Goal: Communication & Community: Share content

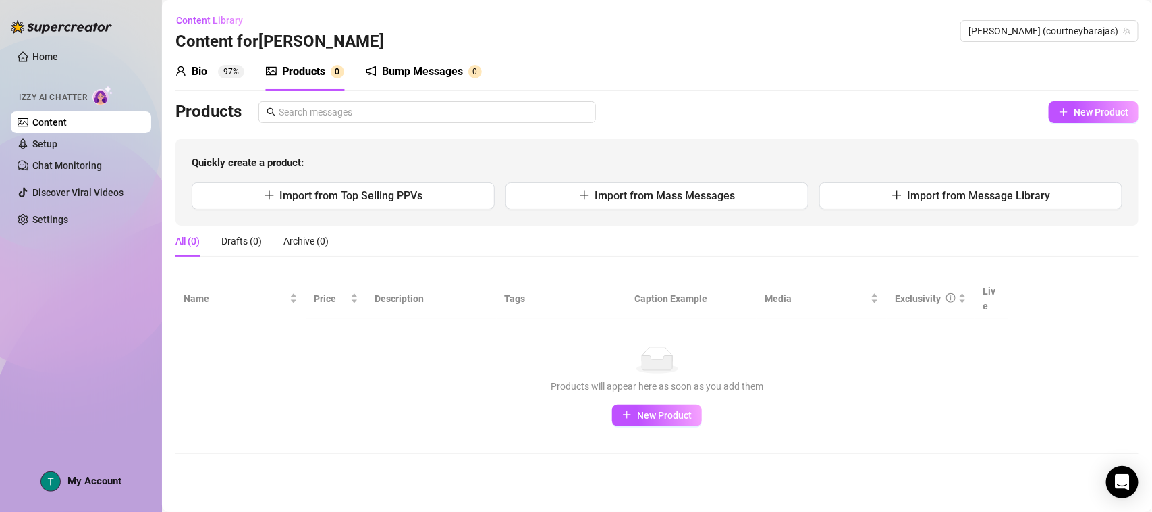
click at [784, 238] on div "All (0) Drafts (0) Archive (0)" at bounding box center [657, 240] width 963 height 31
click at [631, 410] on span "button" at bounding box center [626, 415] width 9 height 11
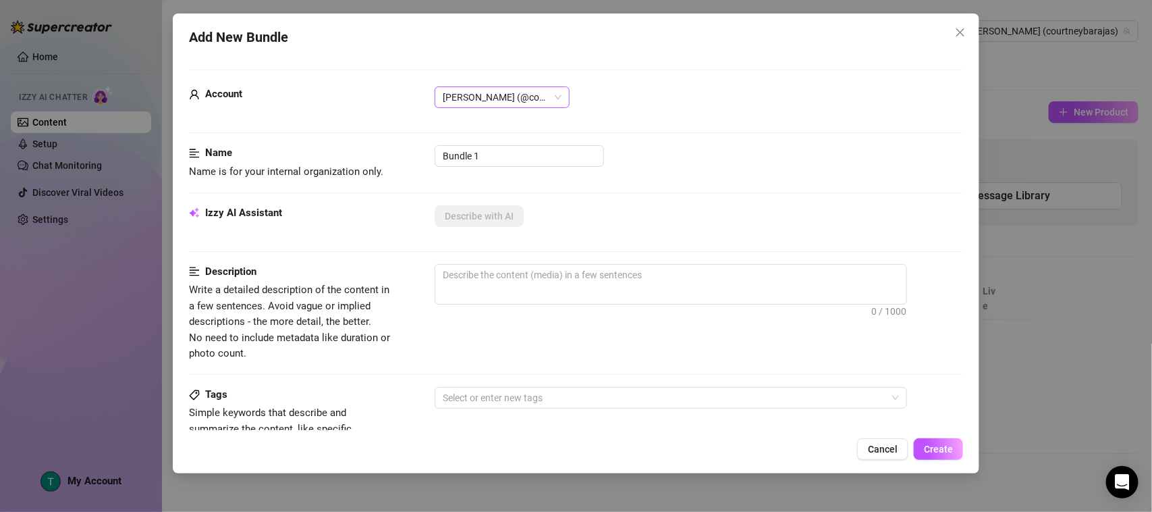
click at [529, 95] on span "[PERSON_NAME] (@courtneybarajas)" at bounding box center [502, 97] width 119 height 20
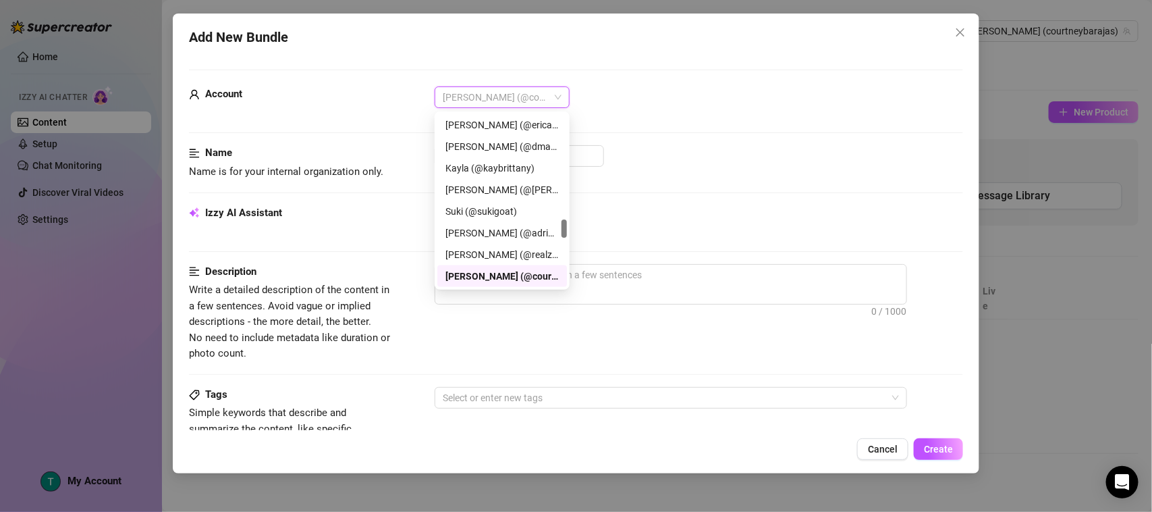
click at [504, 271] on div "[PERSON_NAME] (@courtneybarajas)" at bounding box center [502, 276] width 113 height 15
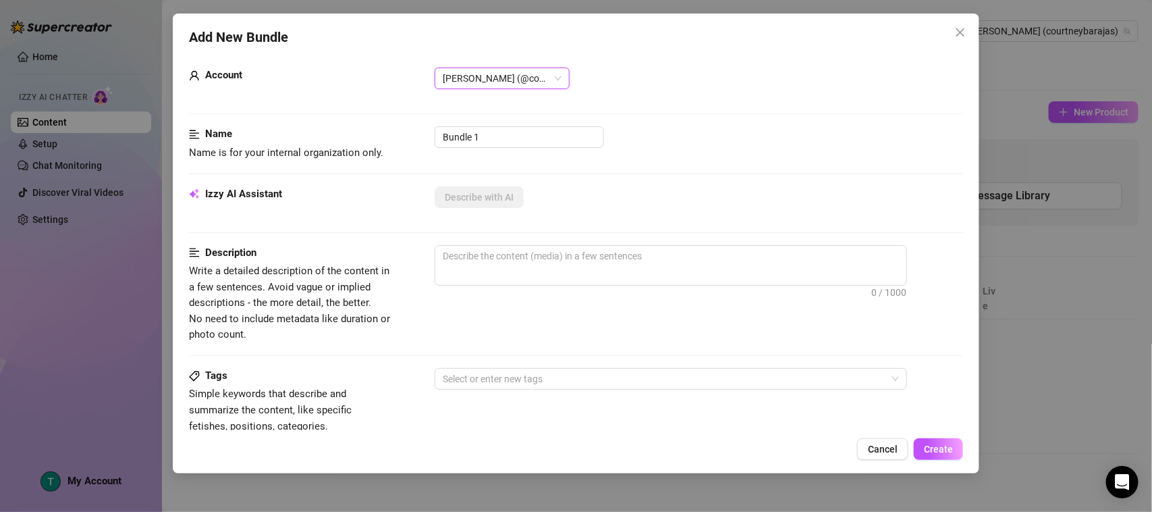
scroll to position [0, 0]
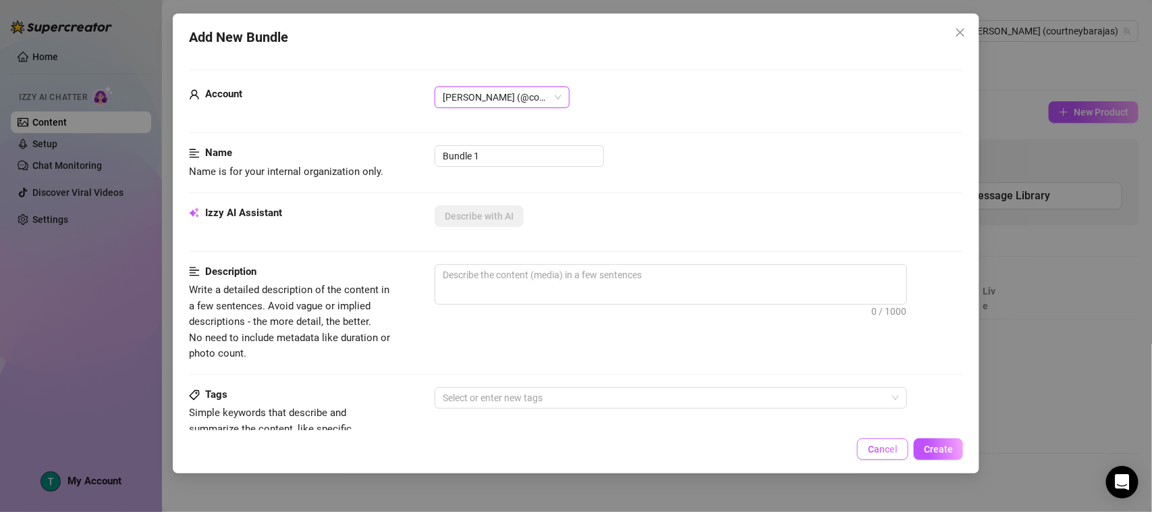
click at [899, 459] on button "Cancel" at bounding box center [882, 449] width 51 height 22
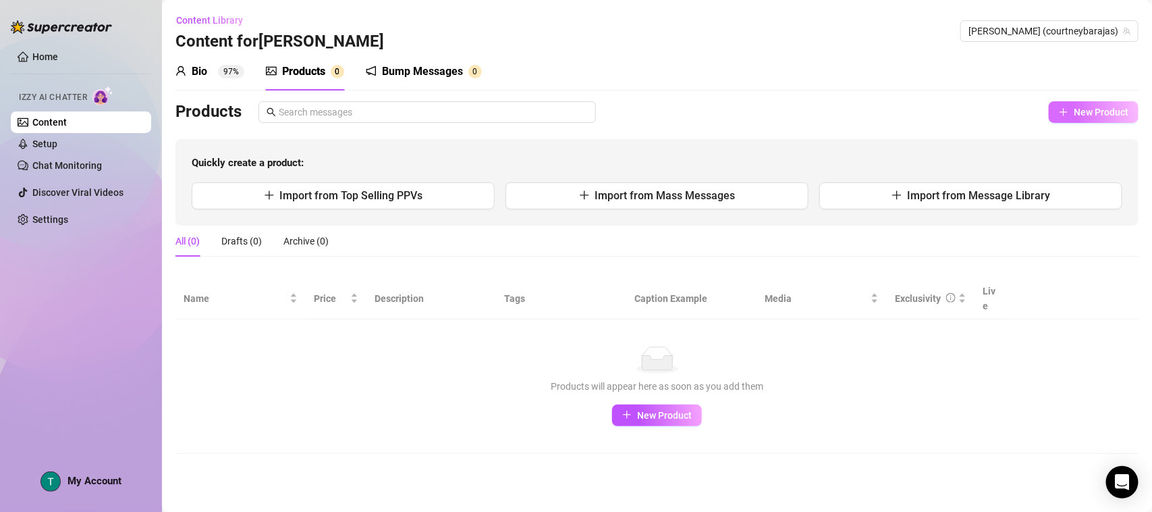
click at [1099, 115] on span "New Product" at bounding box center [1101, 112] width 55 height 11
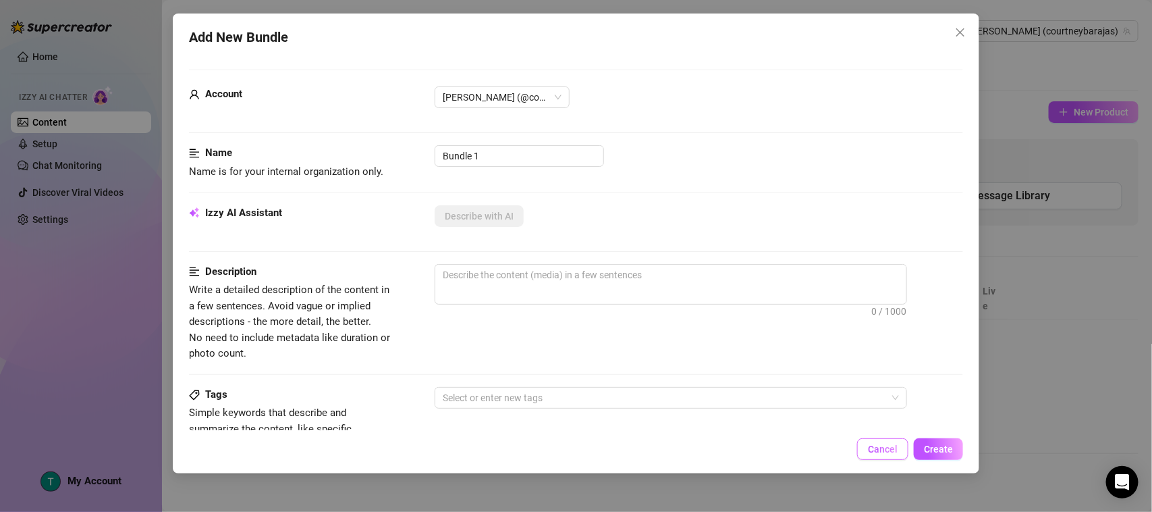
click at [872, 454] on span "Cancel" at bounding box center [883, 449] width 30 height 11
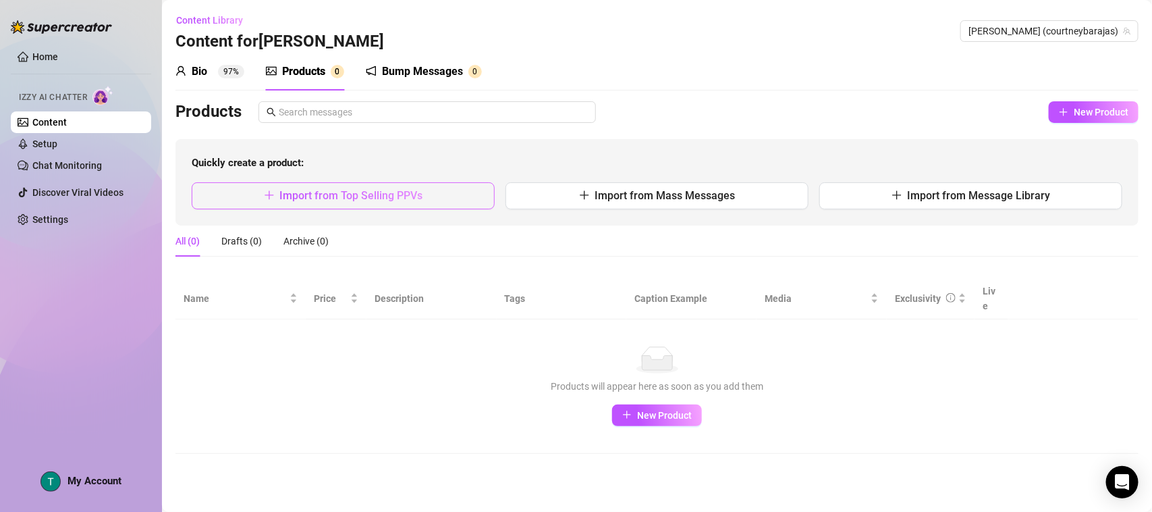
click at [396, 201] on span "Import from Top Selling PPVs" at bounding box center [351, 195] width 143 height 13
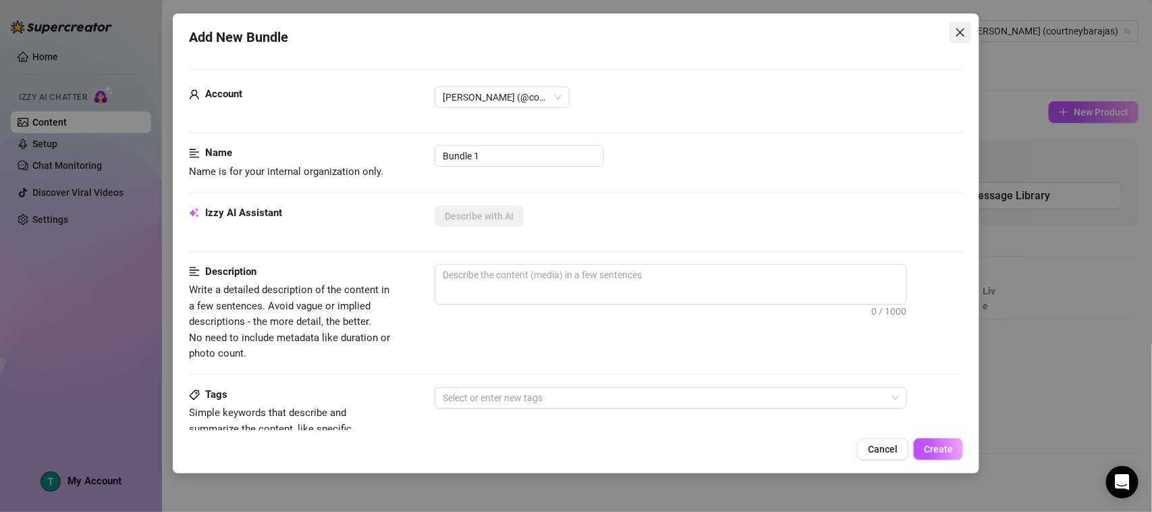
click at [961, 36] on icon "close" at bounding box center [960, 32] width 11 height 11
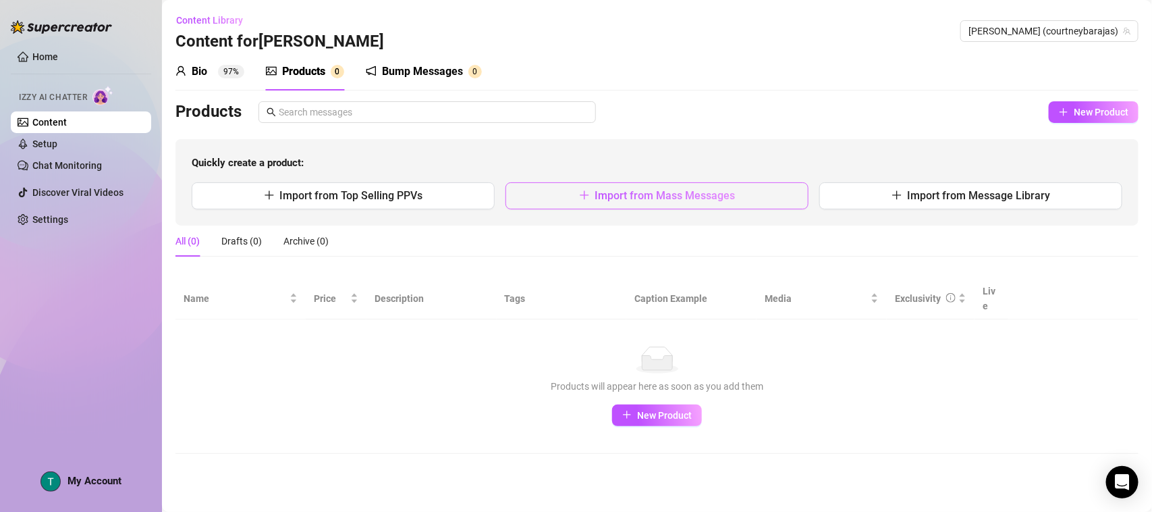
click at [703, 197] on span "Import from Mass Messages" at bounding box center [665, 195] width 140 height 13
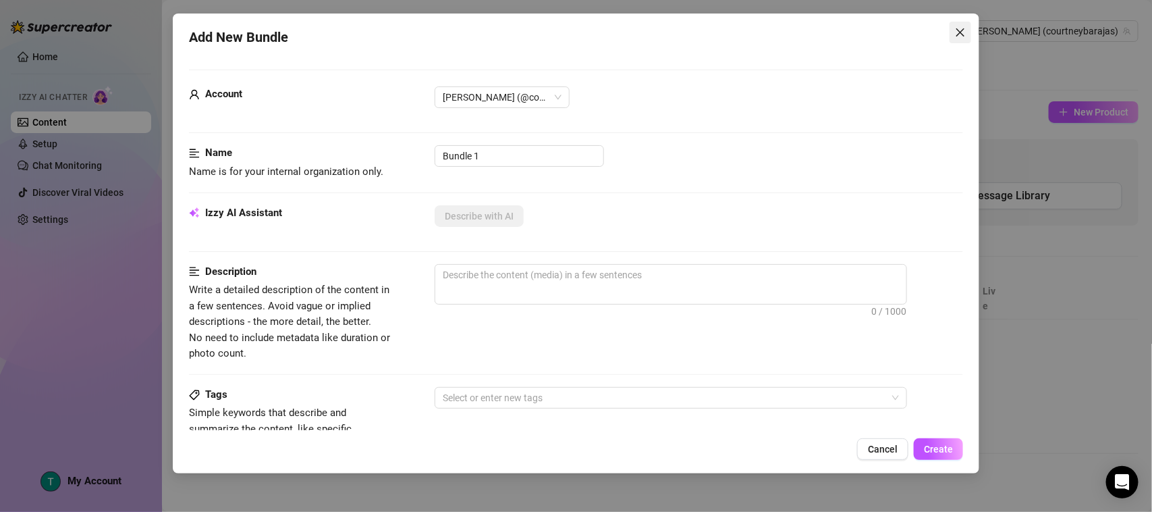
click at [966, 32] on icon "close" at bounding box center [960, 32] width 11 height 11
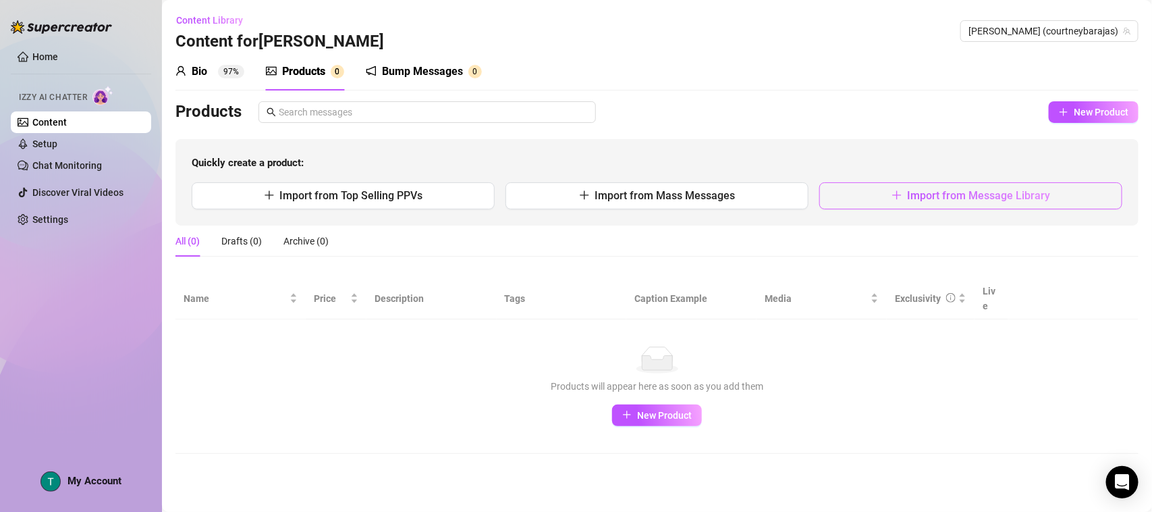
click at [990, 186] on button "Import from Message Library" at bounding box center [971, 195] width 303 height 27
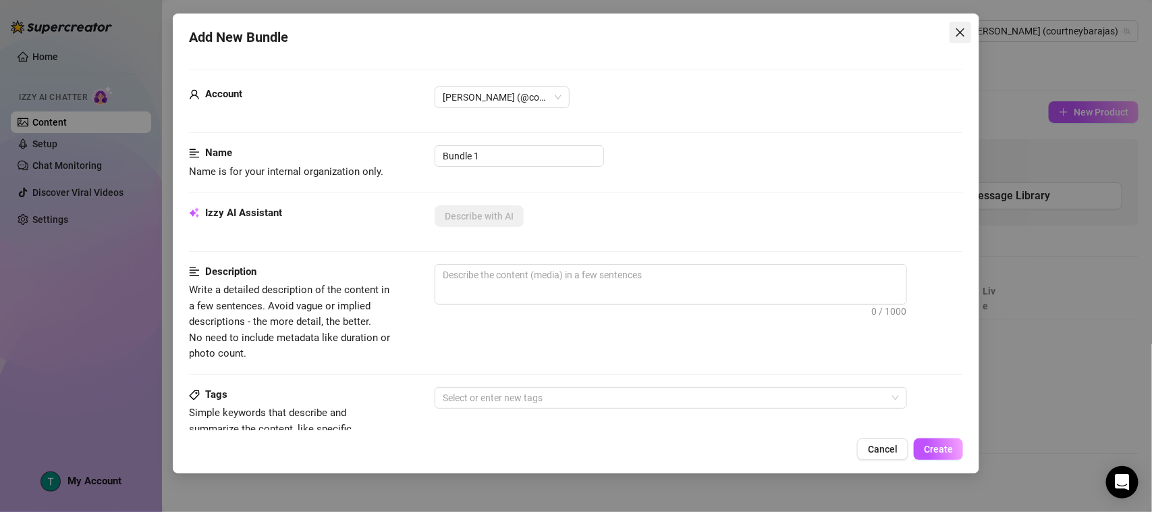
click at [957, 32] on icon "close" at bounding box center [960, 32] width 11 height 11
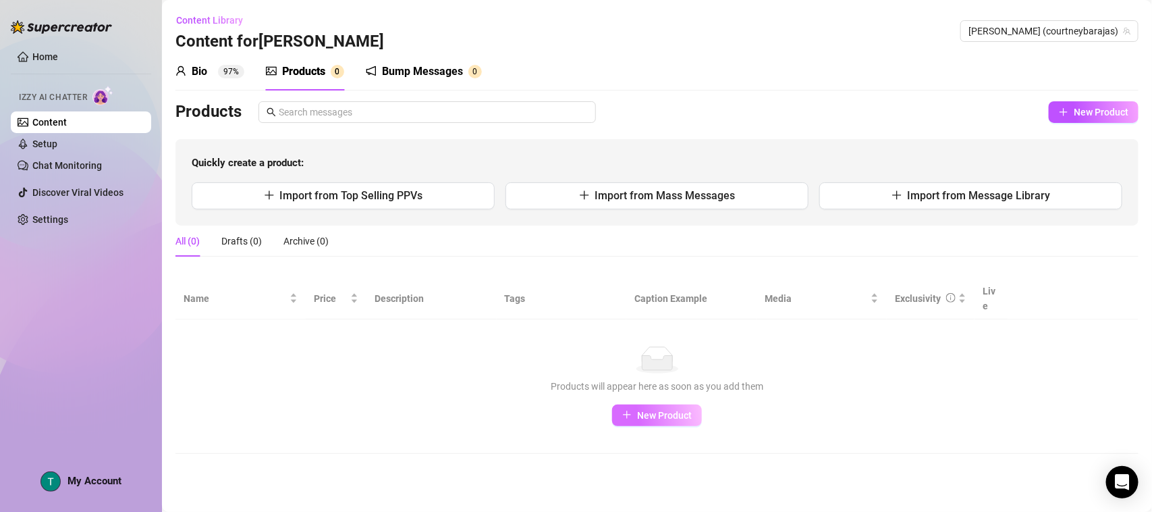
click at [670, 410] on span "New Product" at bounding box center [664, 415] width 55 height 11
type textarea "Type your message here..."
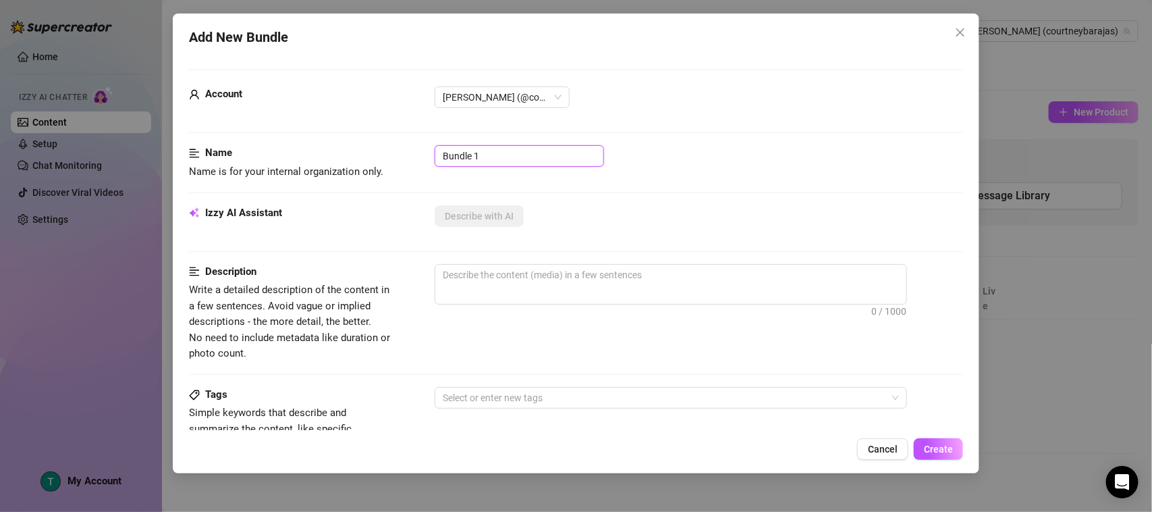
drag, startPoint x: 532, startPoint y: 153, endPoint x: 404, endPoint y: 149, distance: 128.4
click at [404, 149] on div "Name Name is for your internal organization only. Bundle 1" at bounding box center [576, 162] width 774 height 34
type input "TIP"
drag, startPoint x: 491, startPoint y: 153, endPoint x: 431, endPoint y: 159, distance: 61.1
click at [431, 159] on div "Name Name is for your internal organization only. TIP" at bounding box center [576, 162] width 774 height 34
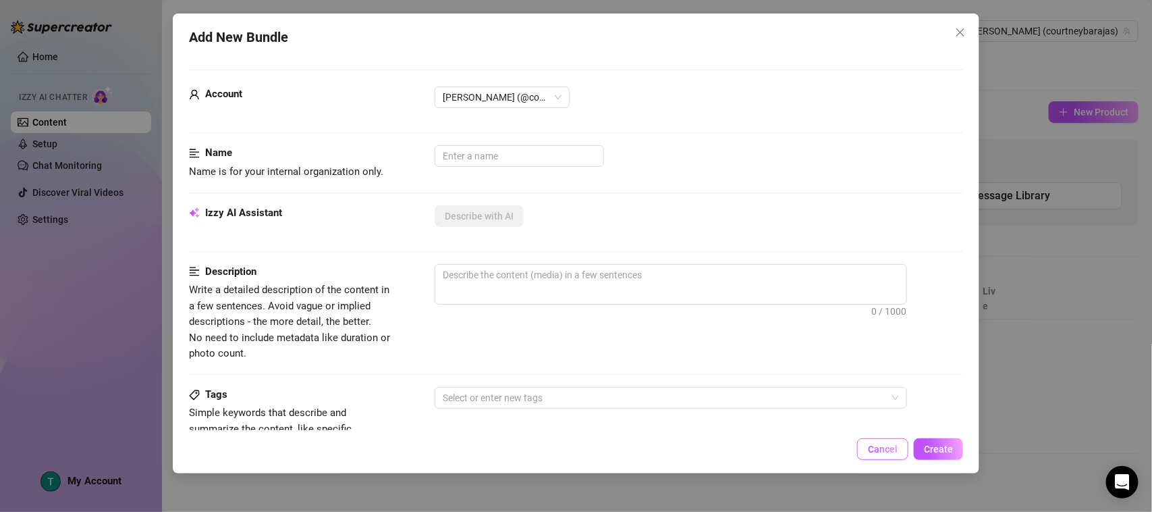
click at [888, 451] on span "Cancel" at bounding box center [883, 449] width 30 height 11
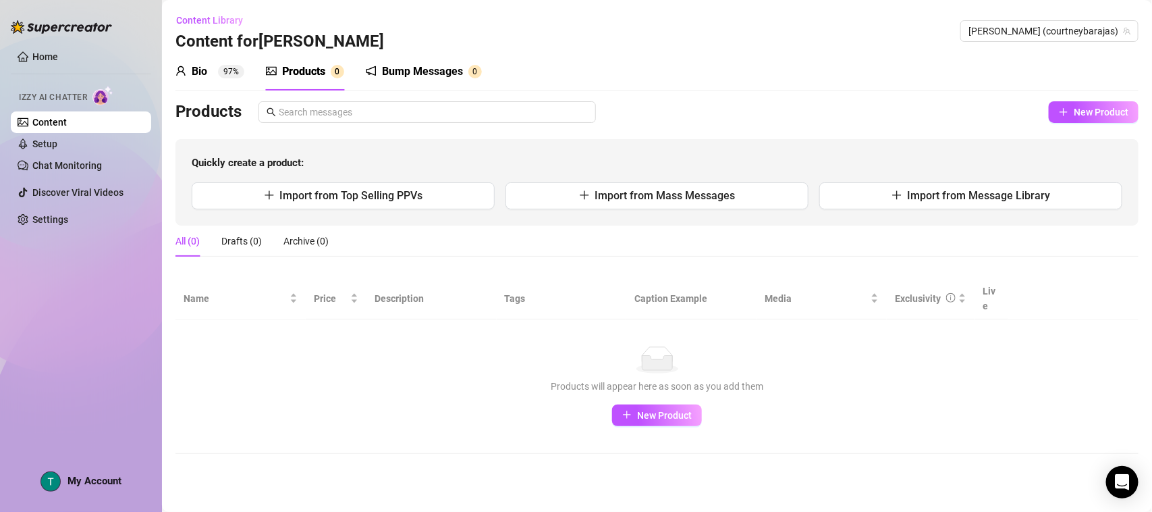
click at [431, 74] on div "Bump Messages" at bounding box center [422, 71] width 81 height 16
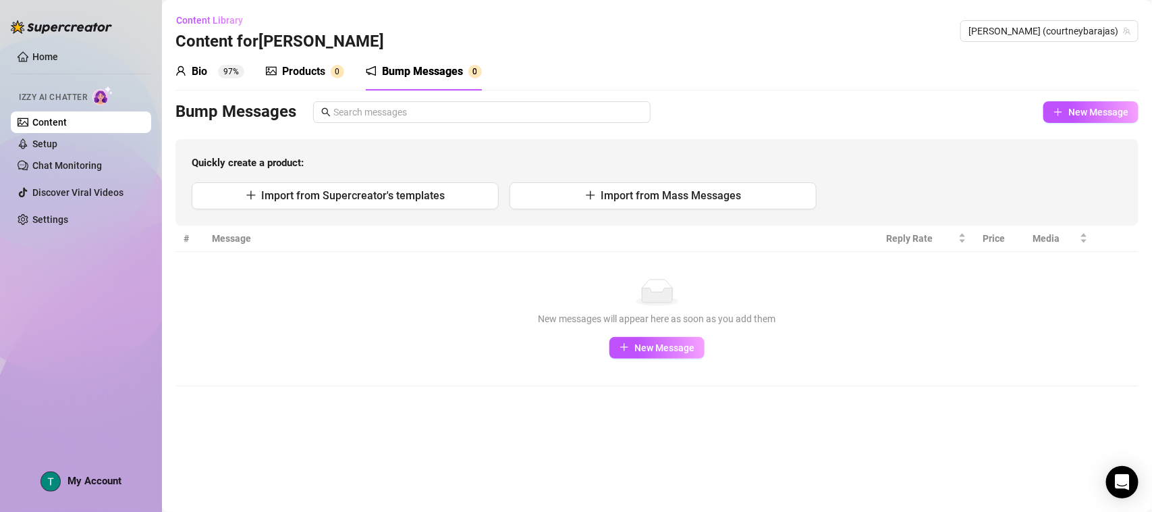
click at [413, 65] on div "Bump Messages" at bounding box center [422, 71] width 81 height 16
click at [1100, 113] on span "New Message" at bounding box center [1099, 112] width 60 height 11
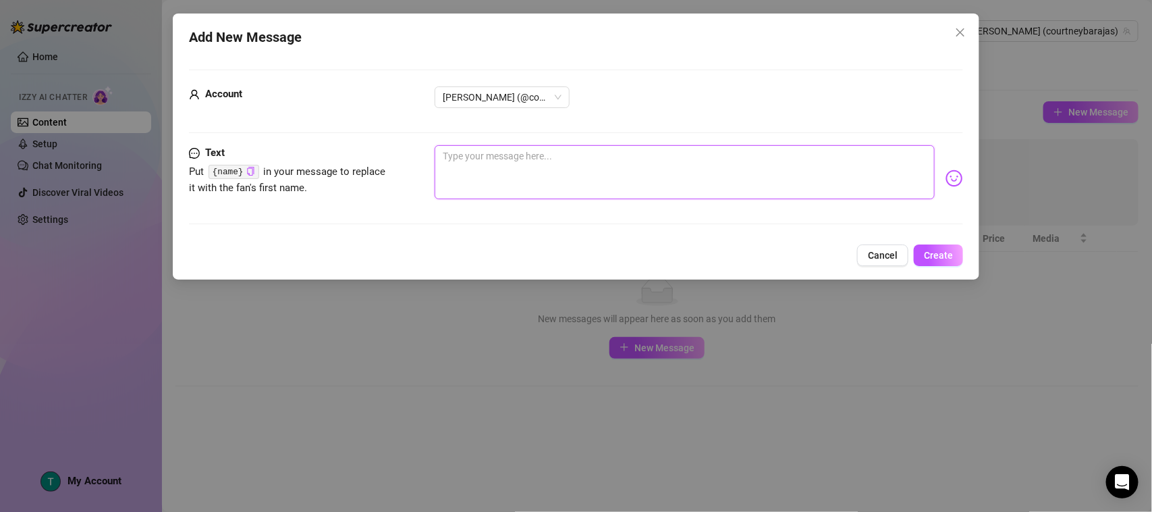
click at [508, 191] on textarea at bounding box center [685, 172] width 500 height 54
drag, startPoint x: 209, startPoint y: 170, endPoint x: 245, endPoint y: 171, distance: 35.8
click at [245, 171] on code "{name}" at bounding box center [234, 172] width 51 height 14
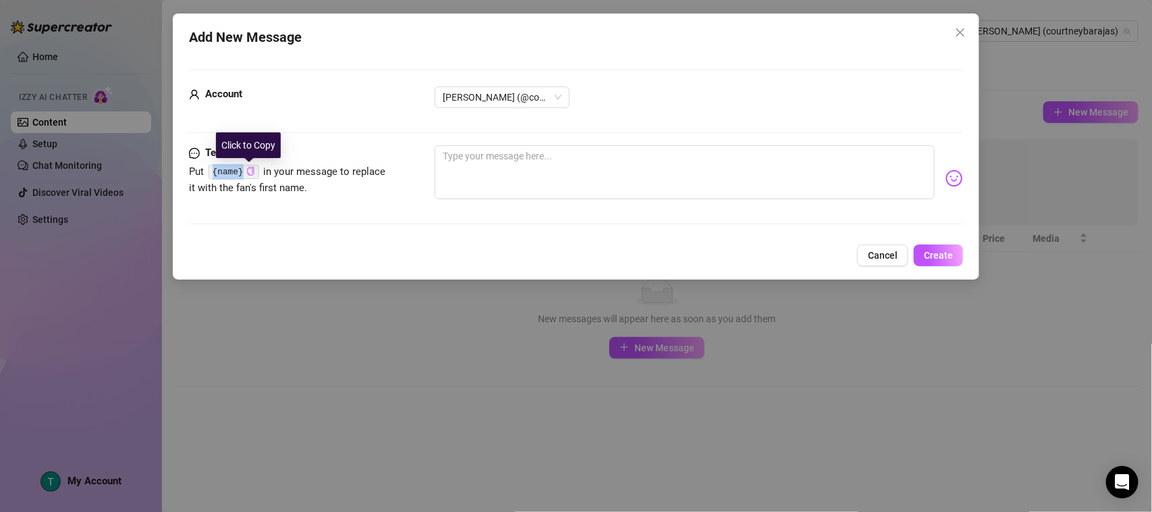
click at [250, 167] on icon "copy" at bounding box center [250, 171] width 9 height 9
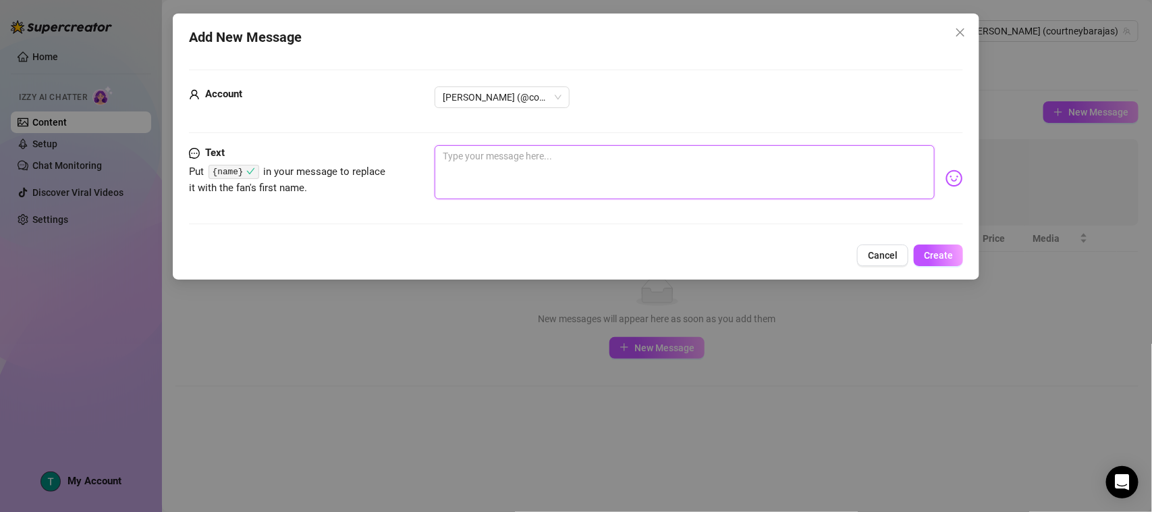
click at [467, 163] on textarea at bounding box center [685, 172] width 500 height 54
paste textarea "{name}"
type textarea "{name}"
click at [437, 153] on textarea "{name}" at bounding box center [685, 172] width 500 height 54
paste textarea "I was just thinking about you."
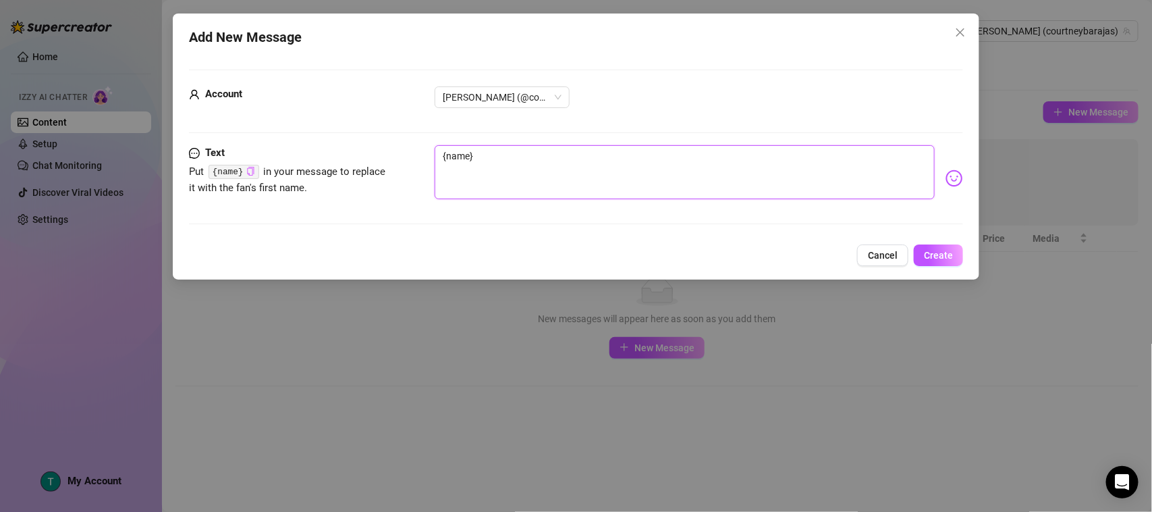
type textarea "I was just thinking about you. {name}"
type textarea "I was just thinking about you.{name}"
type textarea "I was just thinking about you{name}"
type textarea "I was just thinking about you, {name}"
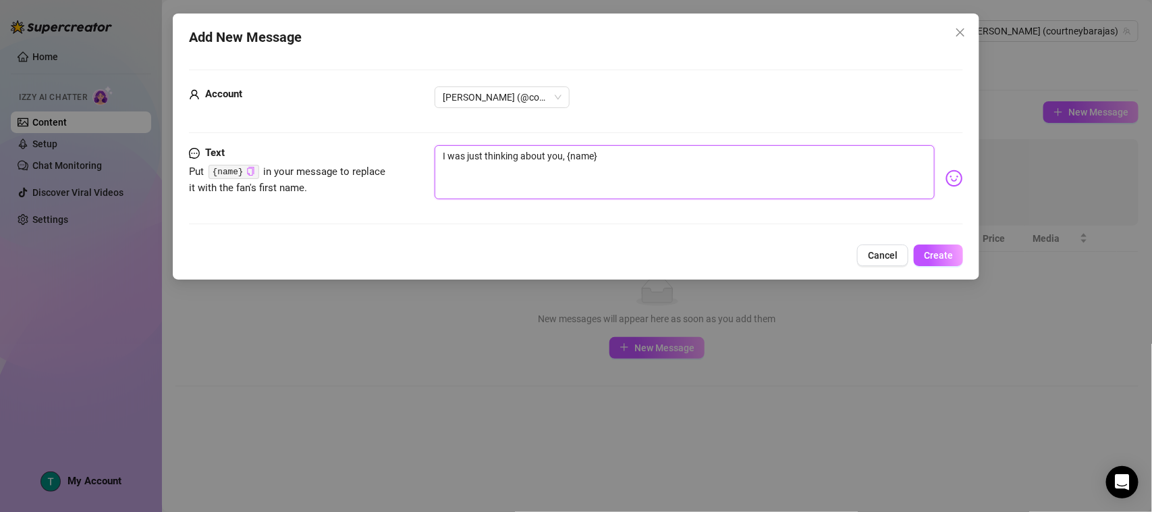
click at [623, 161] on textarea "I was just thinking about you, {name}" at bounding box center [685, 172] width 500 height 54
type textarea "I was just thinking about you, {name}"
type textarea "I was just thinking about you, {name} ♥"
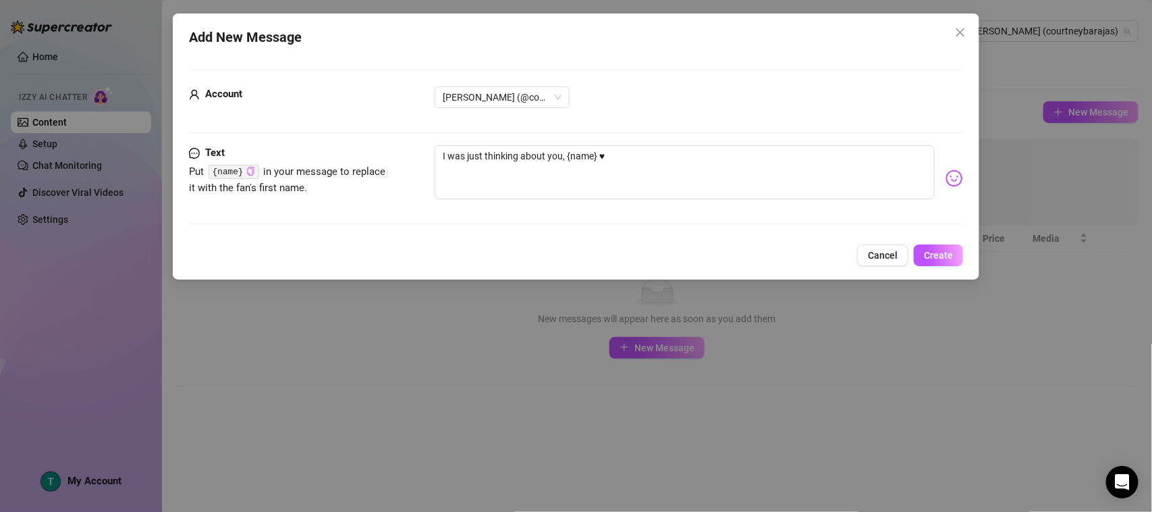
click at [946, 176] on img at bounding box center [955, 178] width 18 height 18
click at [946, 184] on img at bounding box center [955, 178] width 18 height 18
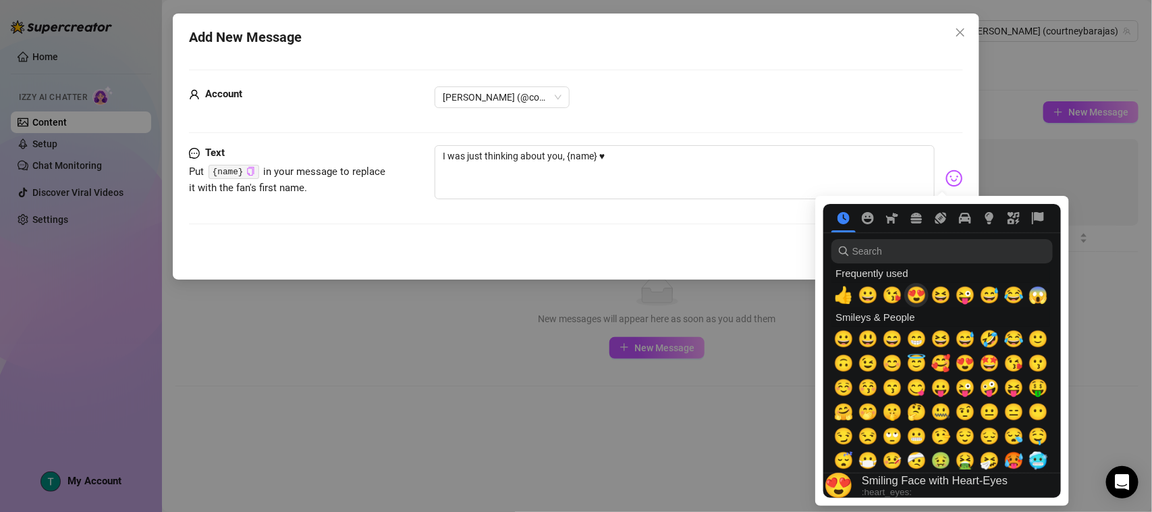
click at [919, 301] on span "😍" at bounding box center [917, 295] width 20 height 19
type textarea "I was just thinking about you, {name} ♥😍"
click at [871, 218] on icon "Smileys & People" at bounding box center [868, 218] width 12 height 12
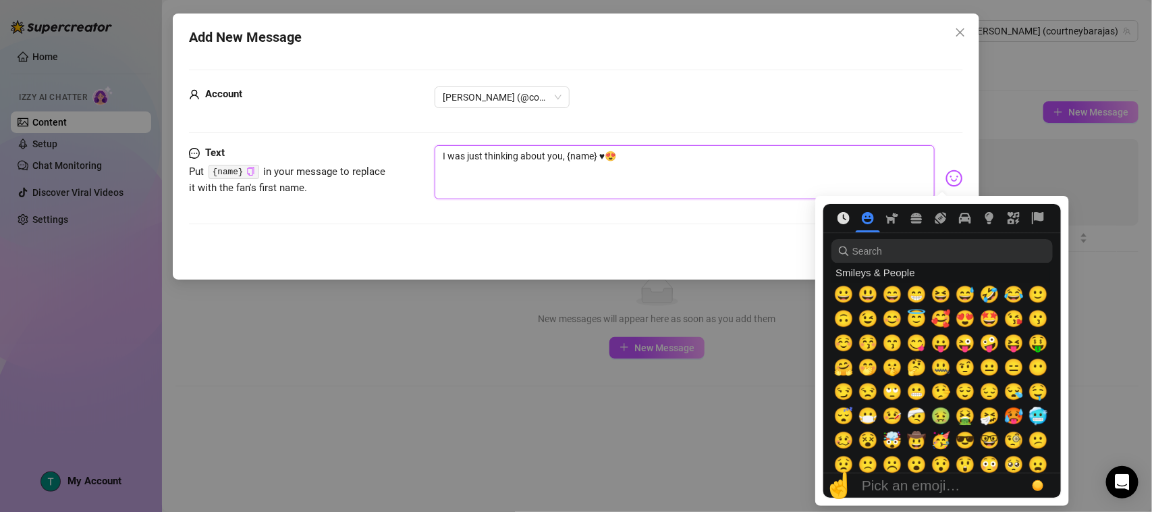
click at [843, 220] on icon "Frequently used" at bounding box center [844, 218] width 12 height 12
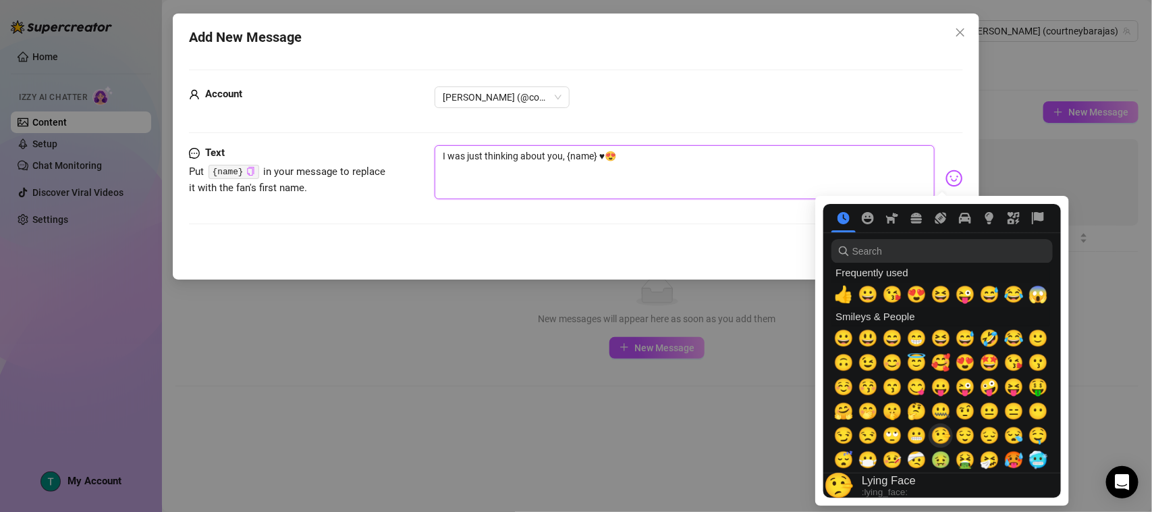
scroll to position [0, 0]
type textarea "I was just thinking about you, {name} ♥😍"
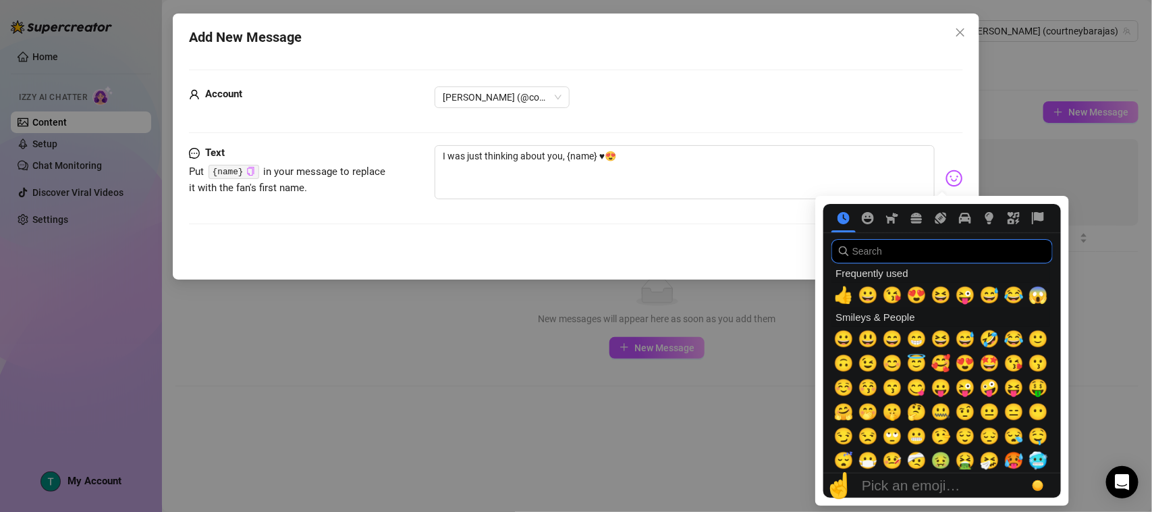
click at [924, 254] on input "search" at bounding box center [942, 251] width 221 height 24
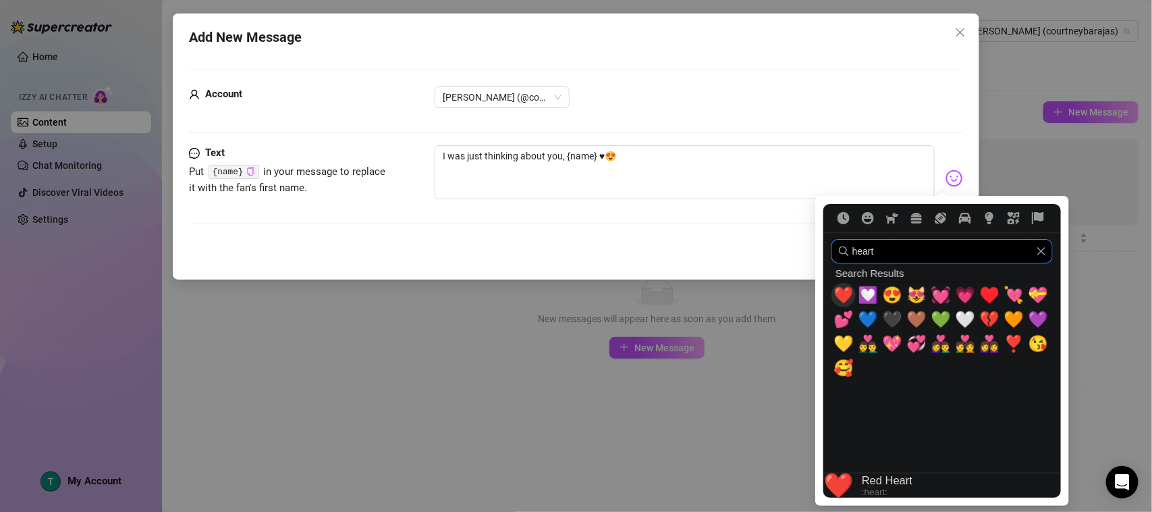
type input "heart"
click at [846, 289] on span "❤️" at bounding box center [844, 295] width 20 height 19
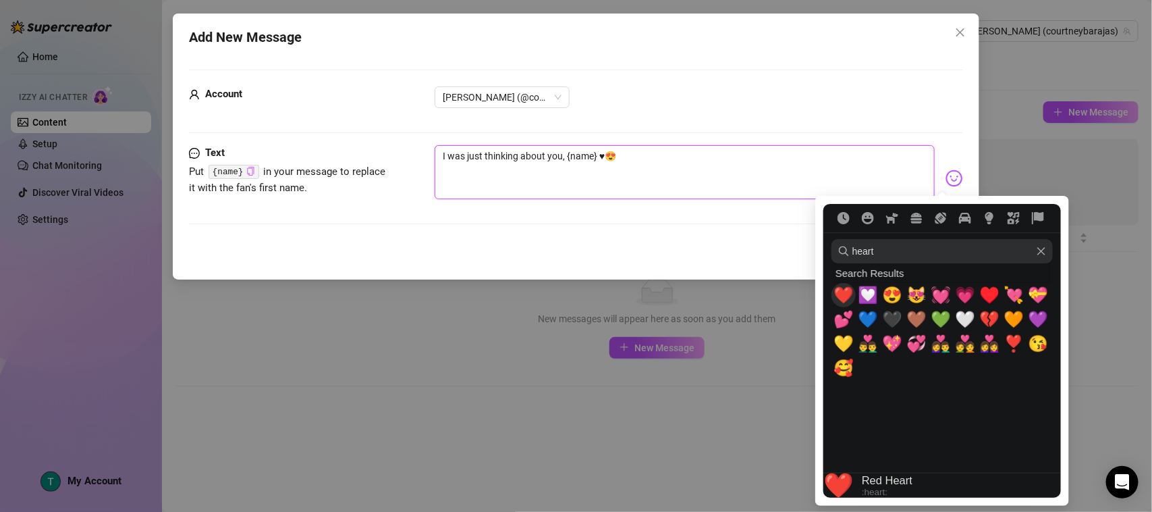
type textarea "I was just thinking about you, {name} ♥😍❤️"
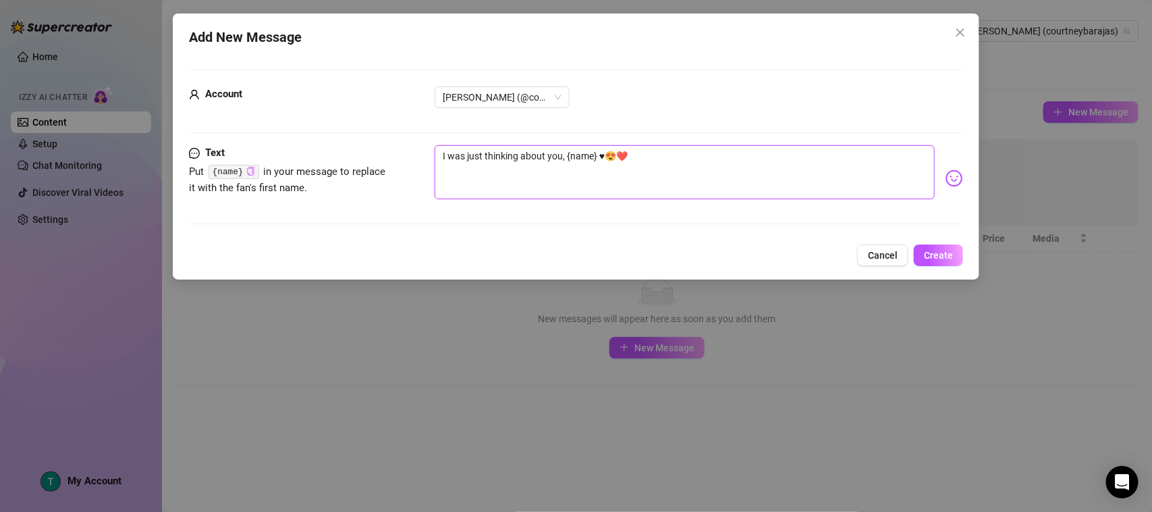
click at [809, 159] on textarea "I was just thinking about you, {name} ♥😍❤️" at bounding box center [685, 172] width 500 height 54
click at [616, 154] on textarea "I was just thinking about you, {name} ♥😍❤️" at bounding box center [685, 172] width 500 height 54
type textarea "I was just thinking about you, {name} ♥❤️"
type textarea "I was just thinking about you, {name} ❤️"
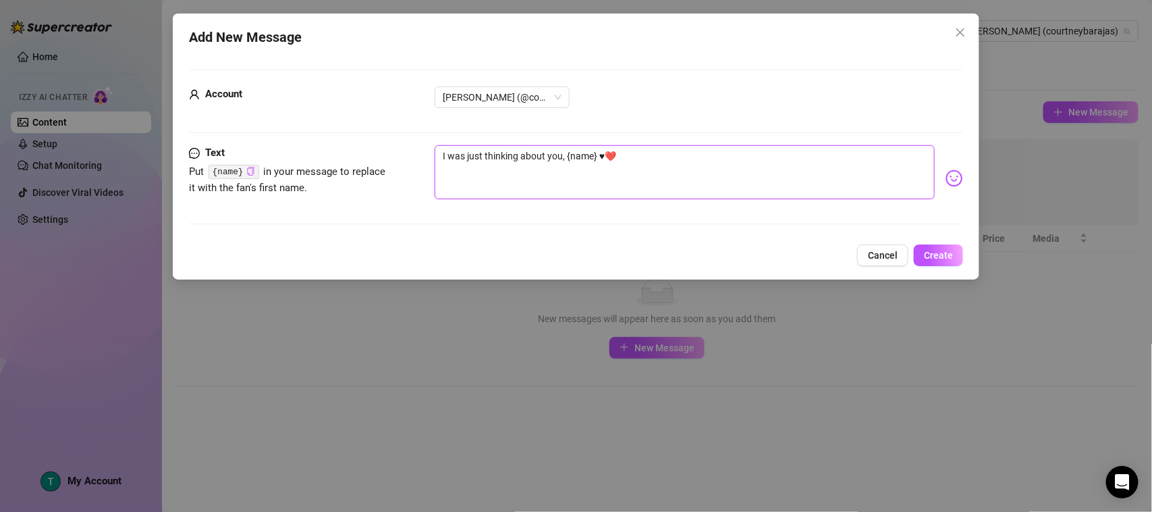
type textarea "I was just thinking about you, {name} ❤️"
type textarea "I was just thinking about you, {name}❤️"
type textarea "I was just thinking about you, {name❤️"
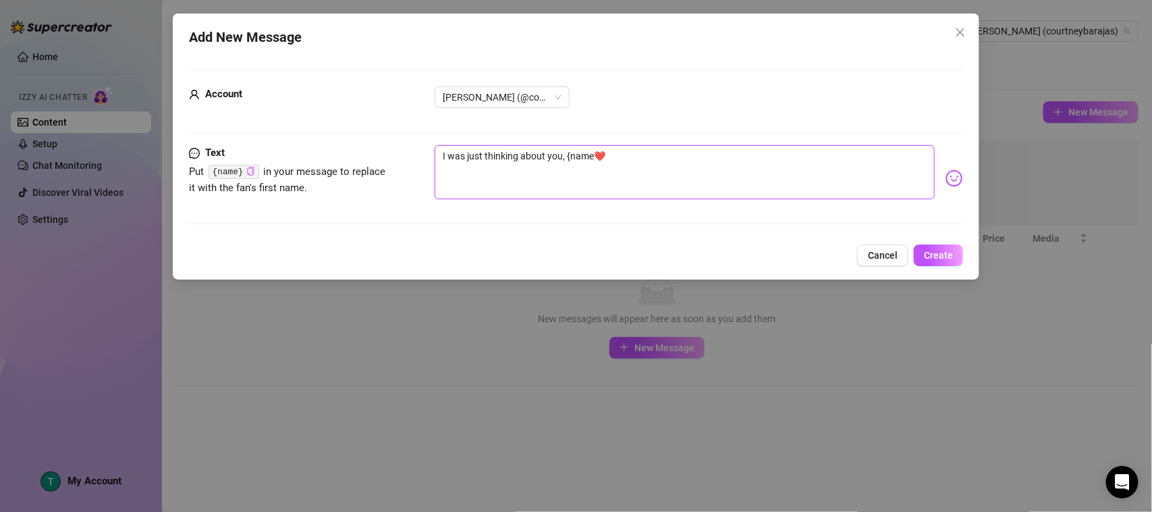
type textarea "I was just thinking about you, {nam❤️"
type textarea "I was just thinking about you, {na❤️"
type textarea "I was just thinking about you, {n❤️"
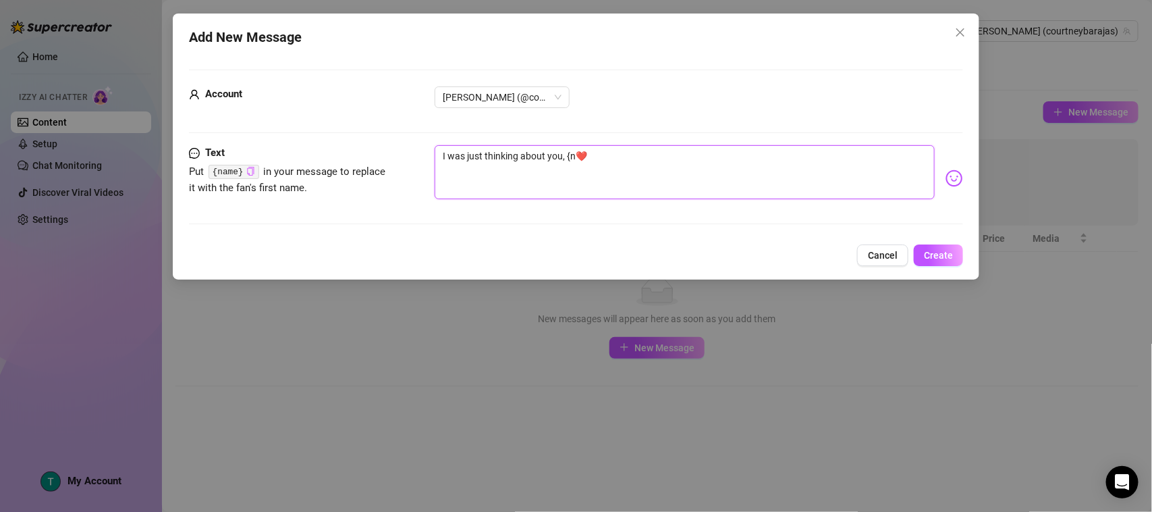
type textarea "I was just thinking about you, {❤️"
type textarea "I was just thinking about you, ❤️"
type textarea "I was just thinking about you,❤️"
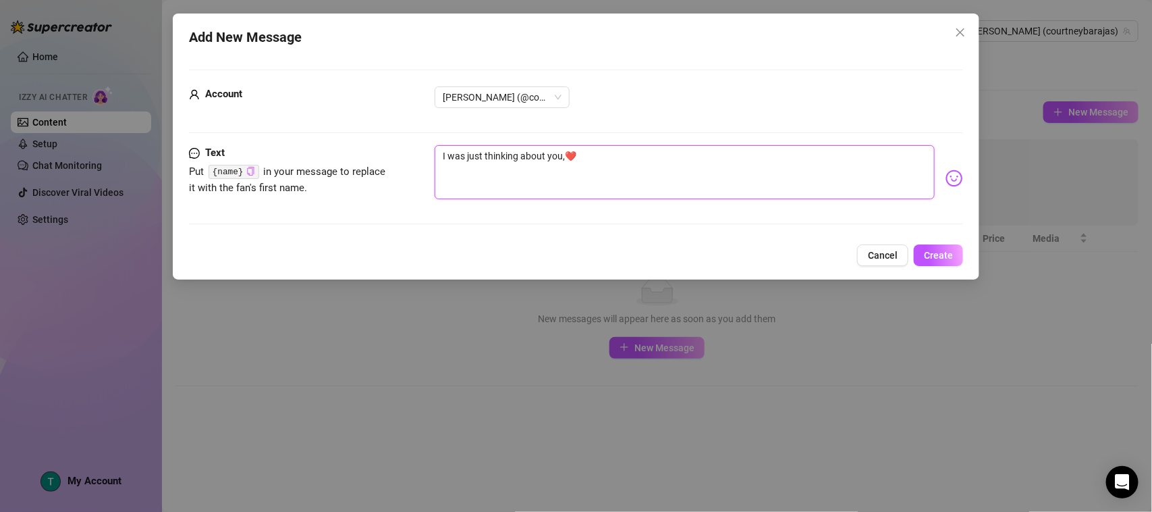
type textarea "I was just thinking about you❤️"
type textarea "I was just thinking about you ❤️"
click at [951, 248] on button "Create" at bounding box center [938, 255] width 49 height 22
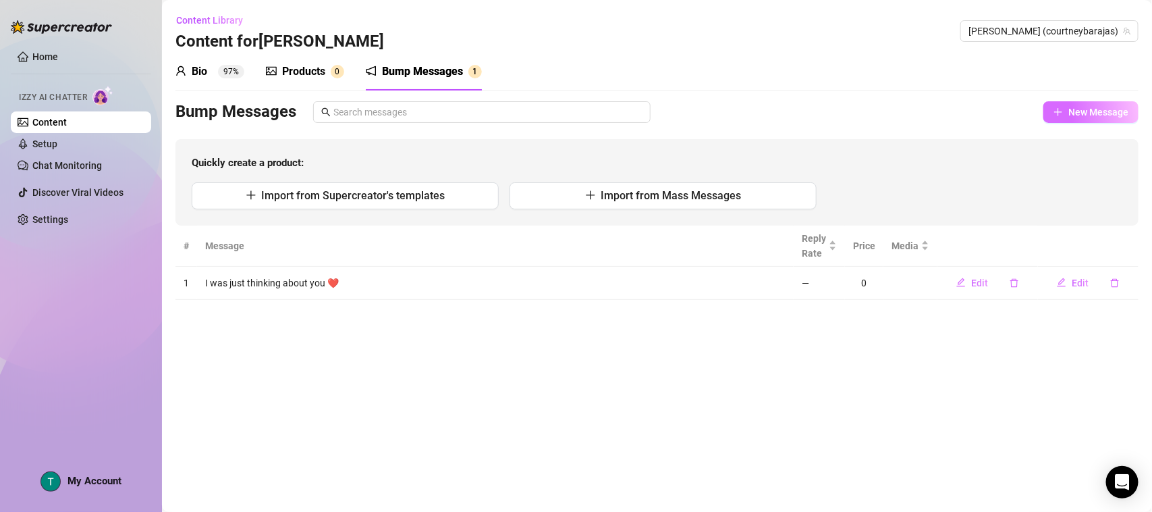
click at [1094, 112] on span "New Message" at bounding box center [1099, 112] width 60 height 11
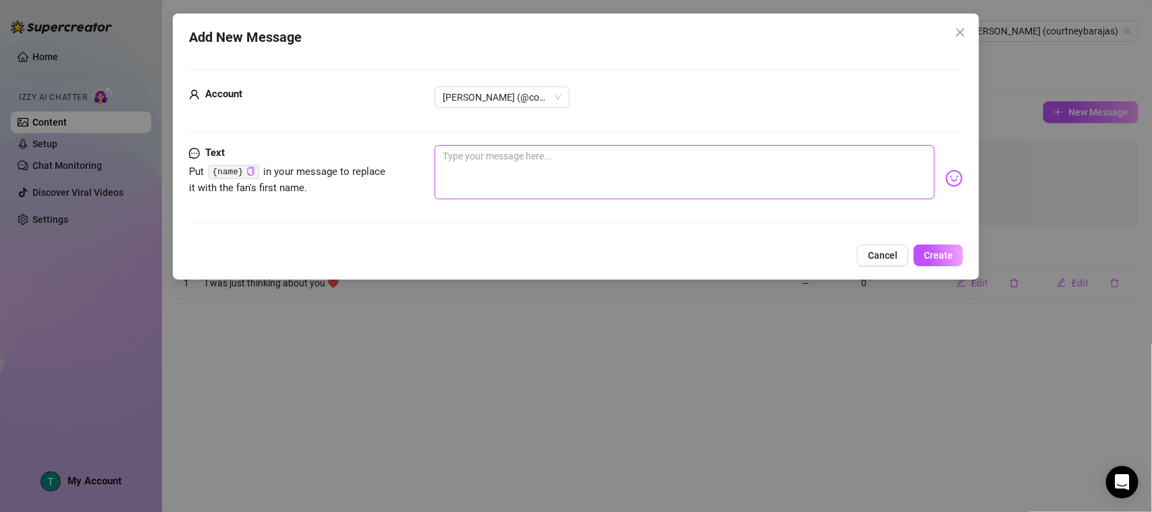
click at [530, 169] on textarea at bounding box center [685, 172] width 500 height 54
paste textarea "You always pop up at the perfect time."
type textarea "You always pop up at the perfect time."
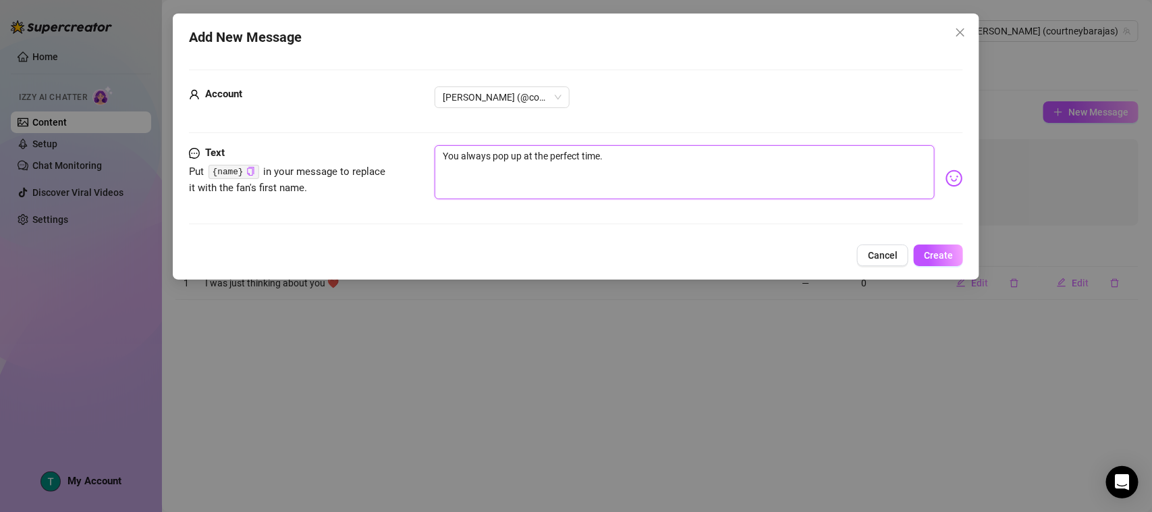
type textarea "You always pop up at the perfect time."
click at [946, 178] on img at bounding box center [955, 178] width 18 height 18
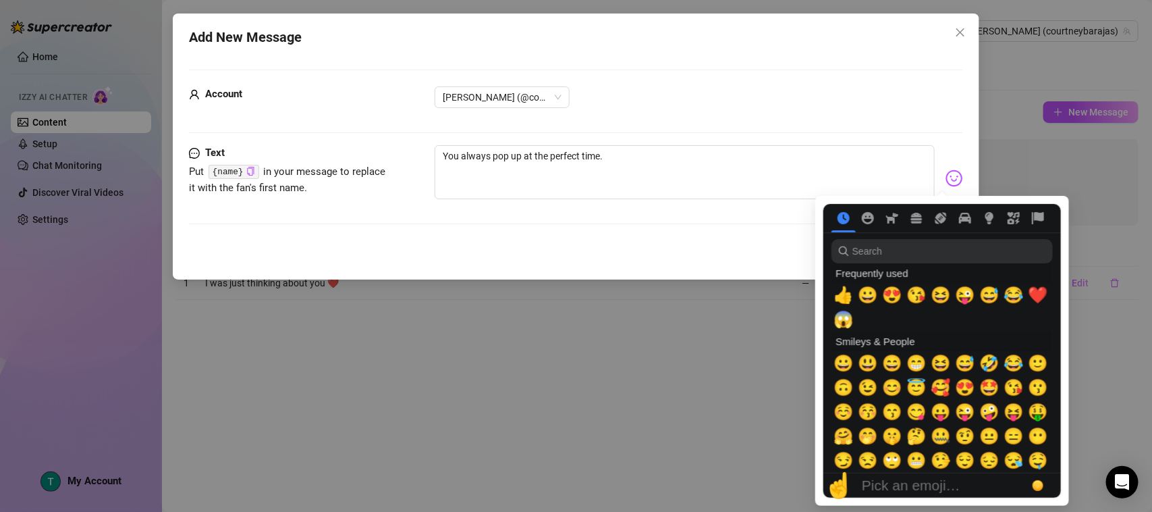
click at [946, 179] on img at bounding box center [955, 178] width 18 height 18
click at [913, 292] on span "😘" at bounding box center [917, 295] width 20 height 19
type textarea "You always pop up at the perfect time. 😘"
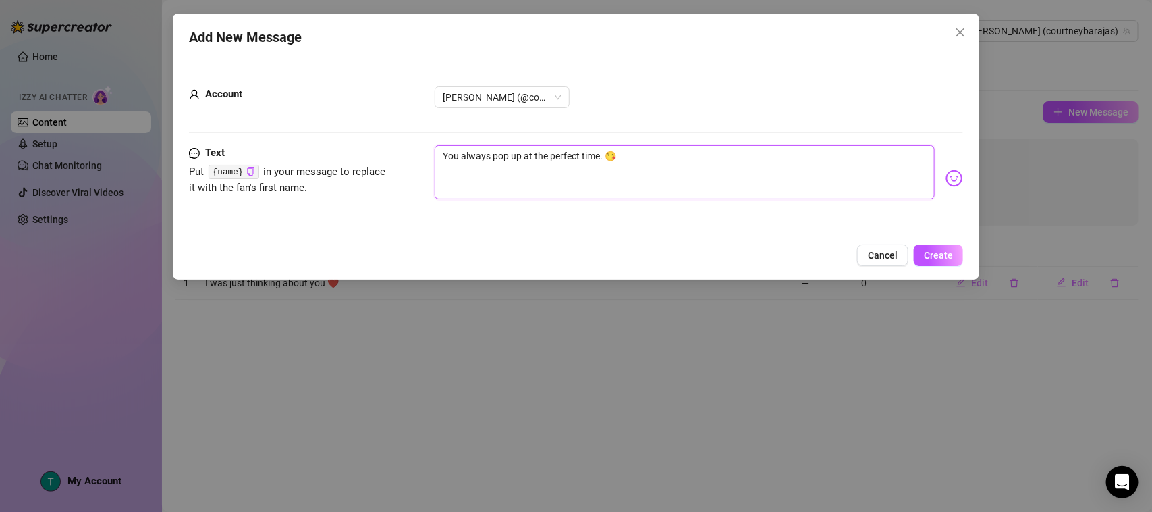
click at [724, 159] on textarea "You always pop up at the perfect time. 😘" at bounding box center [685, 172] width 500 height 54
type textarea "You always pop up at the perfect time. 😘"
click at [935, 251] on span "Create" at bounding box center [938, 255] width 29 height 11
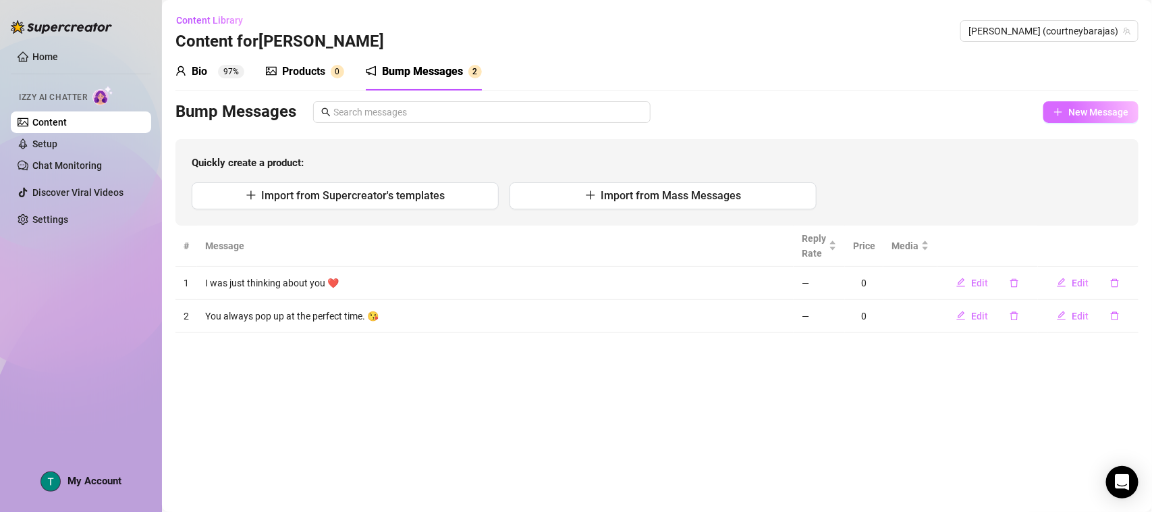
click at [1096, 110] on span "New Message" at bounding box center [1099, 112] width 60 height 11
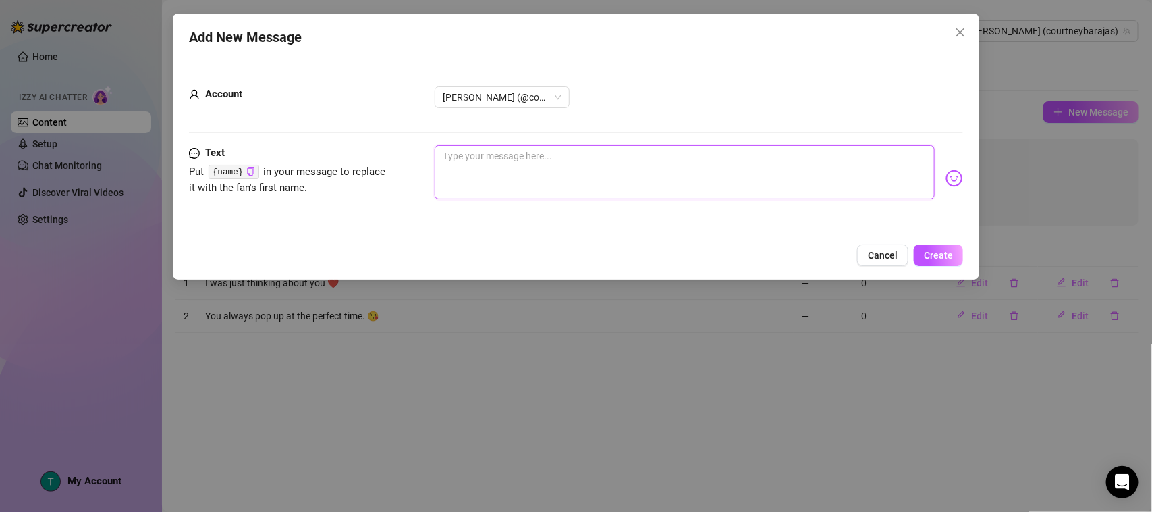
click at [493, 169] on textarea at bounding box center [685, 172] width 500 height 54
paste textarea "You miss me or nah? 😉"
type textarea "You miss me or nah? 😉"
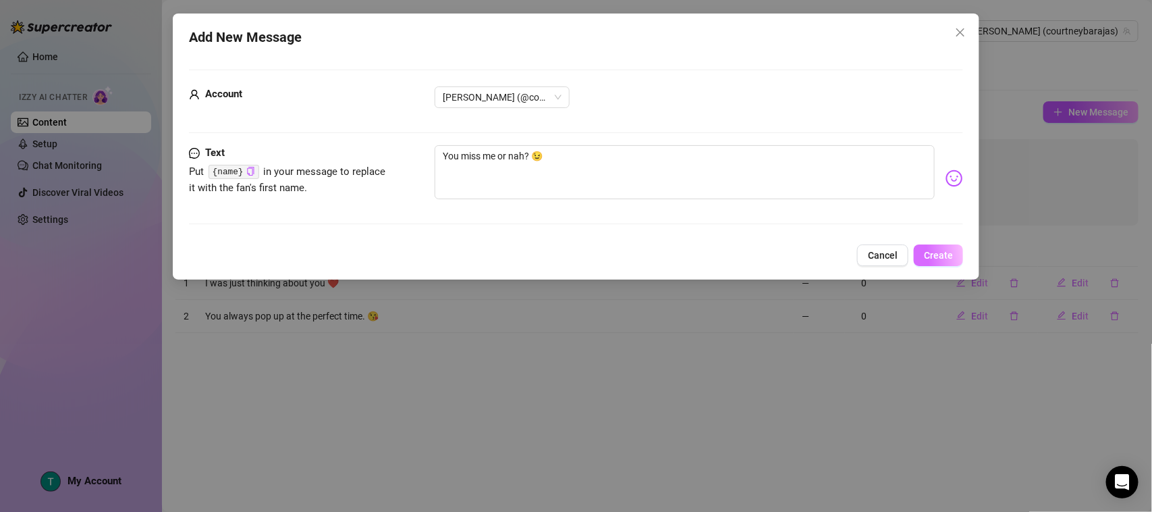
click at [940, 253] on span "Create" at bounding box center [938, 255] width 29 height 11
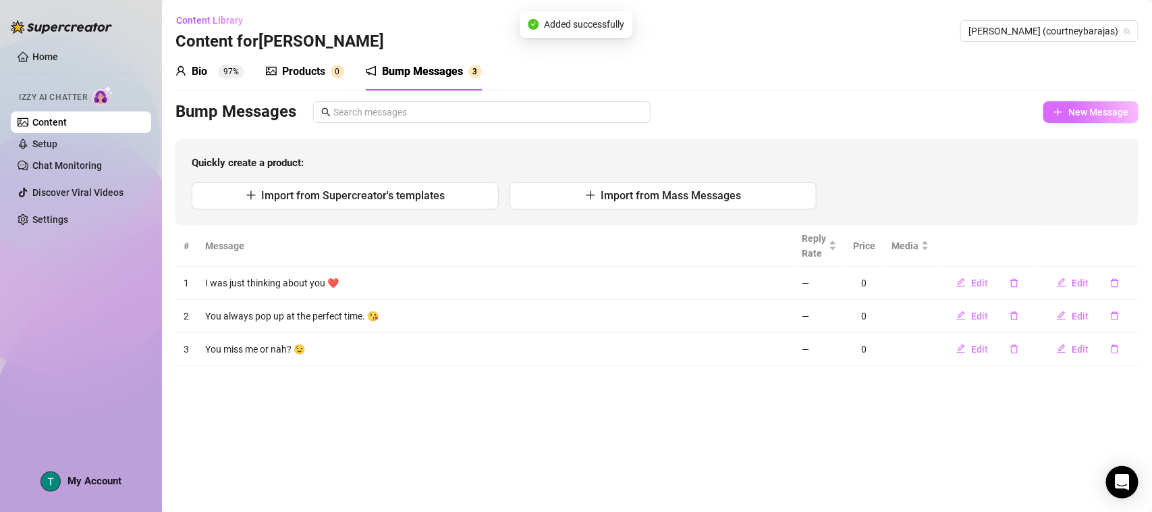
click at [1102, 117] on span "New Message" at bounding box center [1099, 112] width 60 height 11
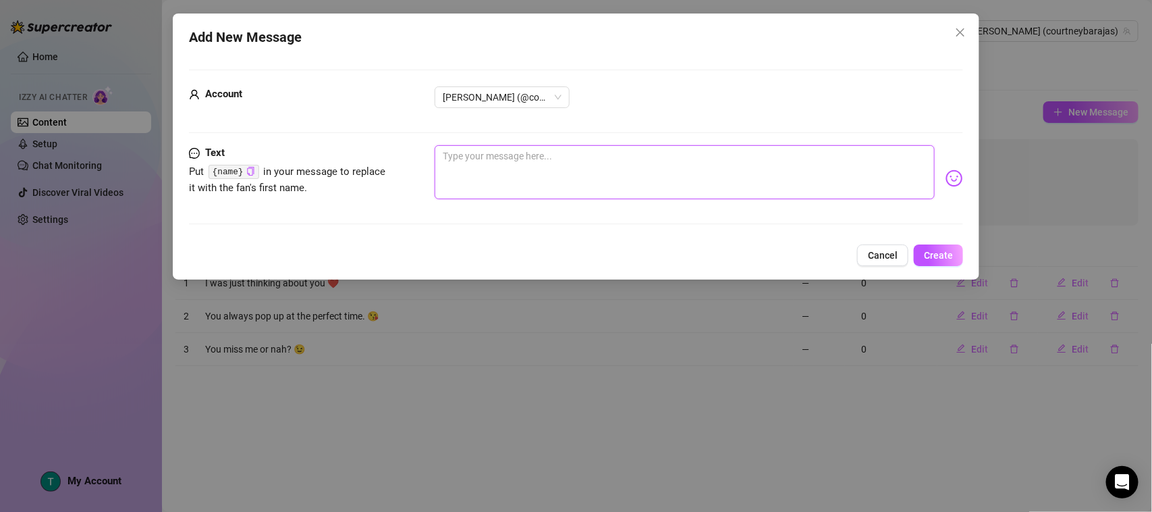
click at [559, 183] on textarea at bounding box center [685, 172] width 500 height 54
paste textarea "What are you doing right now, cutie?"
type textarea "What are you doing right now, cutie?"
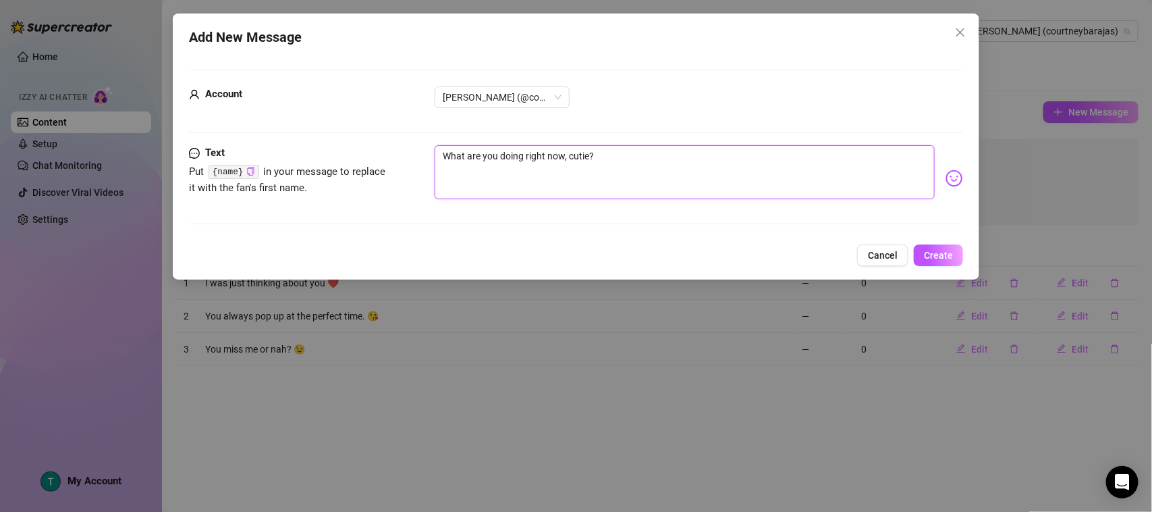
type textarea "What are you doing right now, cutie?"
click at [946, 177] on img at bounding box center [955, 178] width 18 height 18
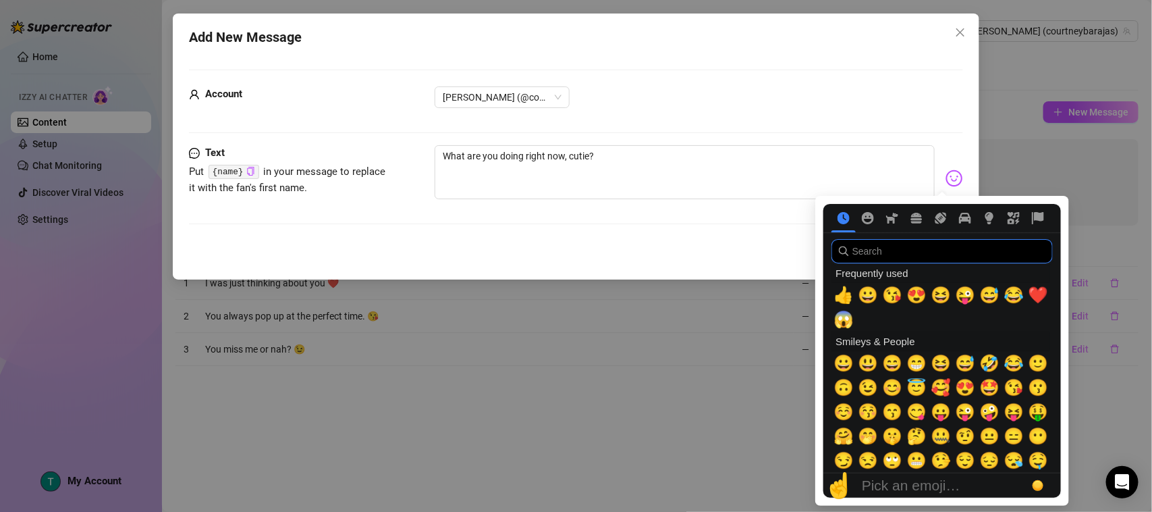
click at [910, 254] on input "search" at bounding box center [942, 251] width 221 height 24
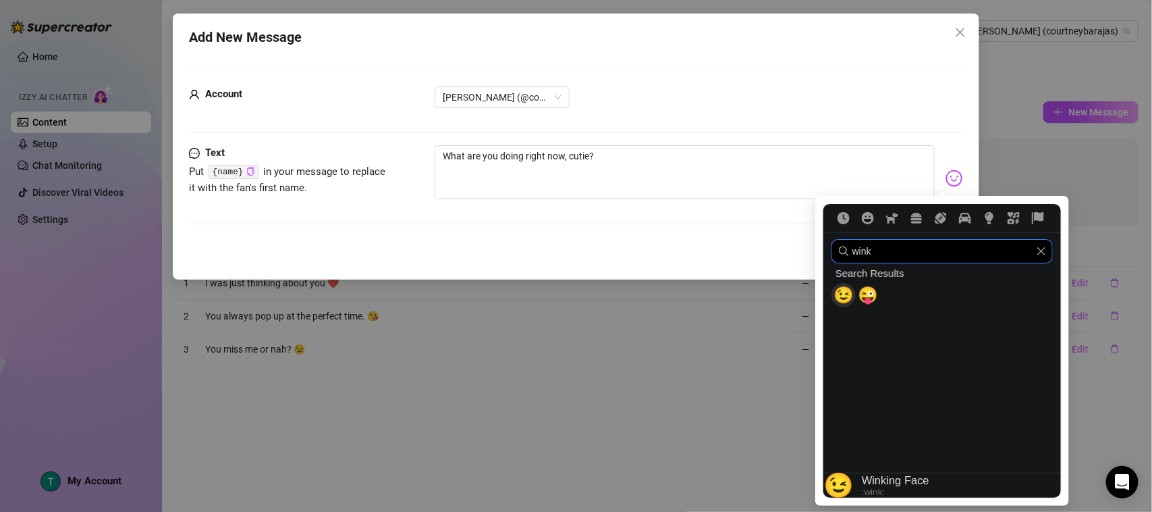
type input "wink"
click at [845, 295] on span "😉" at bounding box center [844, 295] width 20 height 19
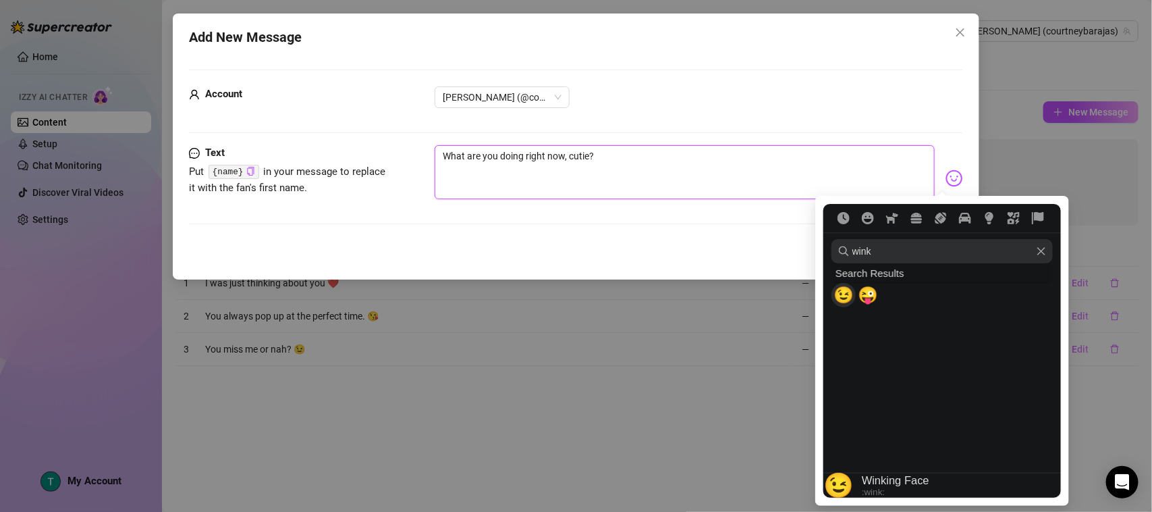
type textarea "What are you doing right now, cutie? 😉"
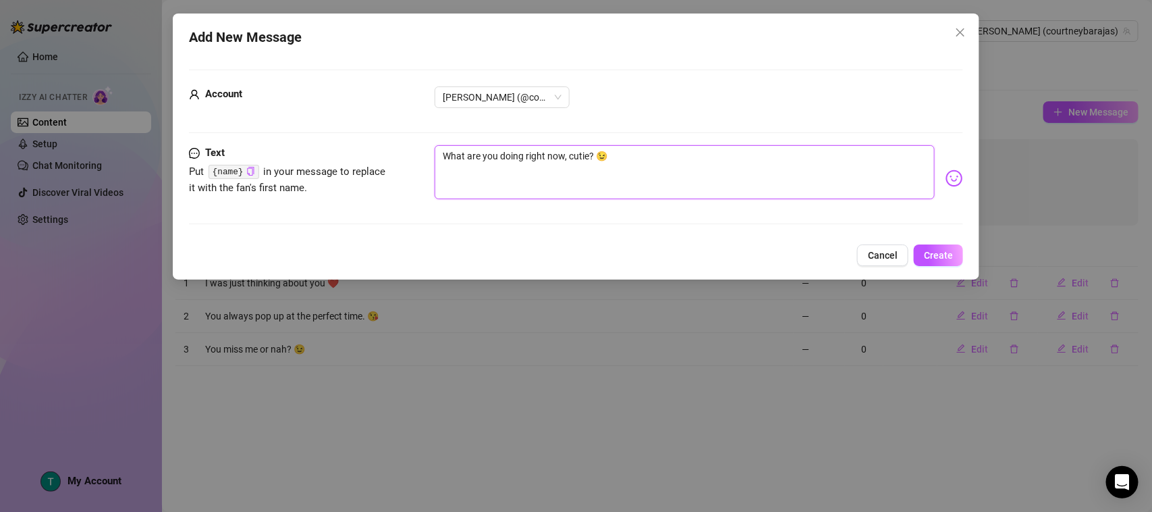
click at [740, 169] on textarea "What are you doing right now, cutie? 😉" at bounding box center [685, 172] width 500 height 54
type textarea "What are you doing right now, cutie? 😉"
click at [937, 258] on span "Create" at bounding box center [938, 255] width 29 height 11
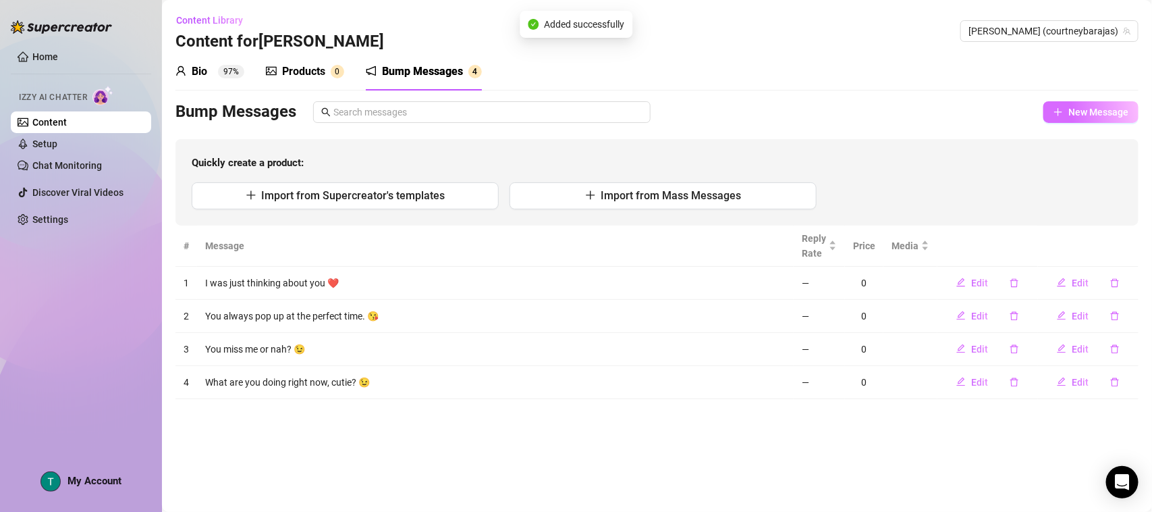
click at [1081, 107] on span "New Message" at bounding box center [1099, 112] width 60 height 11
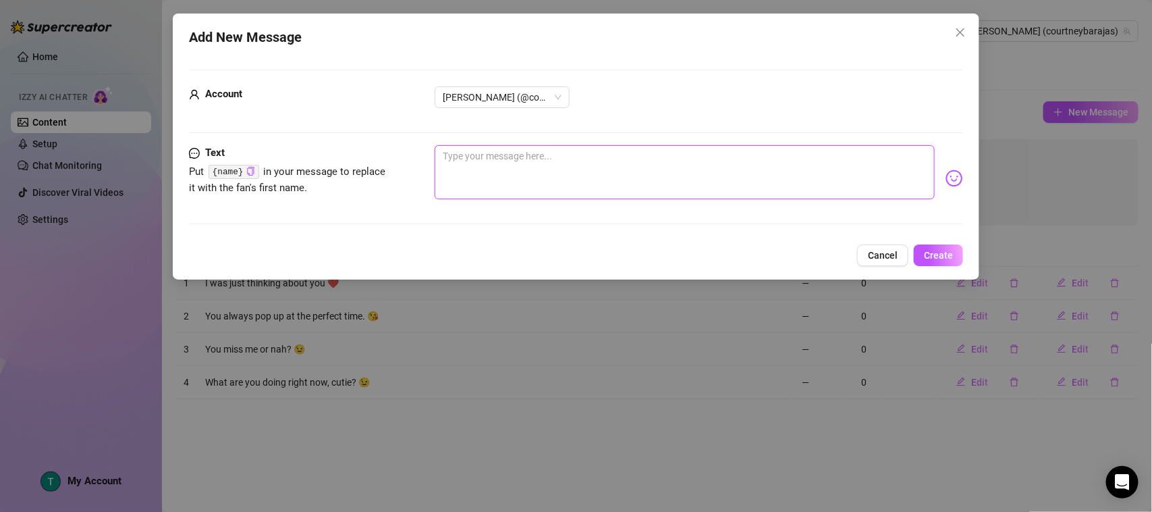
click at [473, 164] on textarea at bounding box center [685, 172] width 500 height 54
click at [527, 180] on textarea at bounding box center [685, 172] width 500 height 54
paste textarea "You’ve got my full attention now."
type textarea "You’ve got my full attention now."
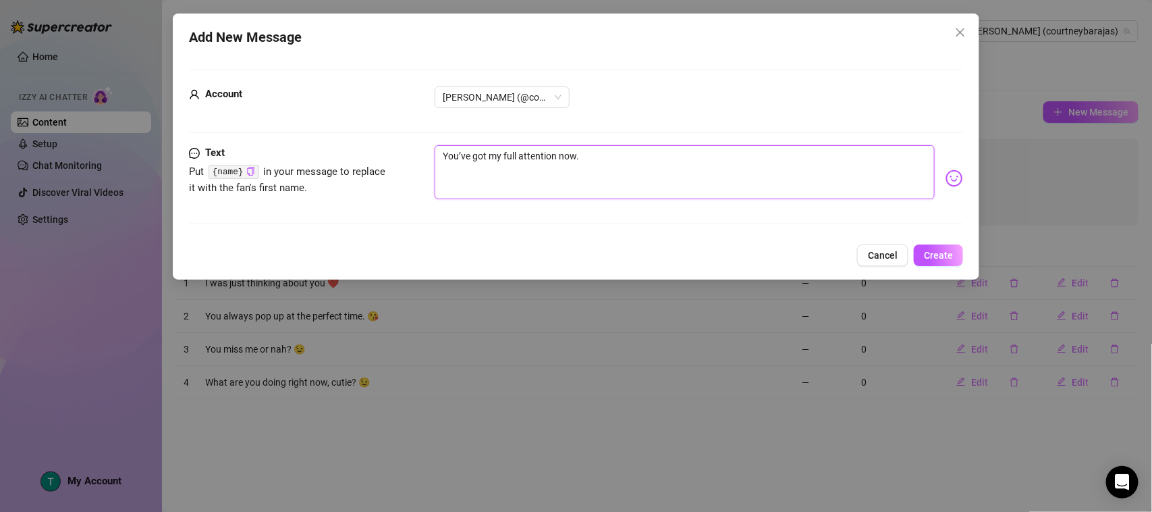
type textarea "You’ve got my full attention now."
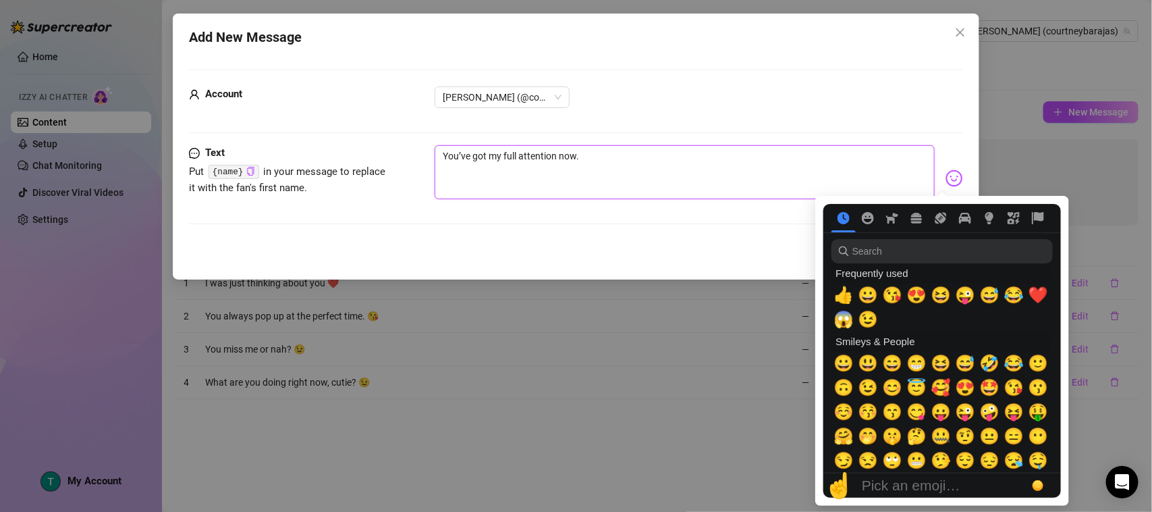
type textarea "You’ve got my full attention now."
click at [946, 177] on img at bounding box center [955, 178] width 18 height 18
click at [900, 298] on span "😘" at bounding box center [892, 295] width 20 height 19
type textarea "You’ve got my full attention now. 😘"
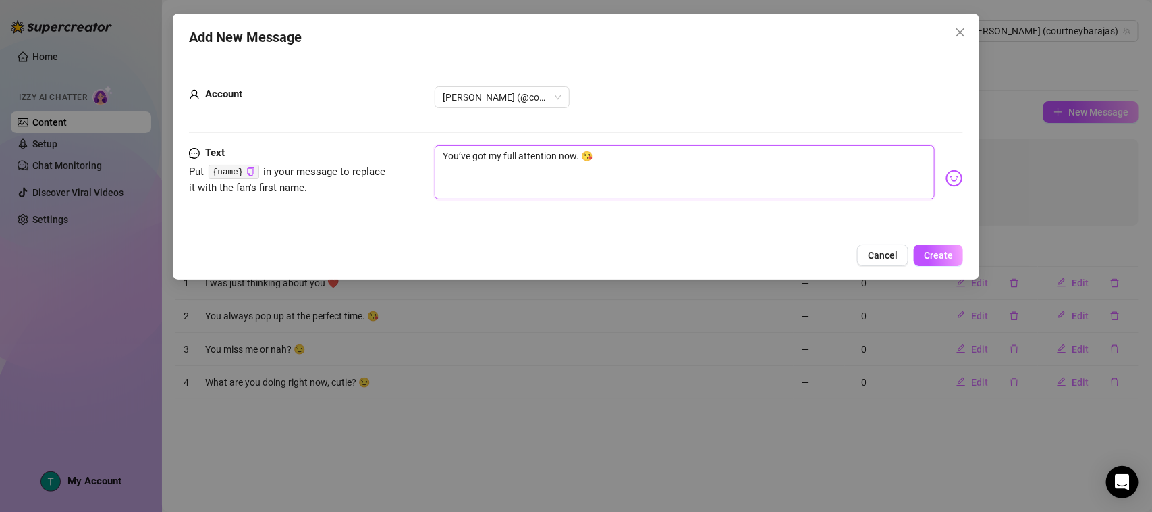
click at [699, 159] on textarea "You’ve got my full attention now. 😘" at bounding box center [685, 172] width 500 height 54
type textarea "You’ve got my full attention now. 😘"
click at [942, 263] on button "Create" at bounding box center [938, 255] width 49 height 22
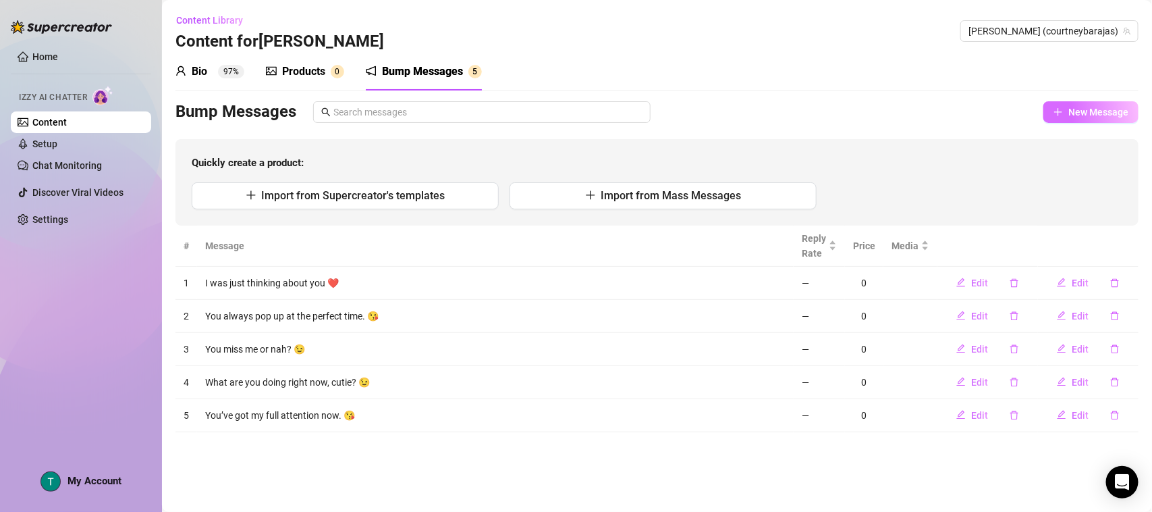
click at [1086, 110] on span "New Message" at bounding box center [1099, 112] width 60 height 11
type textarea "Type your message here..."
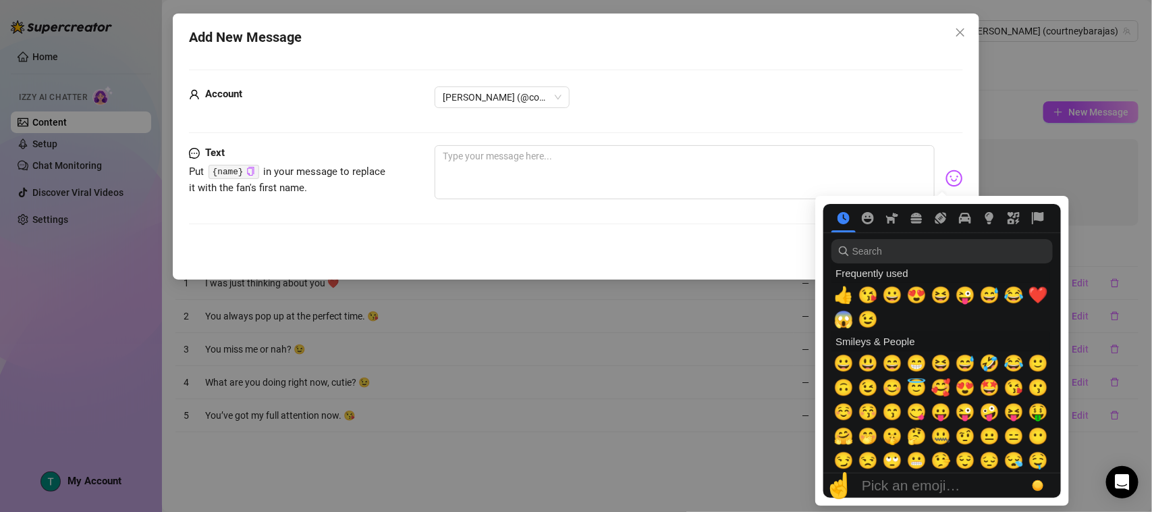
click at [946, 179] on img at bounding box center [955, 178] width 18 height 18
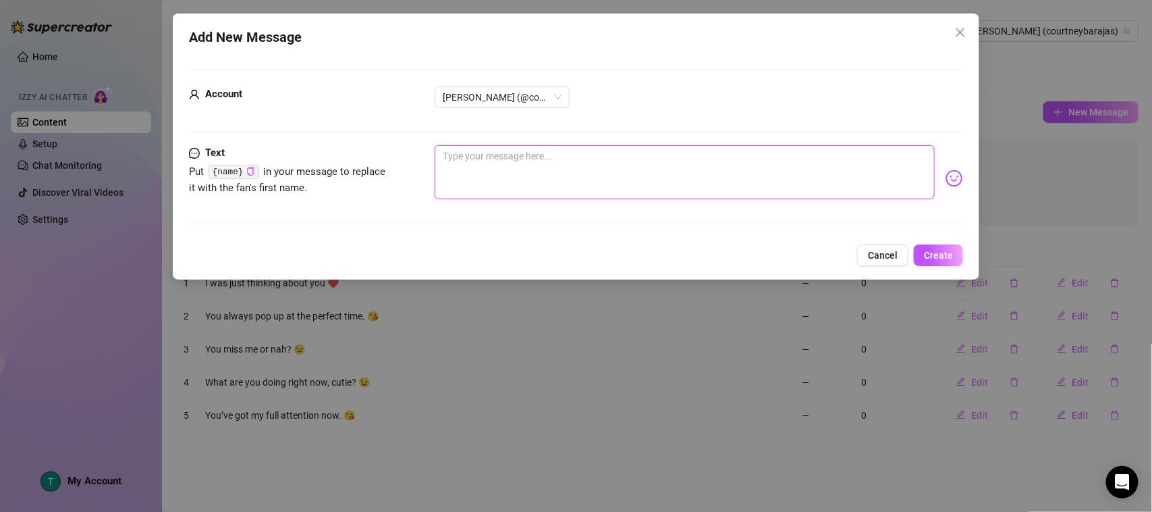
click at [552, 179] on textarea at bounding box center [685, 172] width 500 height 54
click at [500, 186] on textarea at bounding box center [685, 172] width 500 height 54
paste textarea "Bet you can’t guess what I’m wearing."
type textarea "Bet you can’t guess what I’m wearing."
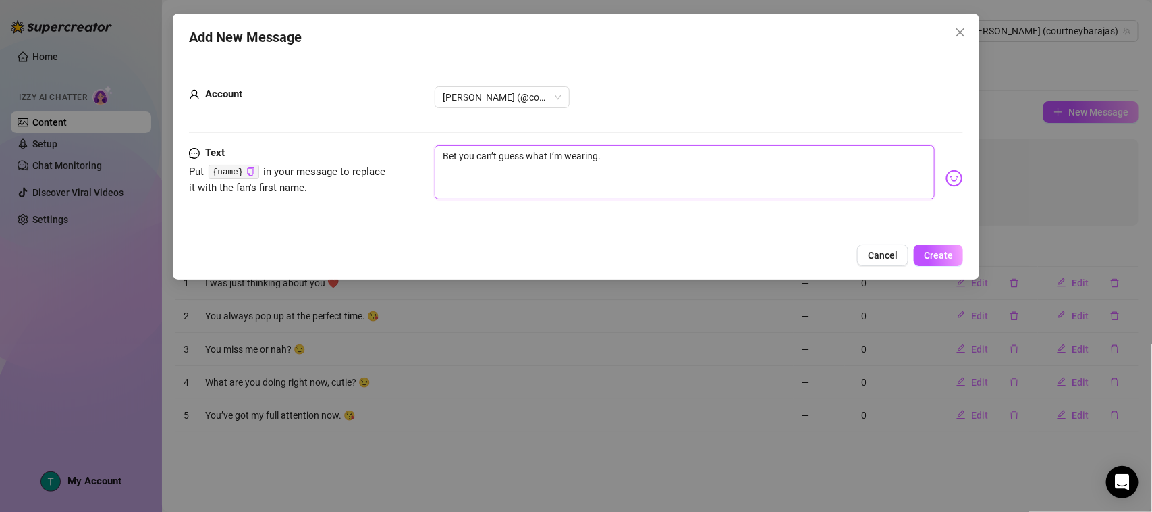
type textarea "Bet you can’t guess what I’m wearing."
click at [946, 179] on img at bounding box center [955, 178] width 18 height 18
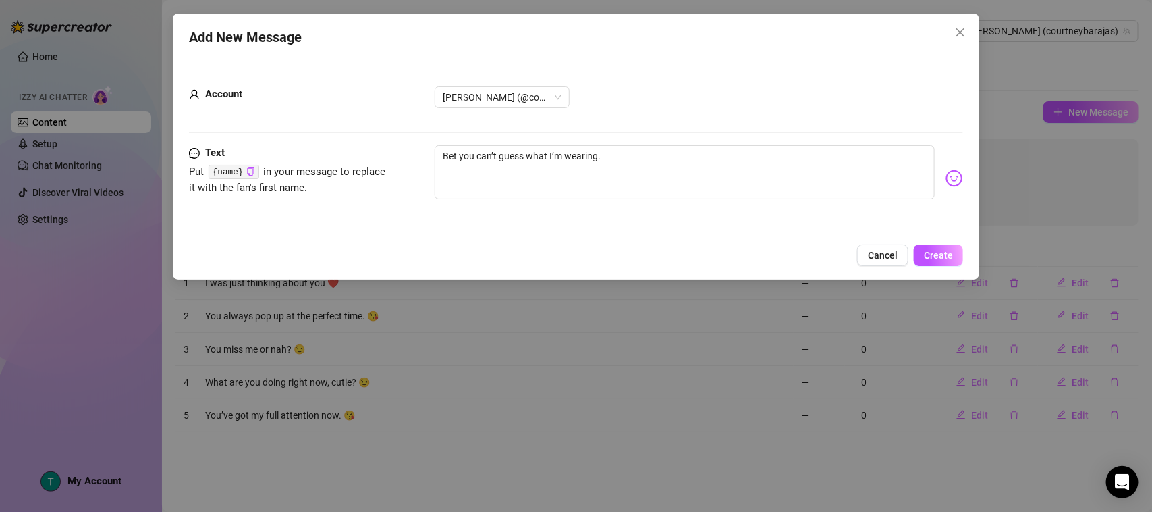
click at [946, 179] on img at bounding box center [955, 178] width 18 height 18
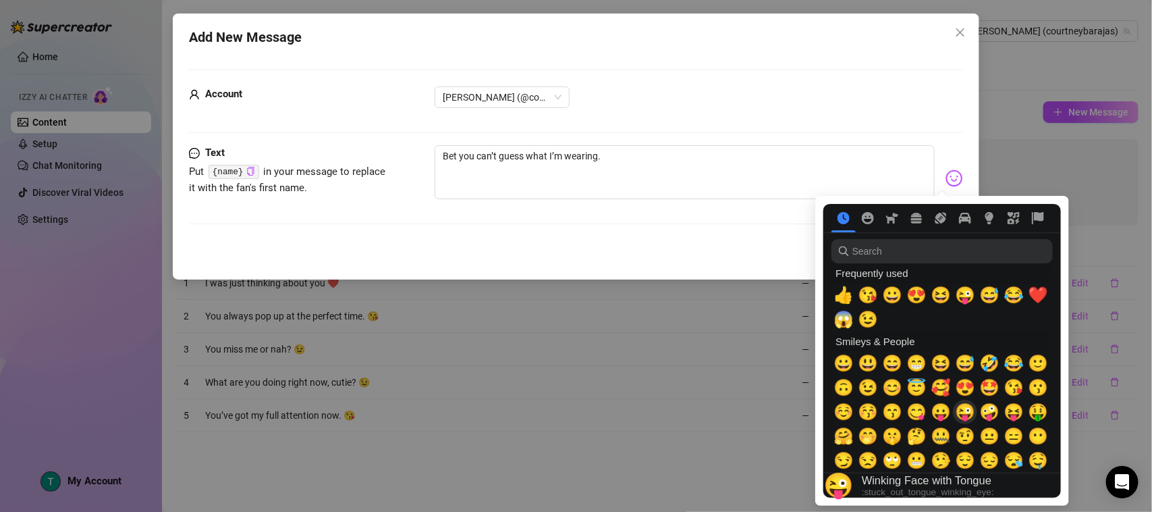
click at [966, 414] on span "😜" at bounding box center [965, 411] width 20 height 19
type textarea "Bet you can’t guess what I’m wearing. 😜"
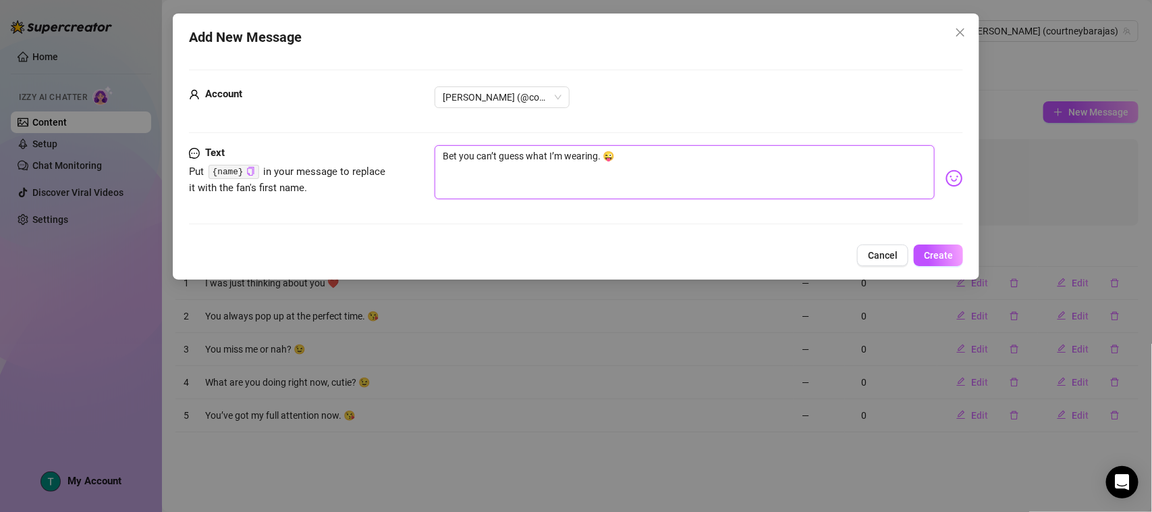
click at [718, 163] on textarea "Bet you can’t guess what I’m wearing. 😜" at bounding box center [685, 172] width 500 height 54
type textarea "Bet you can’t guess what I’m wearing. 😜"
click at [947, 254] on span "Create" at bounding box center [938, 255] width 29 height 11
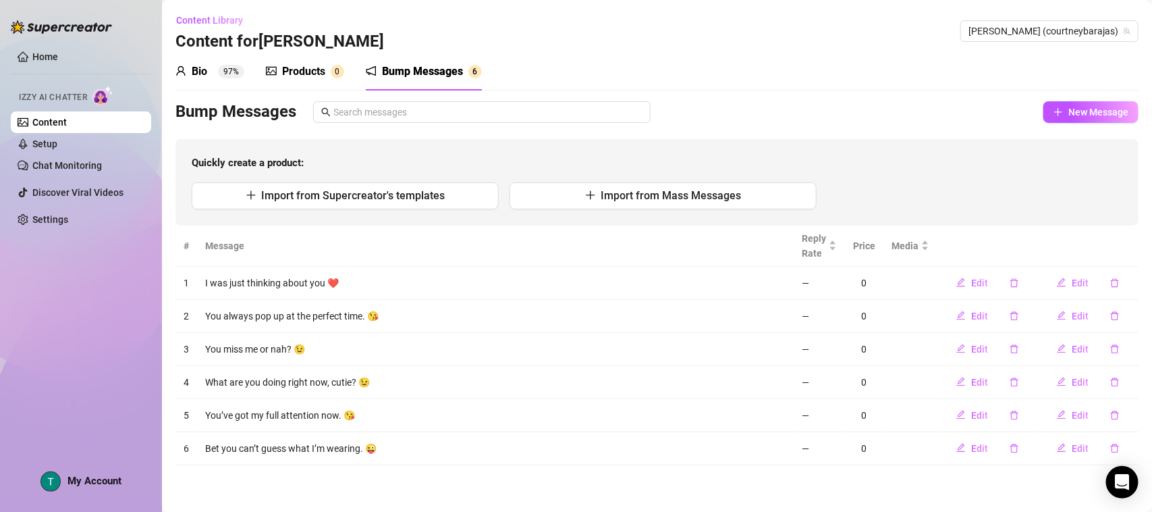
click at [325, 74] on div "Products" at bounding box center [303, 71] width 43 height 16
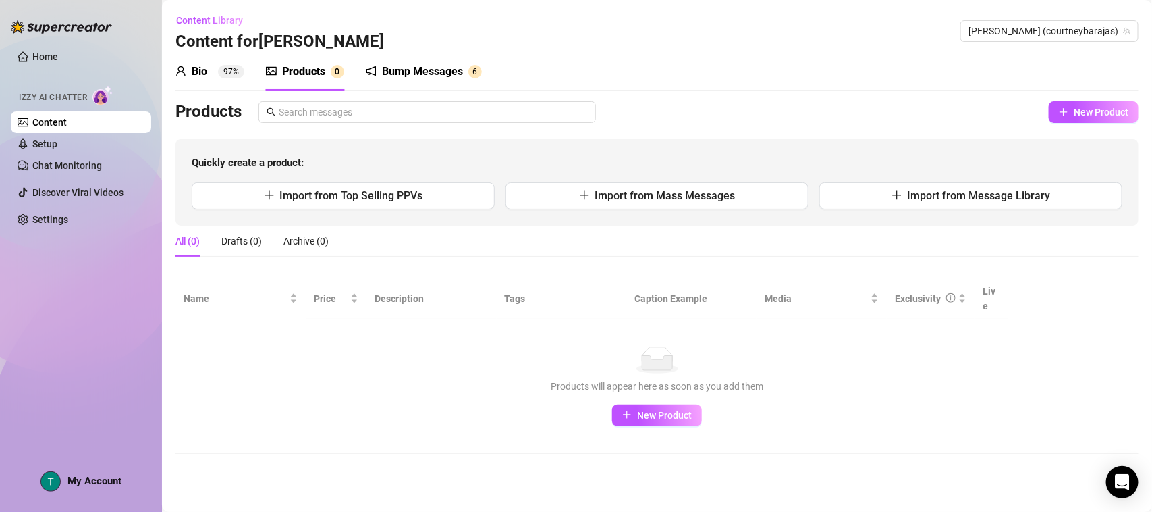
click at [412, 68] on div "Bump Messages" at bounding box center [422, 71] width 81 height 16
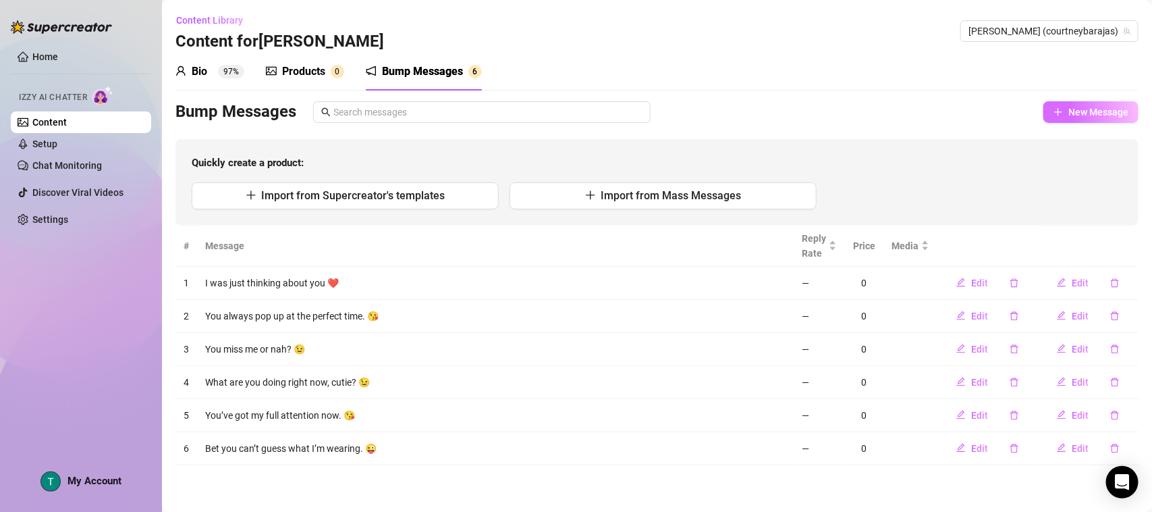
click at [1089, 117] on span "New Message" at bounding box center [1099, 112] width 60 height 11
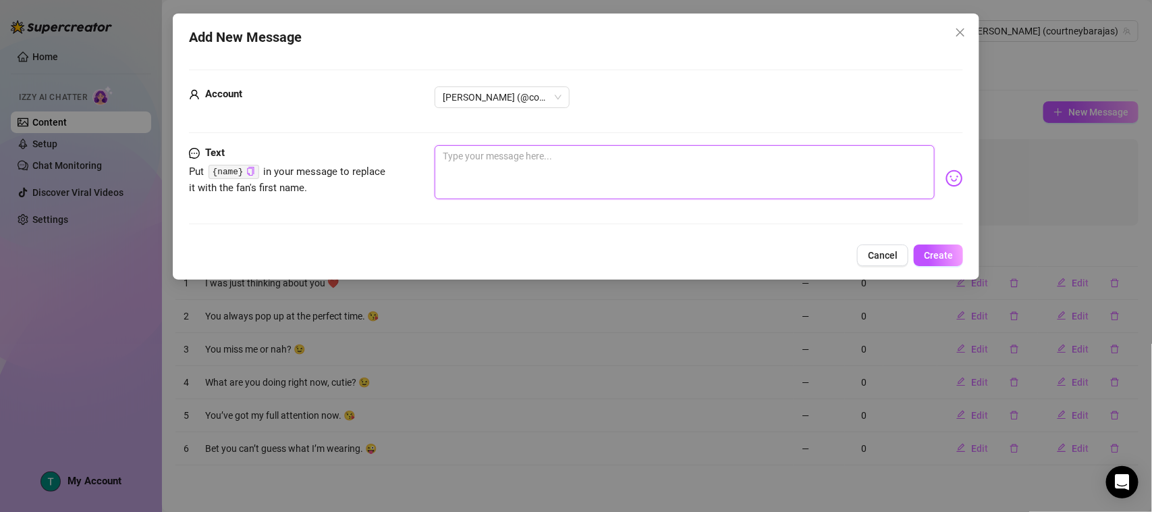
click at [608, 177] on textarea at bounding box center [685, 172] width 500 height 54
paste textarea "I always get happy when I see your name pop up."
type textarea "I always get happy when I see your name pop up."
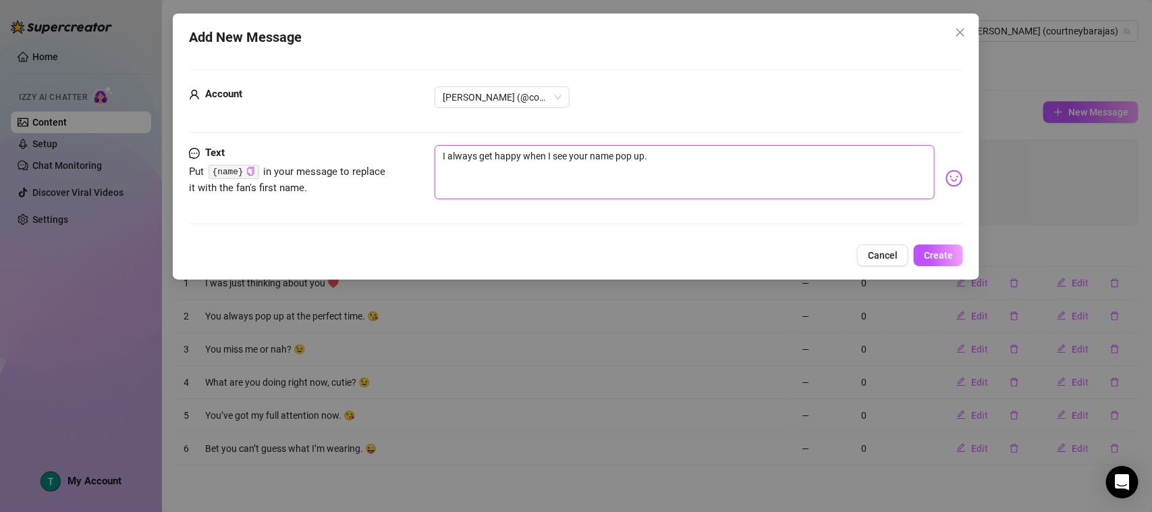
type textarea "I always get happy when I see your name pop up."
click at [946, 179] on img at bounding box center [955, 178] width 18 height 18
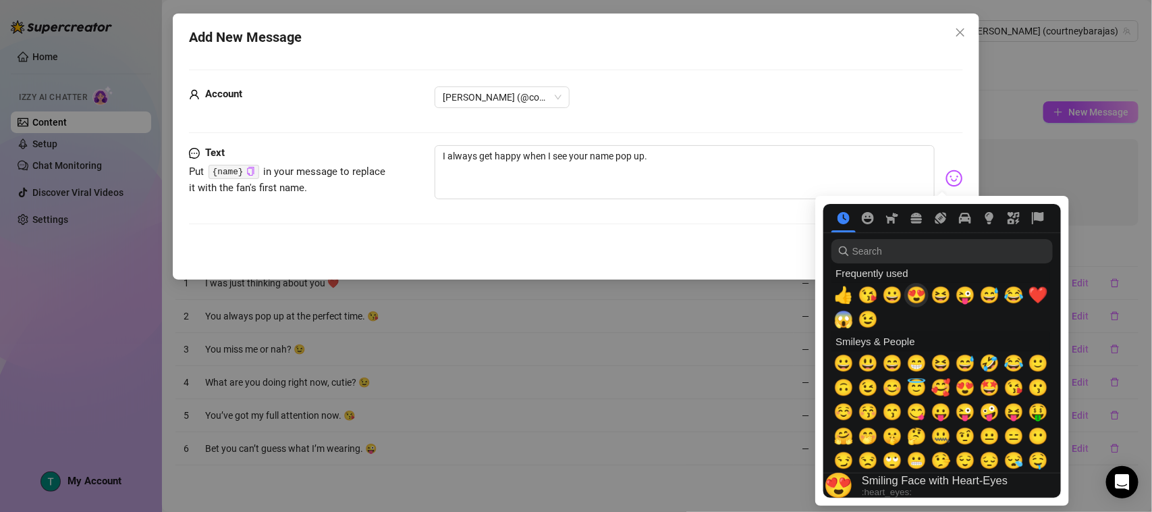
click at [918, 291] on span "😍" at bounding box center [917, 295] width 20 height 19
type textarea "I always get happy when I see your name pop up. 😍"
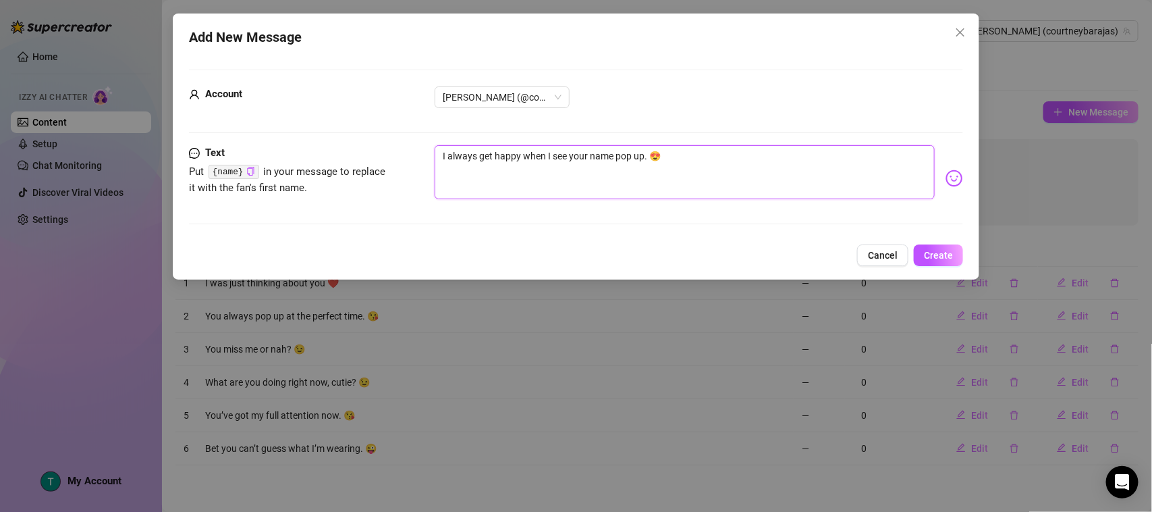
click at [714, 156] on textarea "I always get happy when I see your name pop up. 😍" at bounding box center [685, 172] width 500 height 54
type textarea "I always get happy when I see your name pop up. 😍"
click at [934, 257] on span "Create" at bounding box center [938, 255] width 29 height 11
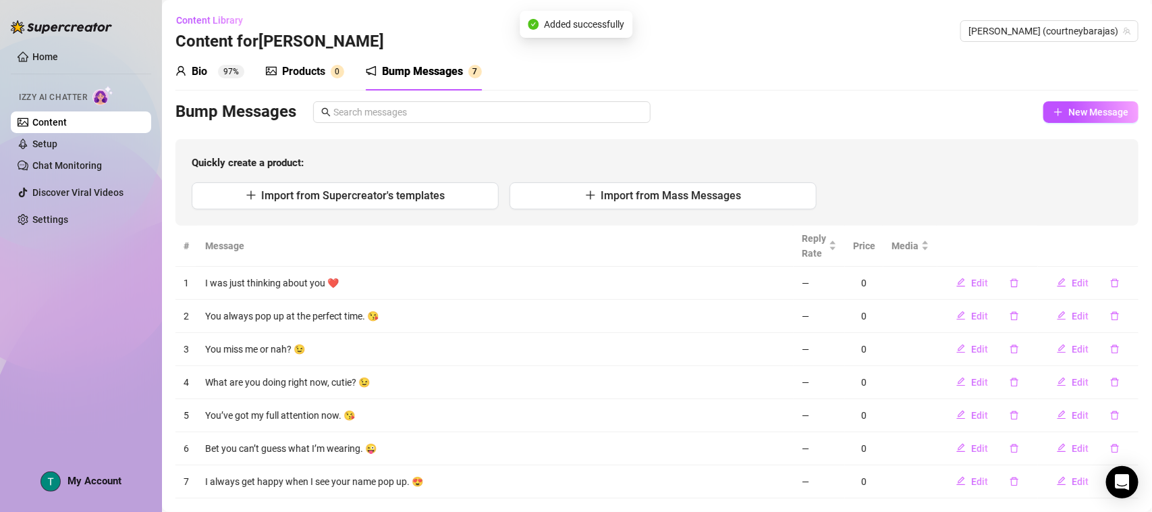
scroll to position [28, 0]
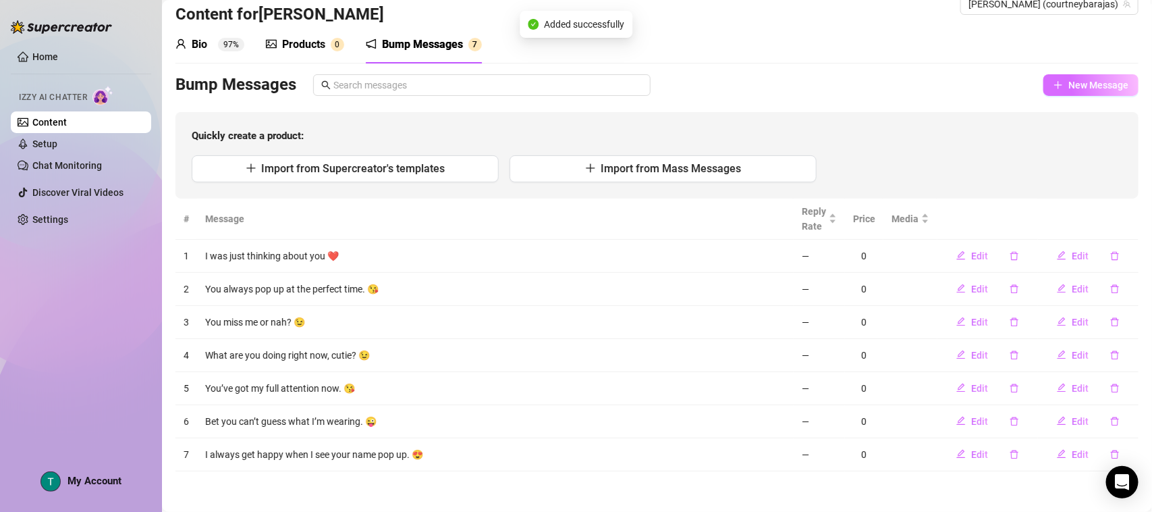
click at [1077, 80] on span "New Message" at bounding box center [1099, 85] width 60 height 11
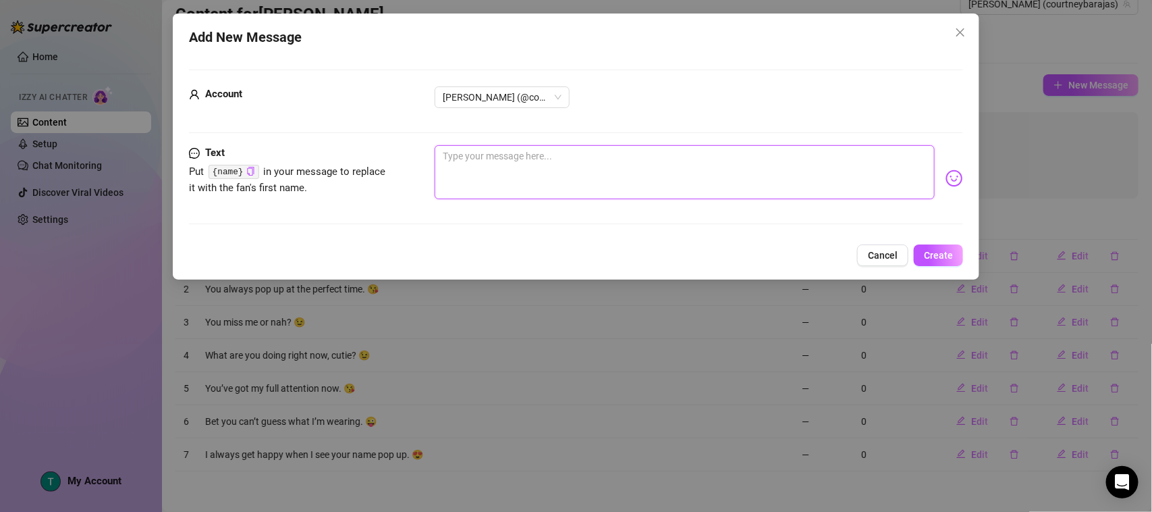
click at [620, 179] on textarea at bounding box center [685, 172] width 500 height 54
paste textarea "Hey babe, how’s your day been so far?"
type textarea "Hey babe, how’s your day been so far?"
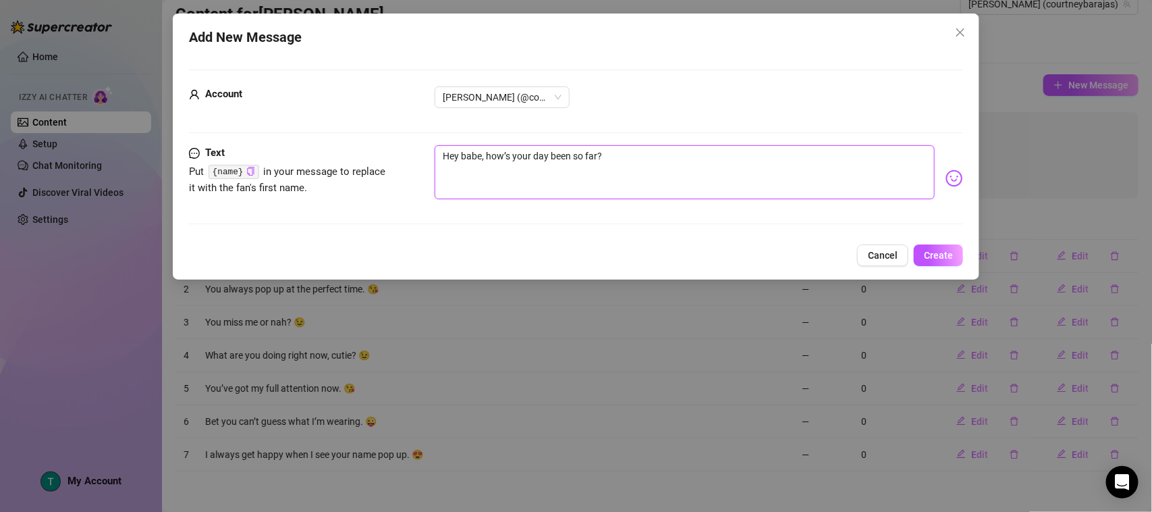
type textarea "Hey babe, how’s your day been so far?"
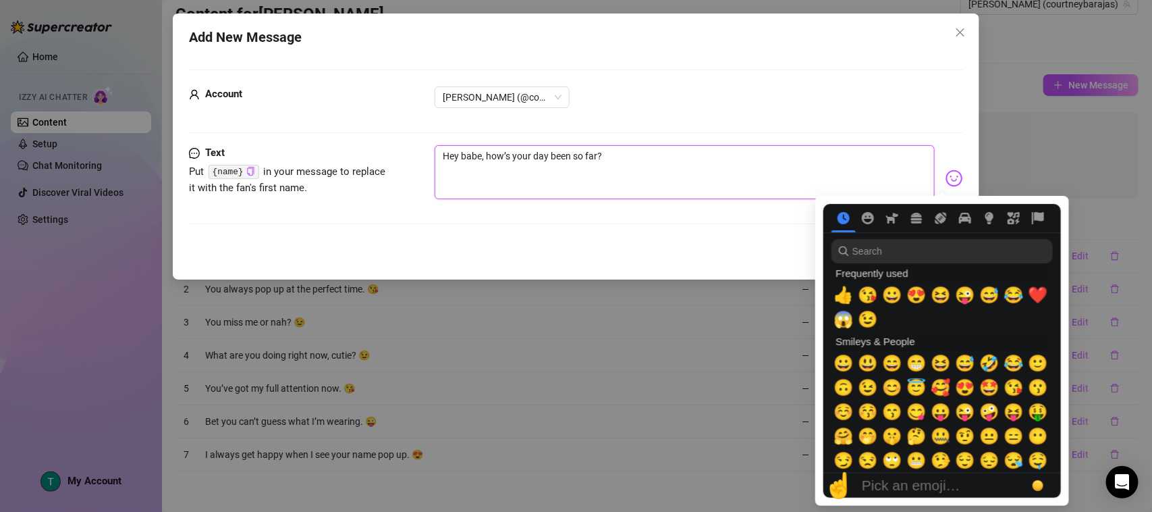
type textarea "Hey babe, how’s your day been so far?"
click at [946, 180] on img at bounding box center [955, 178] width 18 height 18
click at [1034, 298] on span "❤️" at bounding box center [1038, 295] width 20 height 19
type textarea "Hey babe, how’s your day been so far? ❤️"
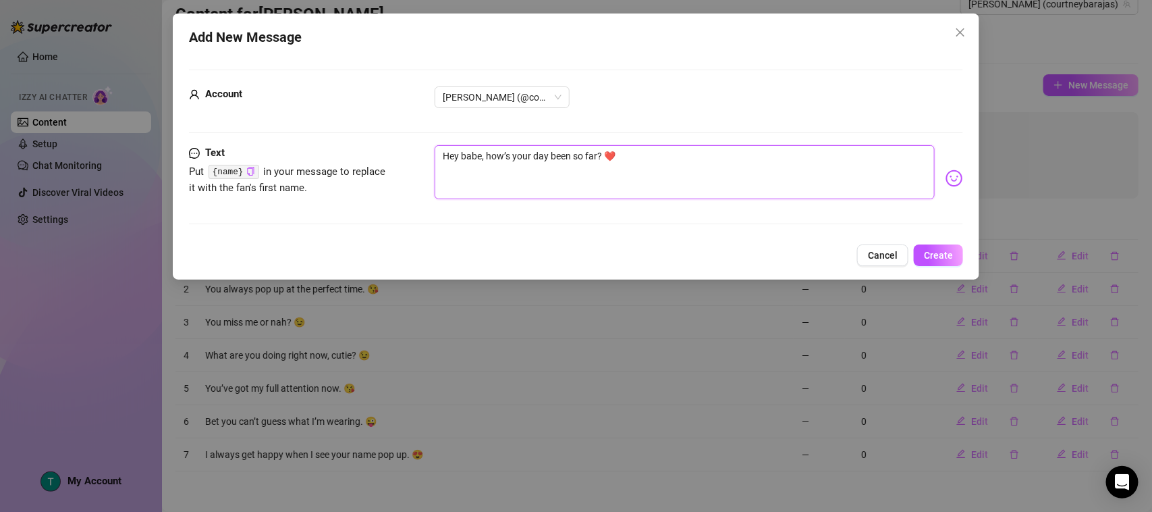
click at [669, 169] on textarea "Hey babe, how’s your day been so far? ❤️" at bounding box center [685, 172] width 500 height 54
type textarea "Hey babe, how’s your day been so far? ❤️"
click at [925, 260] on span "Create" at bounding box center [938, 255] width 29 height 11
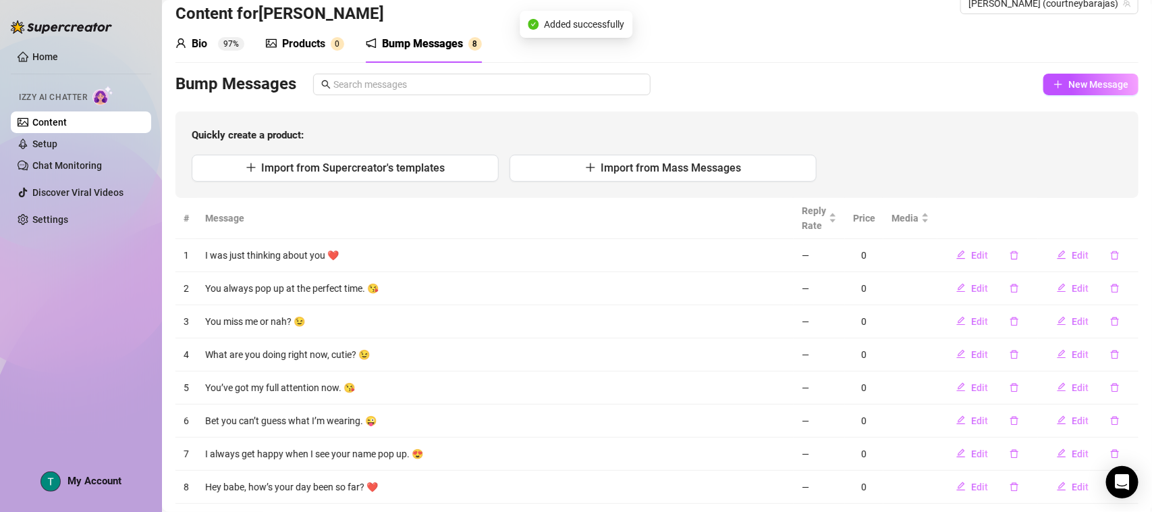
scroll to position [61, 0]
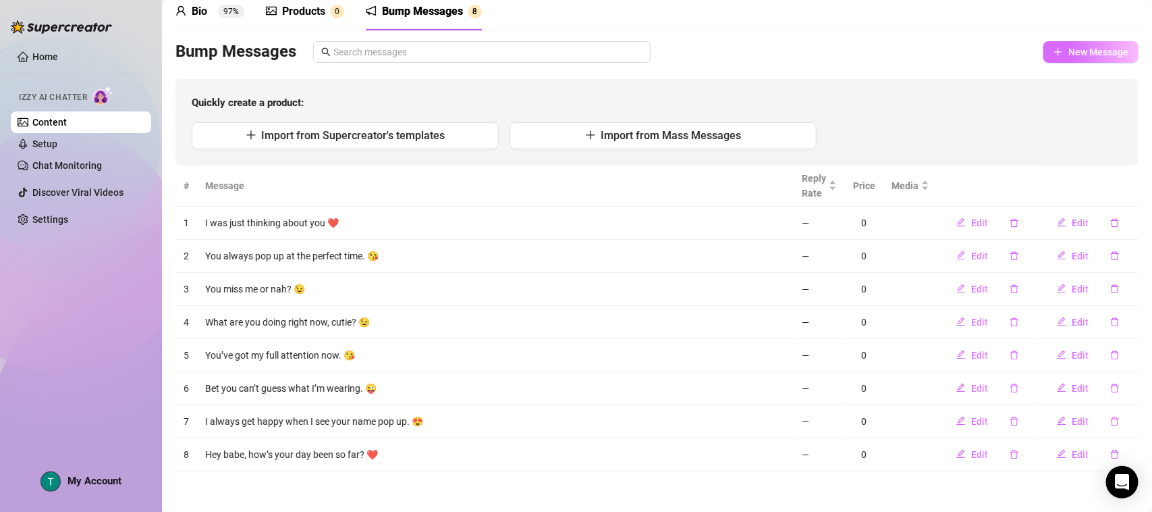
click at [1074, 52] on span "New Message" at bounding box center [1099, 52] width 60 height 11
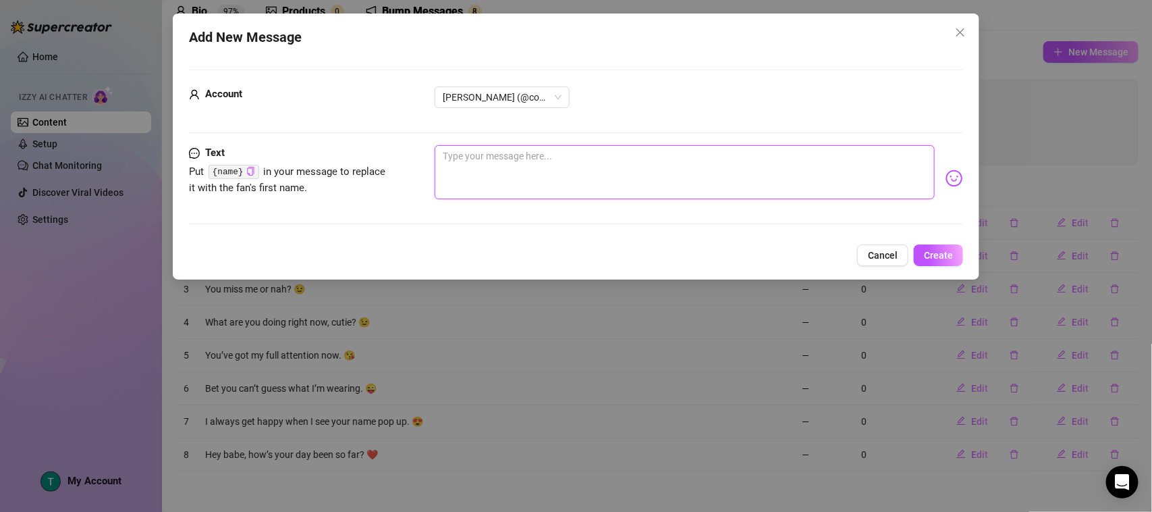
click at [570, 173] on textarea at bounding box center [685, 172] width 500 height 54
paste textarea "Can I distract you for a bit?"
type textarea "Can I distract you for a bit?"
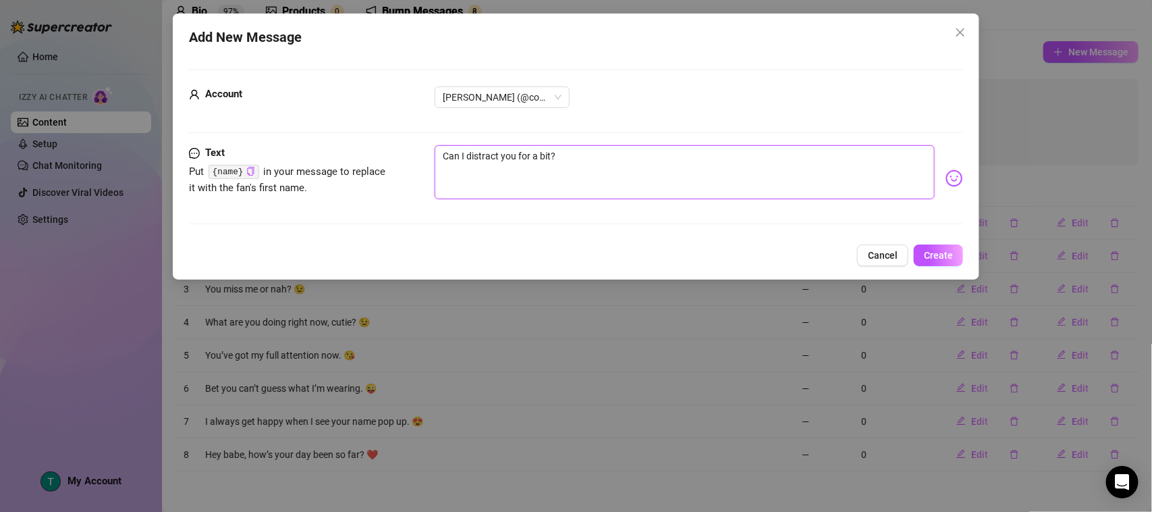
type textarea "Can I distract you for a bit?"
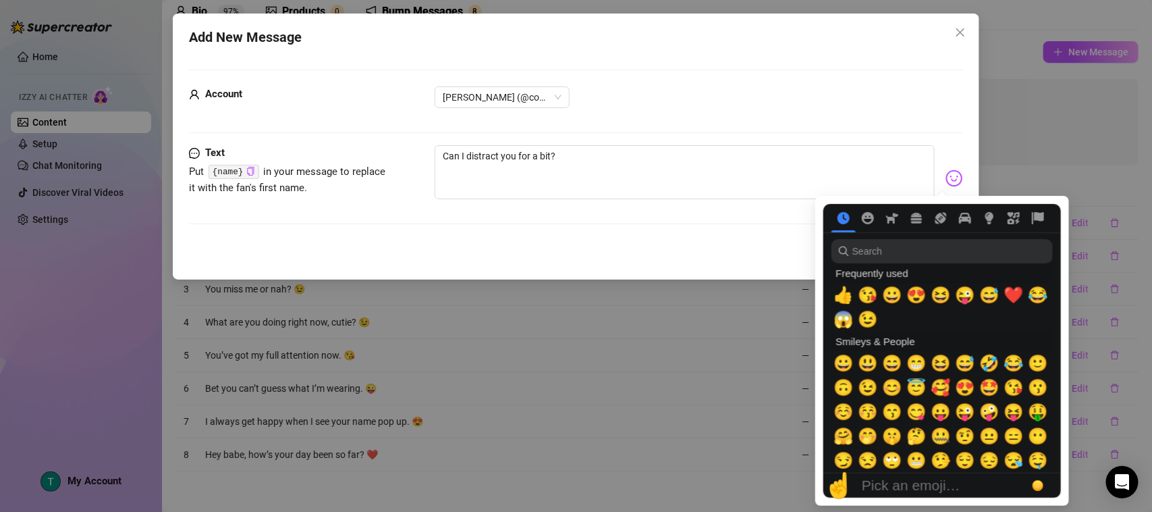
click at [946, 183] on img at bounding box center [955, 178] width 18 height 18
click at [865, 323] on span "😉" at bounding box center [868, 319] width 20 height 19
type textarea "Can I distract you for a bit? 😉"
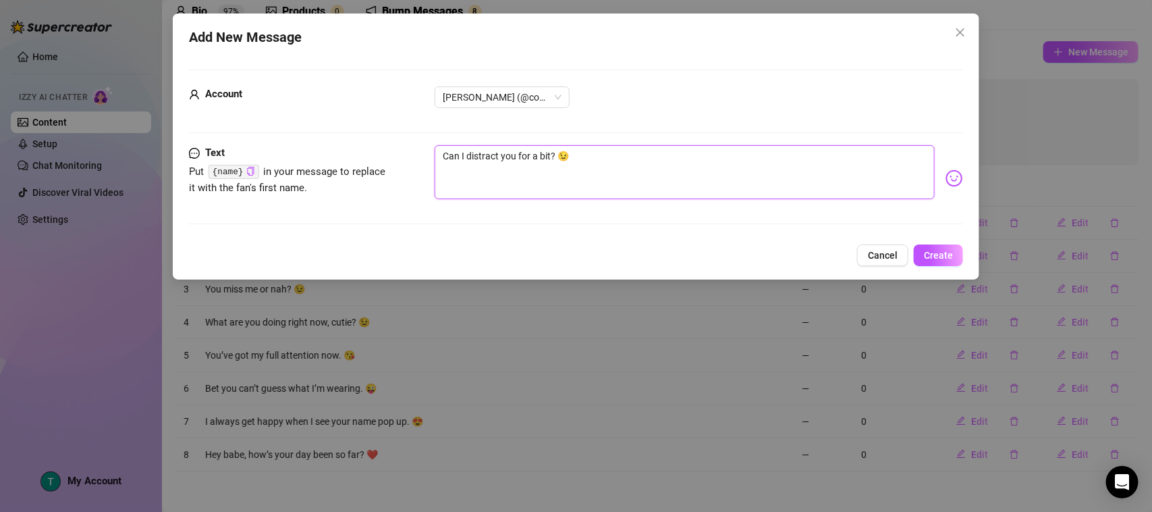
click at [660, 178] on textarea "Can I distract you for a bit? 😉" at bounding box center [685, 172] width 500 height 54
type textarea "Can I distract you for a bit? 😉"
click at [936, 252] on span "Create" at bounding box center [938, 255] width 29 height 11
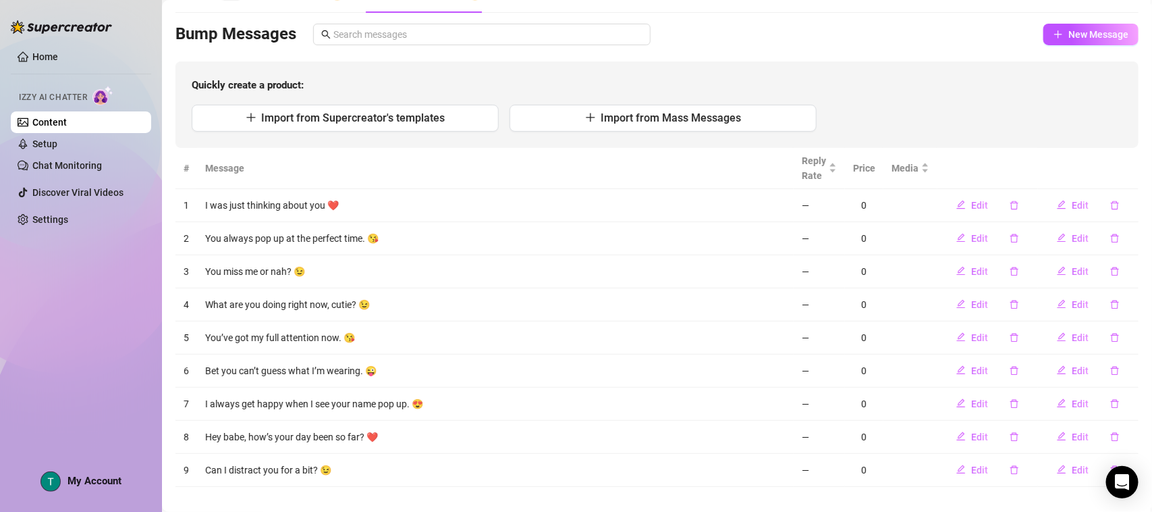
scroll to position [93, 0]
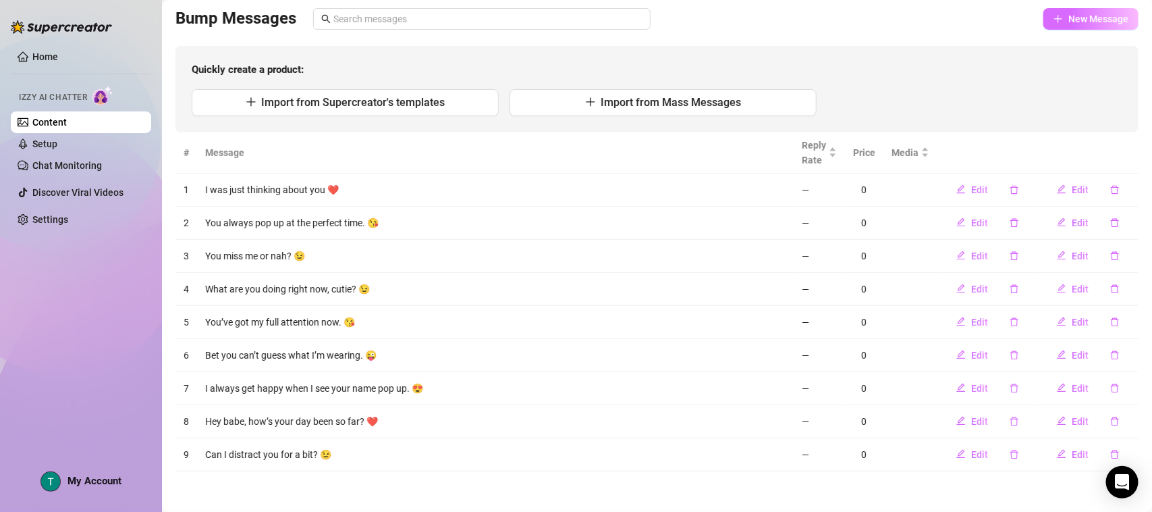
click at [1097, 11] on button "New Message" at bounding box center [1091, 19] width 95 height 22
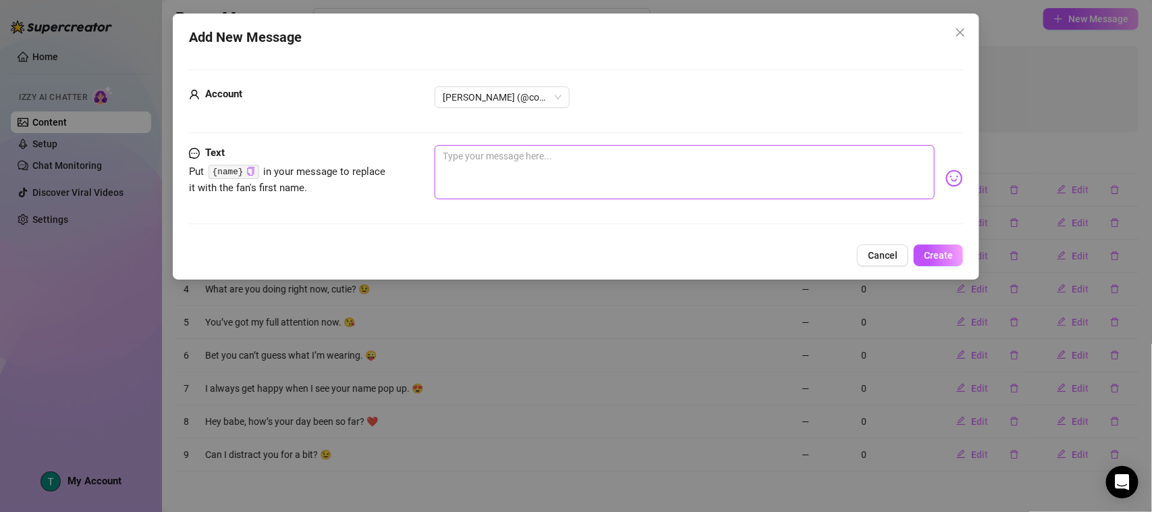
click at [585, 188] on textarea at bounding box center [685, 172] width 500 height 54
paste textarea "Do you think about me when I’m not here?"
type textarea "Do you think about me when I’m not here?"
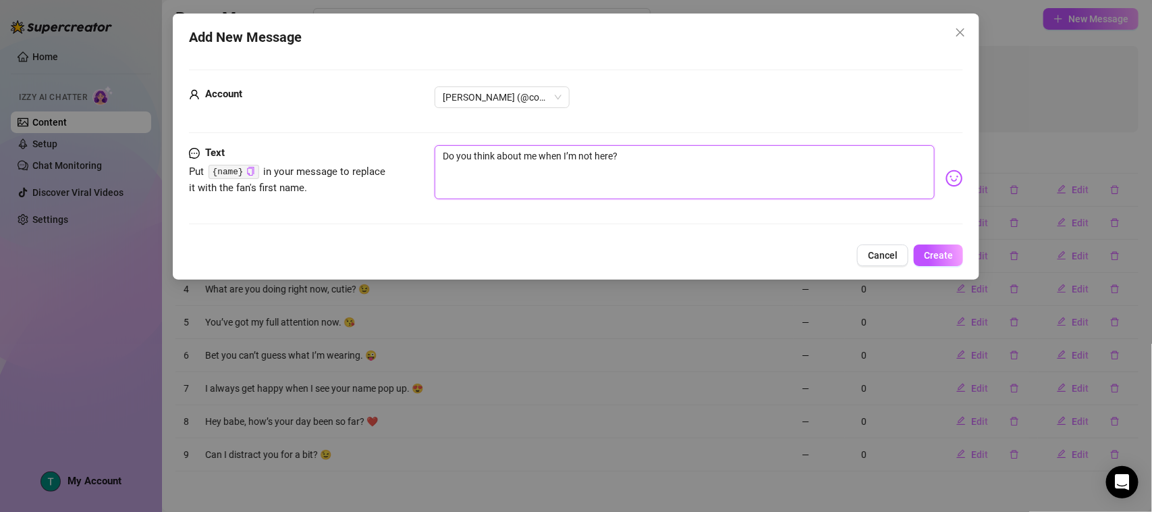
type textarea "Do you think about me when I’m not here?"
click at [946, 174] on img at bounding box center [955, 178] width 18 height 18
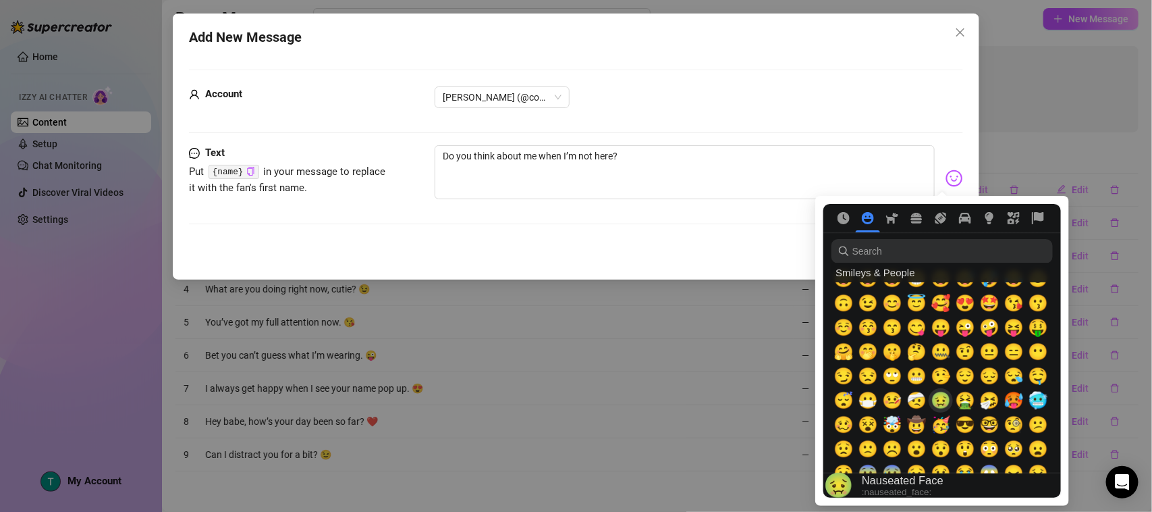
scroll to position [169, 0]
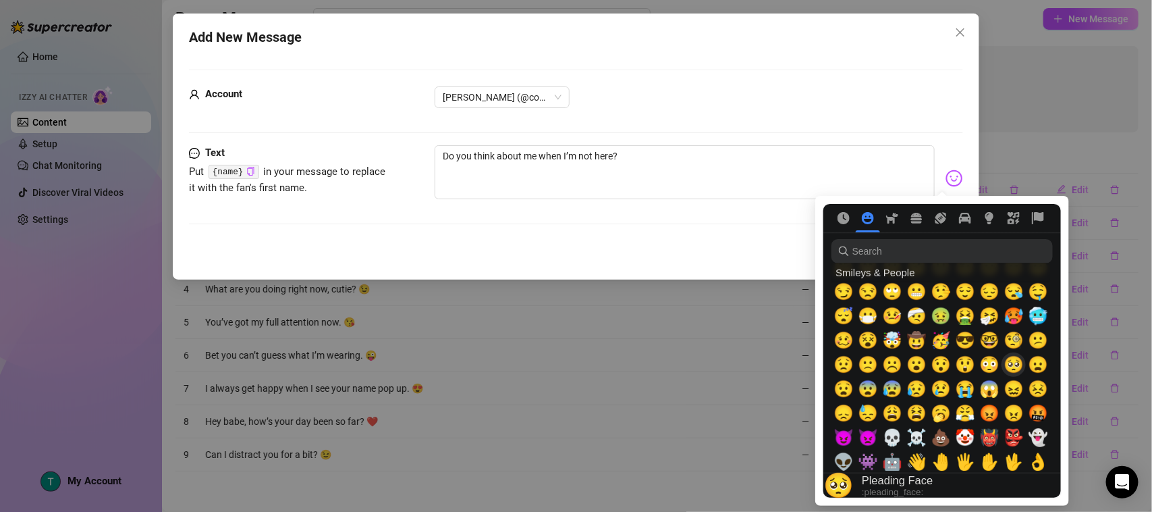
click at [1018, 361] on span "🥺" at bounding box center [1014, 364] width 20 height 19
type textarea "Do you think about me when I’m not here? 🥺"
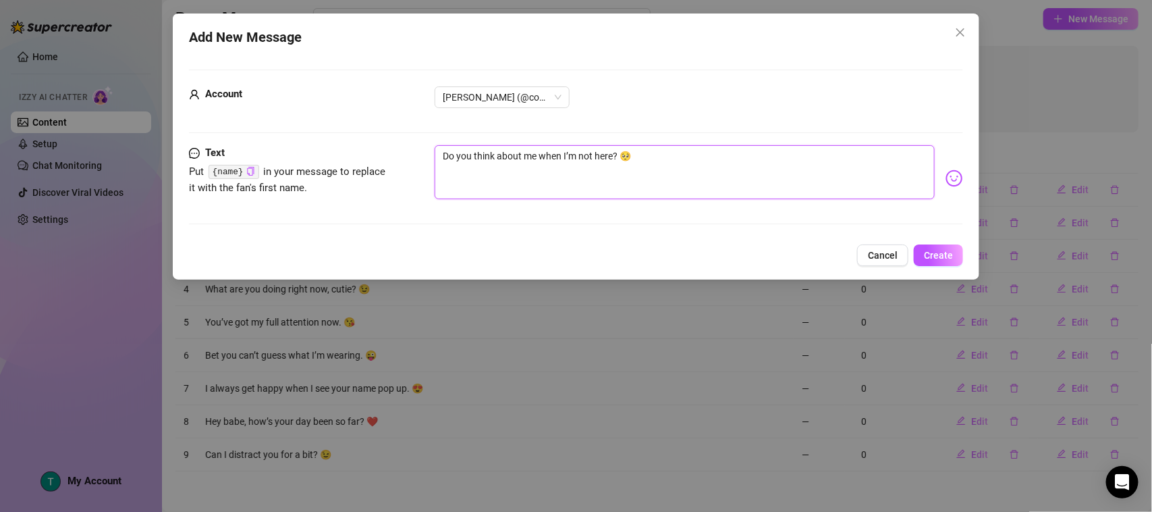
click at [686, 163] on textarea "Do you think about me when I’m not here? 🥺" at bounding box center [685, 172] width 500 height 54
type textarea "Do you think about me when I’m not here? 🥺"
click at [946, 261] on span "Create" at bounding box center [938, 255] width 29 height 11
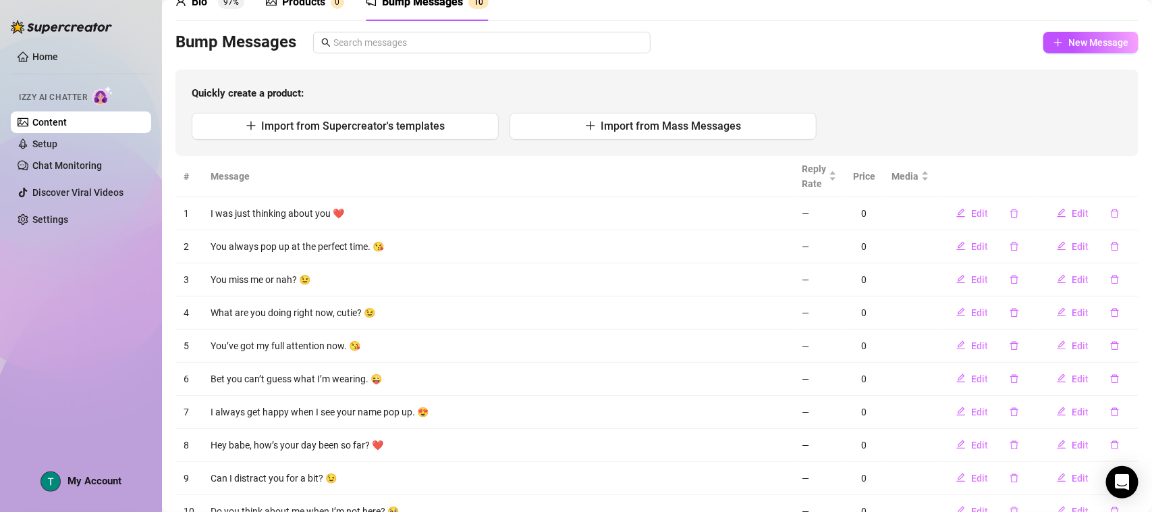
scroll to position [0, 0]
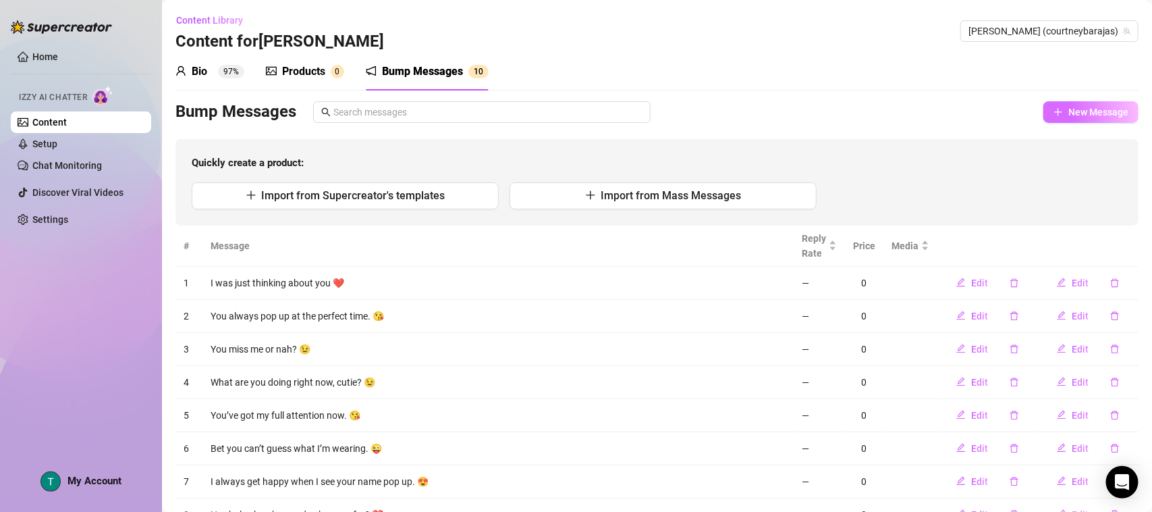
click at [1070, 107] on span "New Message" at bounding box center [1099, 112] width 60 height 11
type textarea "Type your message here..."
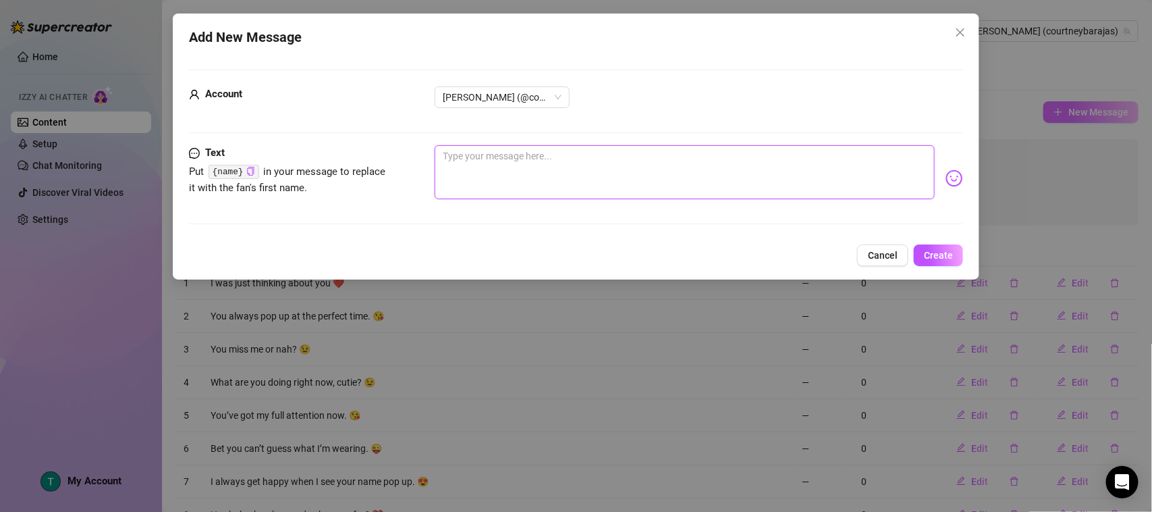
click at [761, 173] on textarea at bounding box center [685, 172] width 500 height 54
click at [522, 171] on textarea at bounding box center [685, 172] width 500 height 54
paste textarea "I love when you come online for me"
type textarea "I love when you come online for me"
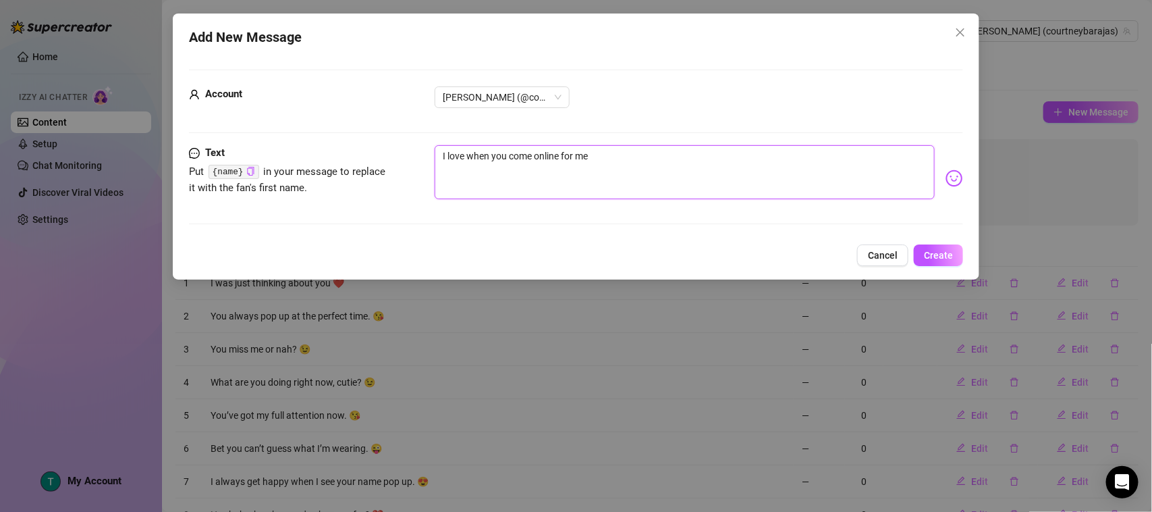
type textarea "I love when you come online for me"
click at [946, 177] on img at bounding box center [955, 178] width 18 height 18
click at [946, 179] on img at bounding box center [955, 178] width 18 height 18
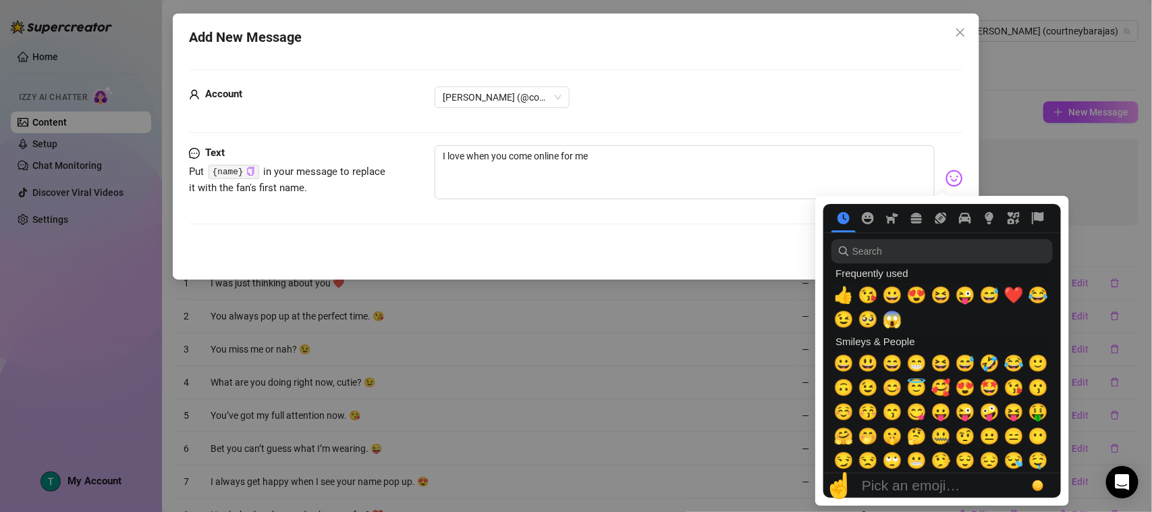
click at [874, 291] on span "😘" at bounding box center [868, 295] width 20 height 19
type textarea "I love when you come online for me 😘"
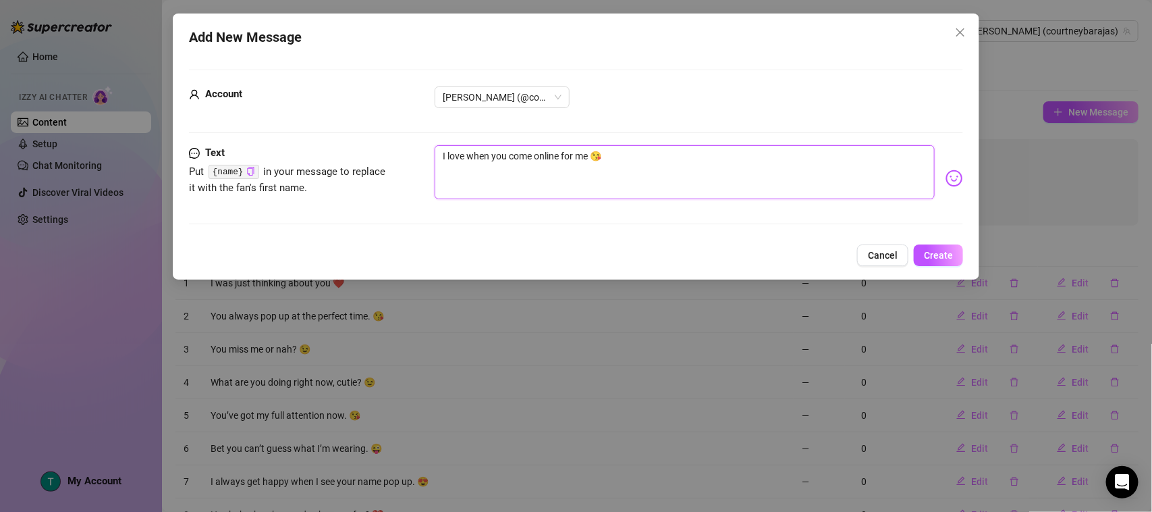
type textarea "I love when you come online for me 😘"
click at [930, 250] on span "Create" at bounding box center [938, 255] width 29 height 11
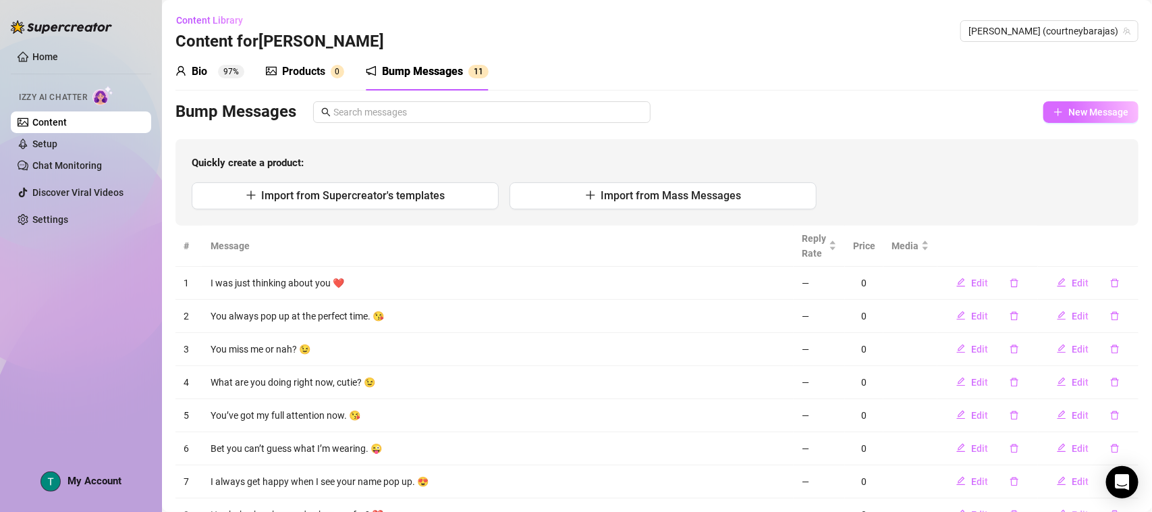
click at [1085, 109] on span "New Message" at bounding box center [1099, 112] width 60 height 11
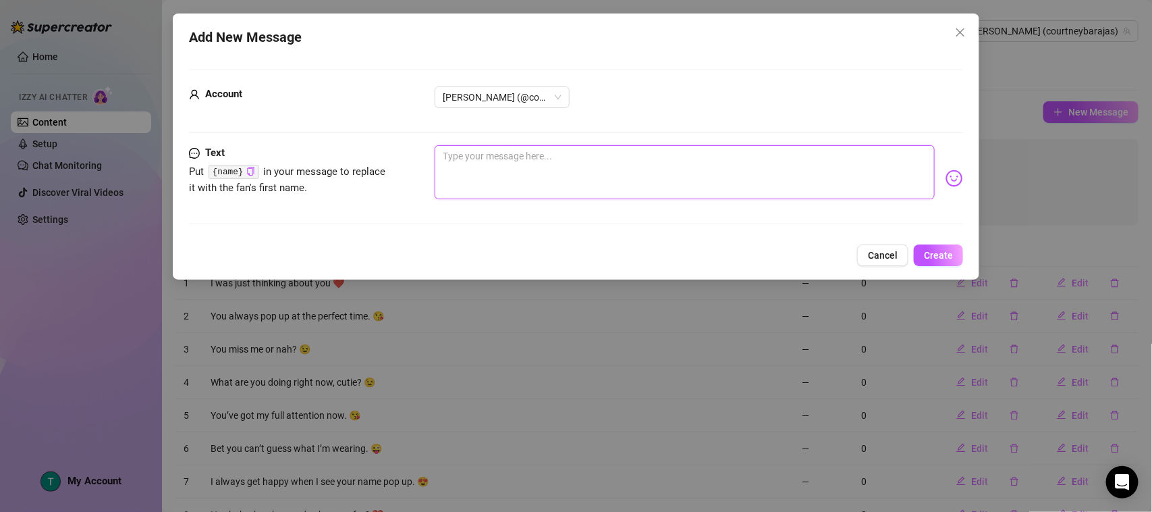
click at [551, 167] on textarea at bounding box center [685, 172] width 500 height 54
click at [81, 402] on div "Add New Message Account [PERSON_NAME] (@courtneybarajas) Text Put {name} in you…" at bounding box center [576, 256] width 1152 height 512
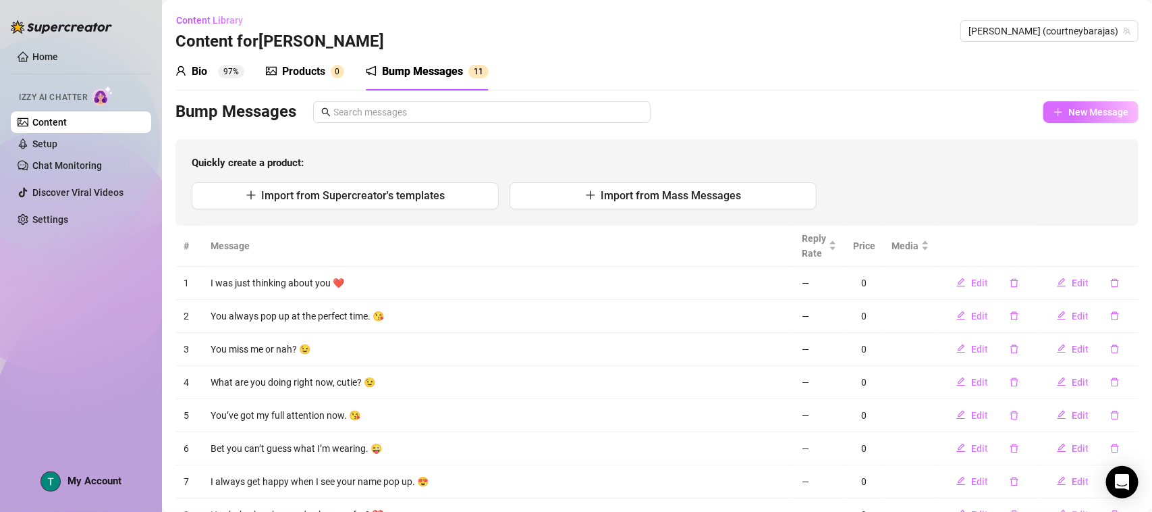
click at [1073, 119] on button "New Message" at bounding box center [1091, 112] width 95 height 22
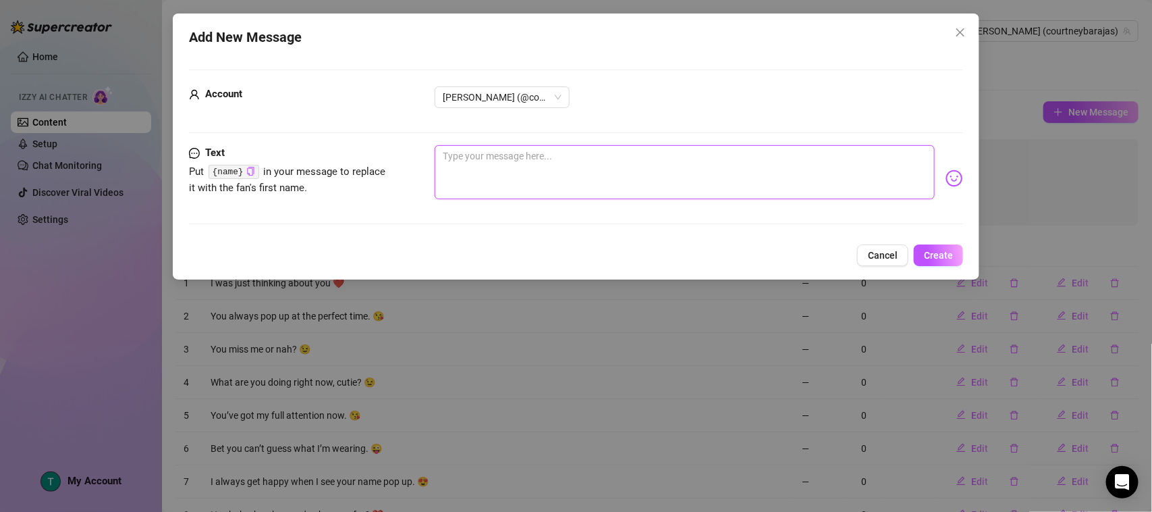
click at [535, 170] on textarea at bounding box center [685, 172] width 500 height 54
paste textarea "I feel like teasing you a little [DATE]."
type textarea "I feel like teasing you a little [DATE]."
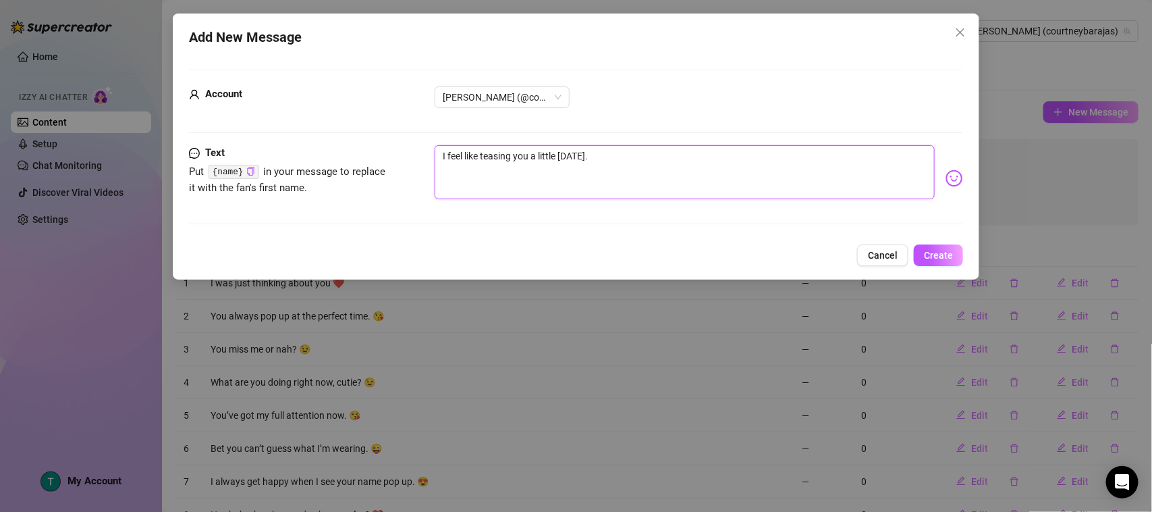
type textarea "I feel like teasing you a little [DATE]."
click at [946, 176] on img at bounding box center [955, 178] width 18 height 18
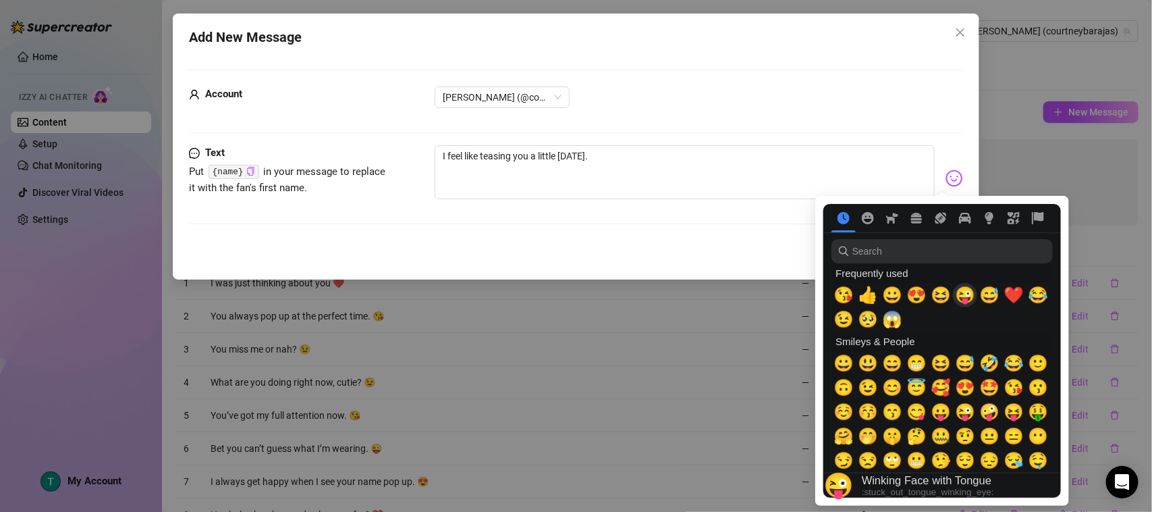
click at [965, 296] on span "😜" at bounding box center [965, 295] width 20 height 19
type textarea "I feel like teasing you a little [DATE]. 😜"
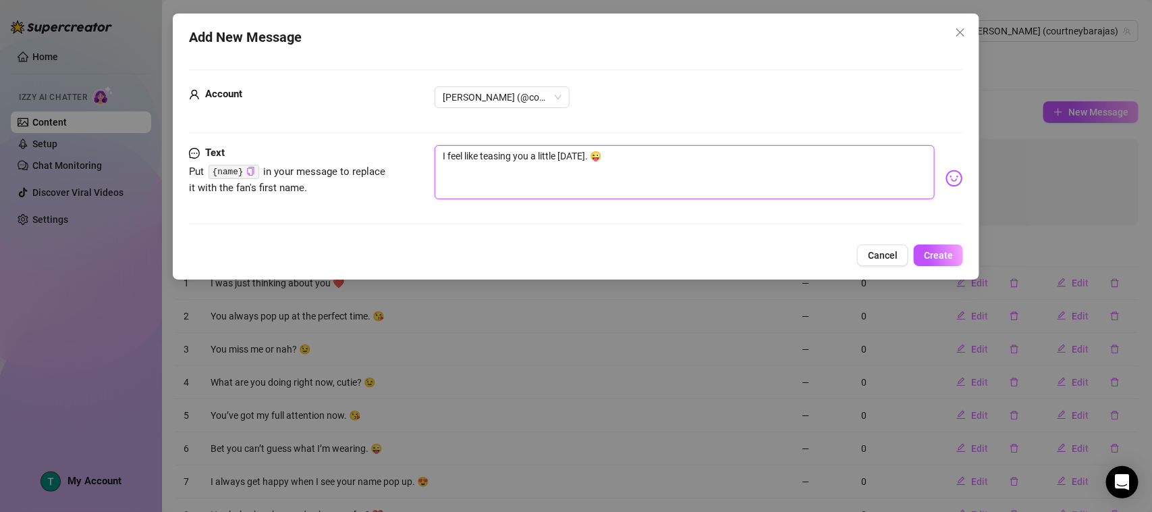
click at [648, 162] on textarea "I feel like teasing you a little [DATE]. 😜" at bounding box center [685, 172] width 500 height 54
type textarea "I feel like teasing you a little [DATE]. 😜"
click at [929, 250] on span "Create" at bounding box center [938, 255] width 29 height 11
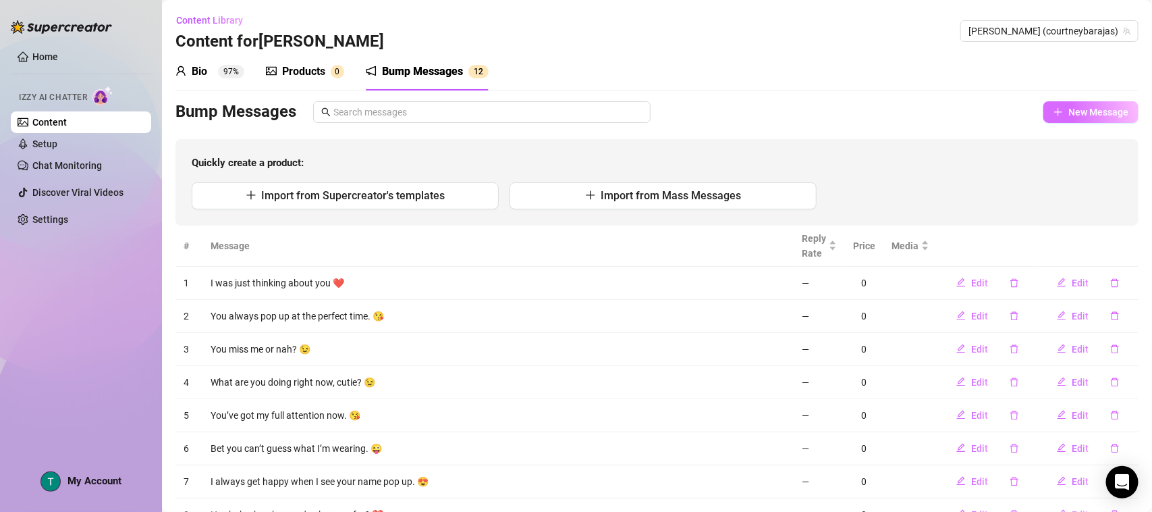
click at [1069, 107] on span "New Message" at bounding box center [1099, 112] width 60 height 11
click at [1079, 118] on div "Add New Message Account 412763912 Text Put {name} in your message to replace it…" at bounding box center [576, 256] width 1152 height 512
click at [1081, 109] on span "New Message" at bounding box center [1099, 112] width 60 height 11
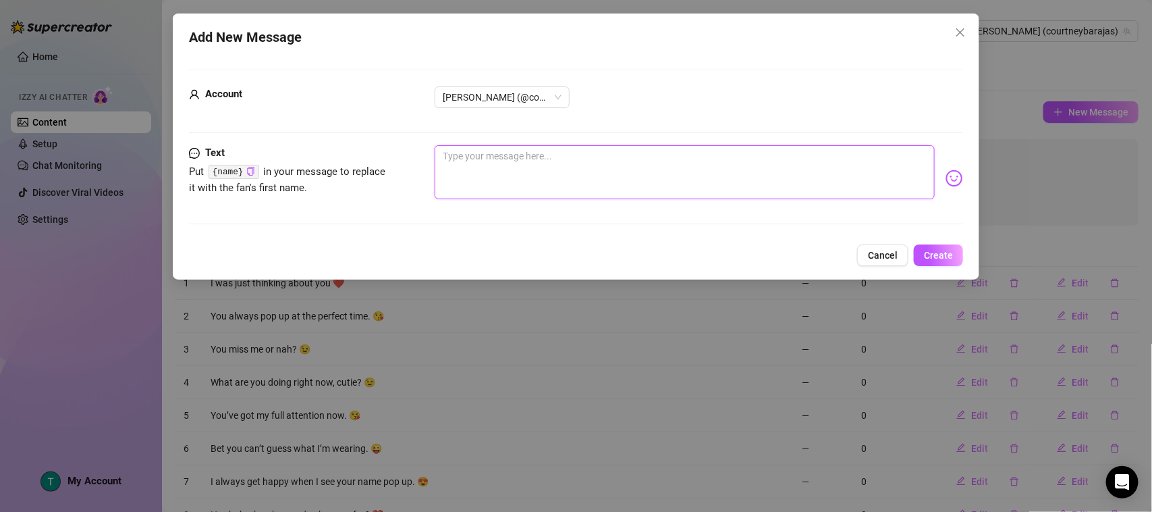
click at [620, 178] on textarea at bounding box center [685, 172] width 500 height 54
paste textarea "Don’t forget to drink some water for me."
type textarea "Don’t forget to drink some water for me."
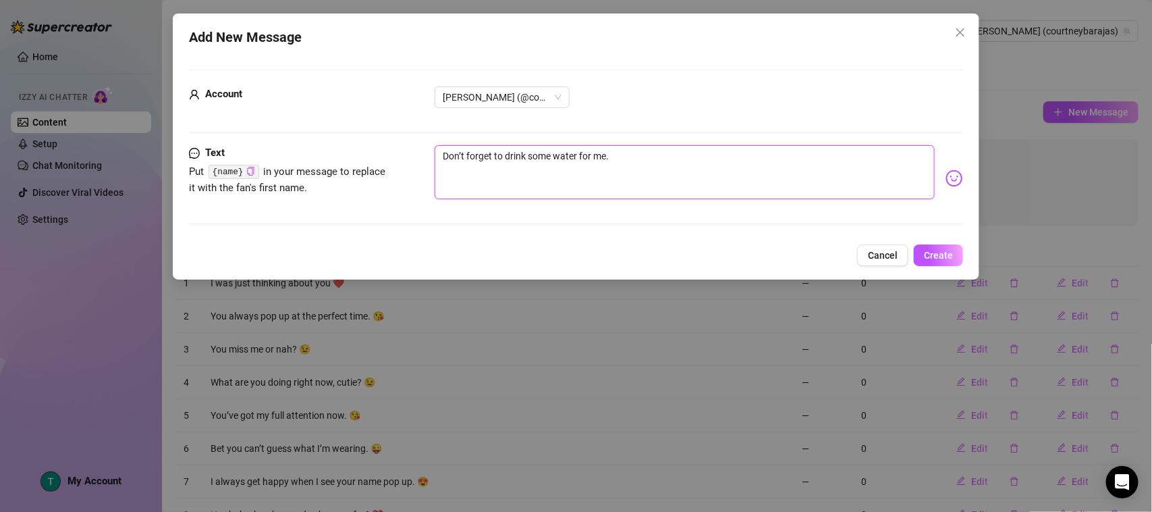
type textarea "Don’t forget to drink some water for me."
click at [947, 180] on img at bounding box center [955, 178] width 18 height 18
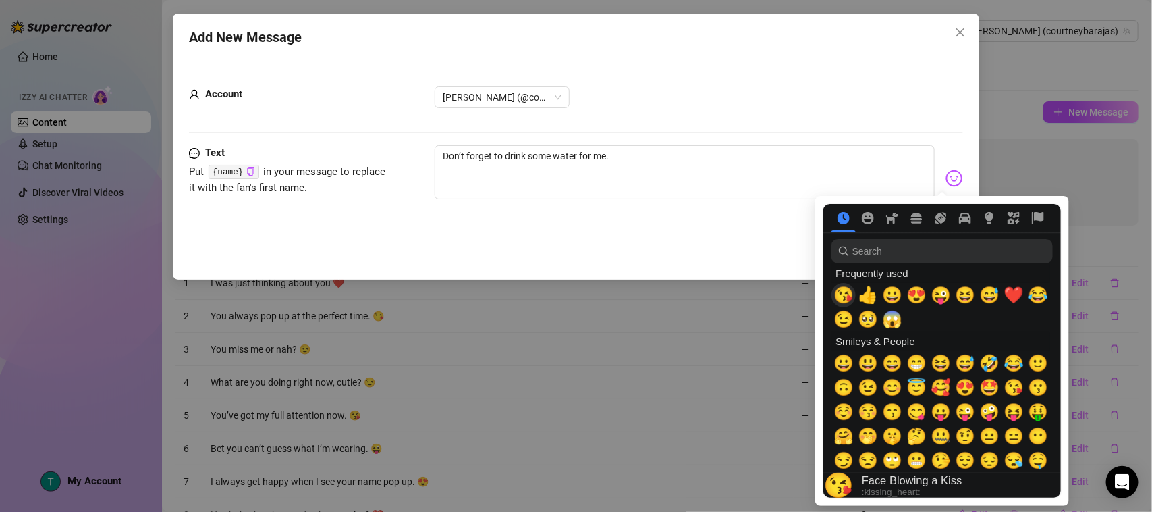
click at [848, 297] on span "😘" at bounding box center [844, 295] width 20 height 19
type textarea "Don’t forget to drink some water for me. 😘"
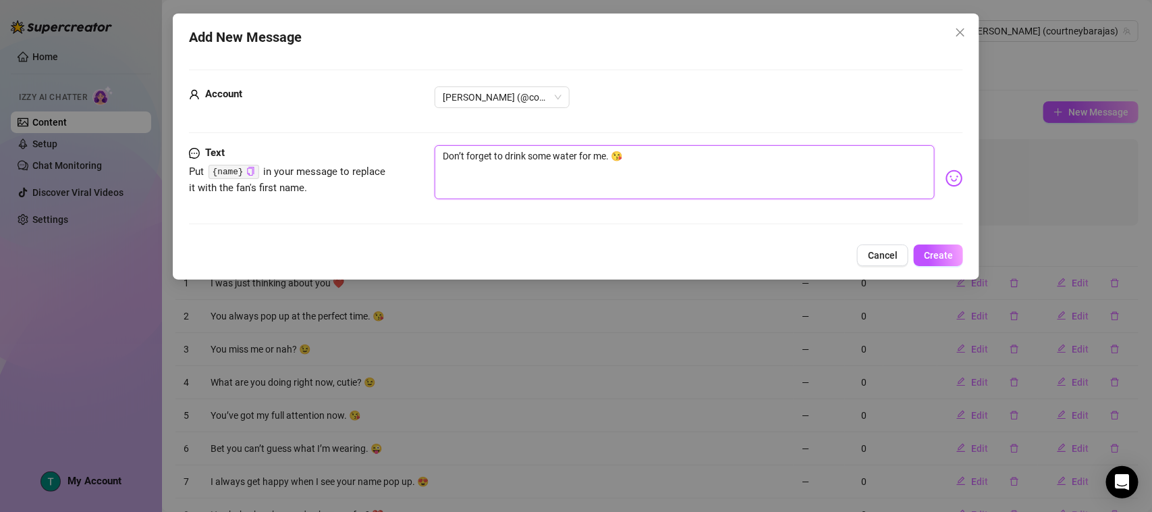
click at [733, 179] on textarea "Don’t forget to drink some water for me. 😘" at bounding box center [685, 172] width 500 height 54
type textarea "Don’t forget to drink some water for me. 😘"
click at [934, 258] on span "Create" at bounding box center [938, 255] width 29 height 11
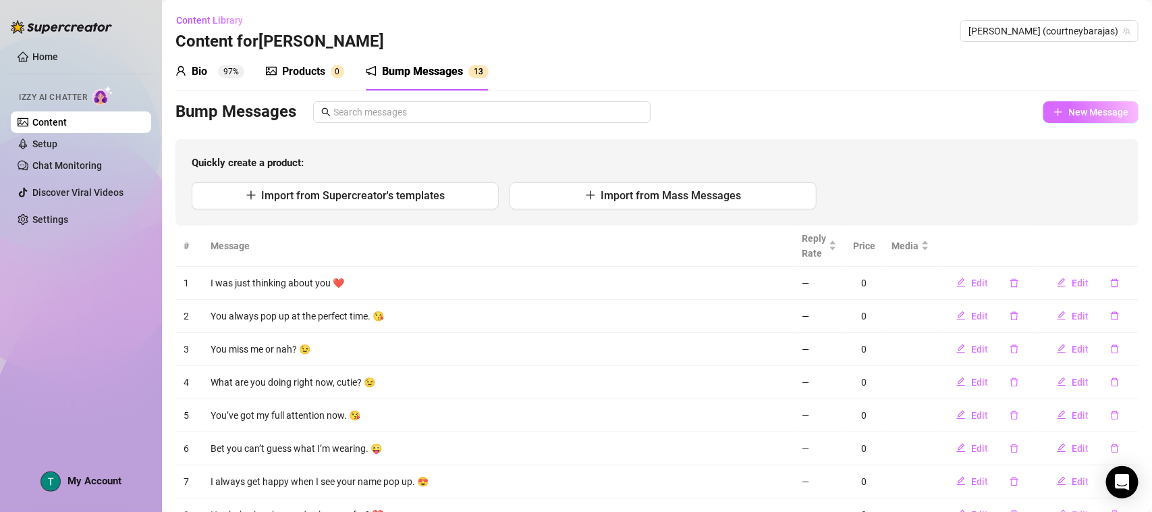
click at [1079, 116] on span "New Message" at bounding box center [1099, 112] width 60 height 11
type textarea "Type your message here..."
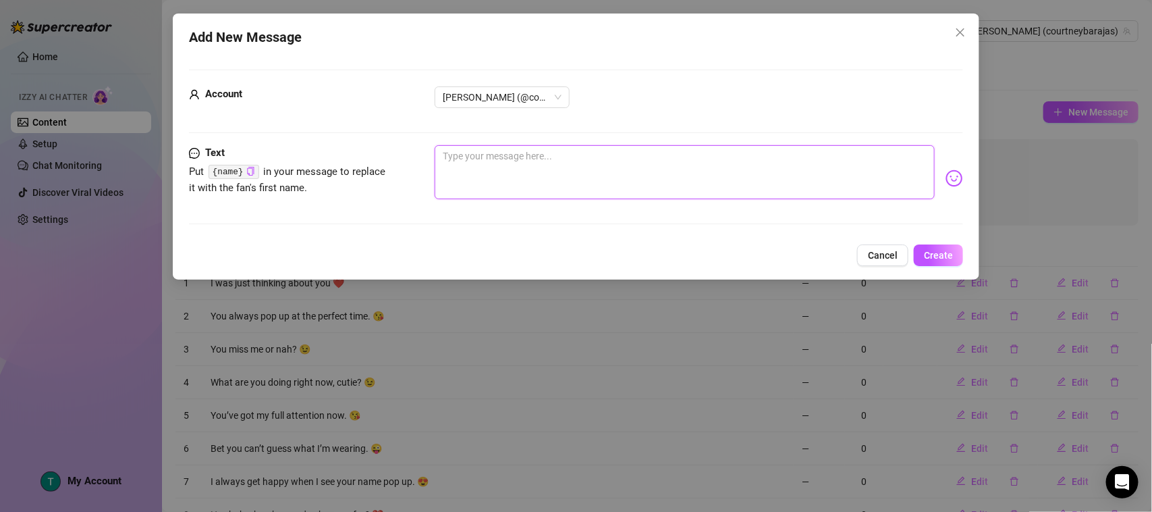
click at [668, 173] on textarea at bounding box center [685, 172] width 500 height 54
paste textarea "I hope you’ve eaten [DATE] — I care about that."
type textarea "I hope you’ve eaten [DATE] — I care about that."
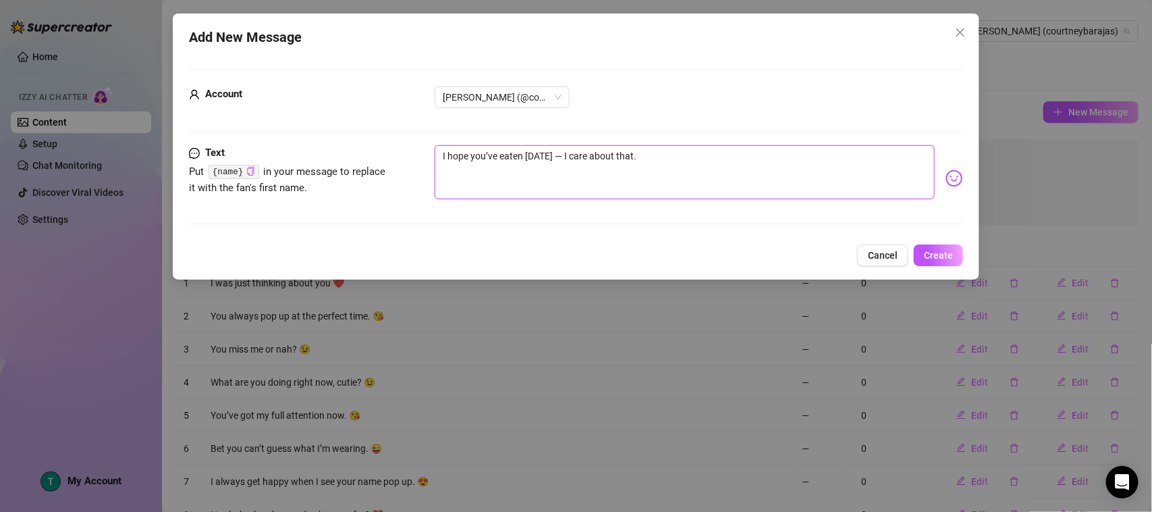
type textarea "I hope you’ve eaten [DATE] — I care about that."
click at [946, 177] on img at bounding box center [955, 178] width 18 height 18
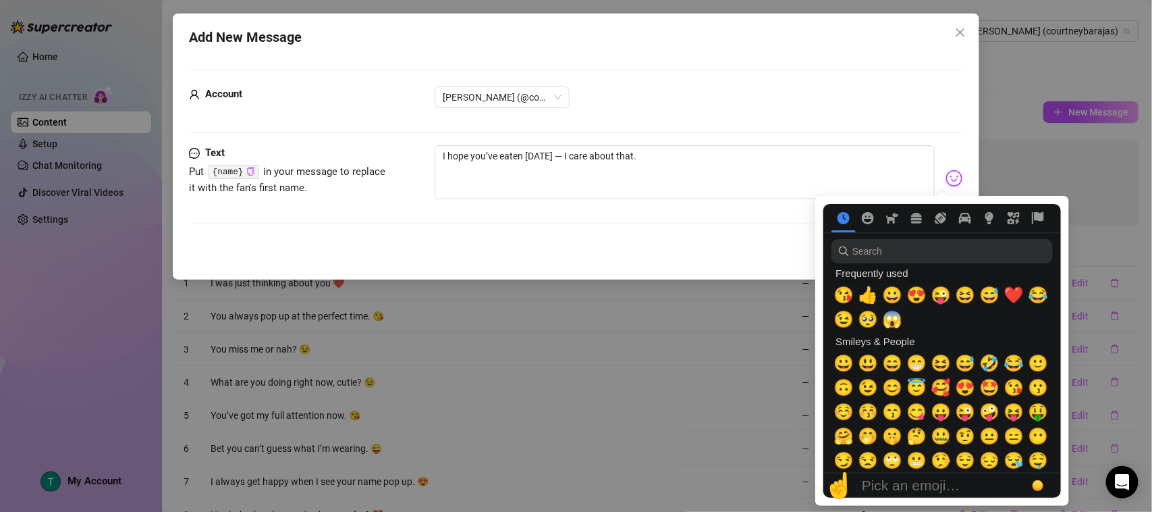
click at [843, 298] on span "😘" at bounding box center [844, 295] width 20 height 19
type textarea "I hope you’ve eaten [DATE] — I care about that. 😘"
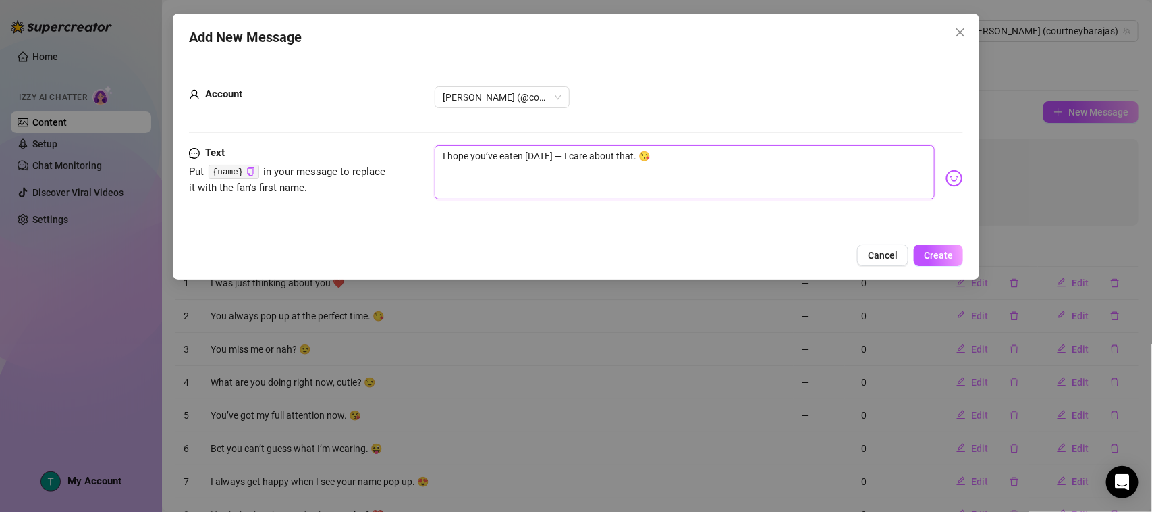
click at [556, 156] on textarea "I hope you’ve eaten [DATE] — I care about that. 😘" at bounding box center [685, 172] width 500 height 54
type textarea "I hope you’ve eaten [DATE] I care about that. 😘"
type textarea "I hope you’ve eaten [DATE], I care about that. 😘"
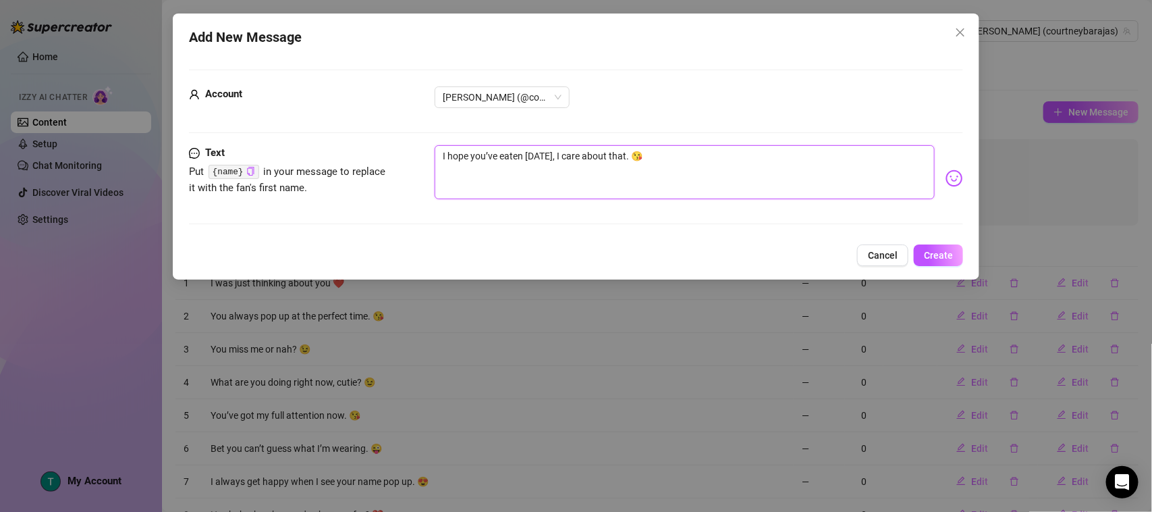
type textarea "I hope you’ve eaten [DATE], I care about that. 😘"
click at [668, 161] on textarea "I hope you’ve eaten [DATE], I care about that. 😘" at bounding box center [685, 172] width 500 height 54
click at [932, 258] on span "Create" at bounding box center [938, 255] width 29 height 11
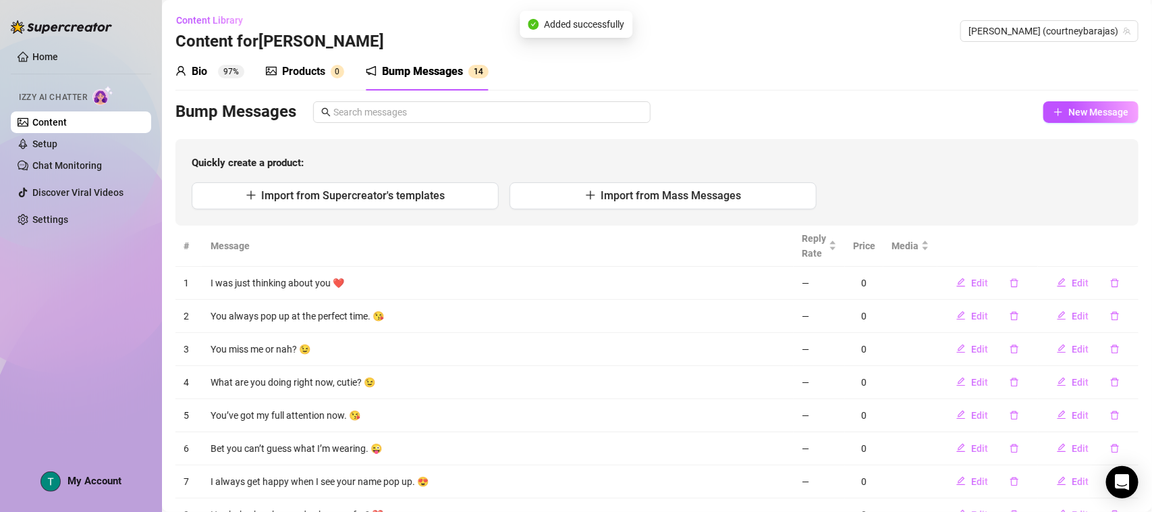
scroll to position [165, 0]
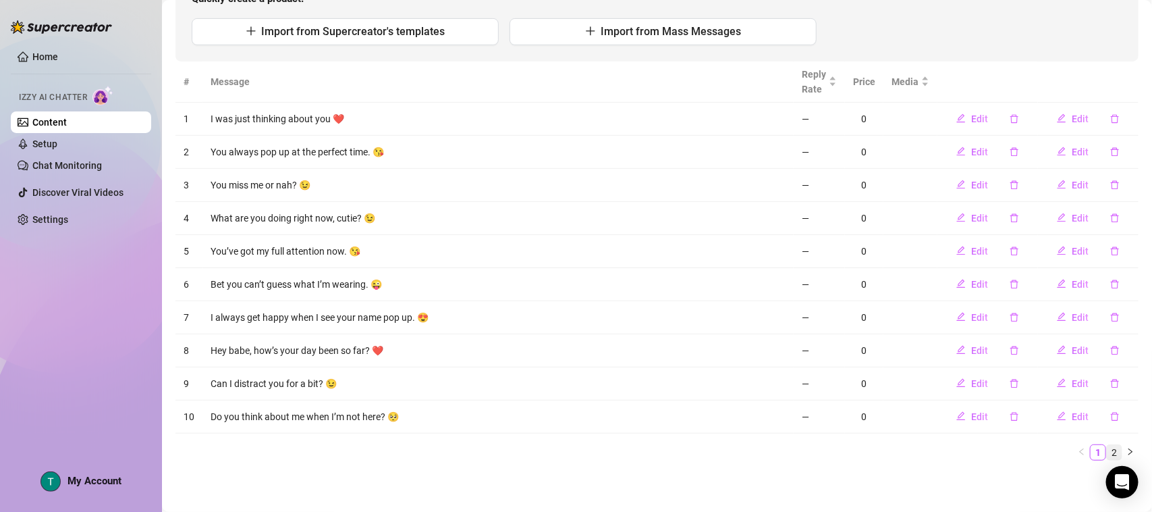
click at [1107, 451] on link "2" at bounding box center [1114, 452] width 15 height 15
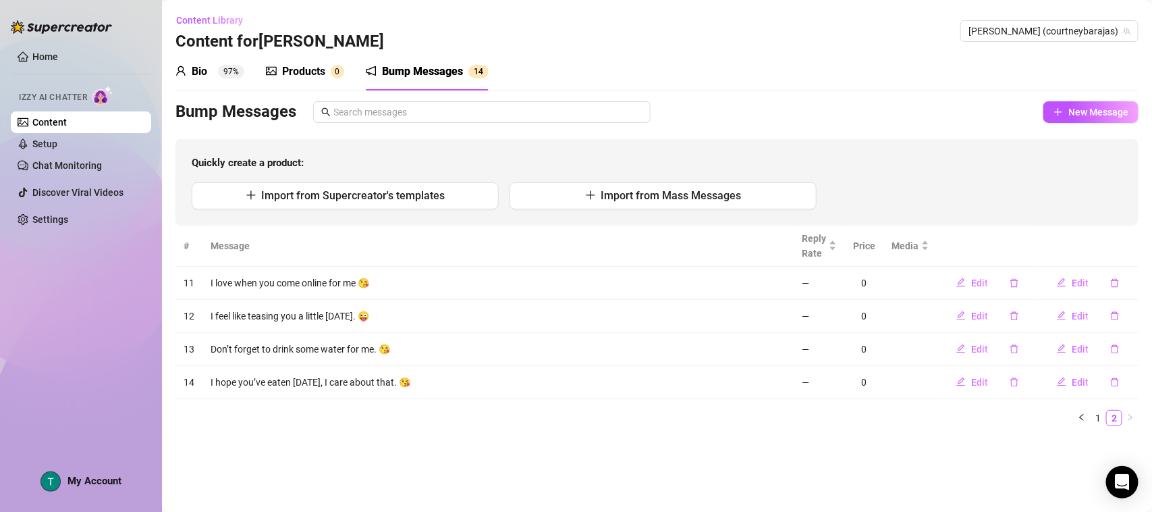
scroll to position [0, 0]
click at [1081, 116] on span "New Message" at bounding box center [1099, 112] width 60 height 11
type textarea "Type your message here..."
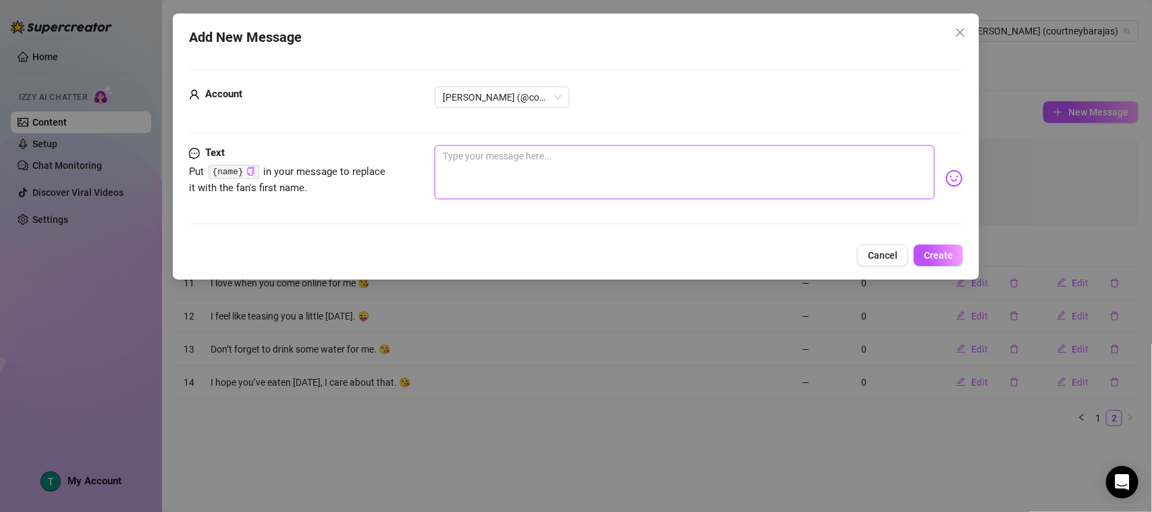
click at [540, 176] on textarea at bounding box center [685, 172] width 500 height 54
paste textarea "You deserve a good day, promise me you’ll take care of yourself."
type textarea "You deserve a good day, promise me you’ll take care of yourself."
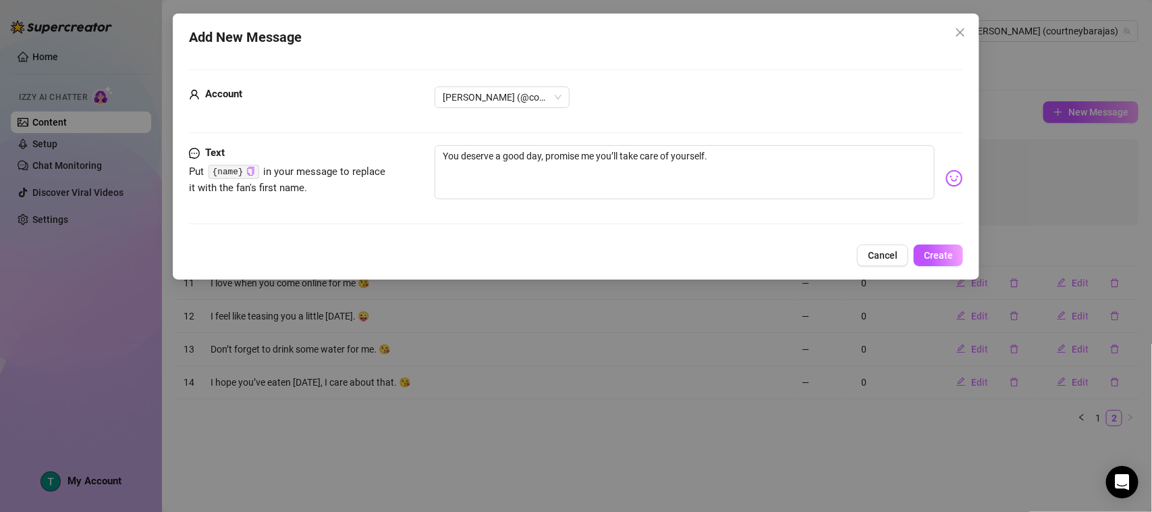
click at [946, 186] on img at bounding box center [955, 178] width 18 height 18
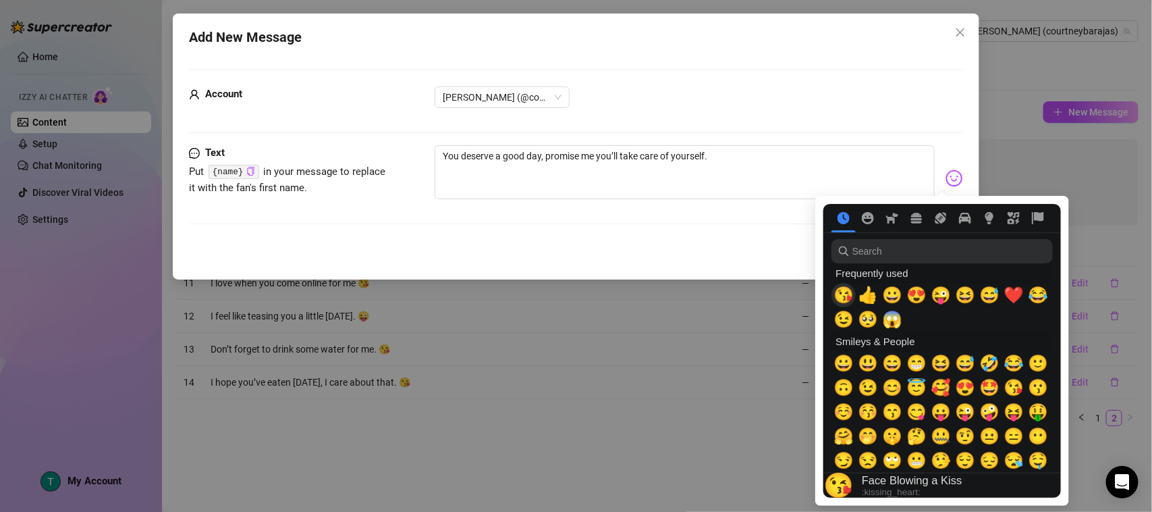
click at [842, 291] on span "😘" at bounding box center [844, 295] width 20 height 19
type textarea "You deserve a good day, promise me you’ll take care of yourself. 😘"
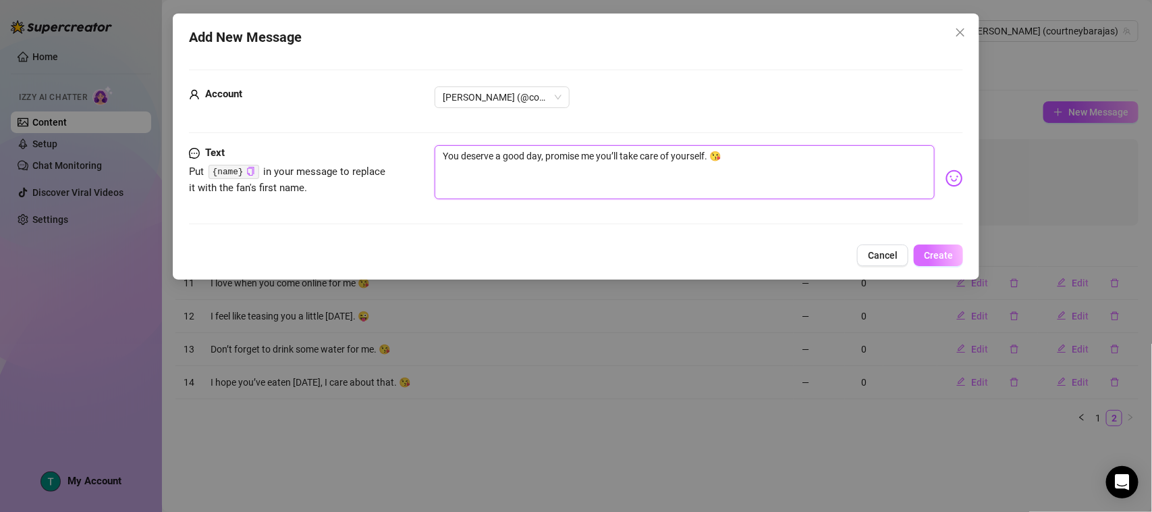
type textarea "You deserve a good day, promise me you’ll take care of yourself. 😘"
click at [942, 250] on span "Create" at bounding box center [938, 255] width 29 height 11
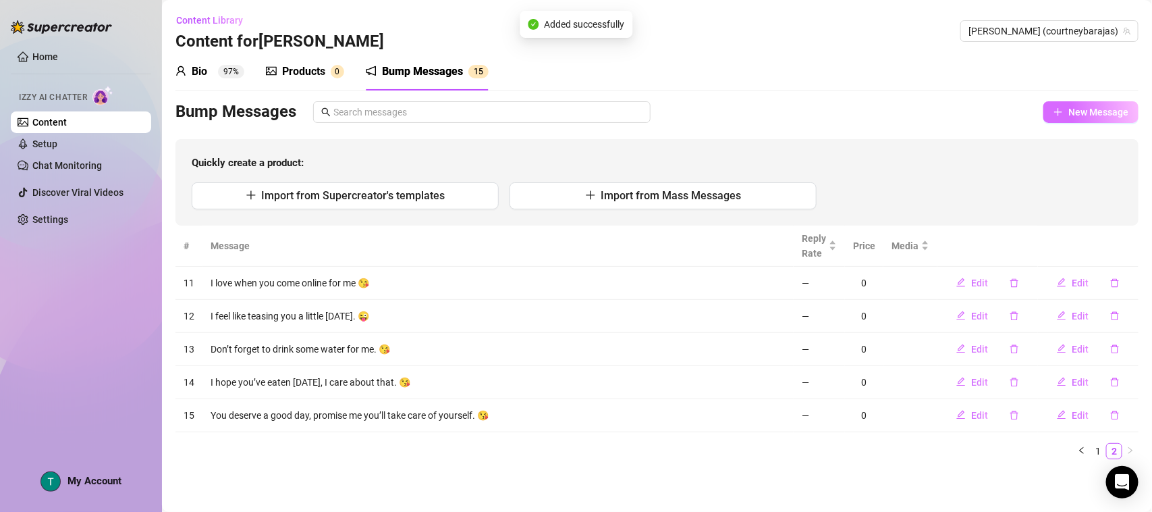
click at [1094, 107] on span "New Message" at bounding box center [1099, 112] width 60 height 11
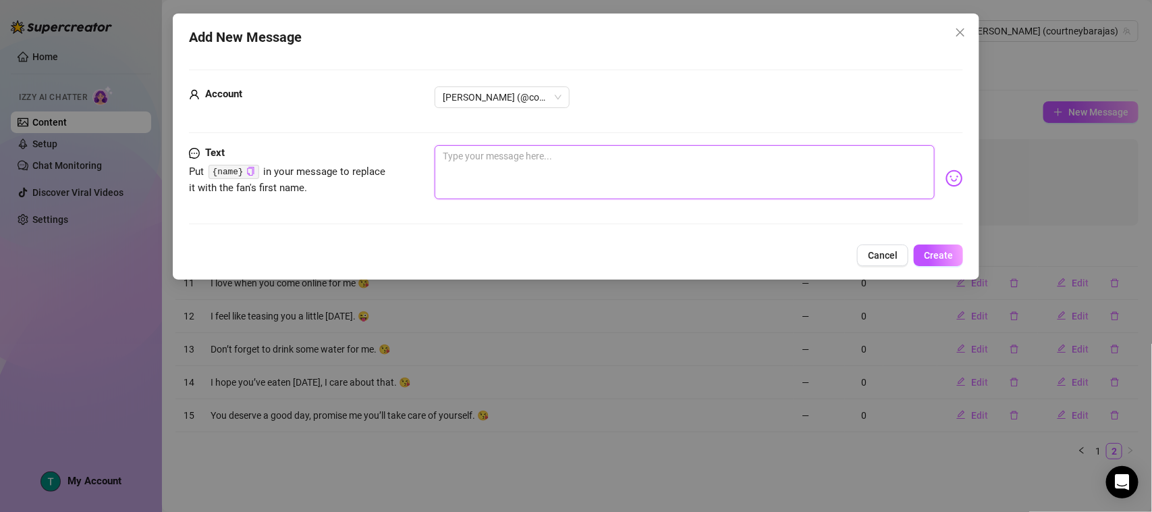
click at [469, 162] on textarea at bounding box center [685, 172] width 500 height 54
paste textarea "You like it when I’m your bad girl, don’t you?"
type textarea "You like it when I’m your bad girl, don’t you?"
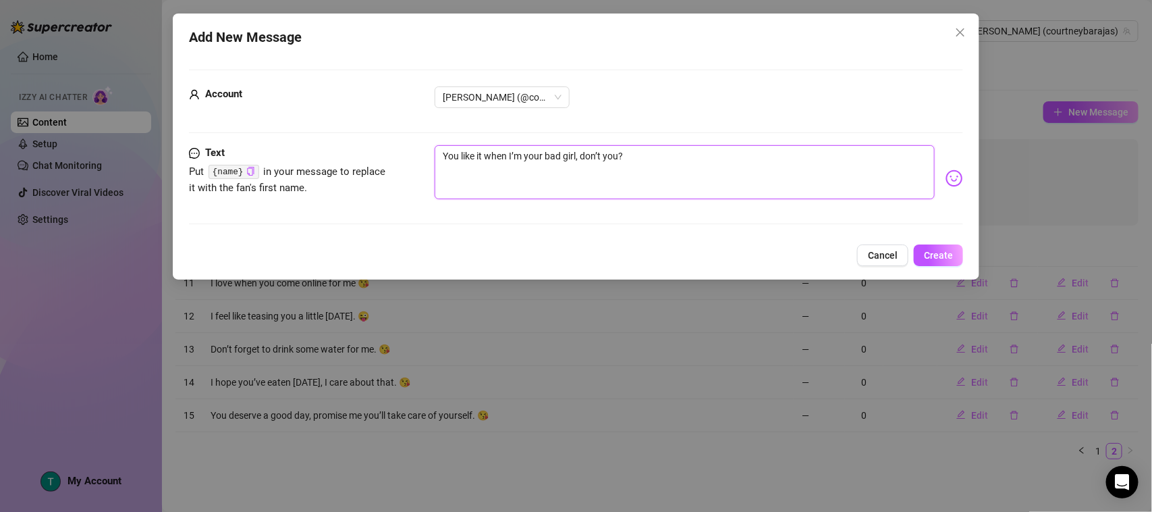
type textarea "You like it when I’m your bad girl, don’t you?"
paste textarea "Do you like it messy or slow and teasing?"
type textarea "Do you like it messy or slow and teasing?"
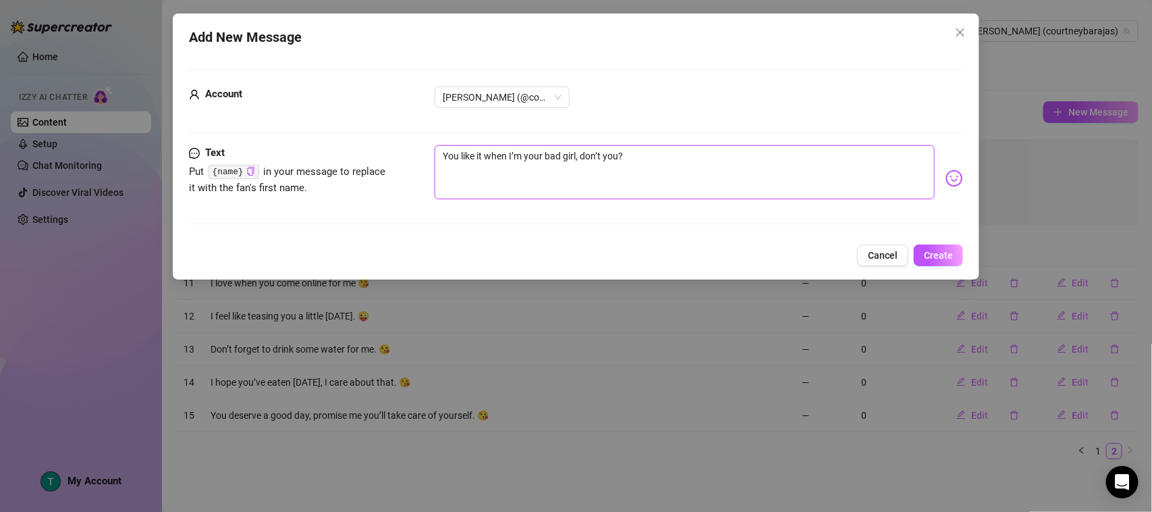
type textarea "Do you like it messy or slow and teasing?"
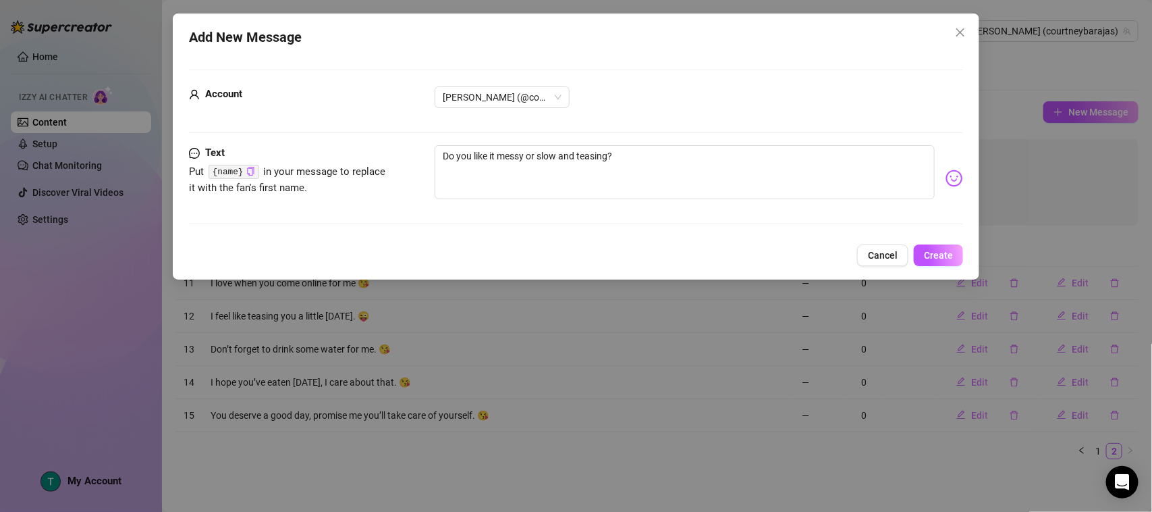
click at [946, 182] on img at bounding box center [955, 178] width 18 height 18
click at [943, 190] on div "Do you like it messy or slow and teasing?" at bounding box center [699, 178] width 529 height 66
click at [946, 178] on img at bounding box center [955, 178] width 18 height 18
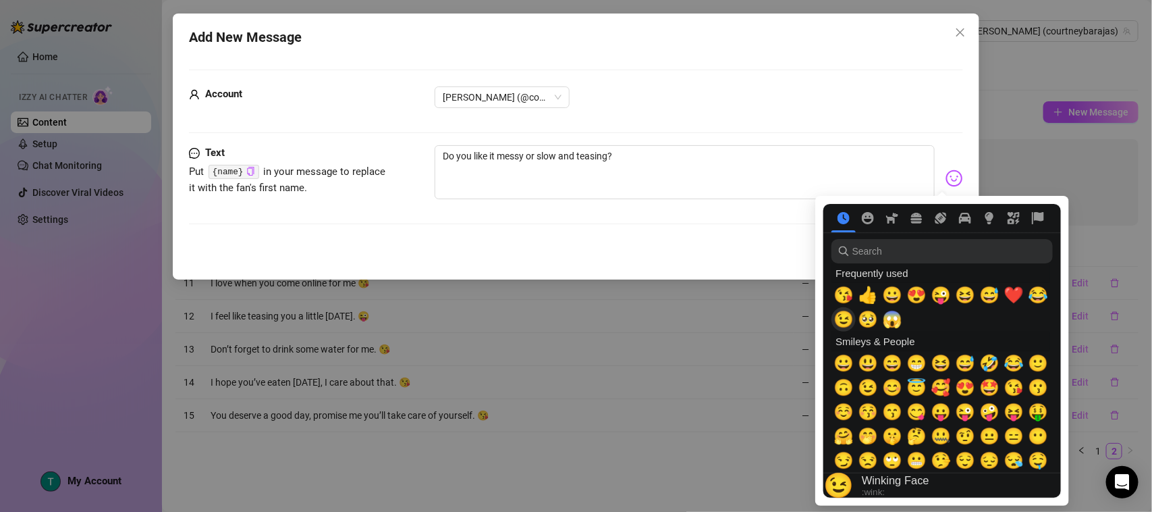
click at [849, 316] on span "😉" at bounding box center [844, 319] width 20 height 19
type textarea "Do you like it messy or slow and teasing? 😉"
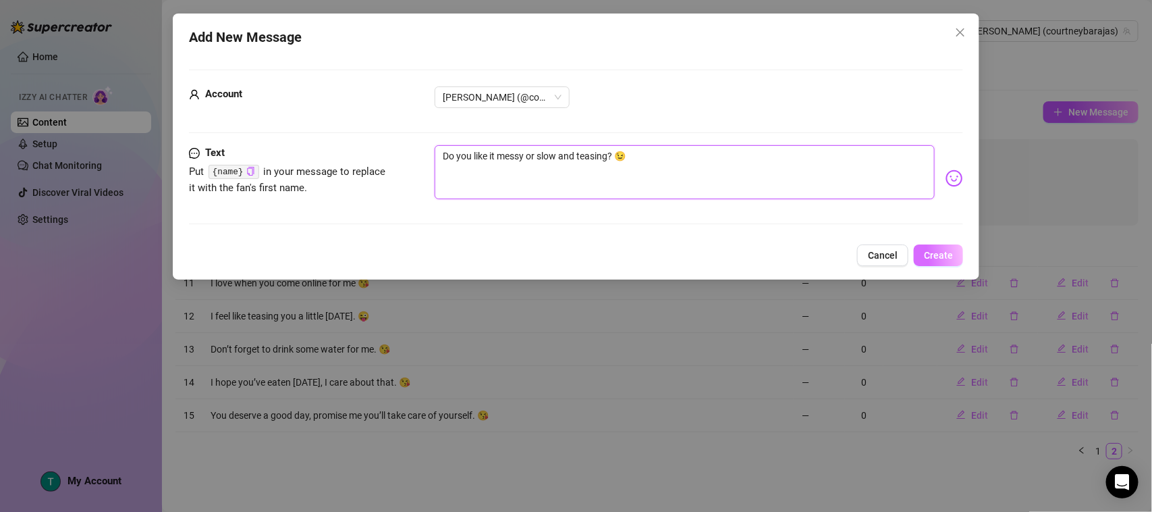
type textarea "Do you like it messy or slow and teasing? 😉"
click at [932, 258] on span "Create" at bounding box center [938, 255] width 29 height 11
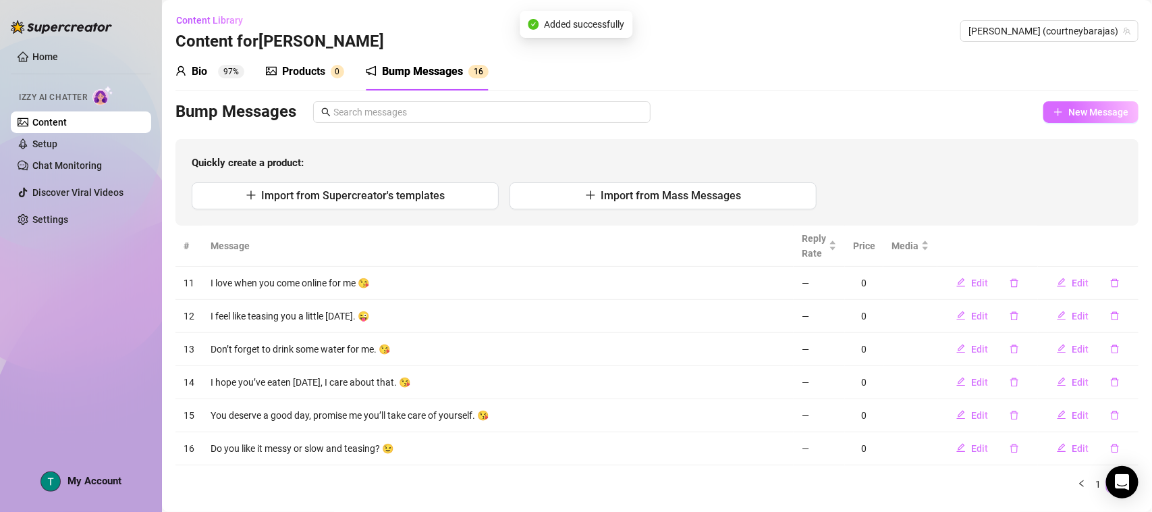
click at [1078, 119] on button "New Message" at bounding box center [1091, 112] width 95 height 22
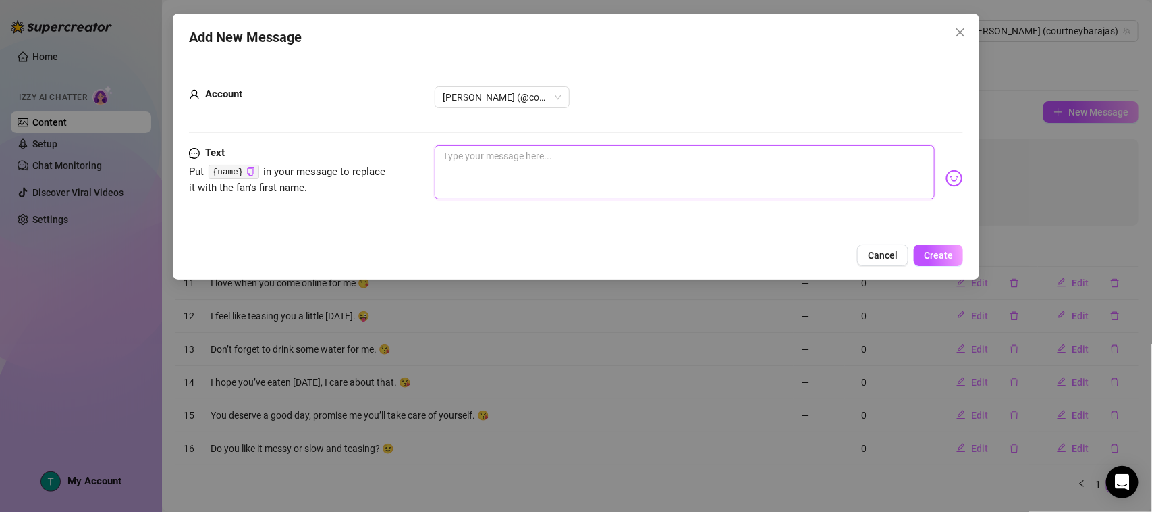
click at [523, 170] on textarea at bounding box center [685, 172] width 500 height 54
paste textarea ". I want to drive you crazy tonight."
type textarea ". I want to drive you crazy tonight."
click at [447, 151] on textarea ". I want to drive you crazy tonight." at bounding box center [685, 172] width 500 height 54
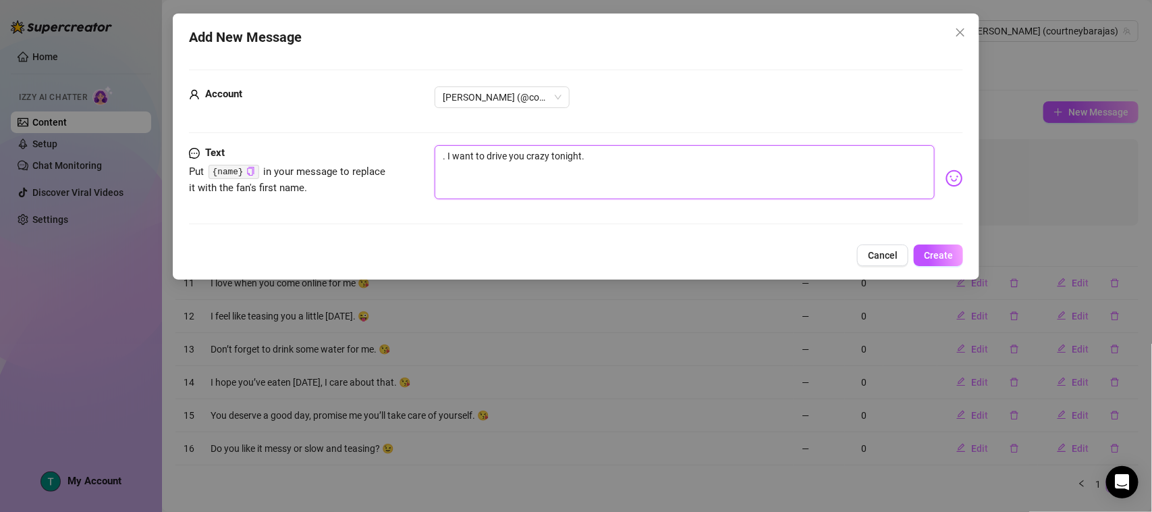
type textarea ".I want to drive you crazy tonight."
type textarea "I want to drive you crazy tonight."
click at [609, 165] on textarea "I want to drive you crazy tonight." at bounding box center [685, 172] width 500 height 54
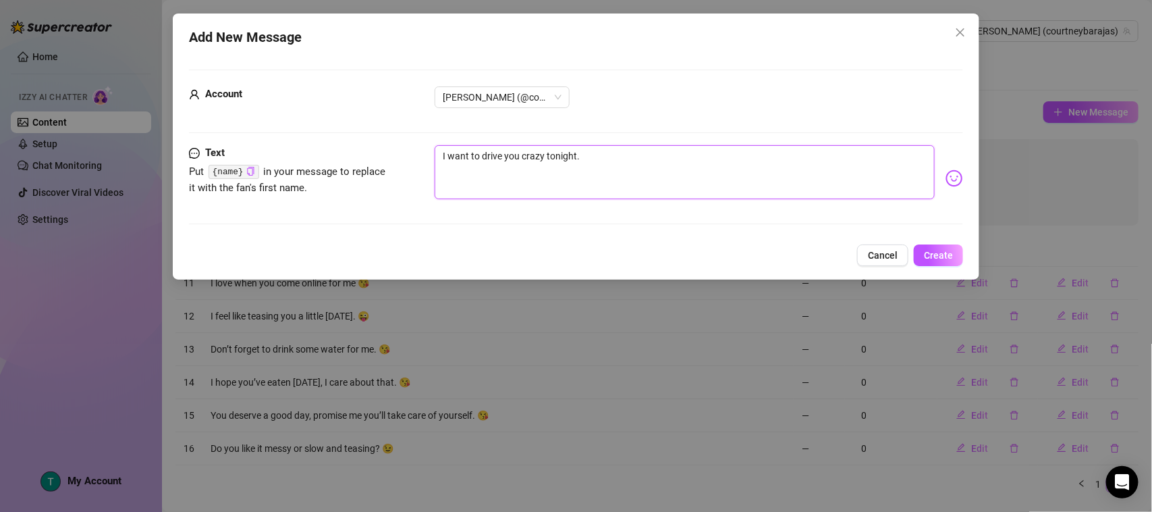
click at [608, 153] on textarea "I want to drive you crazy tonight." at bounding box center [685, 172] width 500 height 54
type textarea "I want to drive you crazy tonight."
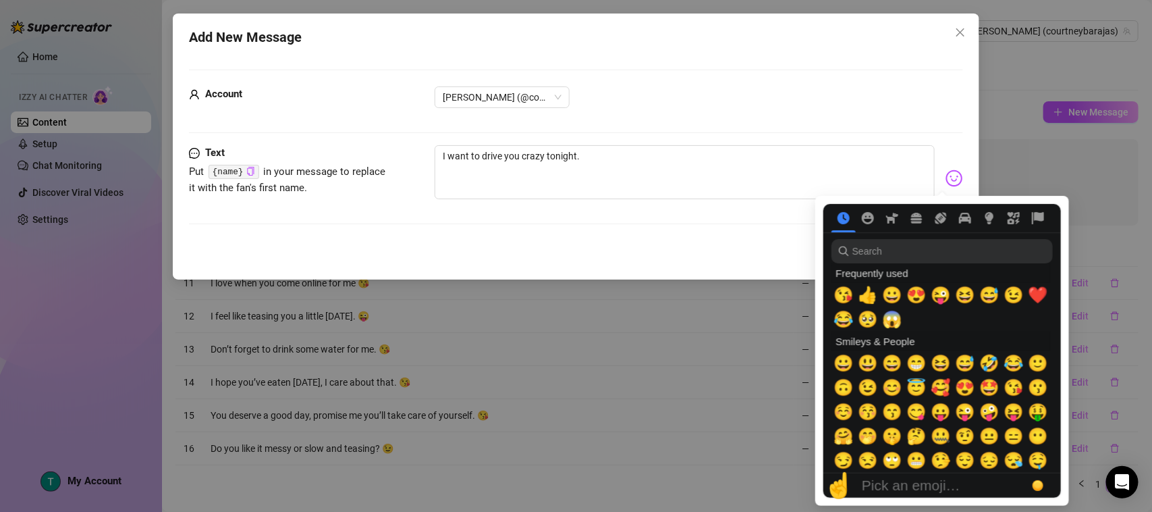
click at [946, 180] on img at bounding box center [955, 178] width 18 height 18
click at [946, 298] on span "😜" at bounding box center [941, 295] width 20 height 19
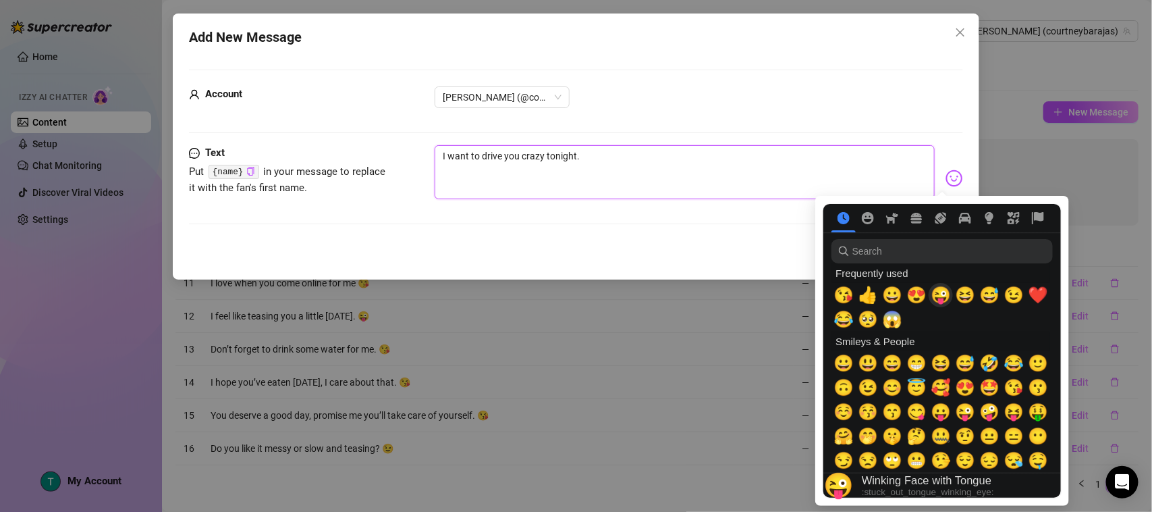
type textarea "I want to drive you crazy tonight. 😜"
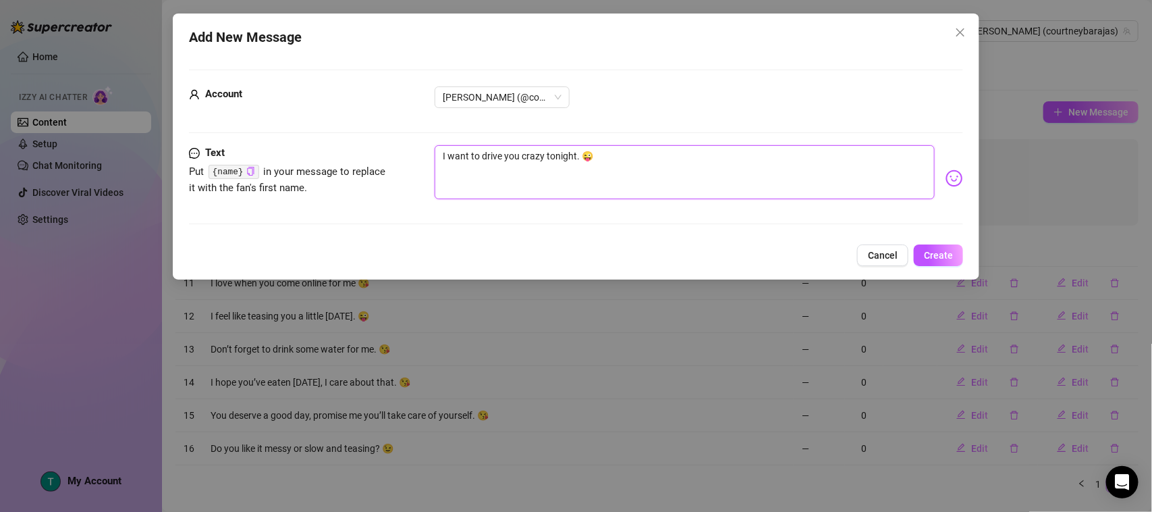
click at [680, 177] on textarea "I want to drive you crazy tonight. 😜" at bounding box center [685, 172] width 500 height 54
type textarea "I want to drive you crazy tonight. 😜"
click at [936, 253] on span "Create" at bounding box center [938, 255] width 29 height 11
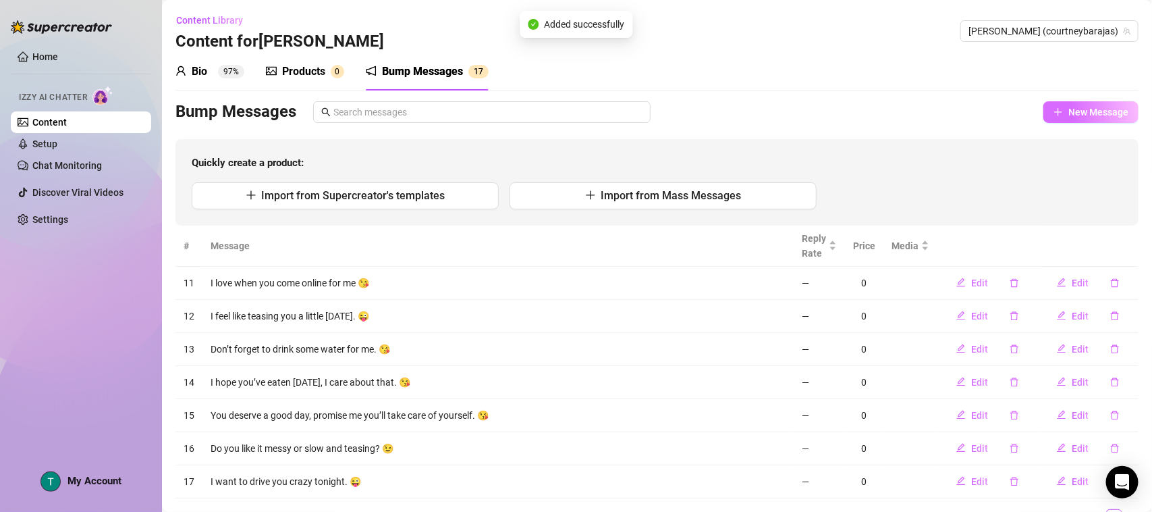
click at [1070, 112] on span "New Message" at bounding box center [1099, 112] width 60 height 11
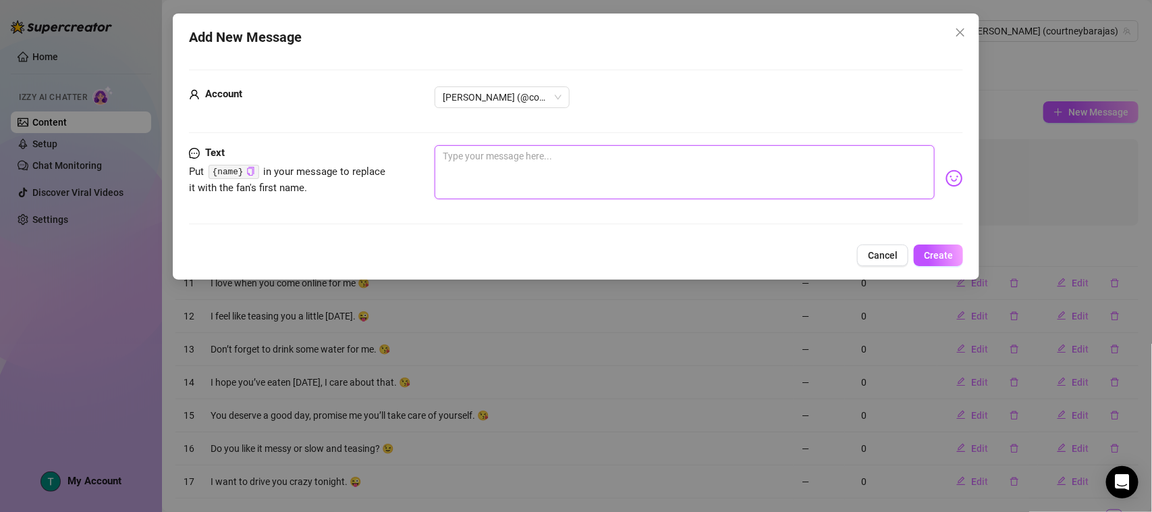
click at [518, 159] on textarea at bounding box center [685, 172] width 500 height 54
paste textarea "Don’t get shy on me now."
type textarea "Don’t get shy on me now."
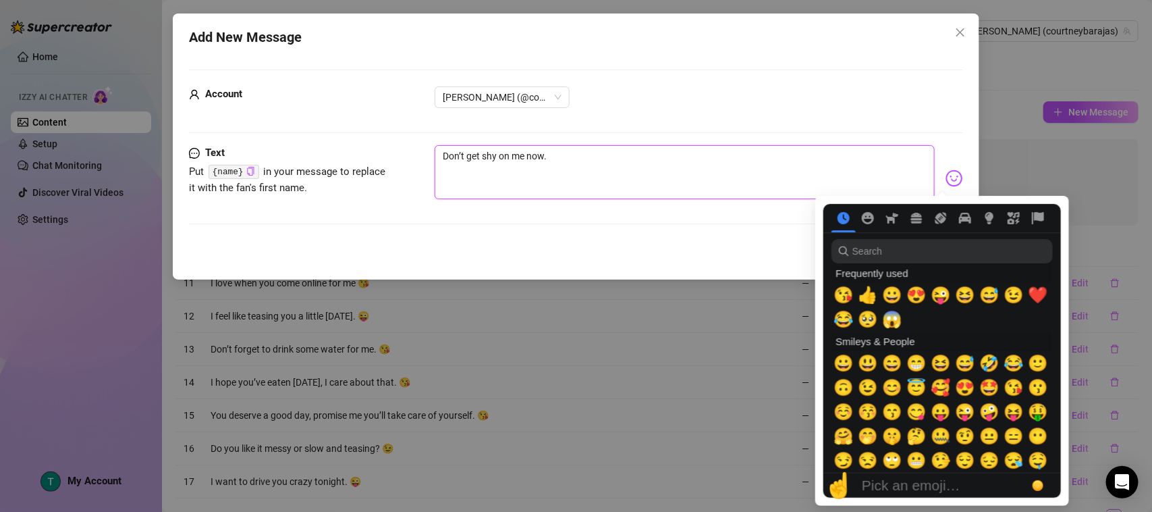
type textarea "Don’t get shy on me now."
click at [946, 181] on img at bounding box center [955, 178] width 18 height 18
click at [946, 177] on img at bounding box center [955, 178] width 18 height 18
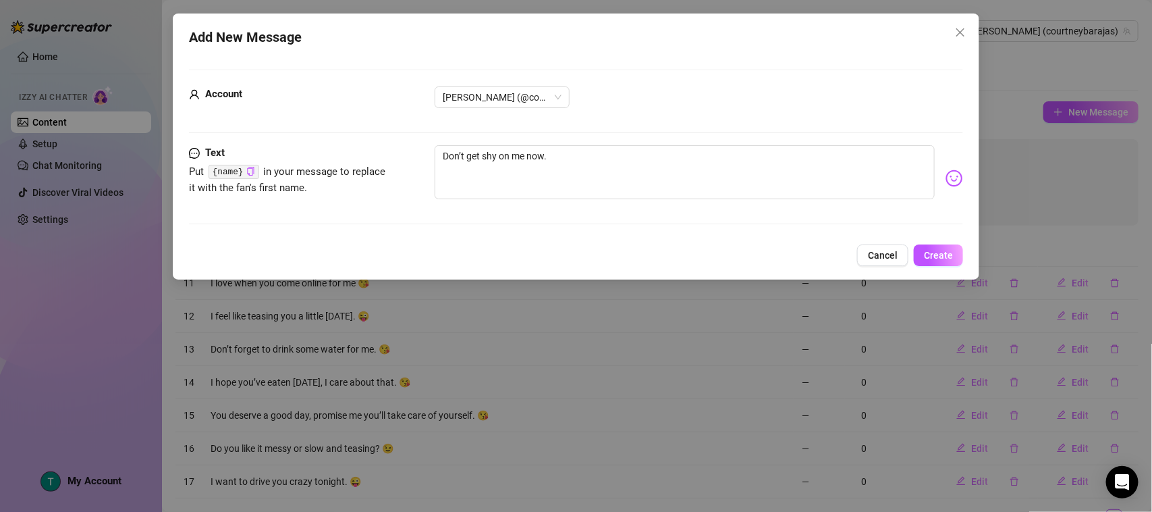
click at [946, 181] on img at bounding box center [955, 178] width 18 height 18
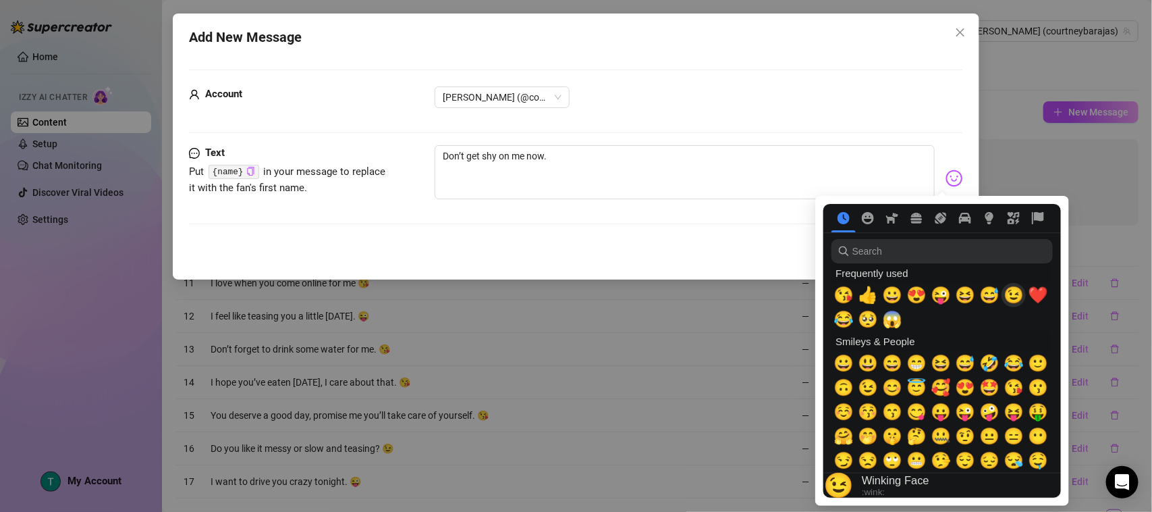
click at [1011, 294] on span "😉" at bounding box center [1014, 295] width 20 height 19
type textarea "Don’t get shy on me now. 😉"
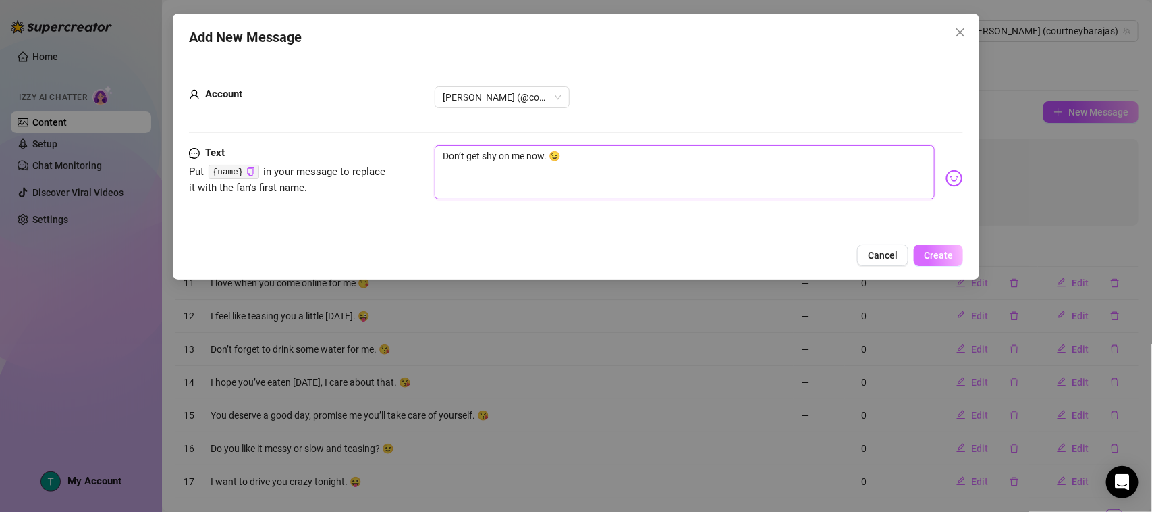
type textarea "Don’t get shy on me now. 😉"
click at [942, 257] on span "Create" at bounding box center [938, 255] width 29 height 11
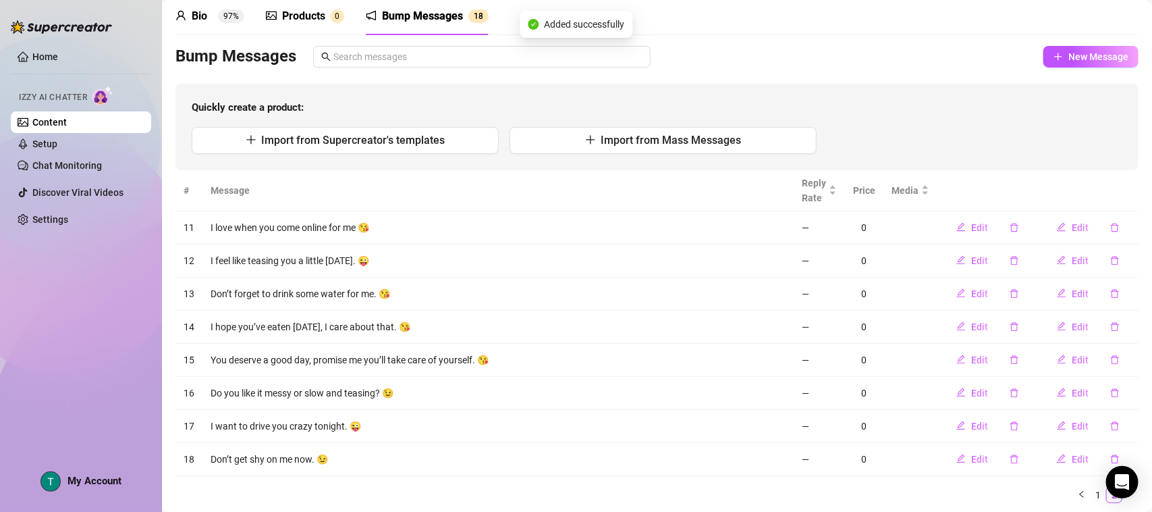
scroll to position [99, 0]
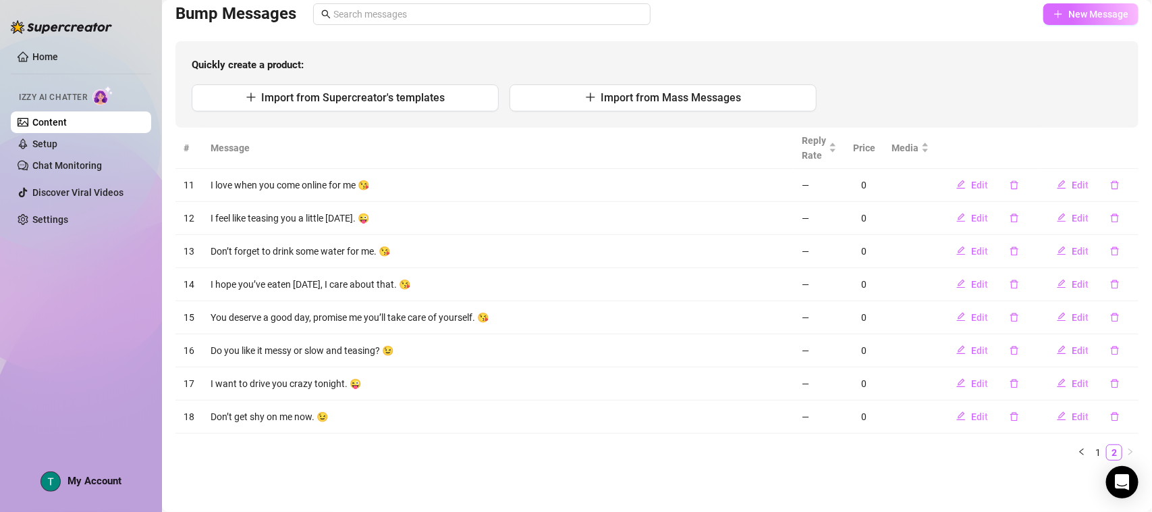
click at [1070, 21] on button "New Message" at bounding box center [1091, 14] width 95 height 22
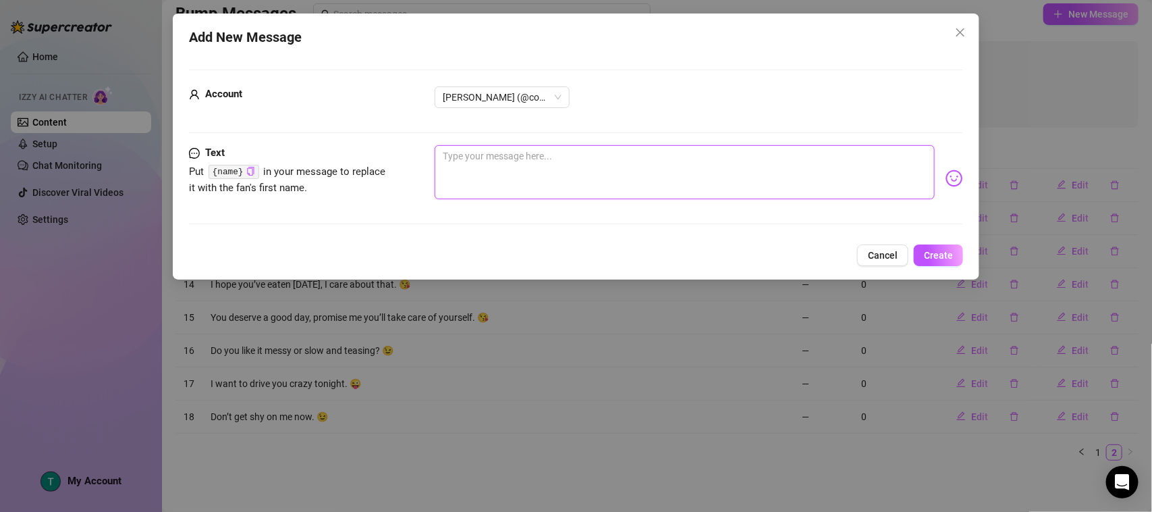
click at [537, 167] on textarea at bounding box center [685, 172] width 500 height 54
paste textarea "I’ve been wet all day waiting for you."
type textarea "I’ve been wet all day waiting for you."
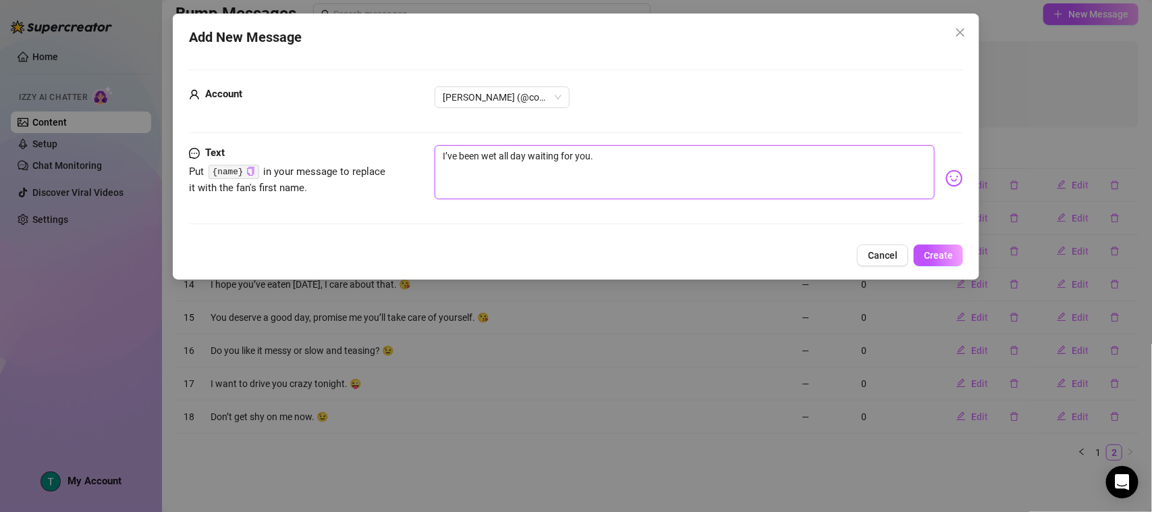
type textarea "I’ve been wet all day waiting for you."
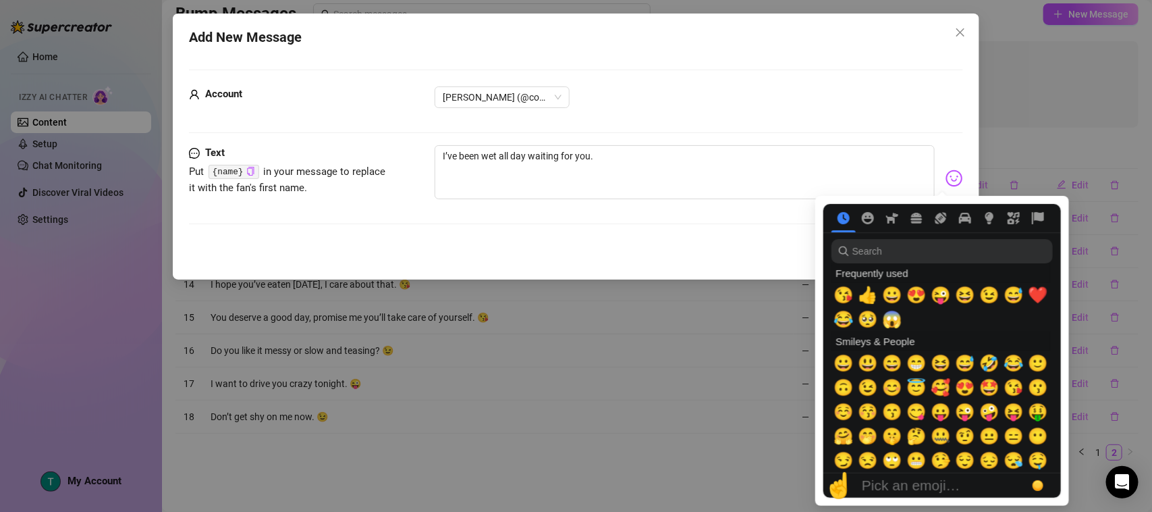
click at [946, 178] on img at bounding box center [955, 178] width 18 height 18
click at [916, 244] on input "search" at bounding box center [942, 251] width 221 height 24
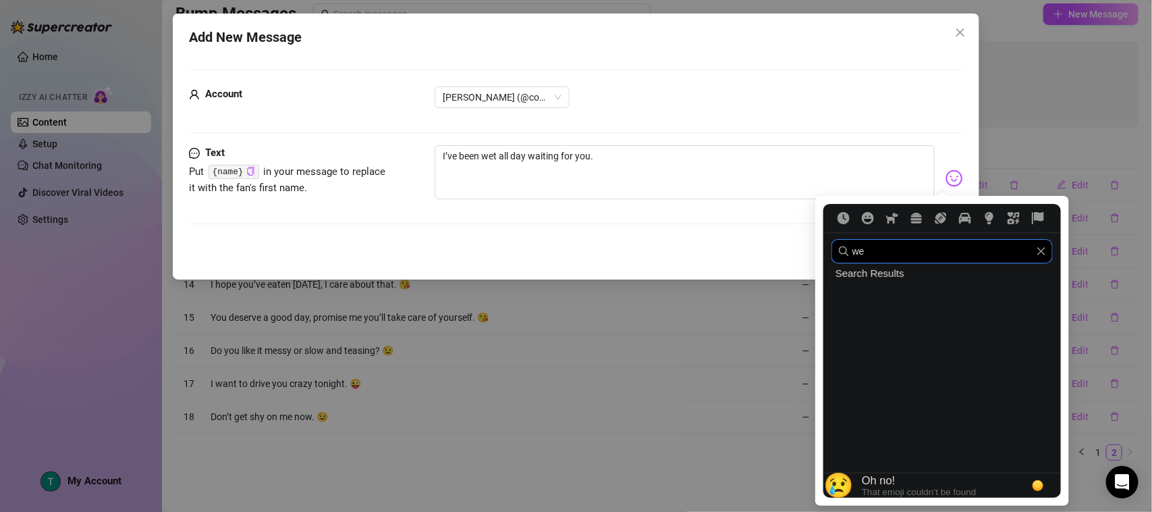
type input "w"
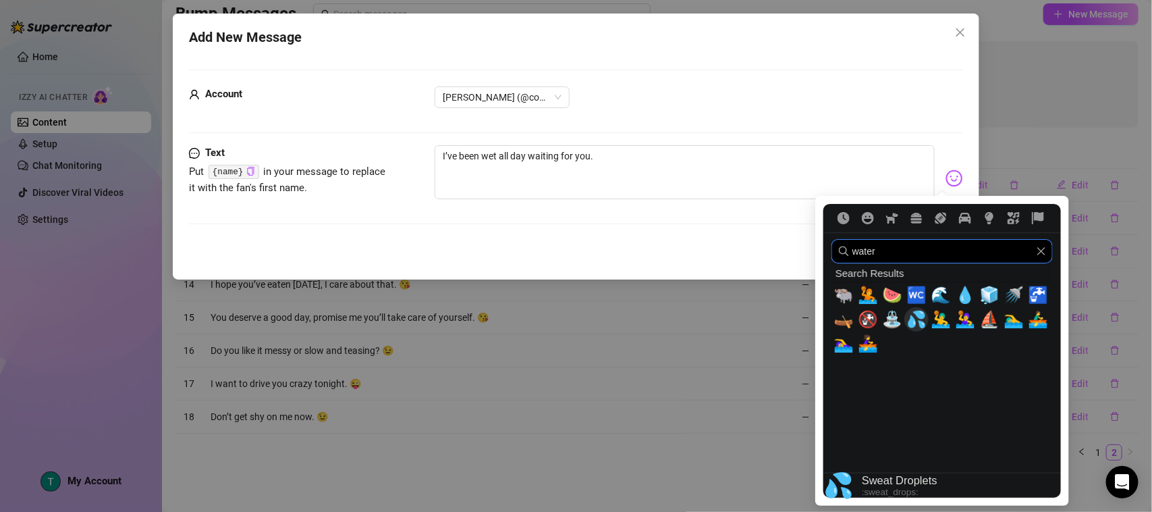
type input "water"
click at [913, 321] on span "💦" at bounding box center [917, 319] width 20 height 19
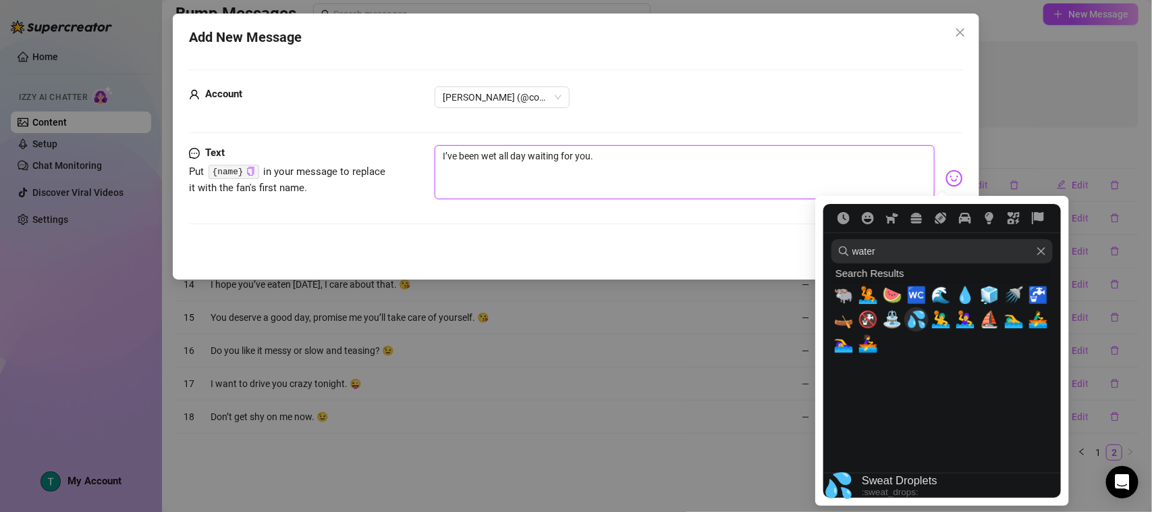
type textarea "I’ve been wet all day waiting for you. 💦"
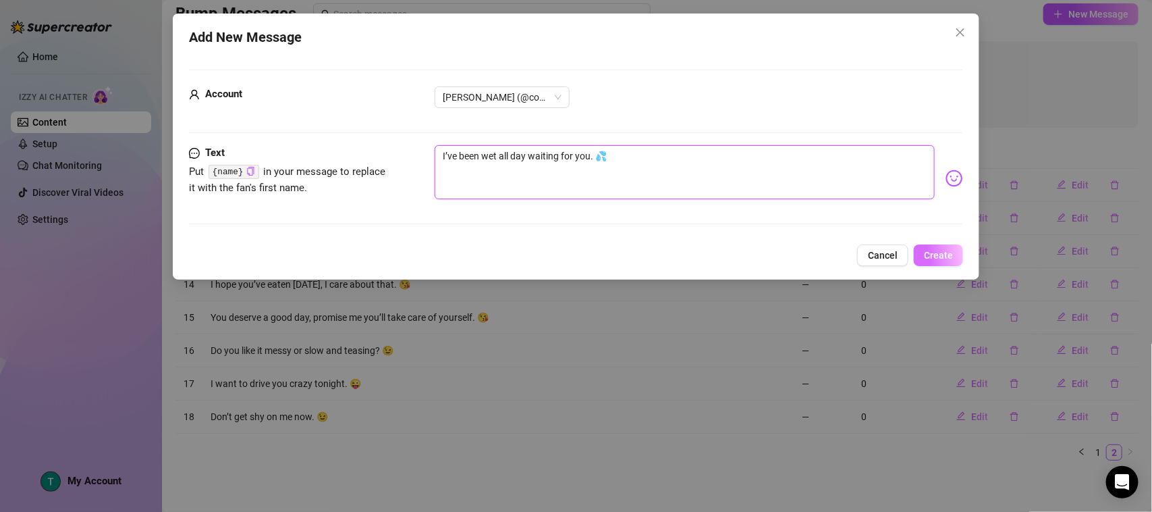
type textarea "I’ve been wet all day waiting for you. 💦"
click at [942, 255] on span "Create" at bounding box center [938, 255] width 29 height 11
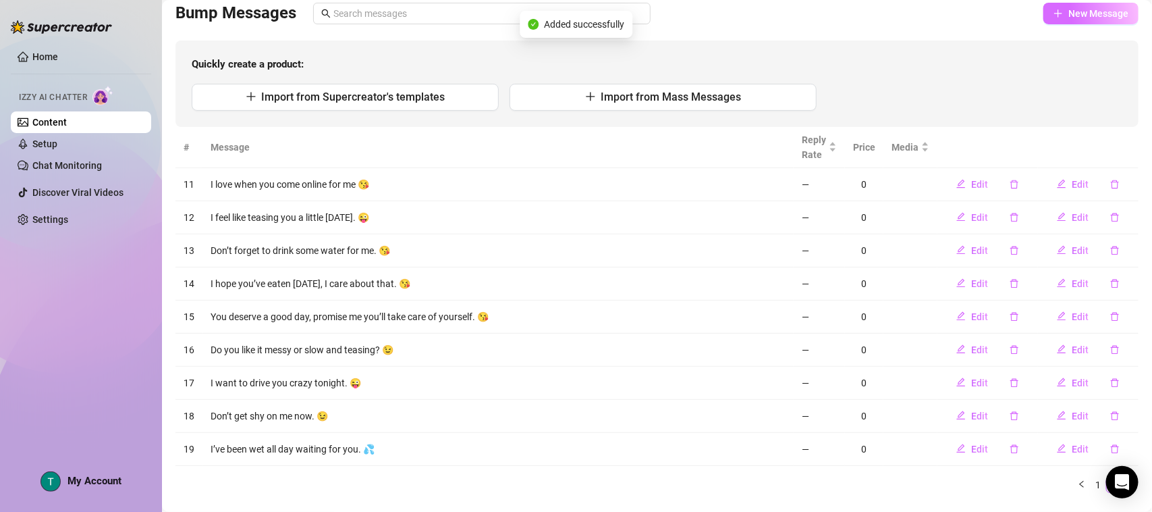
click at [1085, 20] on button "New Message" at bounding box center [1091, 14] width 95 height 22
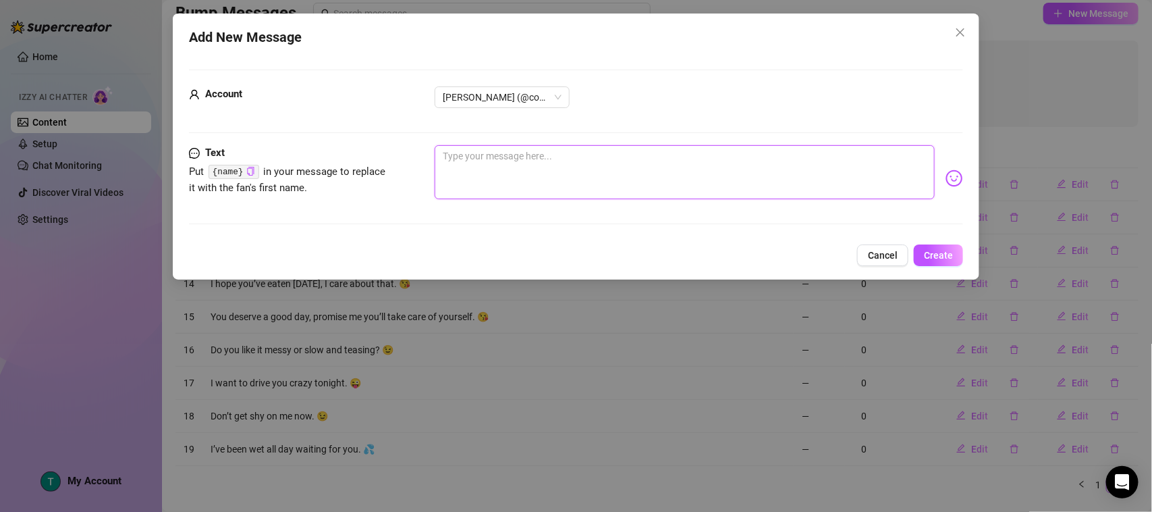
click at [498, 176] on textarea at bounding box center [685, 172] width 500 height 54
paste textarea "My body literally aches for your attention."
type textarea "My body literally aches for your attention."
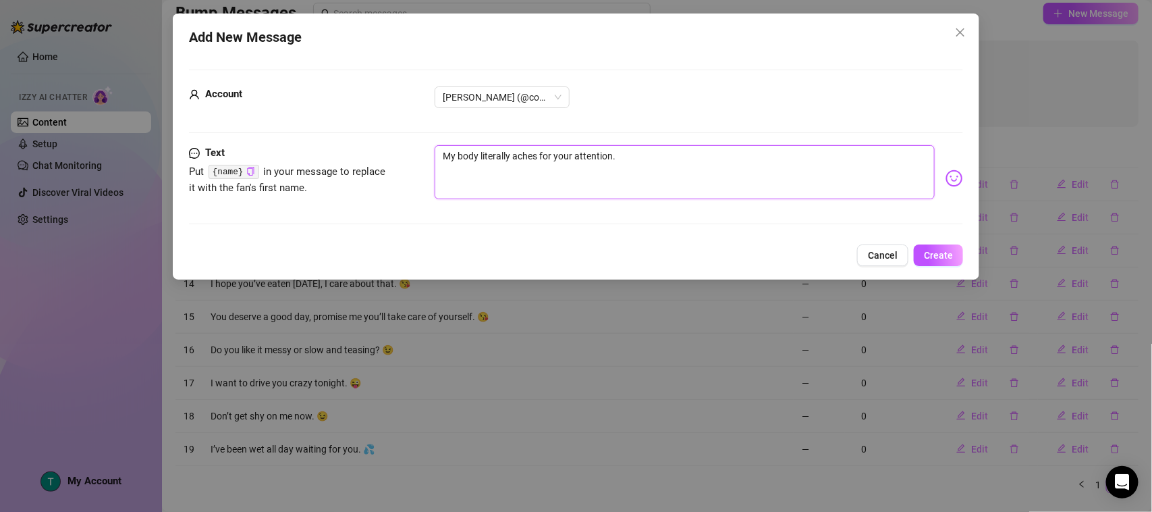
type textarea "My body literally aches for your attention."
click at [946, 176] on img at bounding box center [955, 178] width 18 height 18
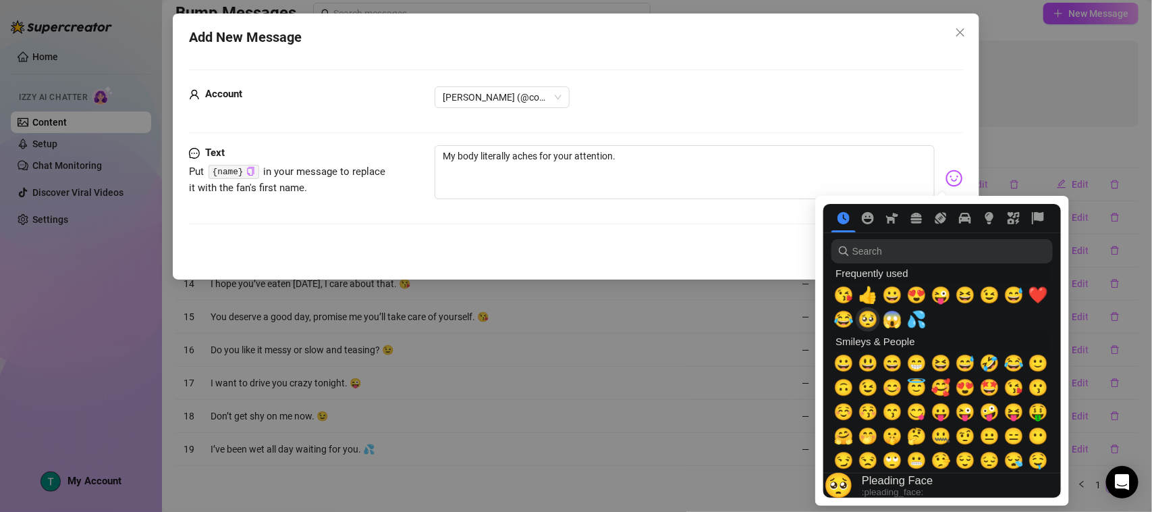
click at [874, 315] on span "🥺" at bounding box center [868, 319] width 20 height 19
type textarea "My body literally aches for your attention. 🥺"
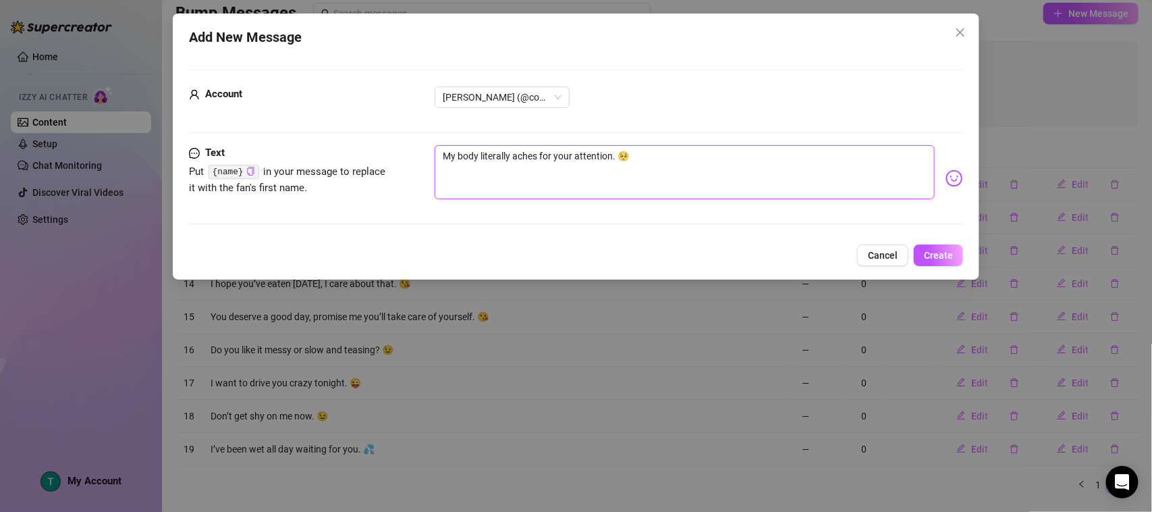
click at [693, 180] on textarea "My body literally aches for your attention. 🥺" at bounding box center [685, 172] width 500 height 54
type textarea "My body literally aches for your attention. 🥺"
click at [935, 250] on span "Create" at bounding box center [938, 255] width 29 height 11
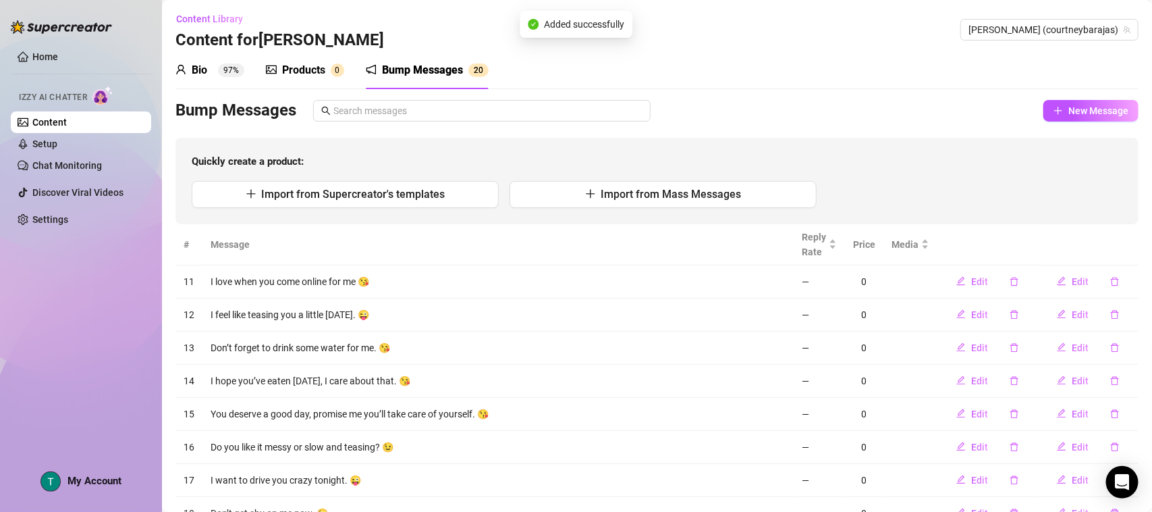
scroll to position [0, 0]
click at [299, 68] on div "Products" at bounding box center [303, 71] width 43 height 16
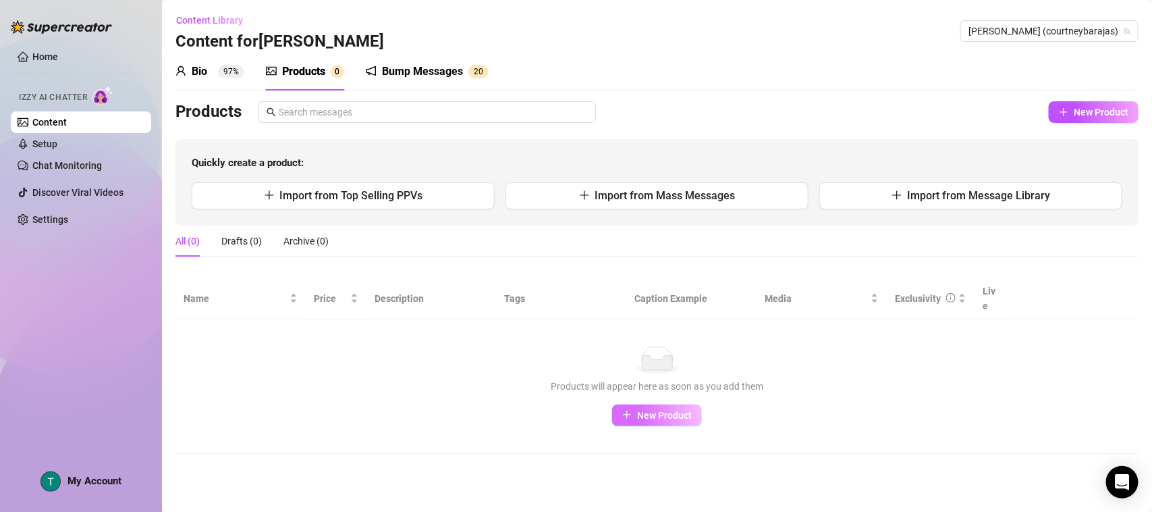
click at [680, 408] on button "New Product" at bounding box center [657, 415] width 90 height 22
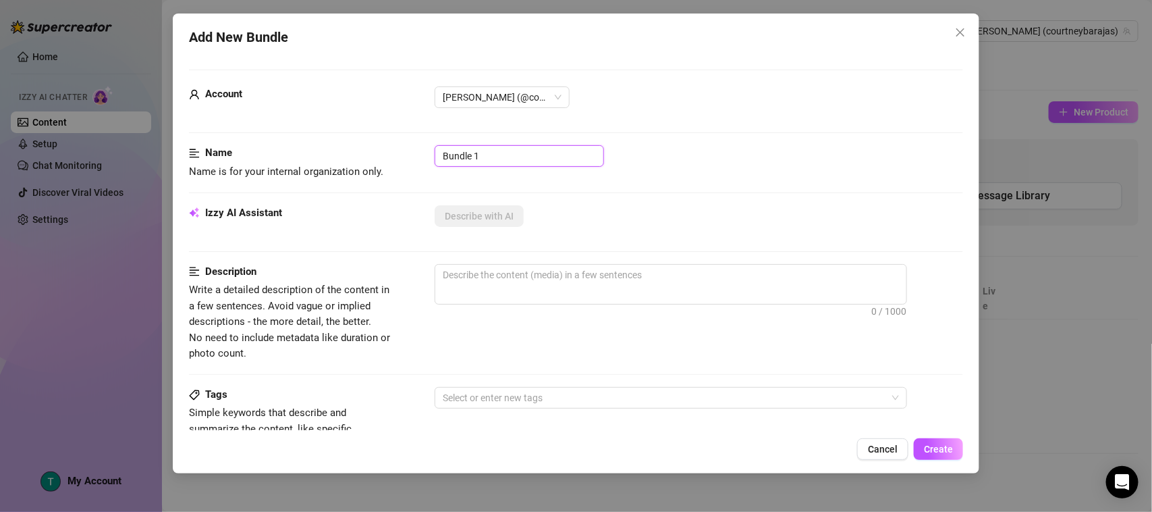
click at [520, 154] on input "Bundle 1" at bounding box center [519, 156] width 169 height 22
click at [511, 97] on span "[PERSON_NAME] (@courtneybarajas)" at bounding box center [502, 97] width 119 height 20
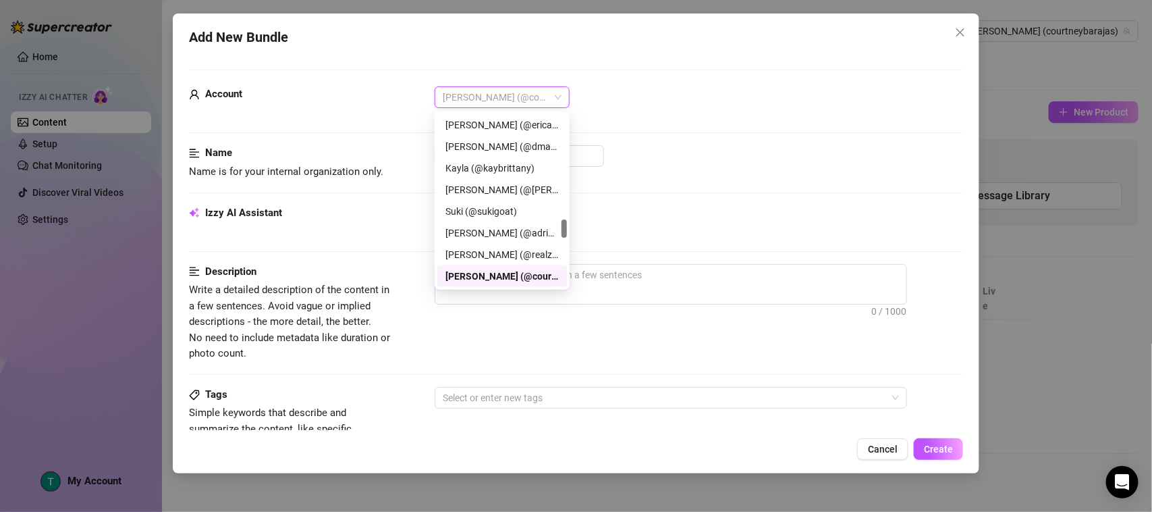
click at [489, 275] on div "[PERSON_NAME] (@courtneybarajas)" at bounding box center [502, 276] width 113 height 15
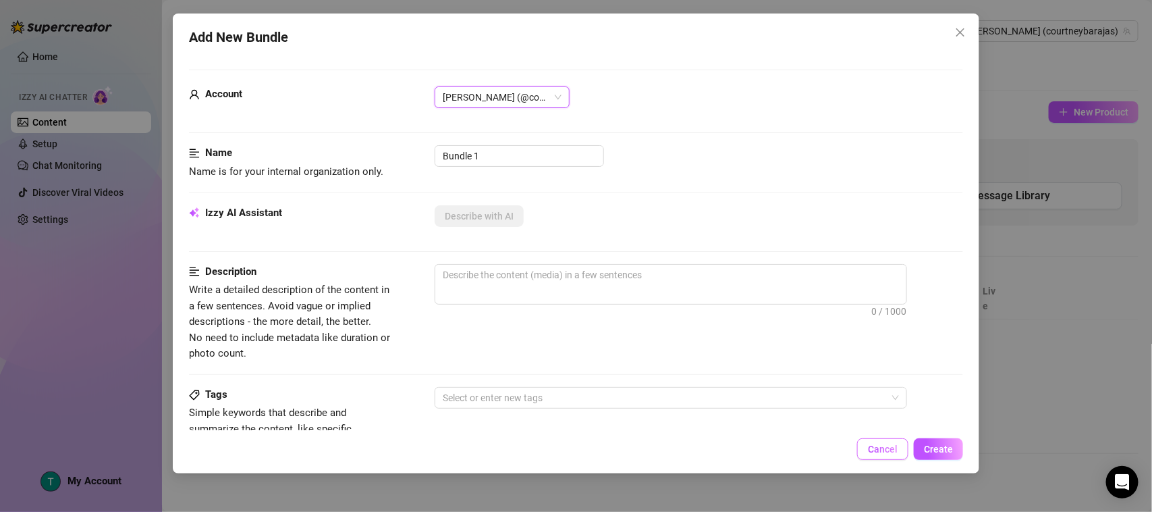
click at [893, 448] on span "Cancel" at bounding box center [883, 449] width 30 height 11
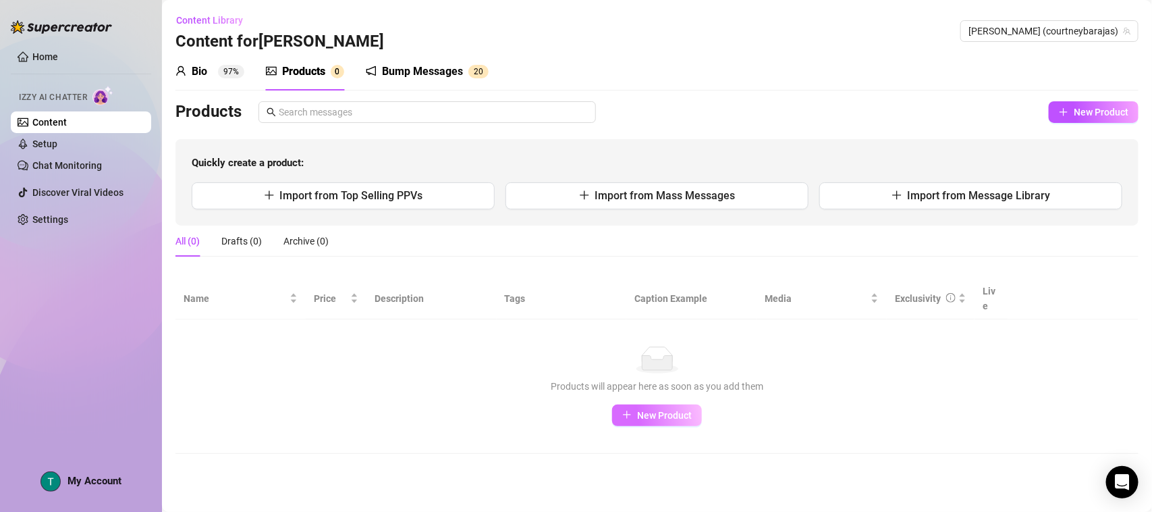
click at [630, 410] on icon "plus" at bounding box center [626, 414] width 9 height 9
type textarea "Type your message here..."
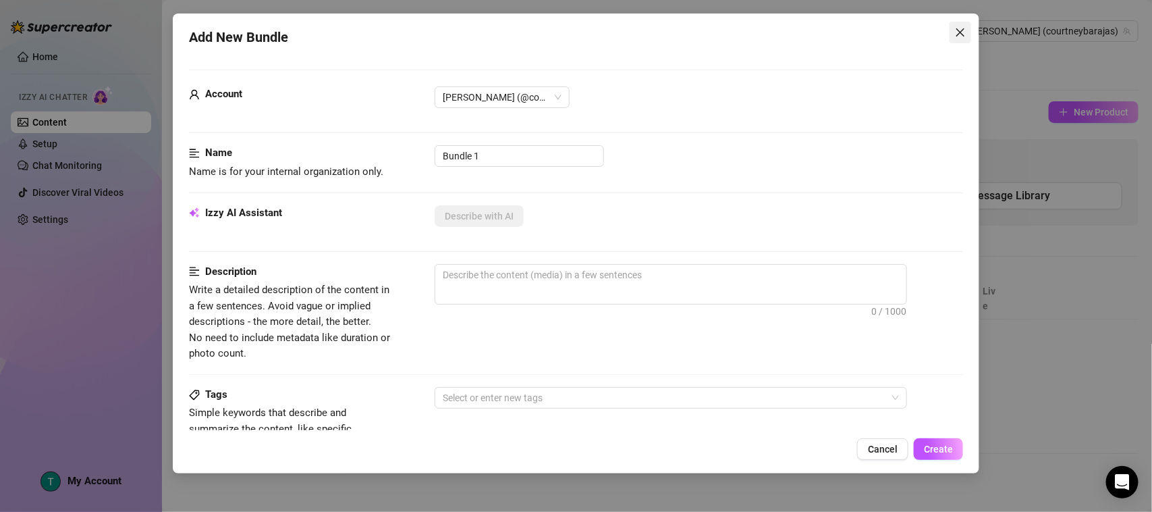
click at [960, 34] on icon "close" at bounding box center [960, 32] width 11 height 11
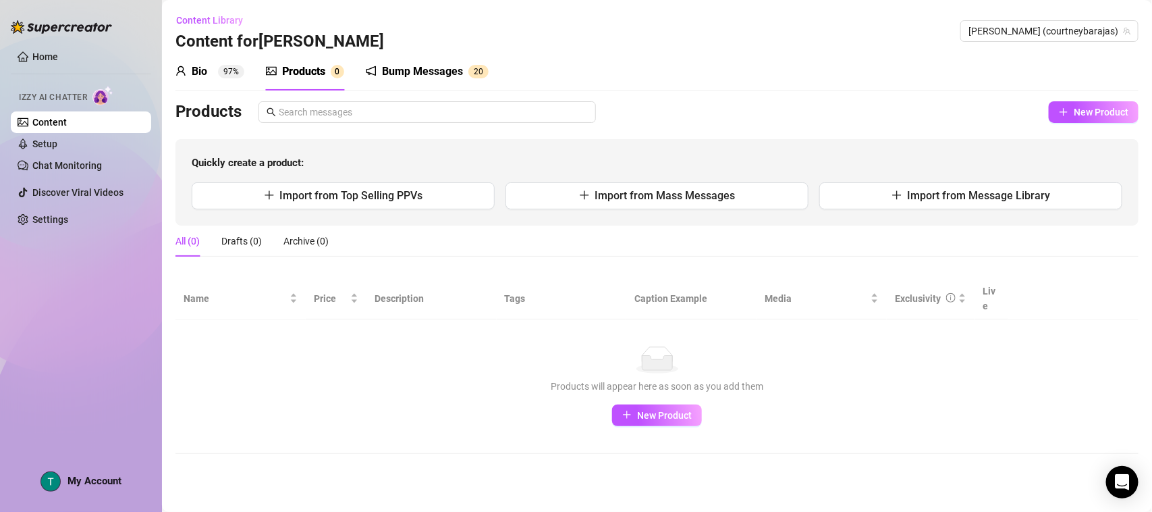
click at [473, 73] on sup "2 0" at bounding box center [479, 72] width 20 height 14
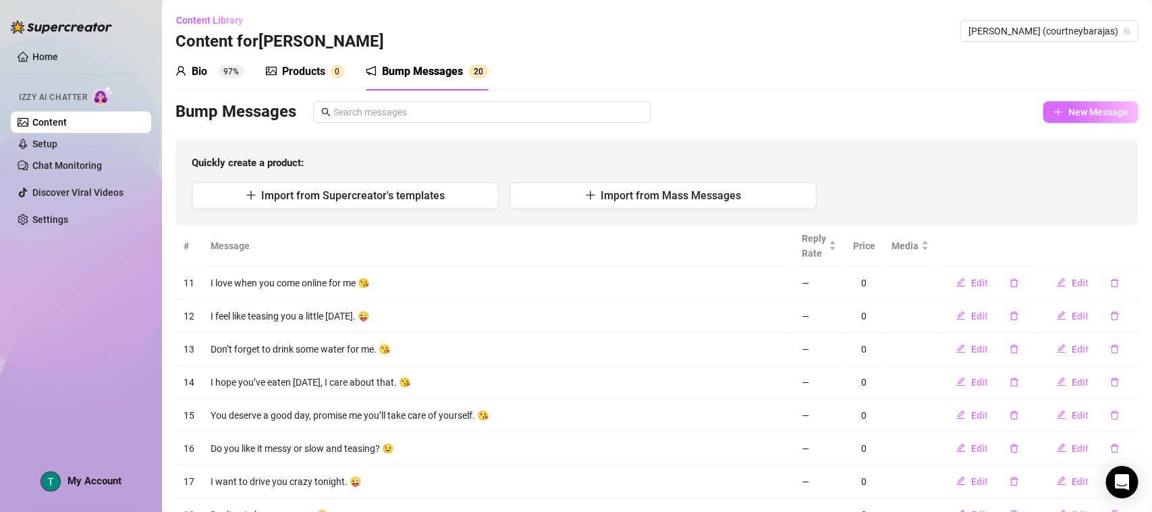
click at [1082, 117] on span "New Message" at bounding box center [1099, 112] width 60 height 11
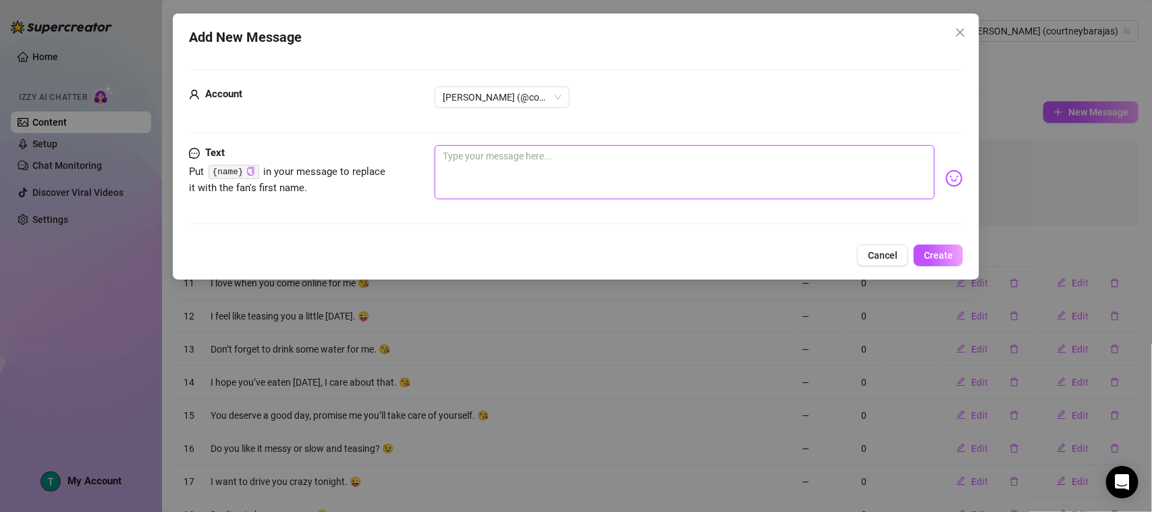
click at [592, 178] on textarea at bounding box center [685, 172] width 500 height 54
paste textarea "Imagine me on my knees for you right now."
type textarea "Imagine me on my knees for you right now."
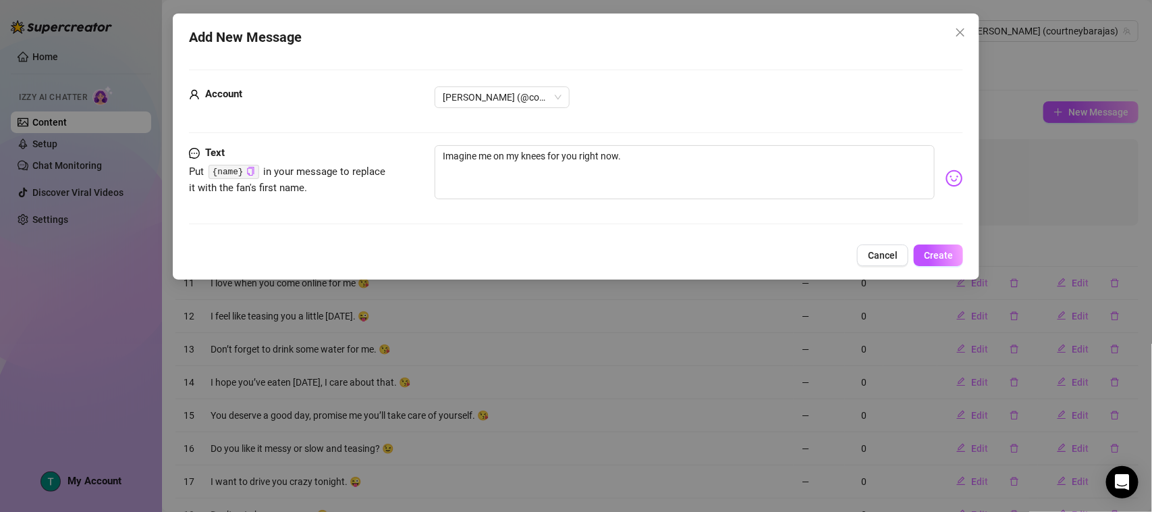
click at [946, 176] on img at bounding box center [955, 178] width 18 height 18
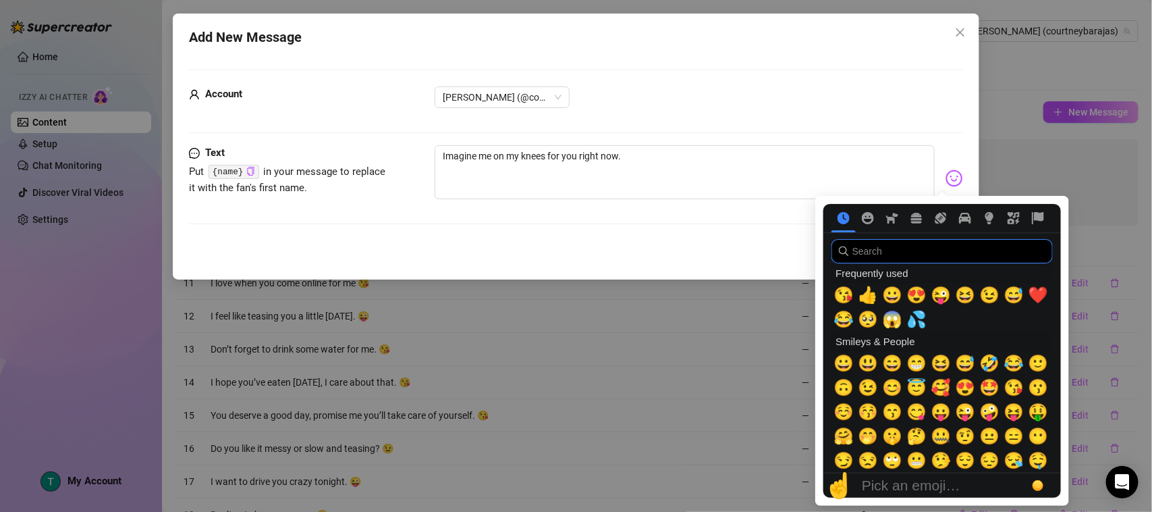
click at [933, 253] on input "search" at bounding box center [942, 251] width 221 height 24
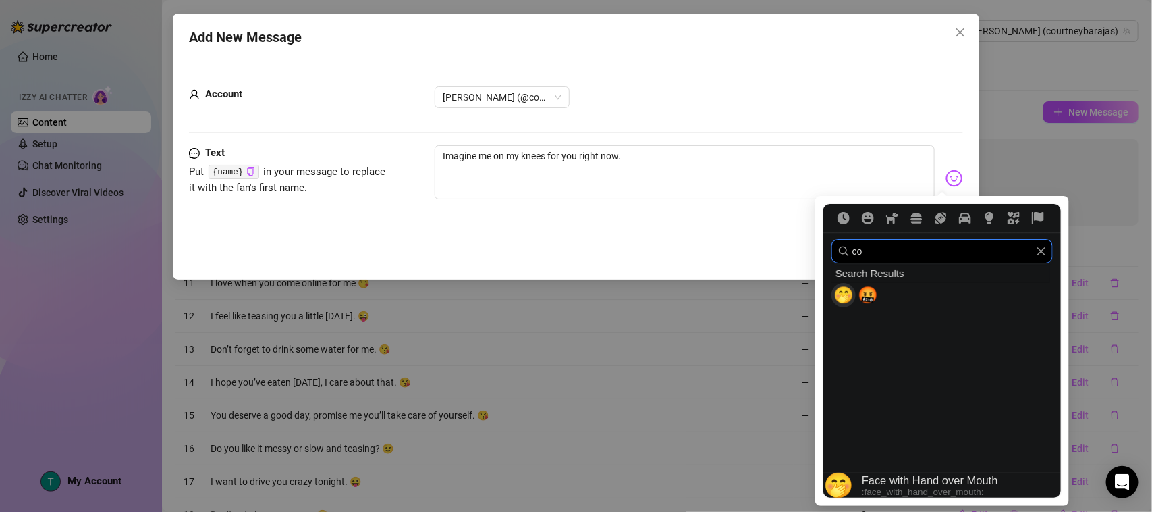
type input "c"
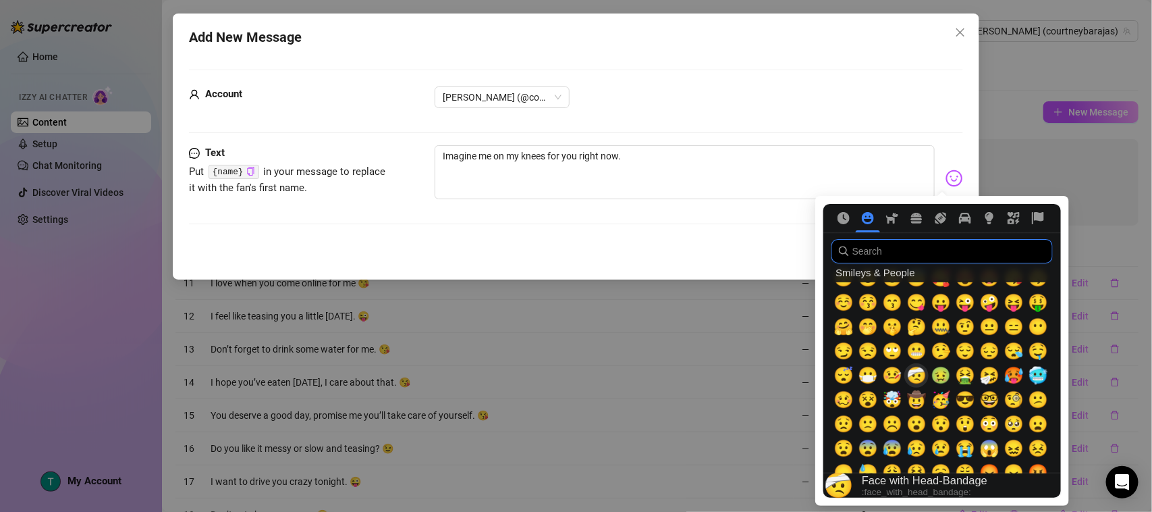
scroll to position [84, 0]
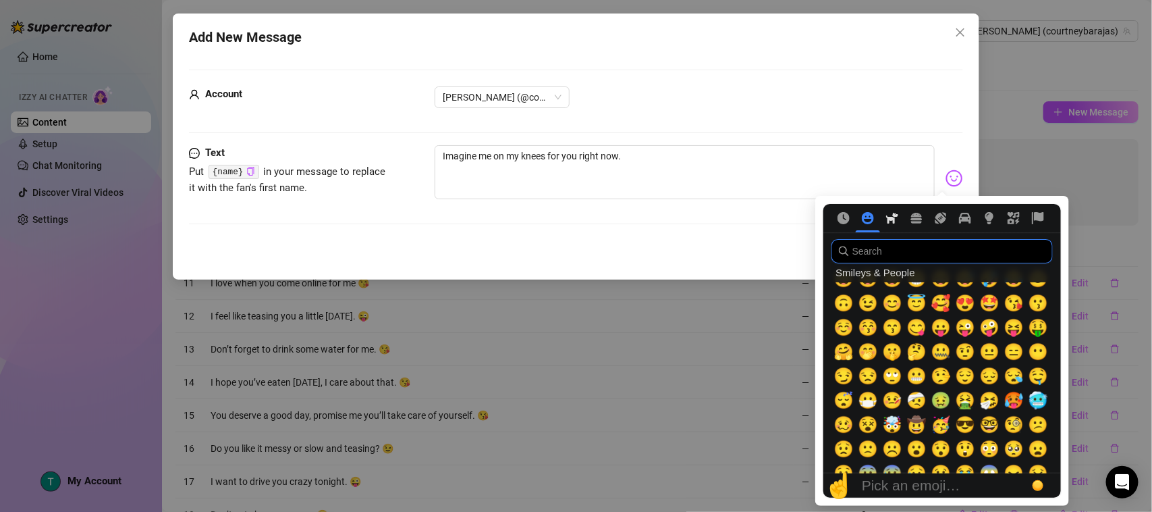
click at [891, 214] on icon "Animals & Nature" at bounding box center [892, 218] width 12 height 12
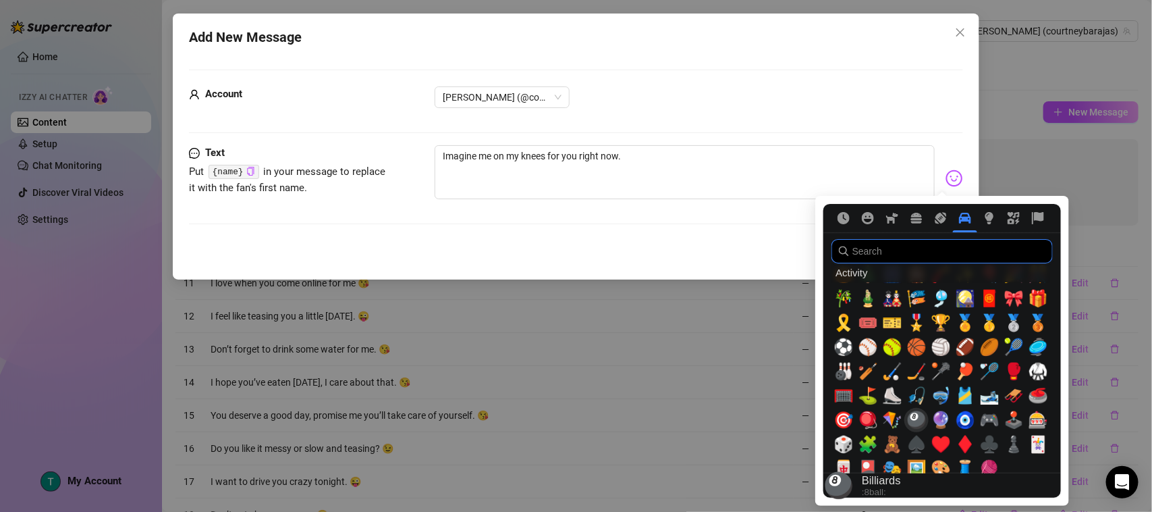
scroll to position [2365, 0]
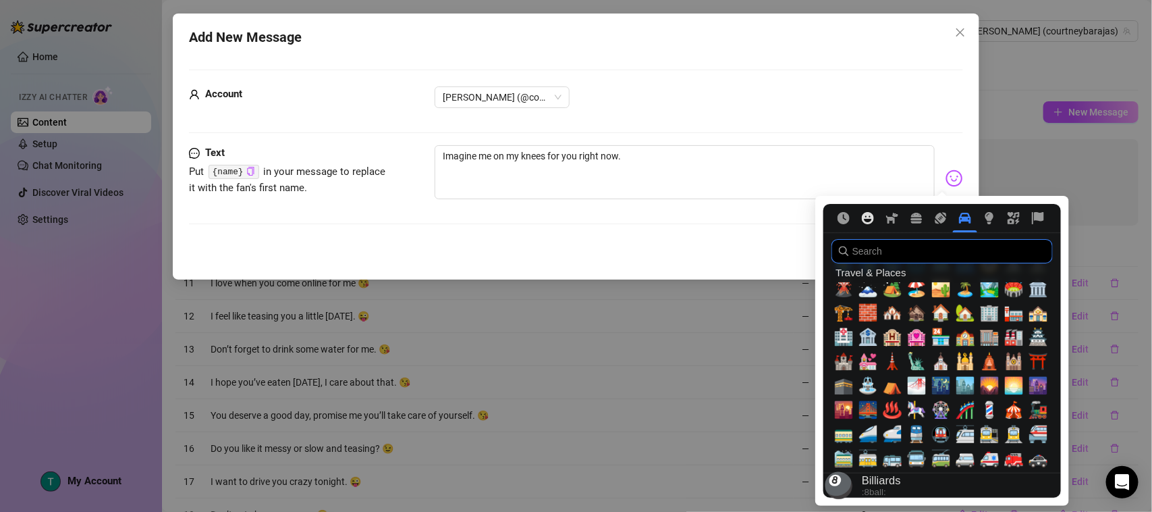
click at [865, 218] on icon "Smileys & People" at bounding box center [868, 218] width 12 height 12
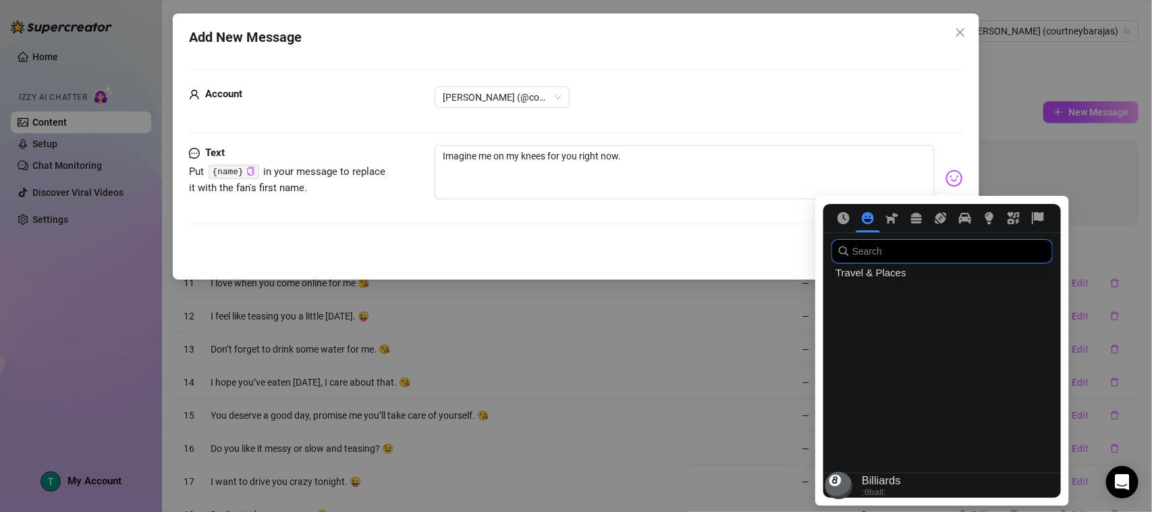
scroll to position [69, 0]
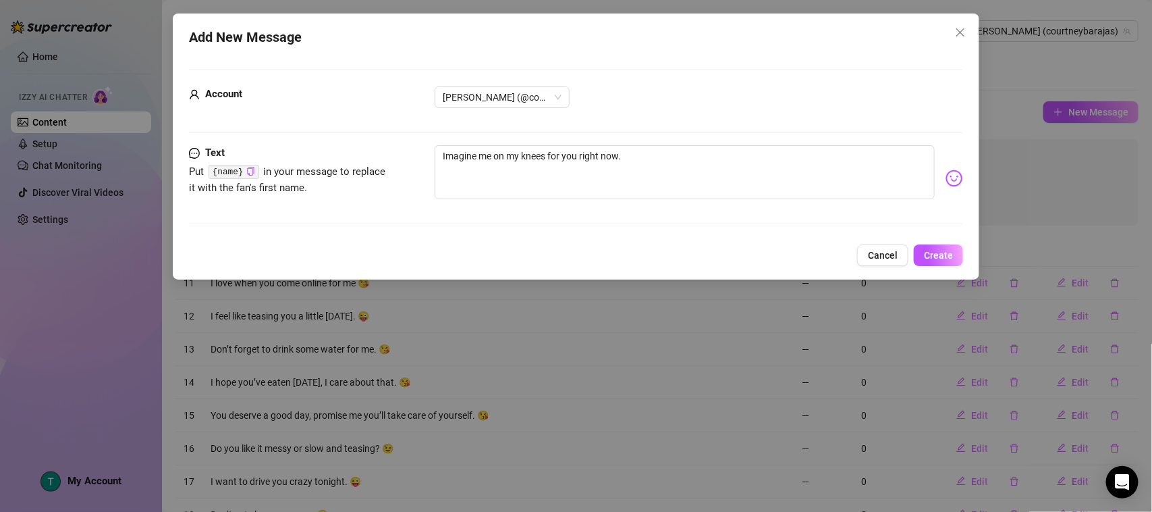
click at [946, 176] on img at bounding box center [955, 178] width 18 height 18
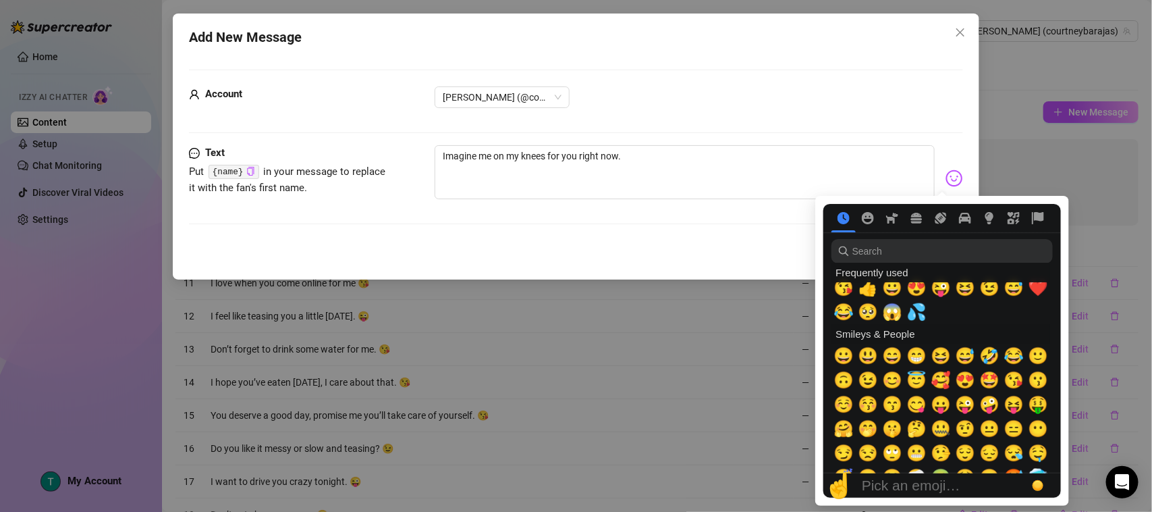
scroll to position [0, 0]
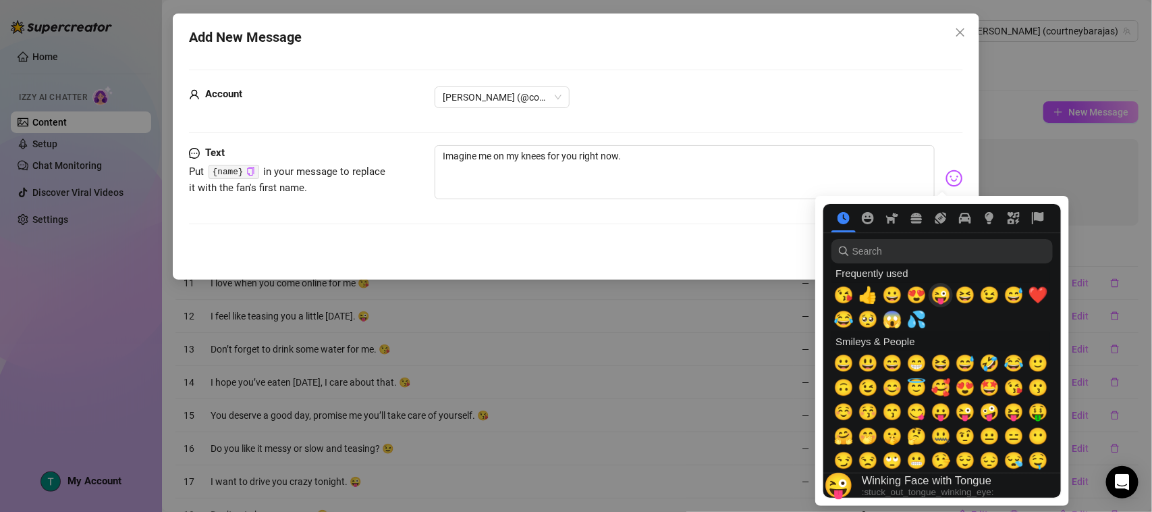
click at [942, 298] on span "😜" at bounding box center [941, 295] width 20 height 19
type textarea "Imagine me on my knees for you right now. 😜"
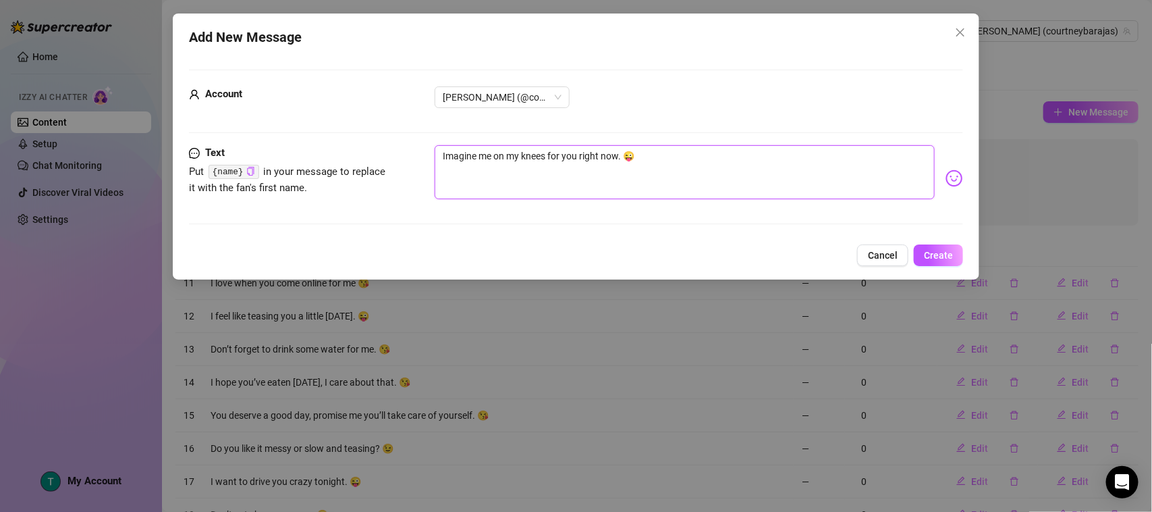
drag, startPoint x: 755, startPoint y: 169, endPoint x: 772, endPoint y: 176, distance: 18.4
click at [755, 167] on textarea "Imagine me on my knees for you right now. 😜" at bounding box center [685, 172] width 500 height 54
type textarea "Imagine me on my knees for you right now. 😜"
click at [932, 251] on span "Create" at bounding box center [938, 255] width 29 height 11
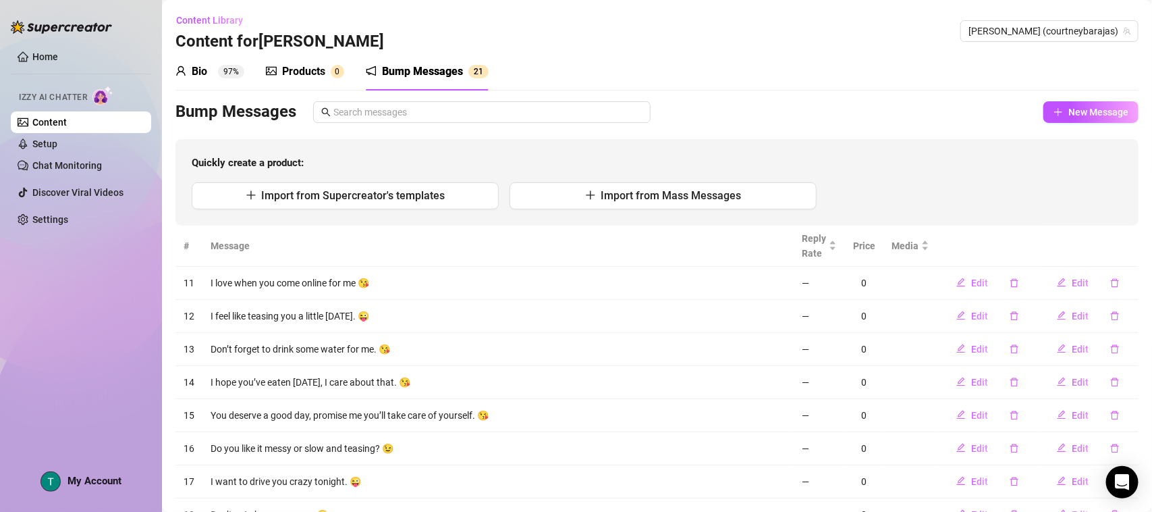
click at [316, 63] on div "Products" at bounding box center [303, 71] width 43 height 16
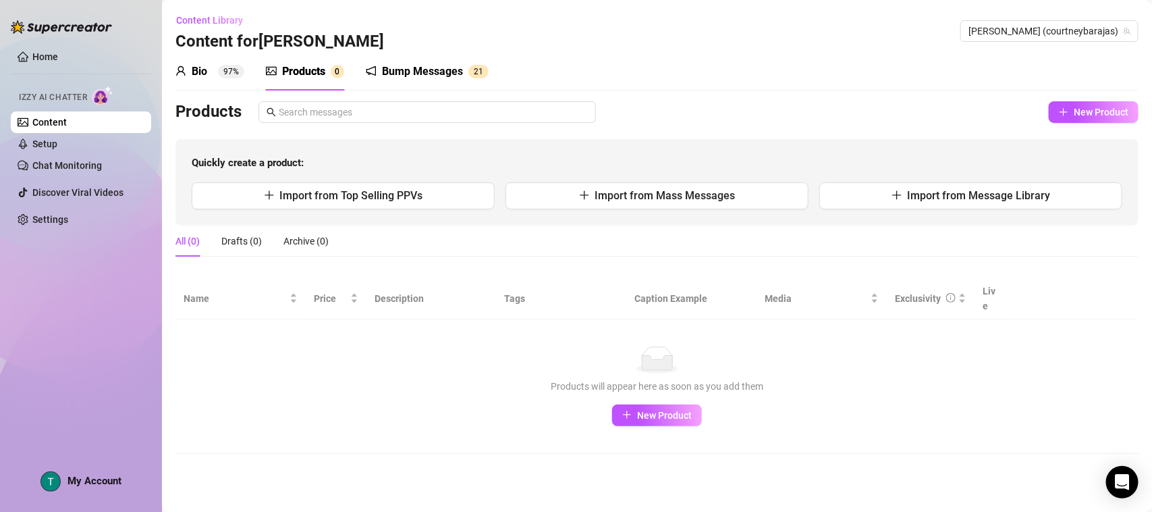
click at [415, 72] on div "Bump Messages" at bounding box center [422, 71] width 81 height 16
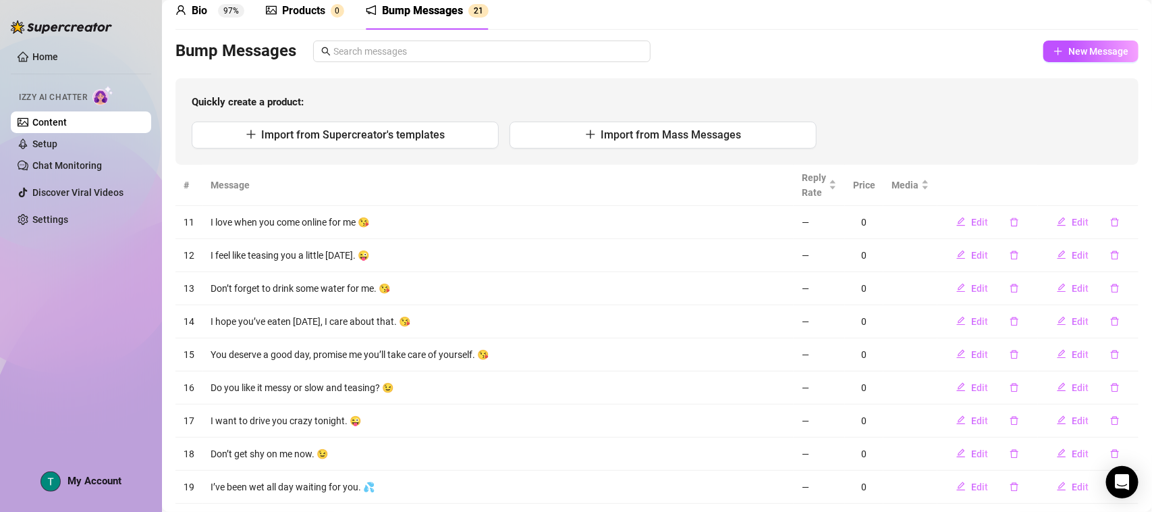
scroll to position [84, 0]
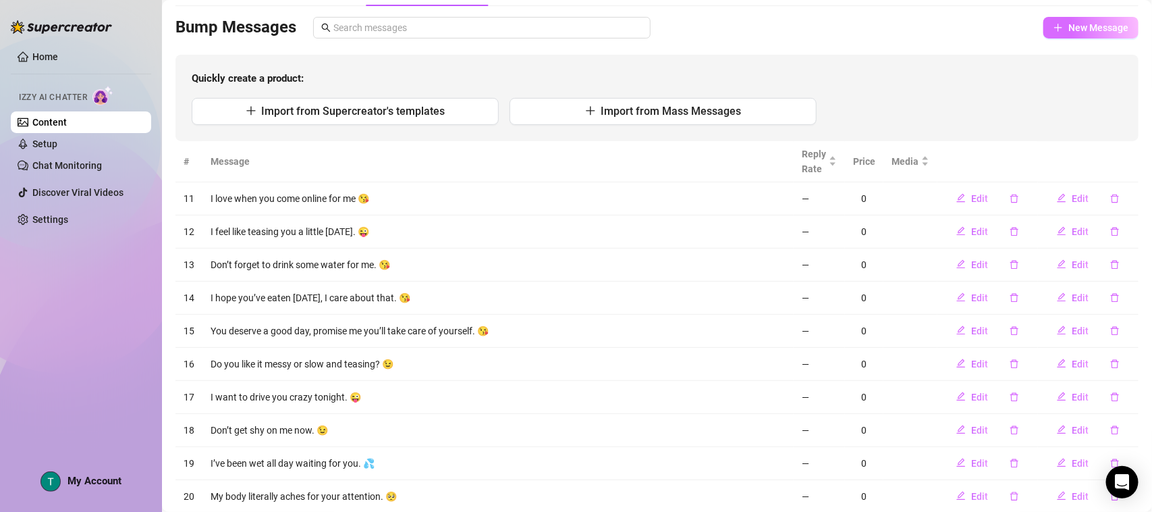
click at [1055, 28] on button "New Message" at bounding box center [1091, 28] width 95 height 22
type textarea "Type your message here..."
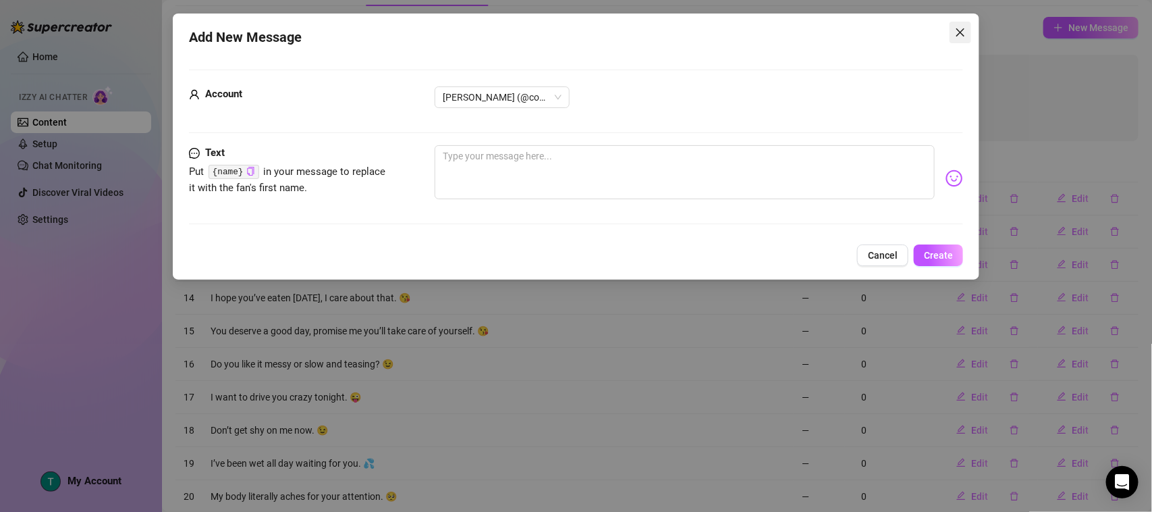
click at [965, 28] on icon "close" at bounding box center [960, 32] width 11 height 11
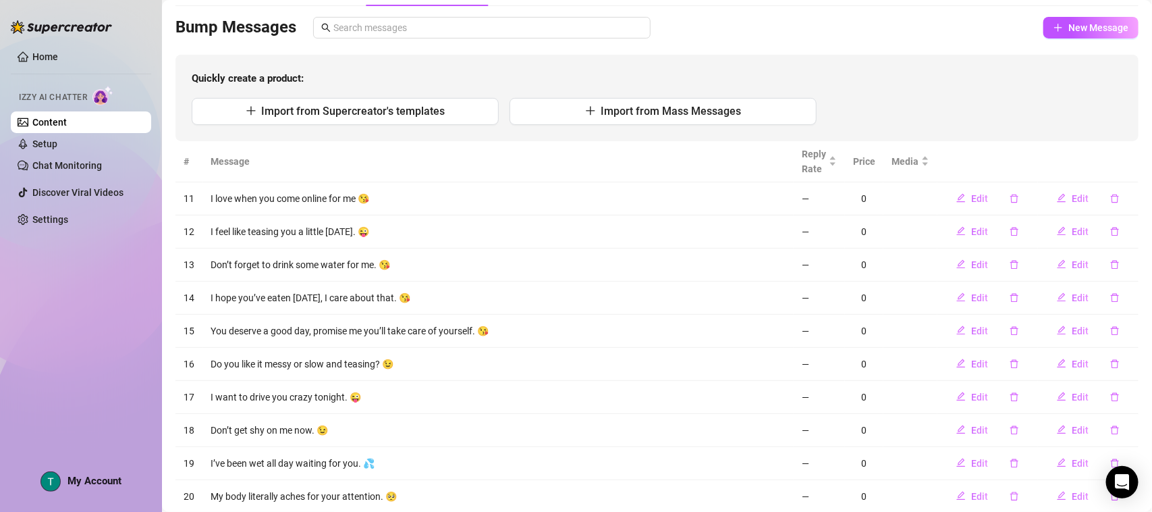
drag, startPoint x: 46, startPoint y: 47, endPoint x: 574, endPoint y: 1, distance: 529.9
click at [46, 51] on link "Home" at bounding box center [45, 56] width 26 height 11
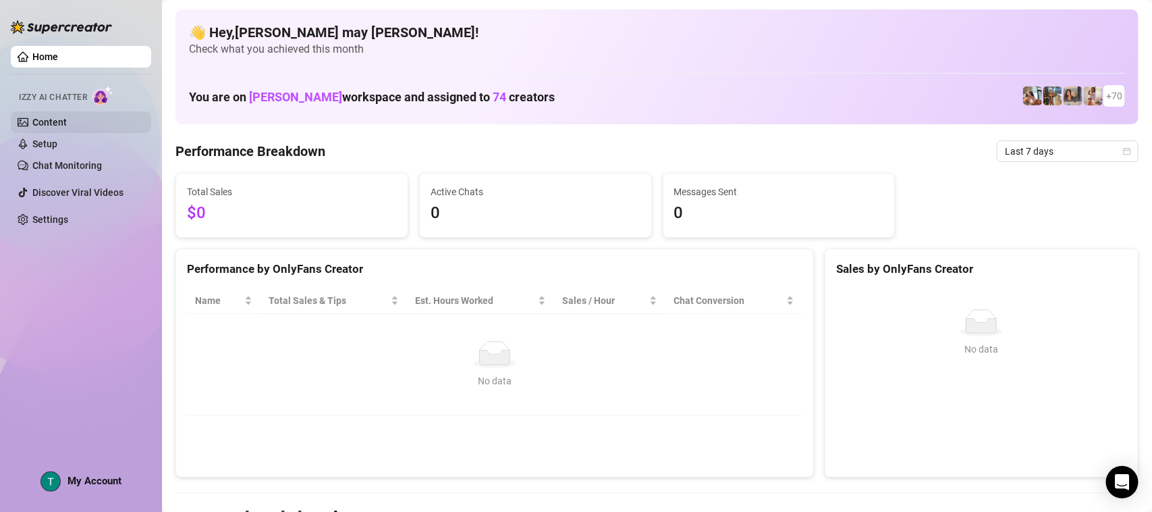
click at [46, 120] on link "Content" at bounding box center [49, 122] width 34 height 11
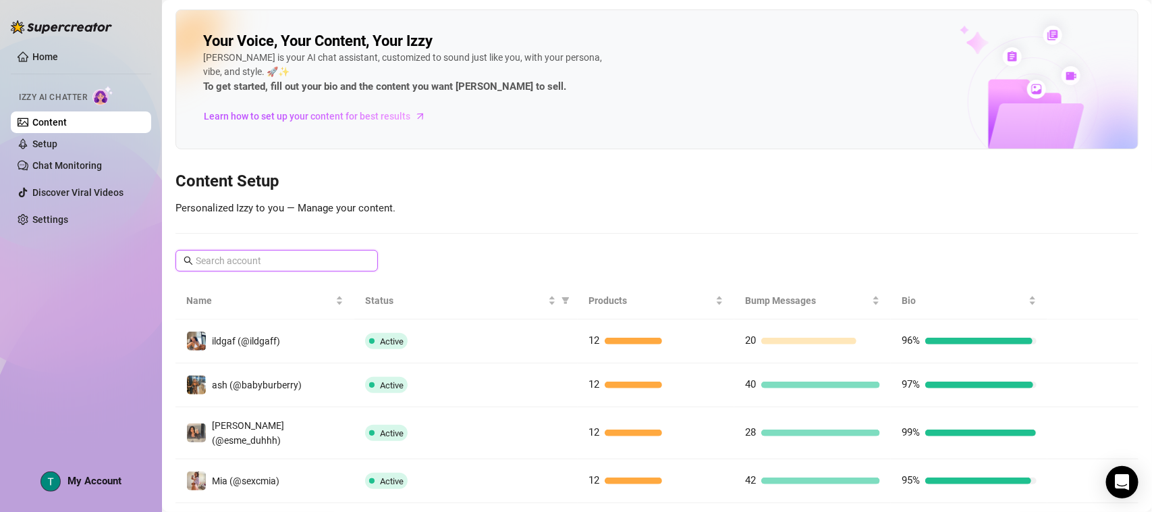
click at [282, 255] on input "text" at bounding box center [277, 260] width 163 height 15
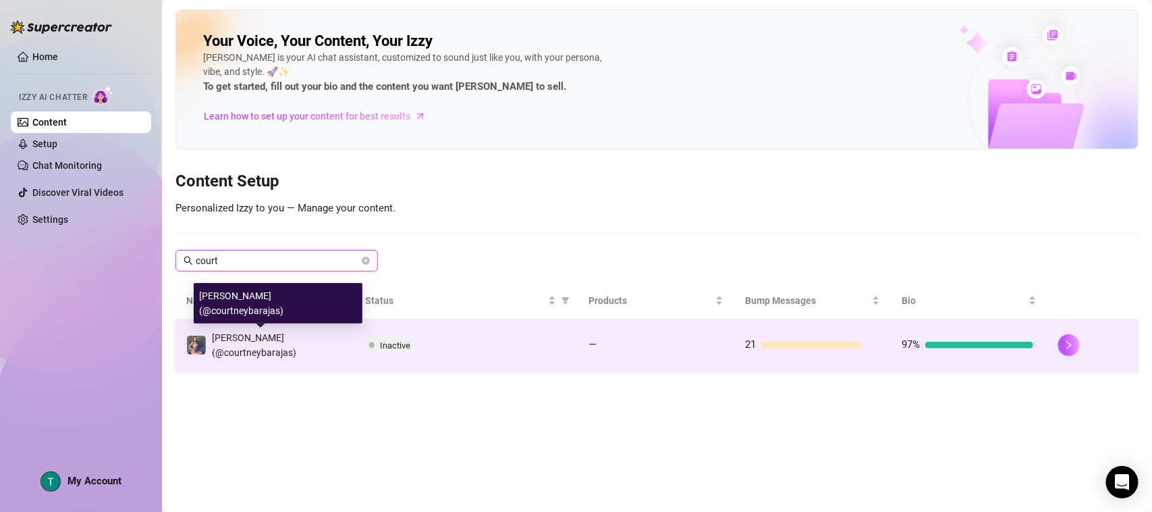
type input "court"
click at [235, 342] on span "[PERSON_NAME] (@courtneybarajas)" at bounding box center [254, 345] width 84 height 26
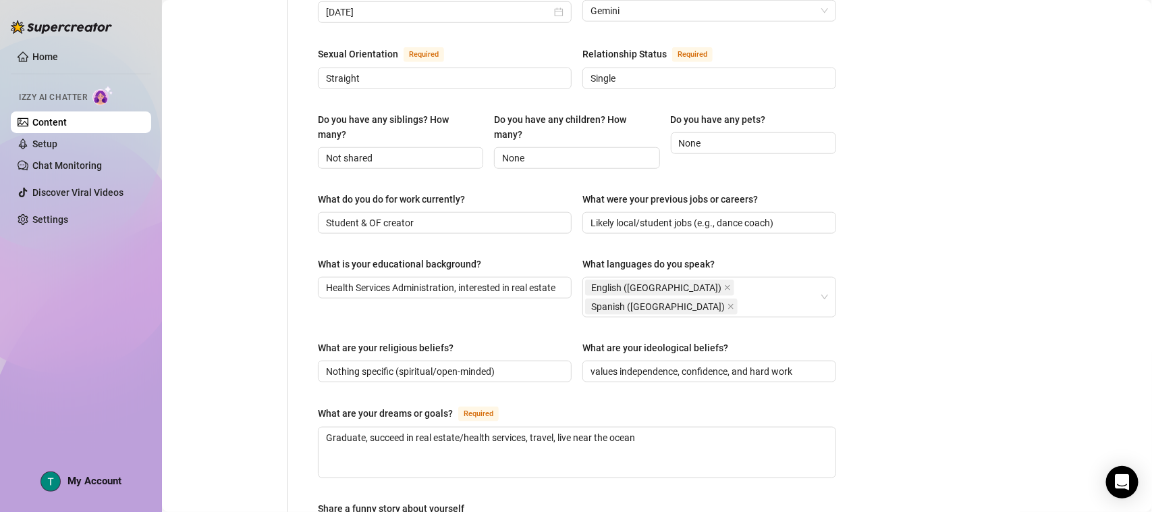
scroll to position [591, 0]
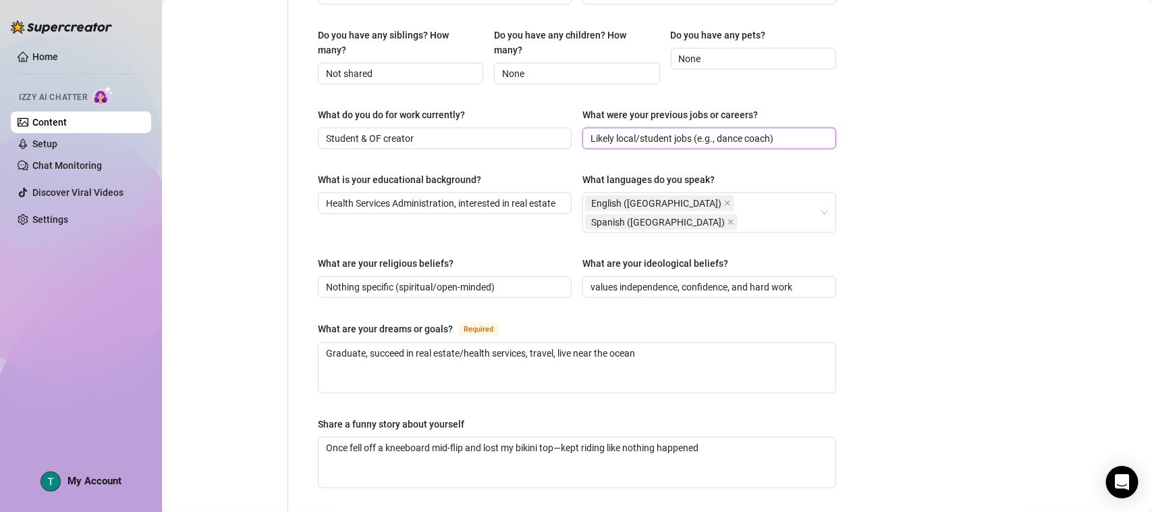
click at [612, 131] on input "Likely local/student jobs (e.g., dance coach)" at bounding box center [708, 138] width 235 height 15
click at [745, 131] on input "student jobs (e.g., dance coach)" at bounding box center [708, 138] width 235 height 15
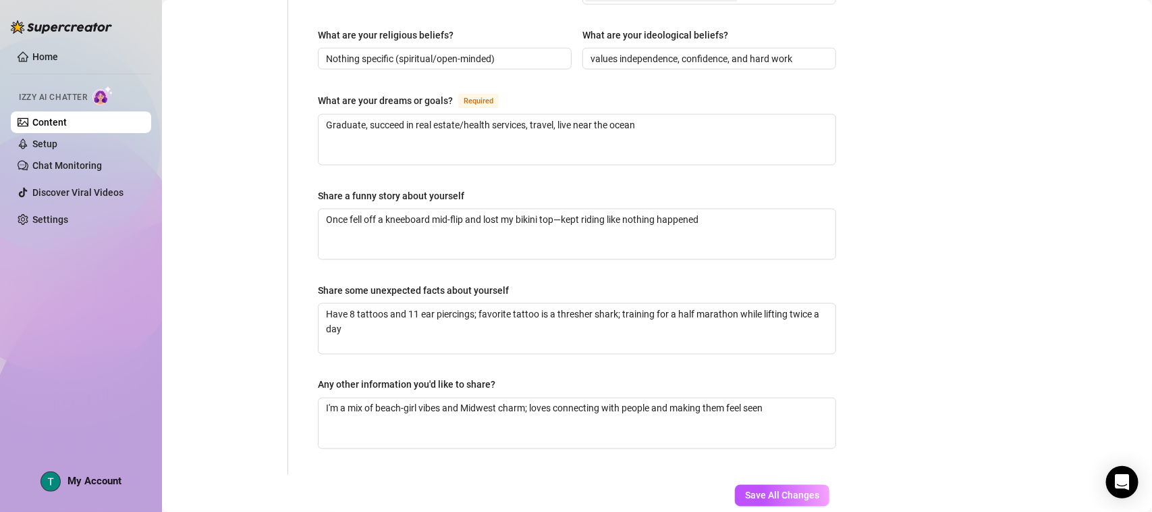
scroll to position [844, 0]
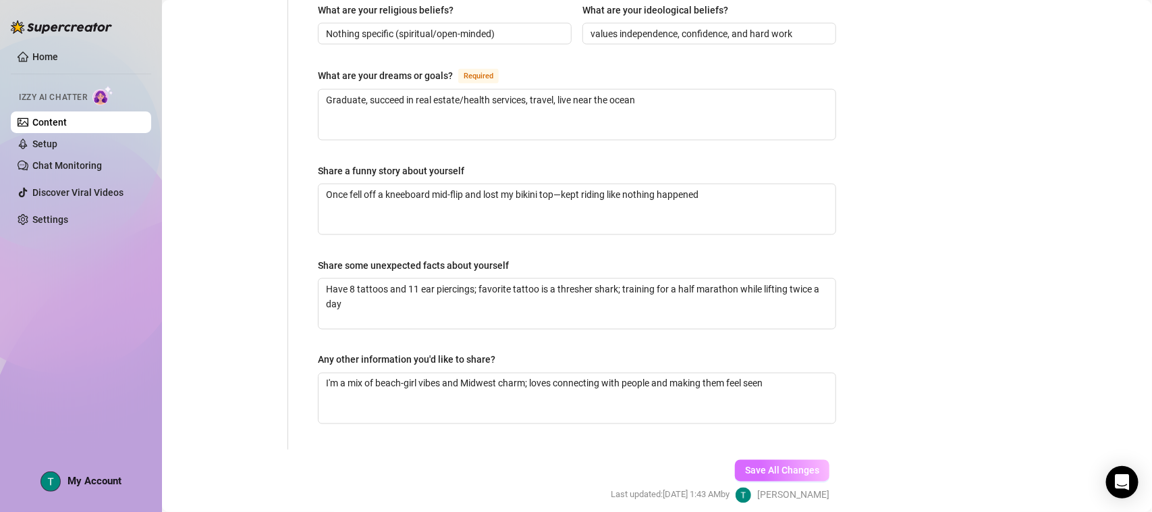
type input "dance coach"
click at [773, 465] on span "Save All Changes" at bounding box center [782, 470] width 74 height 11
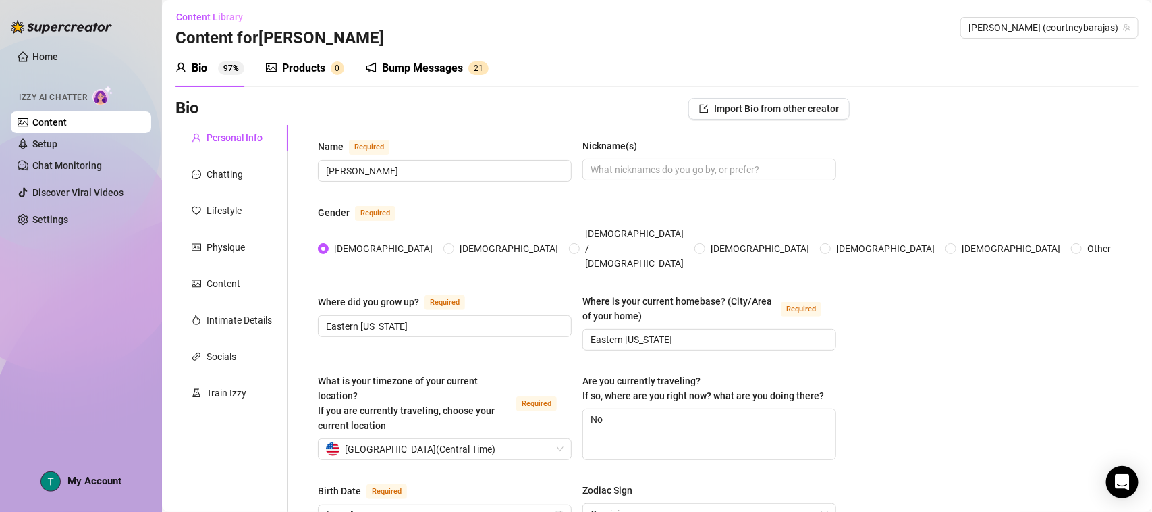
scroll to position [0, 0]
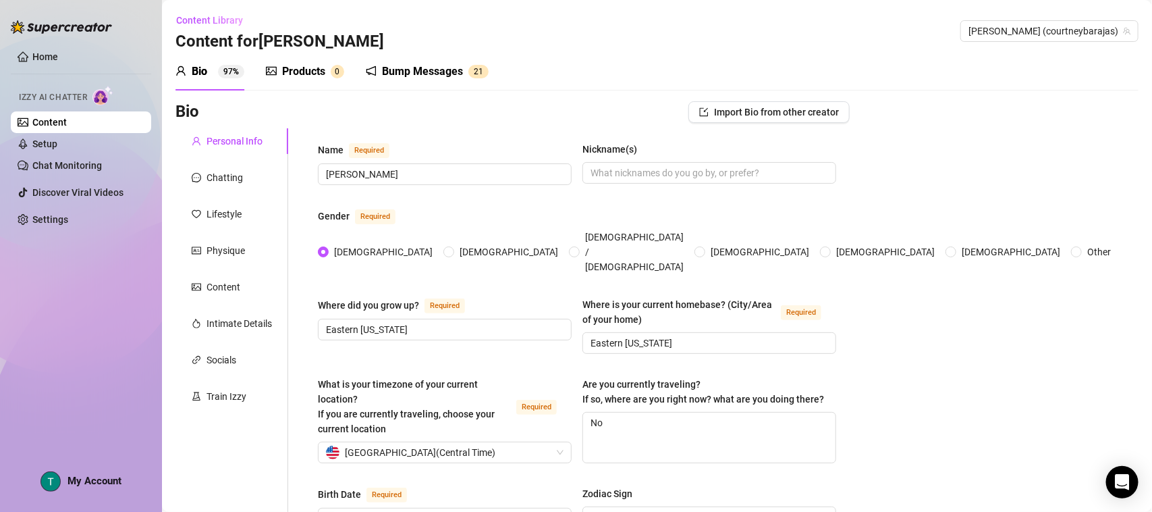
click at [422, 76] on div "Bump Messages" at bounding box center [422, 71] width 81 height 16
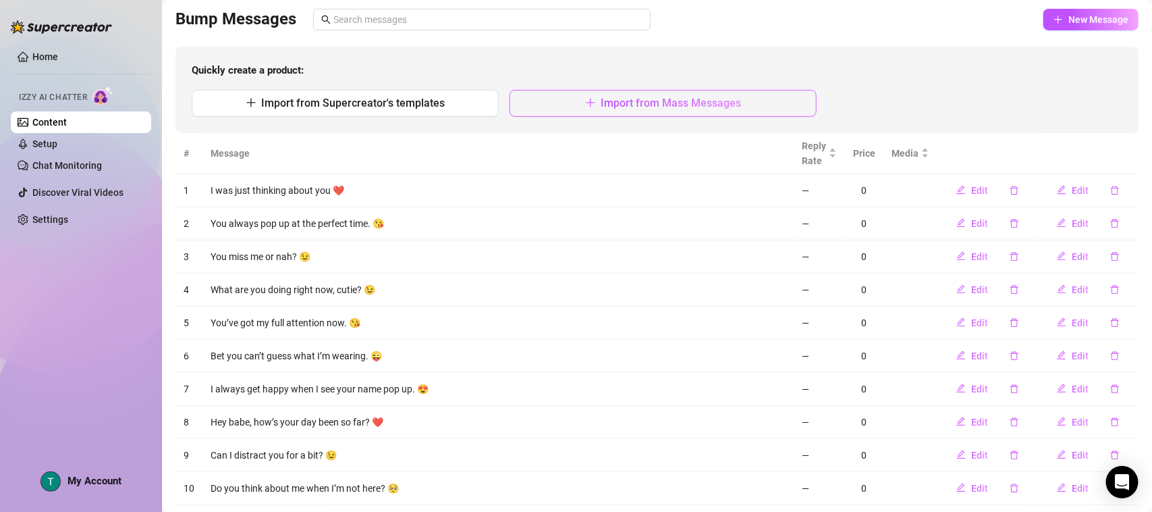
scroll to position [165, 0]
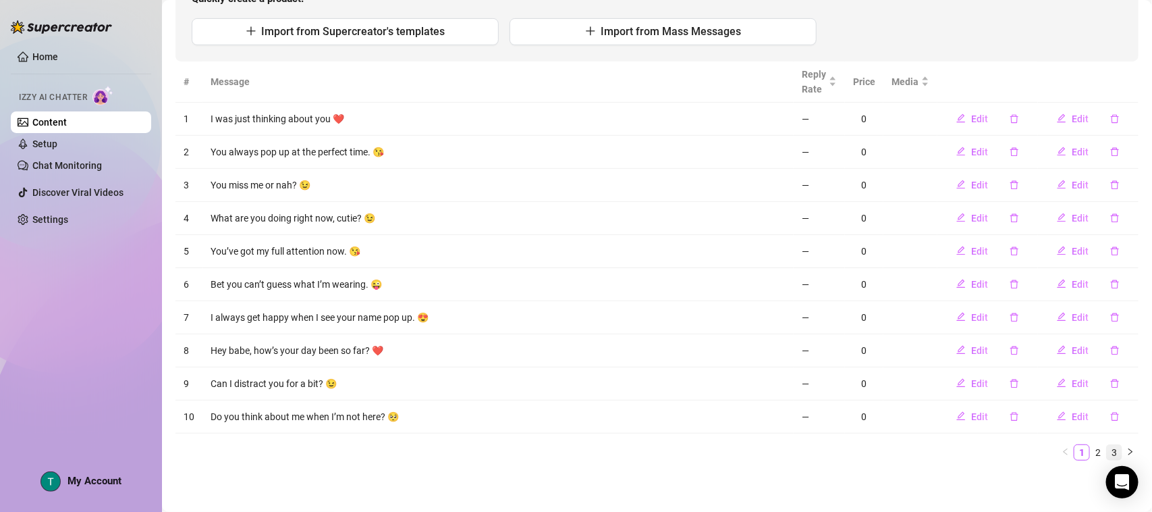
click at [1107, 456] on link "3" at bounding box center [1114, 452] width 15 height 15
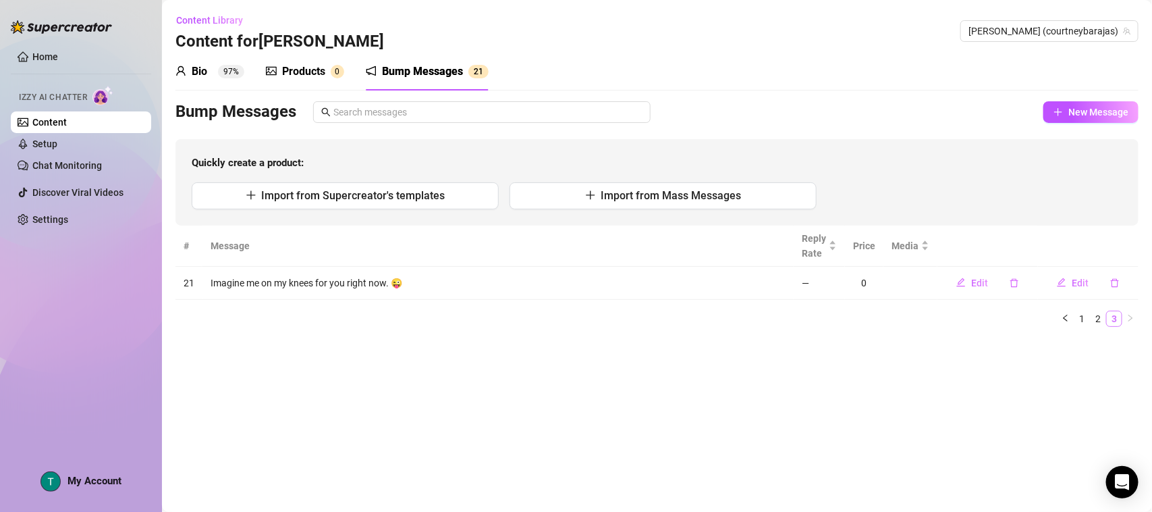
scroll to position [0, 0]
click at [1106, 115] on span "New Message" at bounding box center [1099, 112] width 60 height 11
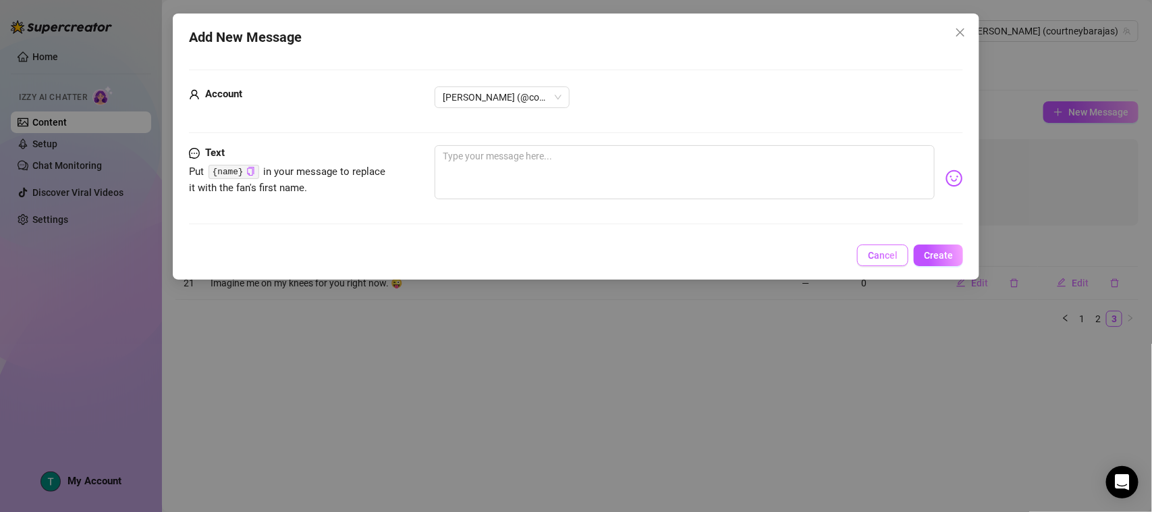
click at [888, 261] on span "Cancel" at bounding box center [883, 255] width 30 height 11
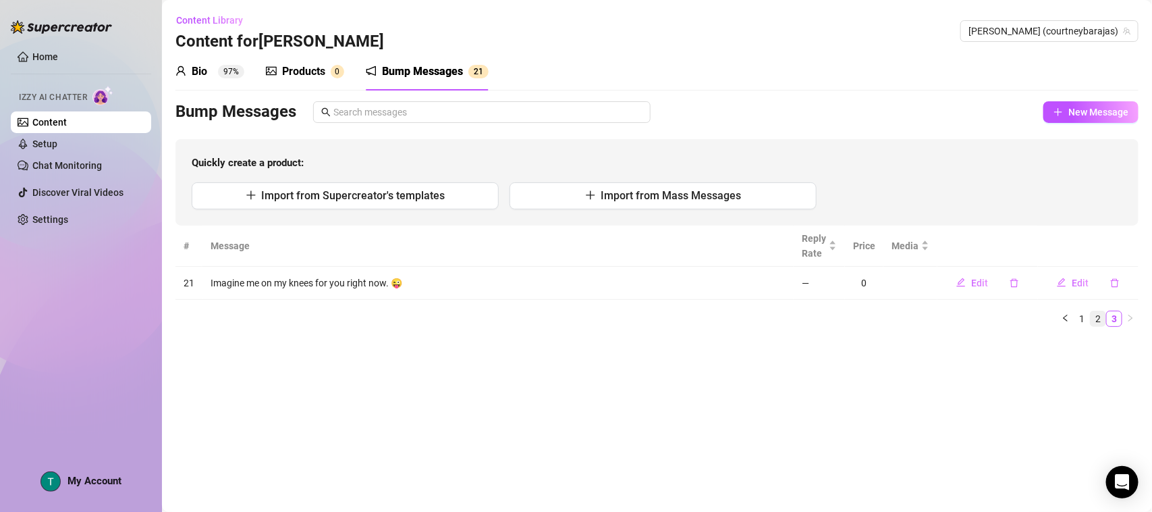
click at [1100, 318] on link "2" at bounding box center [1098, 318] width 15 height 15
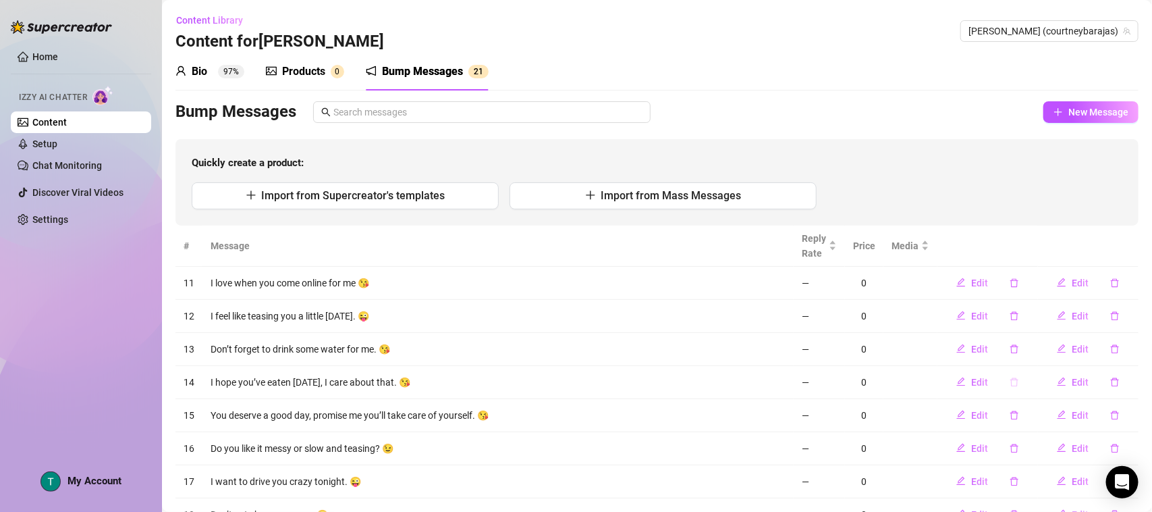
scroll to position [165, 0]
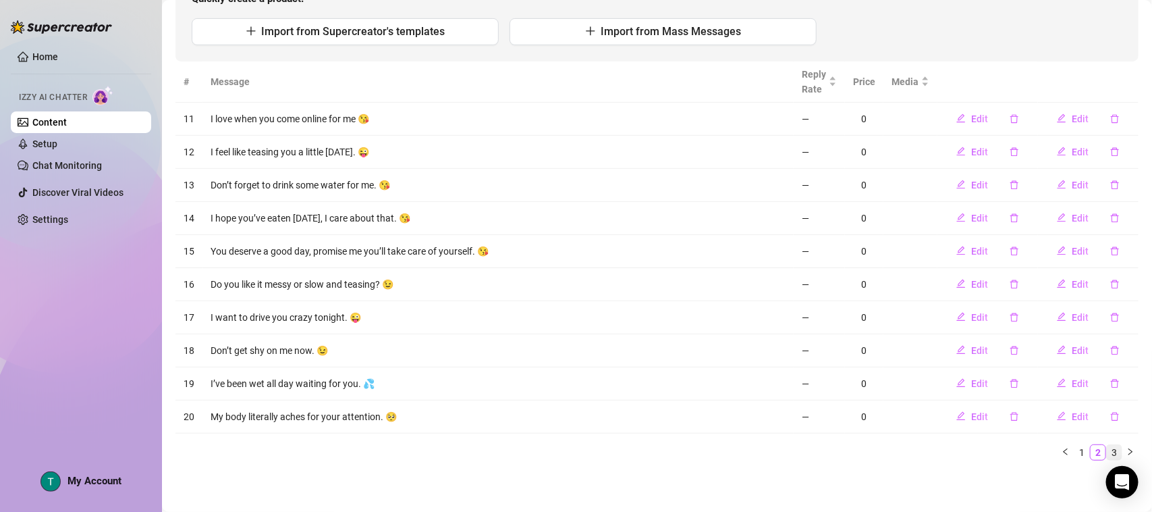
click at [1107, 450] on link "3" at bounding box center [1114, 452] width 15 height 15
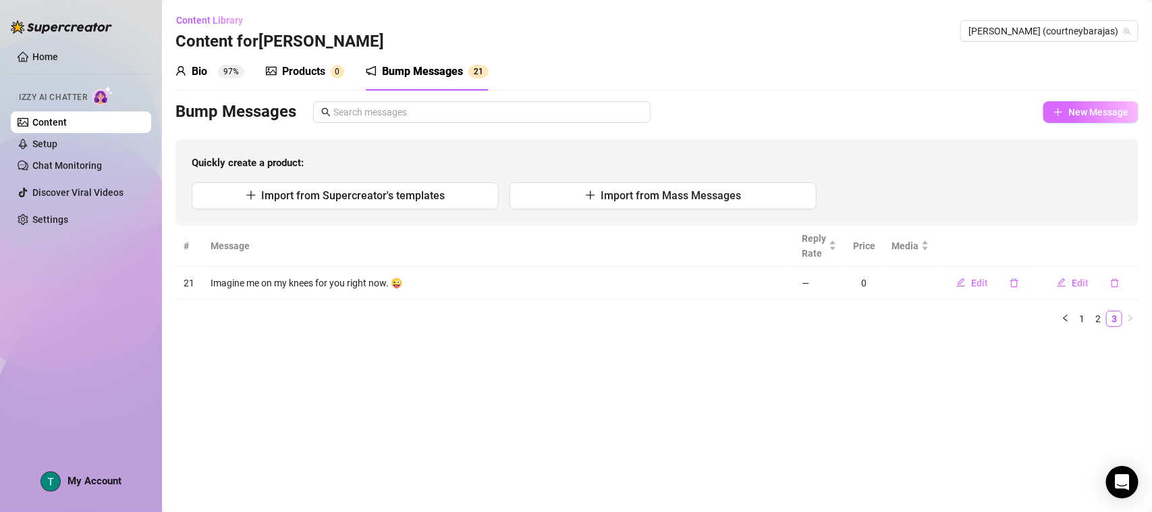
click at [1065, 116] on button "New Message" at bounding box center [1091, 112] width 95 height 22
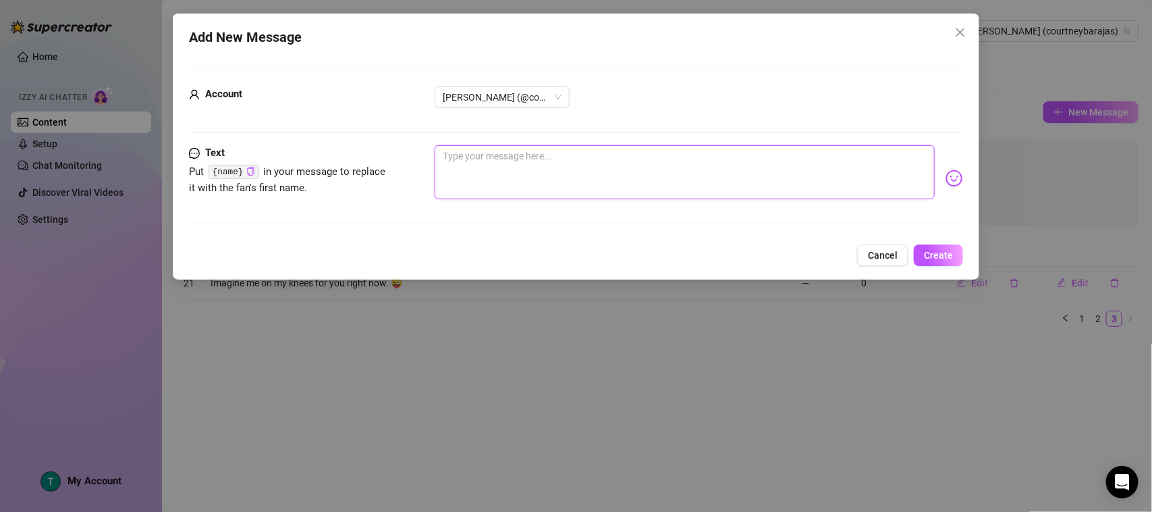
click at [575, 170] on textarea at bounding box center [685, 172] width 500 height 54
paste textarea "You’ll never last if I really show you what I can do."
type textarea "You’ll never last if I really show you what I can do."
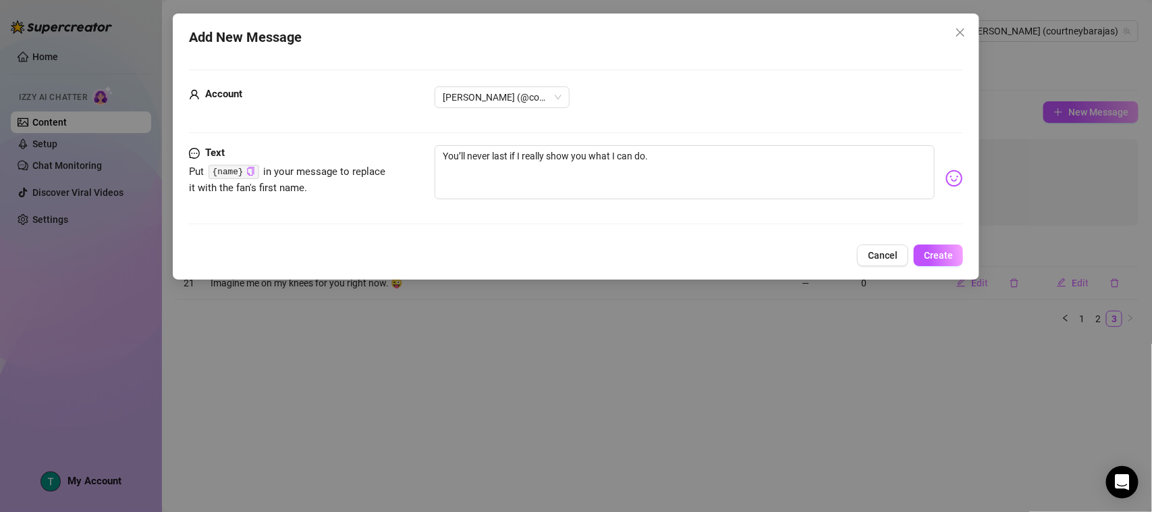
click at [946, 177] on img at bounding box center [955, 178] width 18 height 18
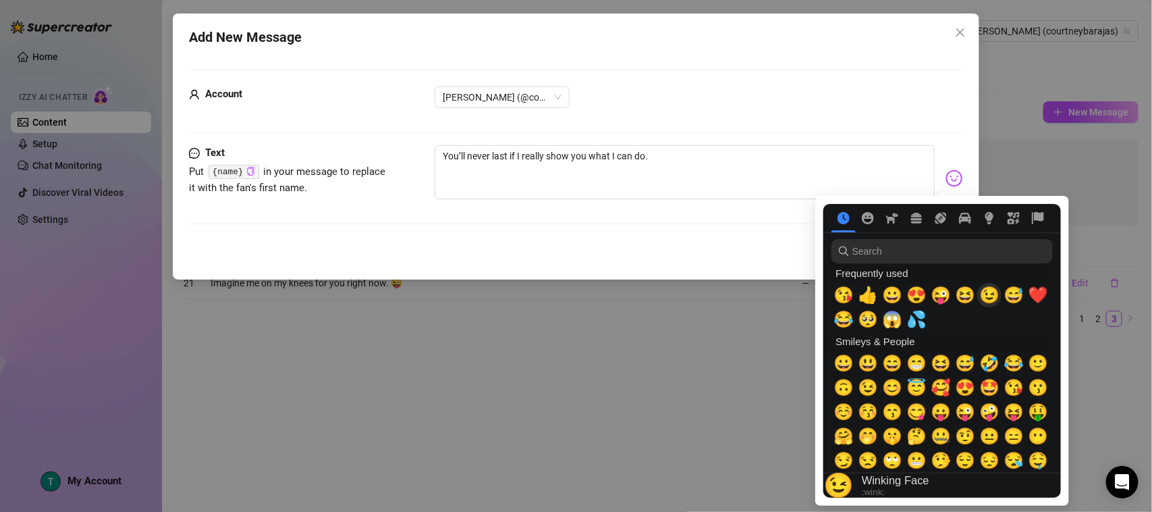
click at [986, 294] on span "😉" at bounding box center [990, 295] width 20 height 19
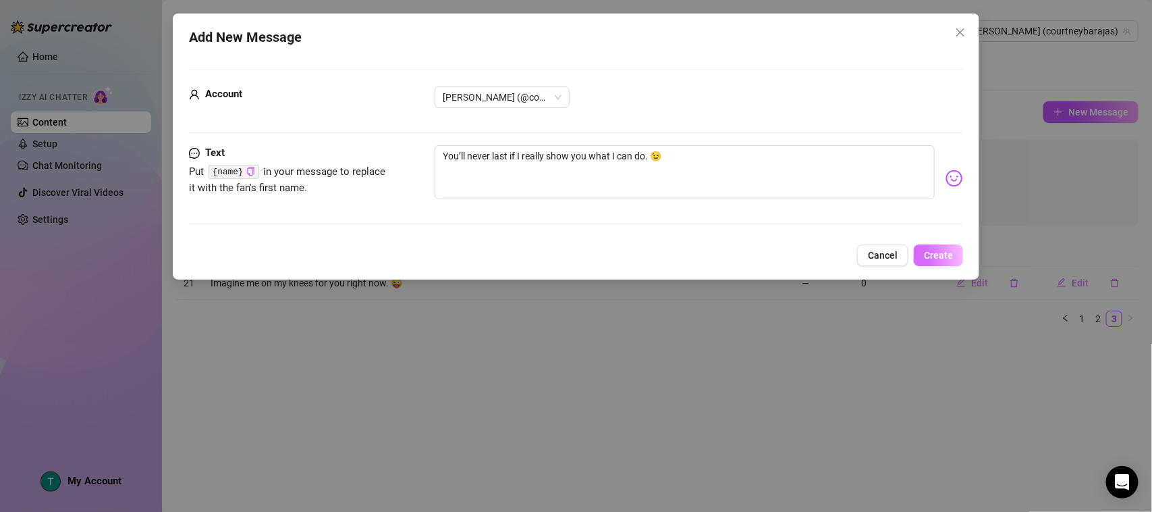
click at [952, 251] on span "Create" at bounding box center [938, 255] width 29 height 11
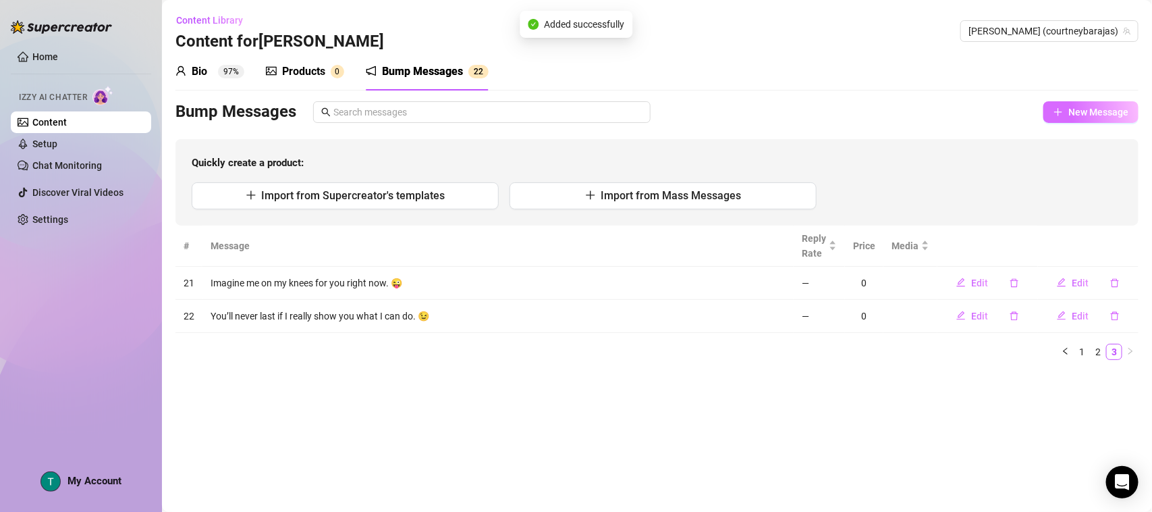
click at [1084, 105] on button "New Message" at bounding box center [1091, 112] width 95 height 22
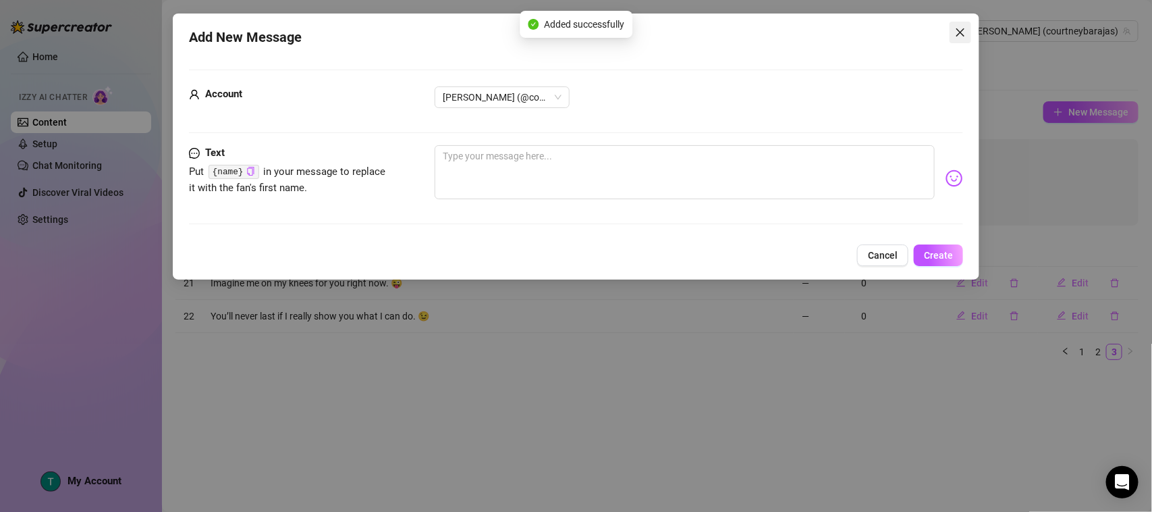
click at [960, 22] on button "Close" at bounding box center [961, 33] width 22 height 22
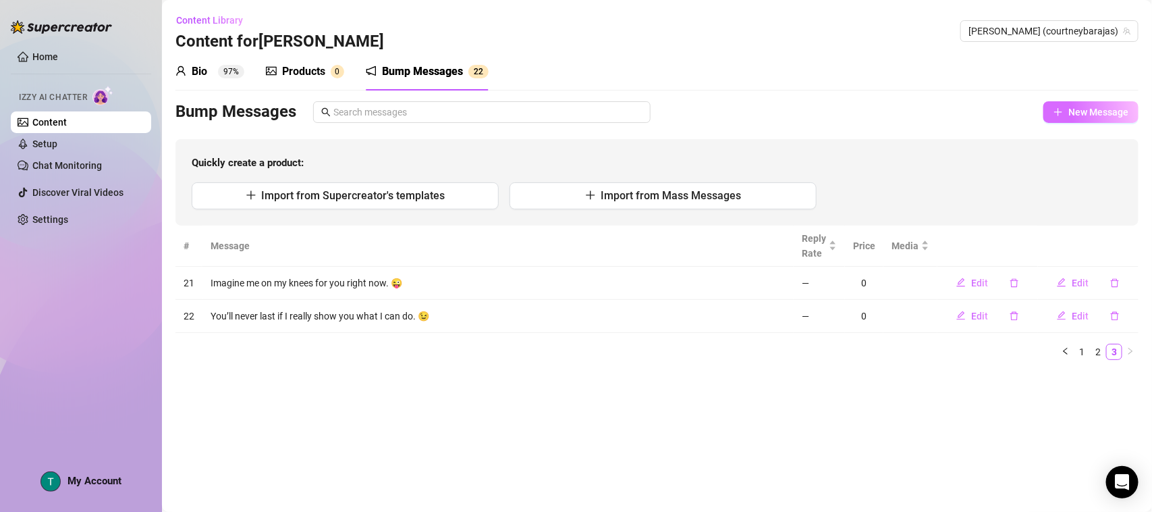
click at [1078, 113] on span "New Message" at bounding box center [1099, 112] width 60 height 11
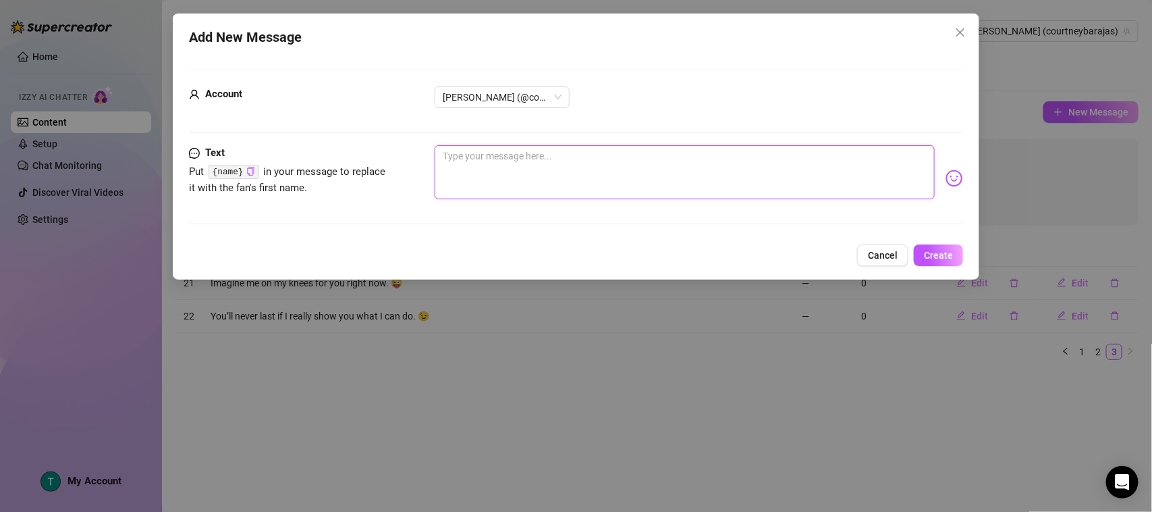
click at [514, 186] on textarea at bounding box center [685, 172] width 500 height 54
paste textarea "Wanna find out how loud I can moan?"
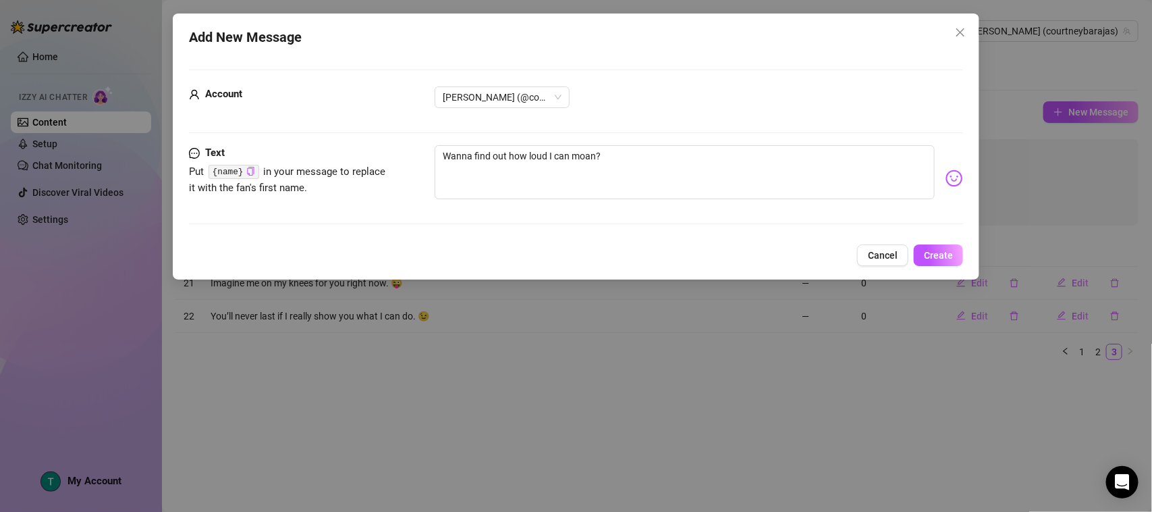
click at [946, 177] on img at bounding box center [955, 178] width 18 height 18
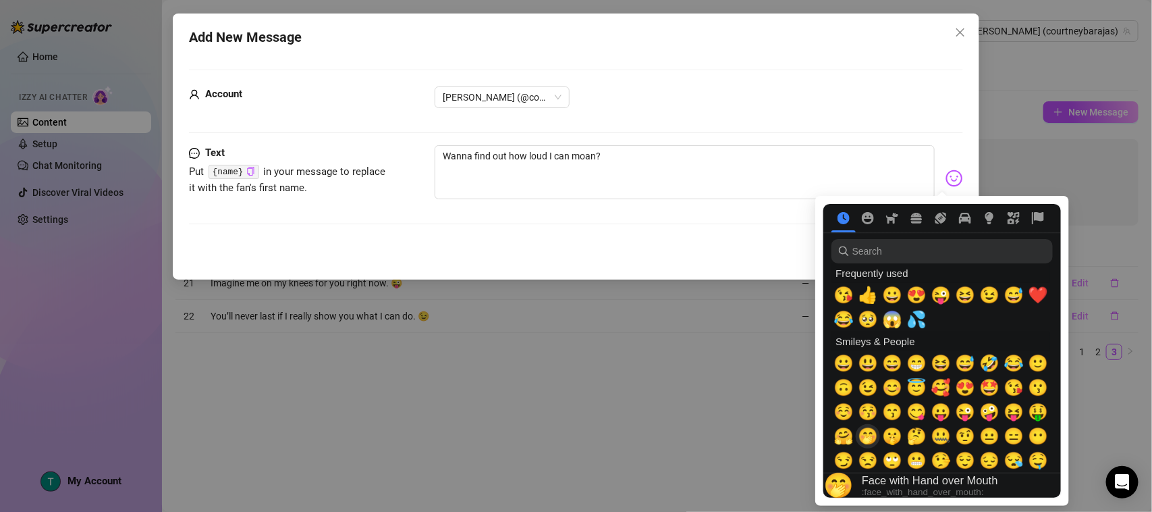
click at [870, 437] on span "🤭" at bounding box center [868, 436] width 20 height 19
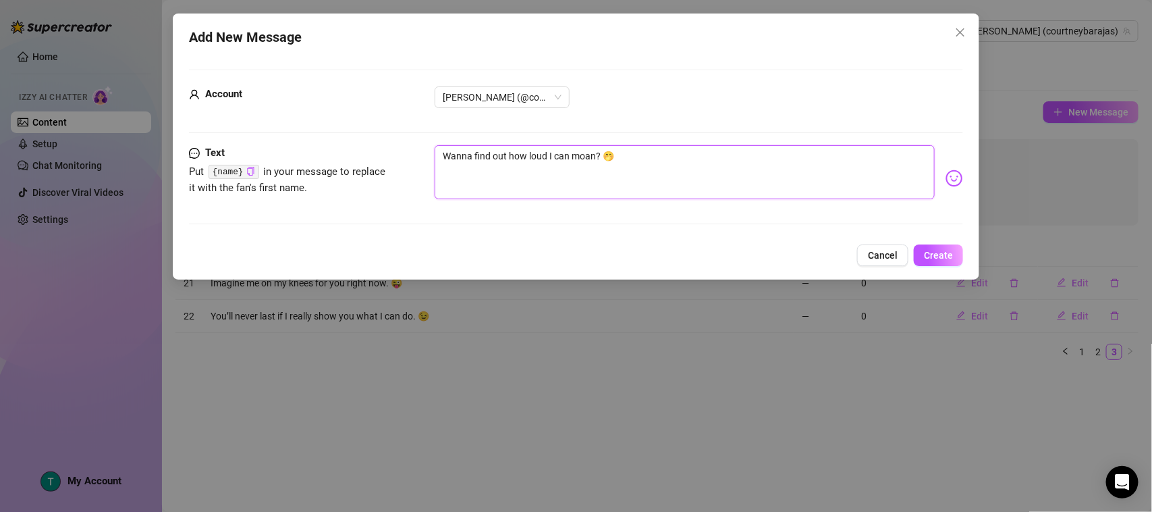
click at [651, 163] on textarea "Wanna find out how loud I can moan? 🤭" at bounding box center [685, 172] width 500 height 54
click at [938, 252] on span "Create" at bounding box center [938, 255] width 29 height 11
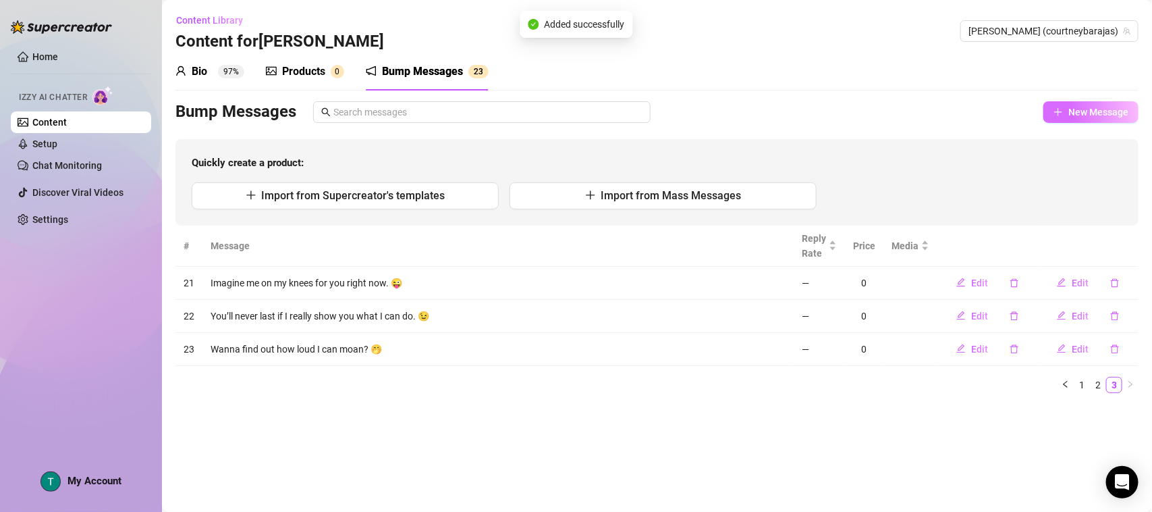
click at [1088, 113] on span "New Message" at bounding box center [1099, 112] width 60 height 11
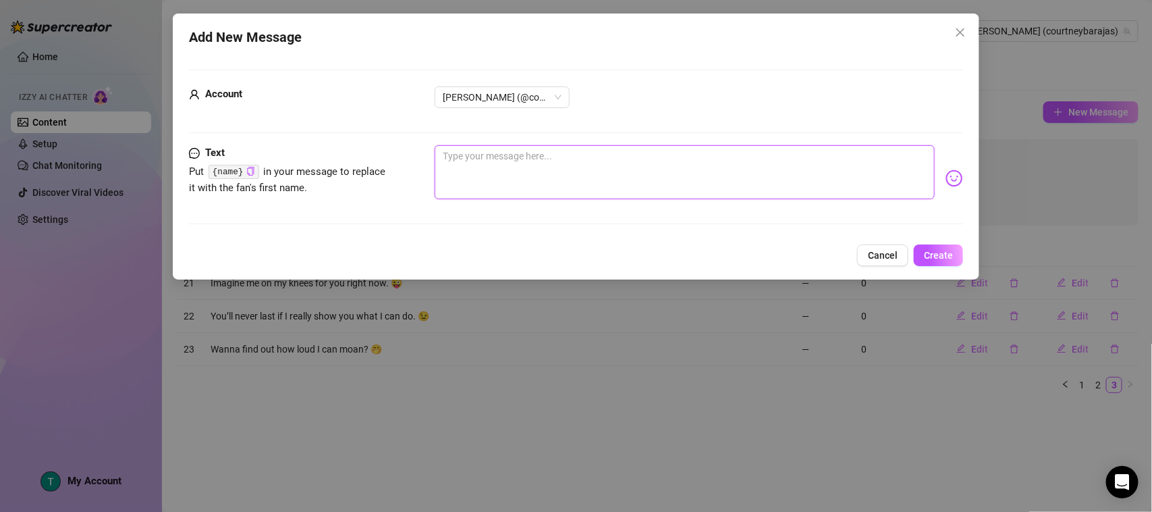
click at [556, 174] on textarea at bounding box center [685, 172] width 500 height 54
click at [527, 169] on textarea at bounding box center [685, 172] width 500 height 54
paste textarea "If I let you touch me… where would you start?"
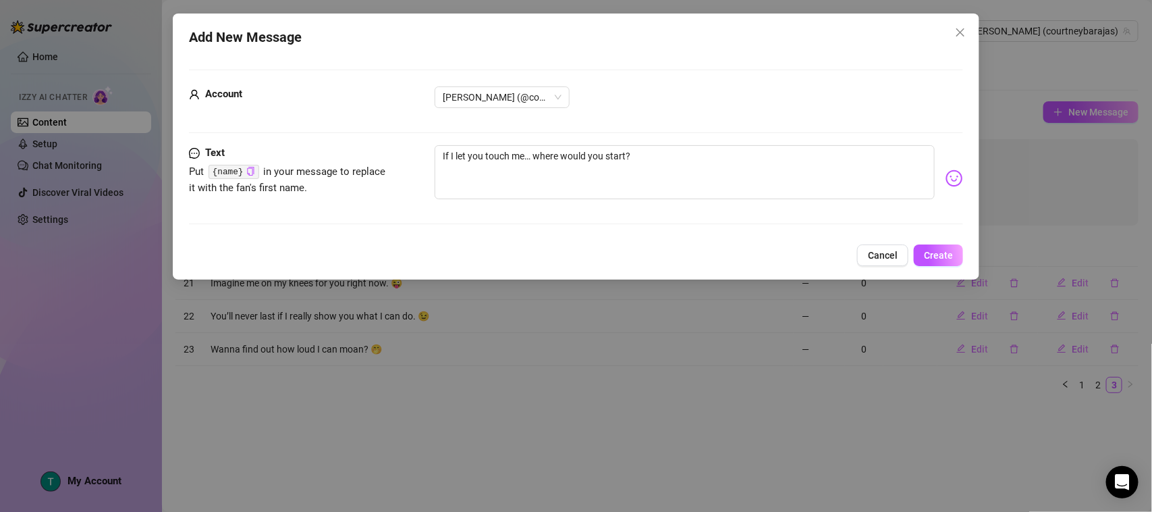
click at [946, 179] on img at bounding box center [955, 178] width 18 height 18
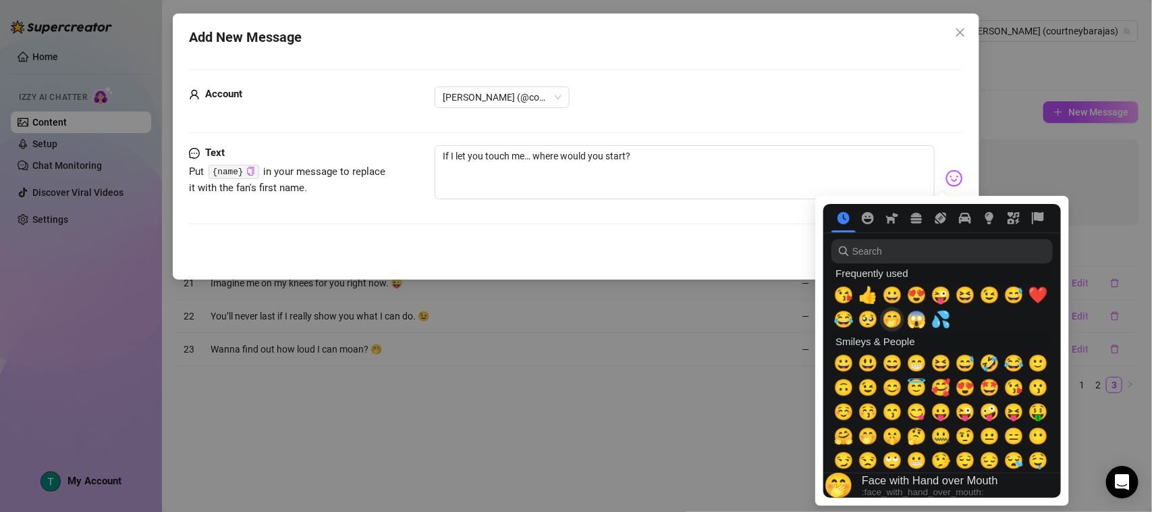
click at [990, 299] on span "😉" at bounding box center [990, 295] width 20 height 19
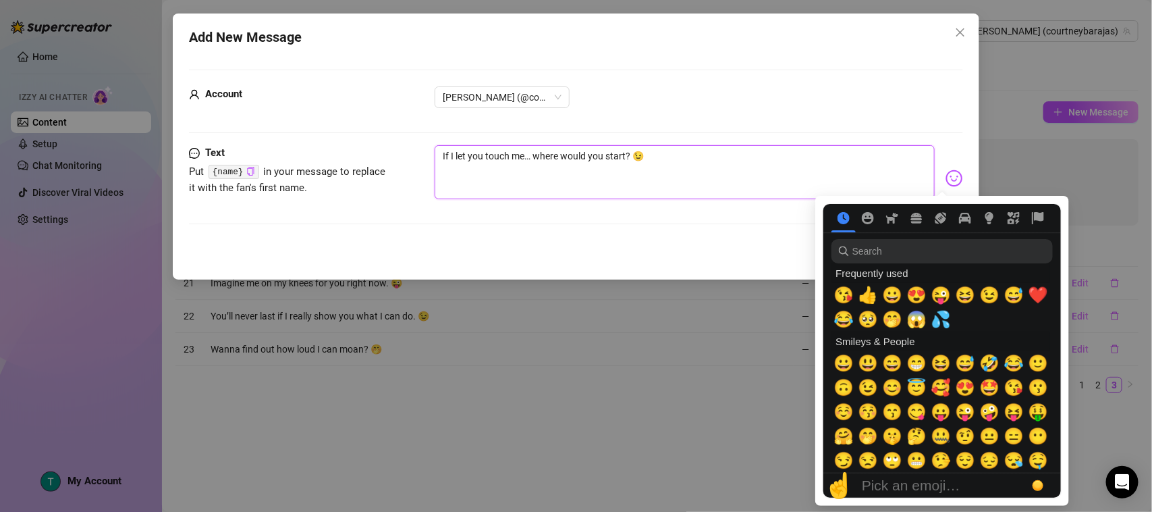
click at [723, 178] on textarea "If I let you touch me… where would you start? 😉" at bounding box center [685, 172] width 500 height 54
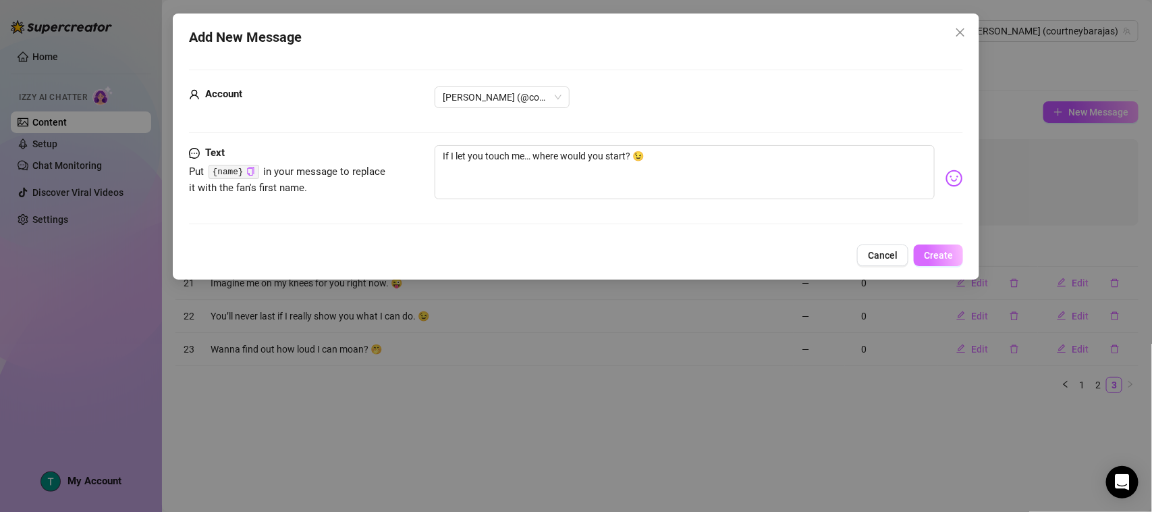
click at [942, 257] on span "Create" at bounding box center [938, 255] width 29 height 11
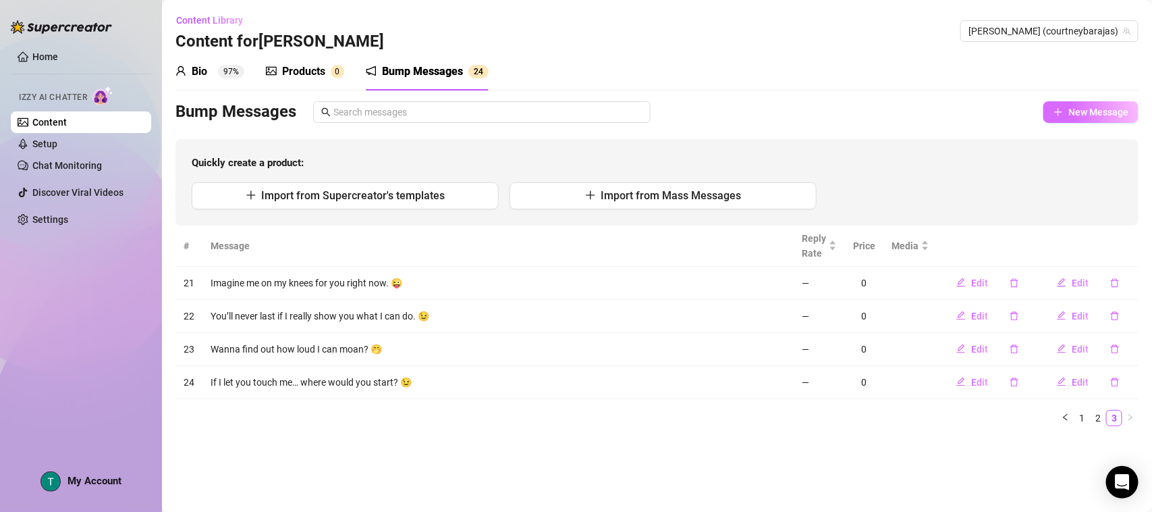
click at [1074, 113] on span "New Message" at bounding box center [1099, 112] width 60 height 11
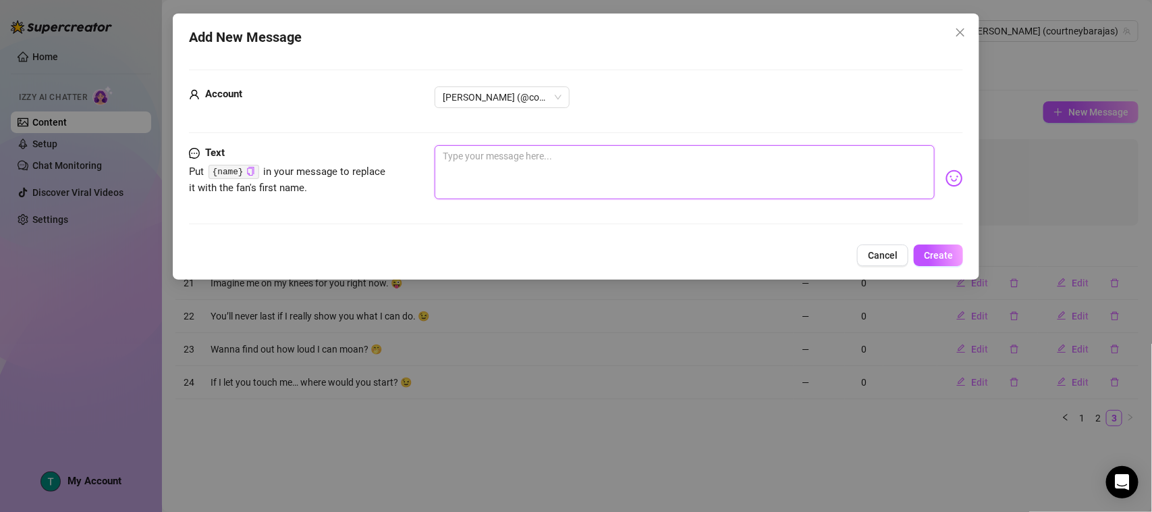
click at [498, 161] on textarea at bounding box center [685, 172] width 500 height 54
click at [512, 172] on textarea at bounding box center [685, 172] width 500 height 54
click at [566, 178] on textarea at bounding box center [685, 172] width 500 height 54
click at [571, 161] on textarea at bounding box center [685, 172] width 500 height 54
paste textarea "You like it when I’m your bad girl, don’t you?"
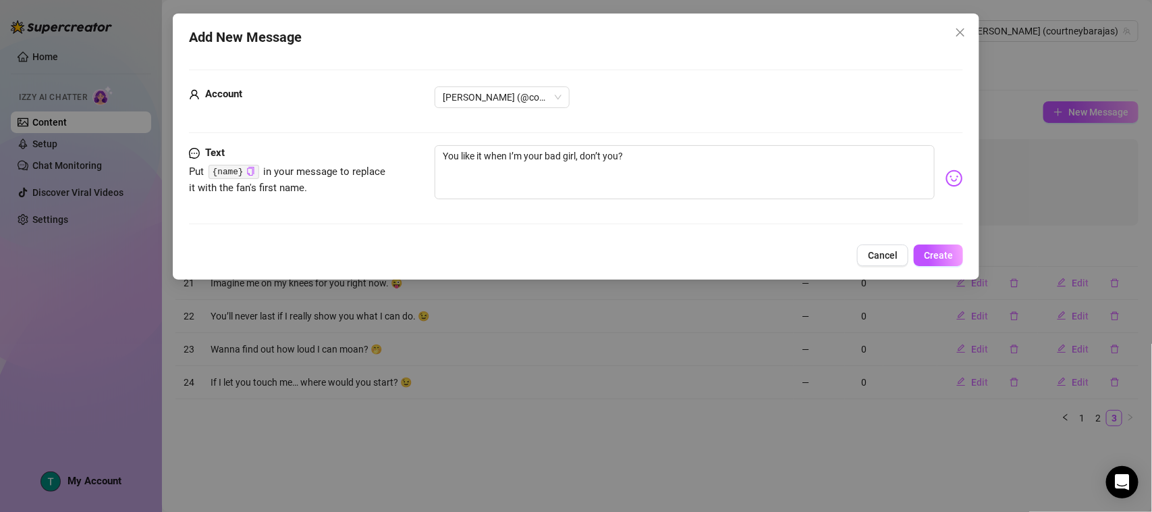
click at [946, 183] on img at bounding box center [955, 178] width 18 height 18
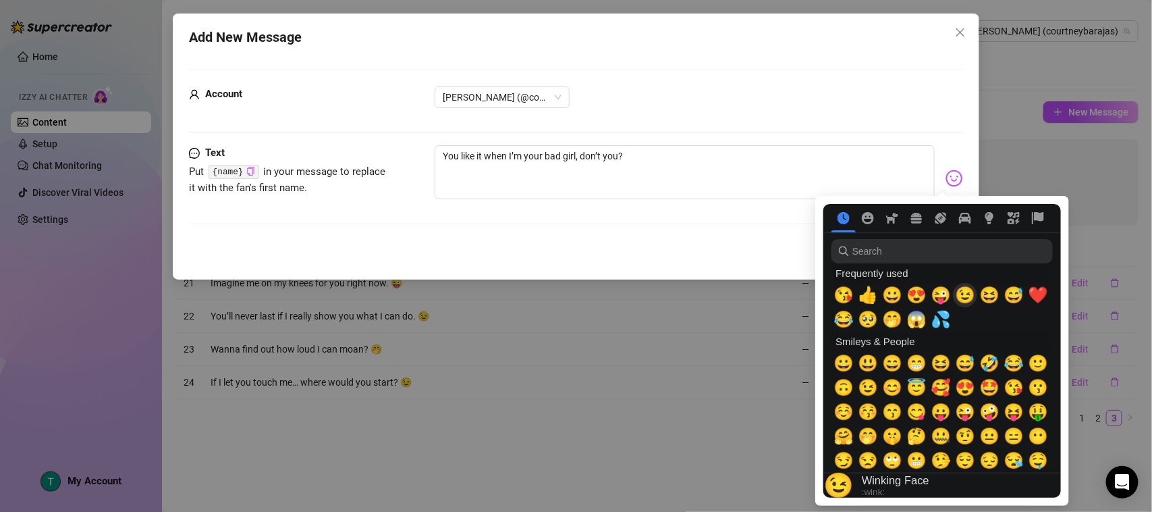
click at [967, 296] on span "😉" at bounding box center [965, 295] width 20 height 19
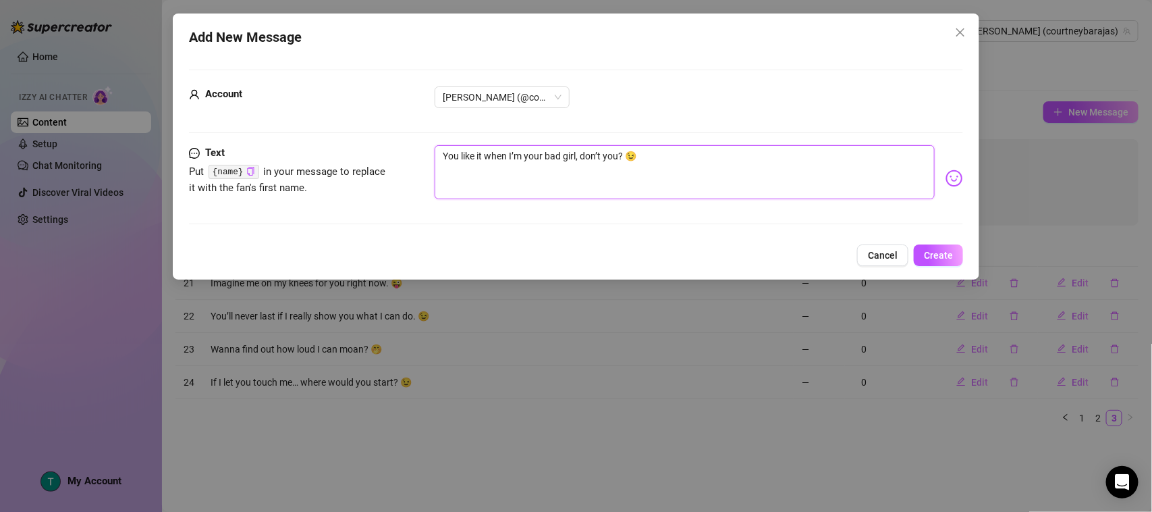
click at [738, 169] on textarea "You like it when I’m your bad girl, don’t you? 😉" at bounding box center [685, 172] width 500 height 54
click at [932, 248] on button "Create" at bounding box center [938, 255] width 49 height 22
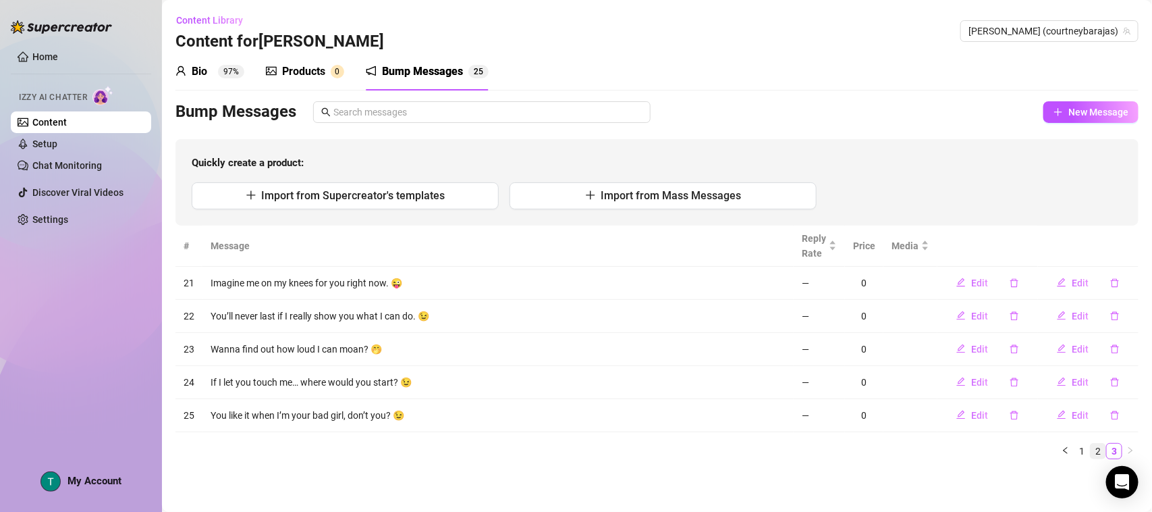
click at [1094, 450] on link "2" at bounding box center [1098, 451] width 15 height 15
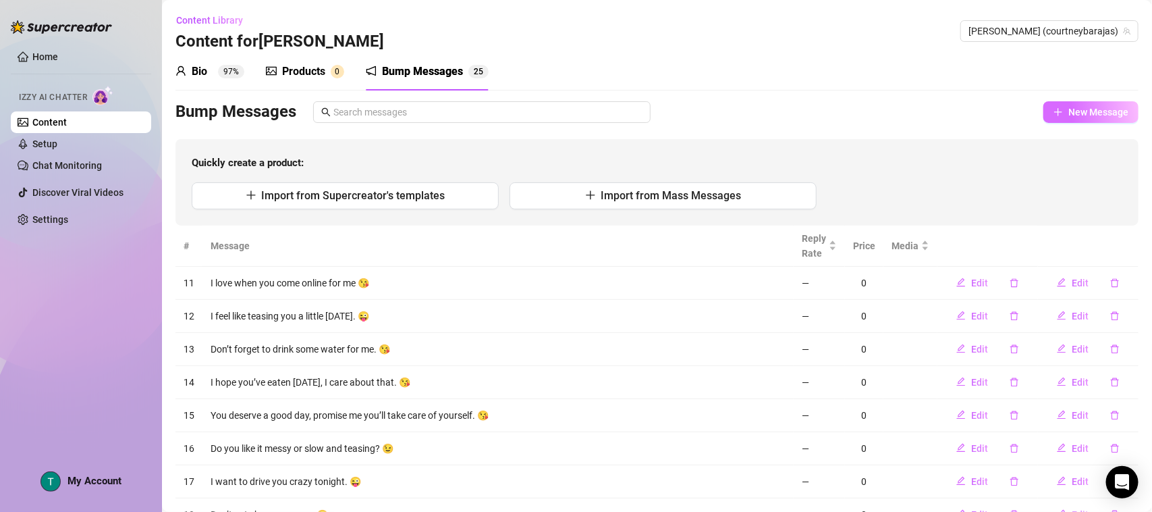
click at [1090, 113] on span "New Message" at bounding box center [1099, 112] width 60 height 11
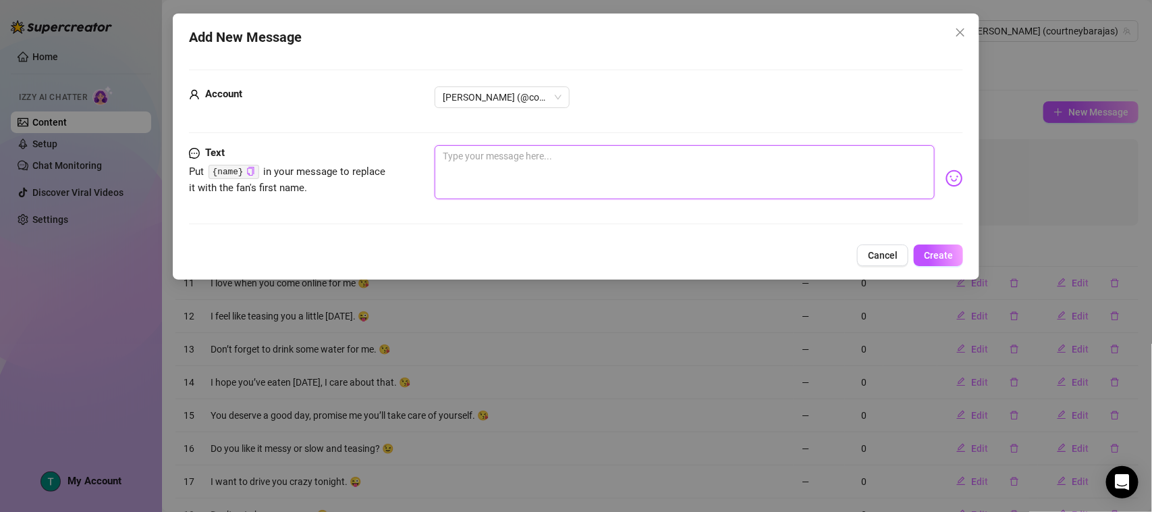
click at [493, 177] on textarea at bounding box center [685, 172] width 500 height 54
click at [506, 169] on textarea at bounding box center [685, 172] width 500 height 54
paste textarea "You know you’re my favorite distraction"
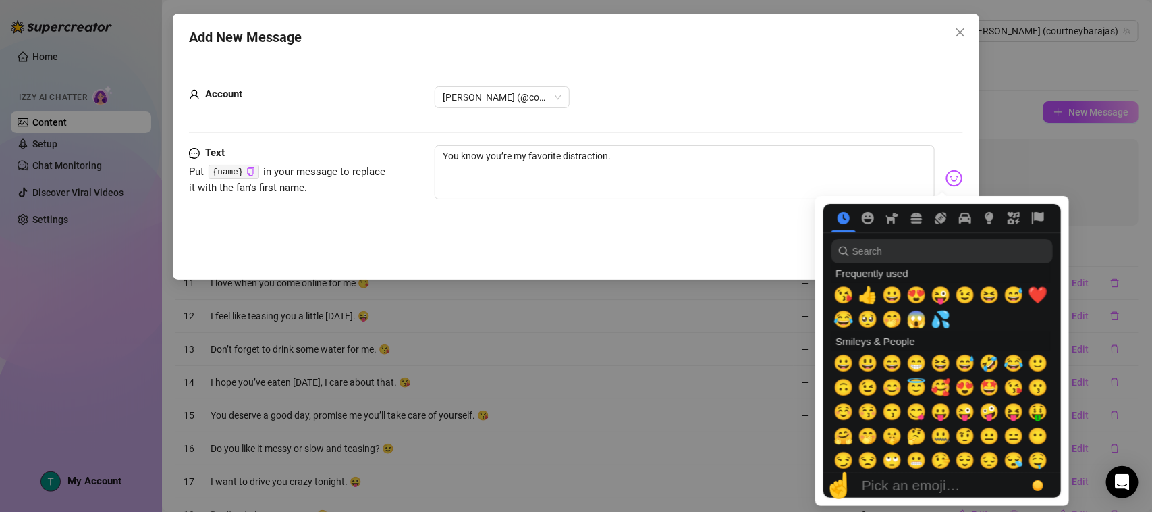
click at [947, 182] on img at bounding box center [955, 178] width 18 height 18
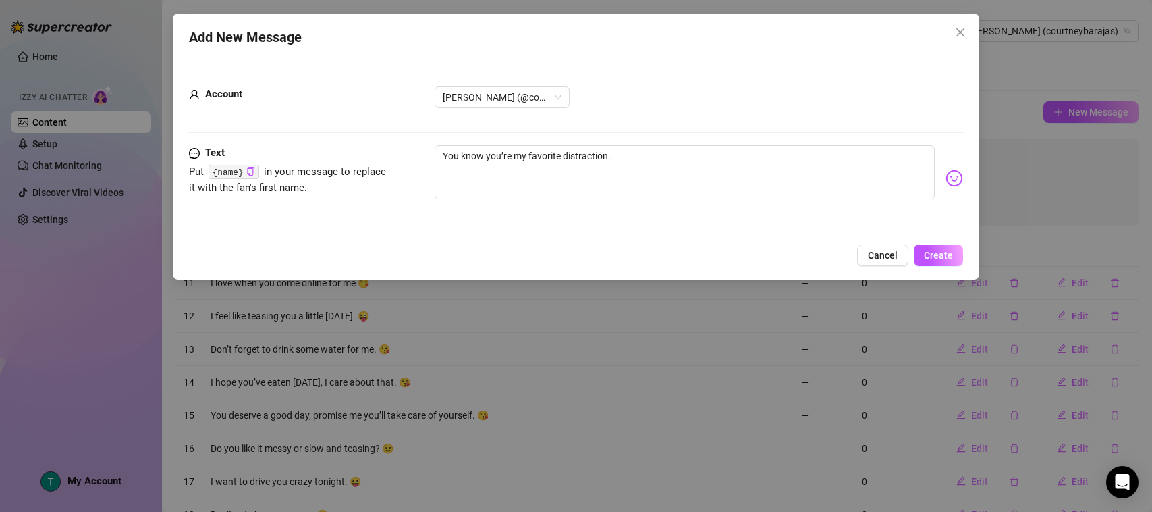
click at [949, 177] on img at bounding box center [955, 178] width 18 height 18
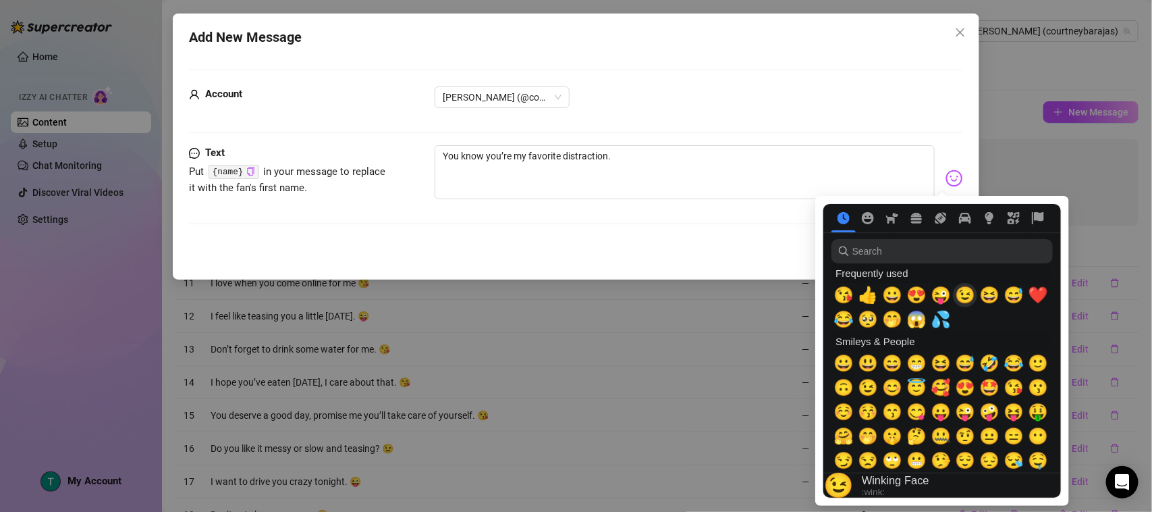
click at [972, 298] on span "😉" at bounding box center [965, 295] width 20 height 19
type textarea "You know you’re my favorite distraction. 😉"
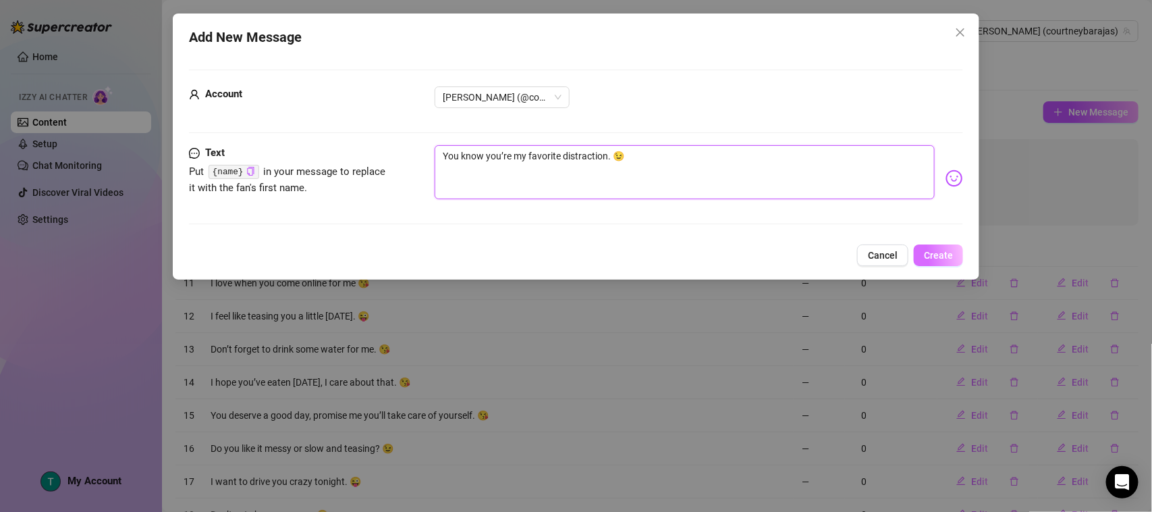
type textarea "You know you’re my favorite distraction. 😉"
click at [930, 255] on span "Create" at bounding box center [938, 255] width 29 height 11
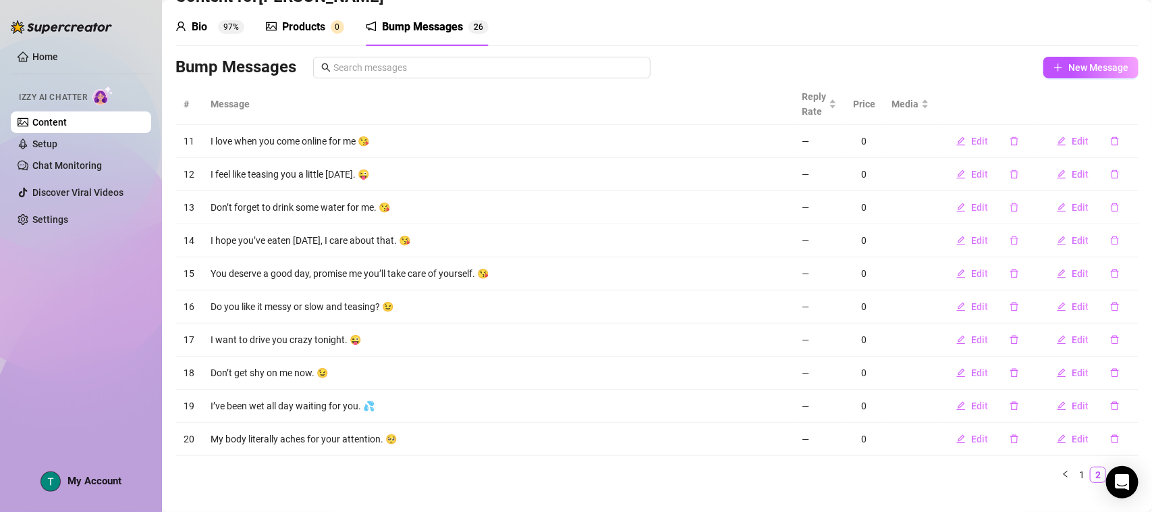
scroll to position [68, 0]
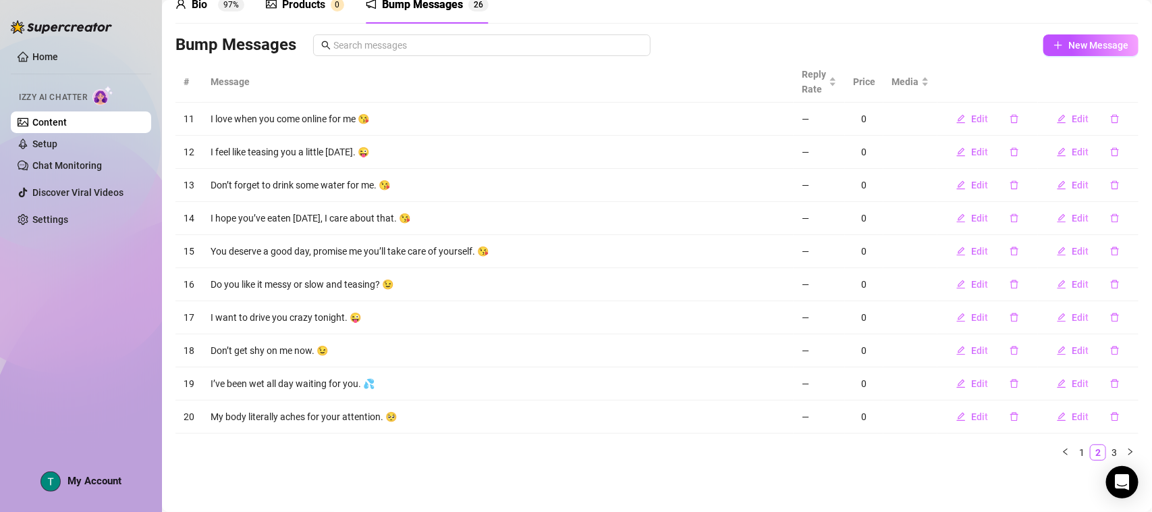
click at [1107, 452] on link "3" at bounding box center [1114, 452] width 15 height 15
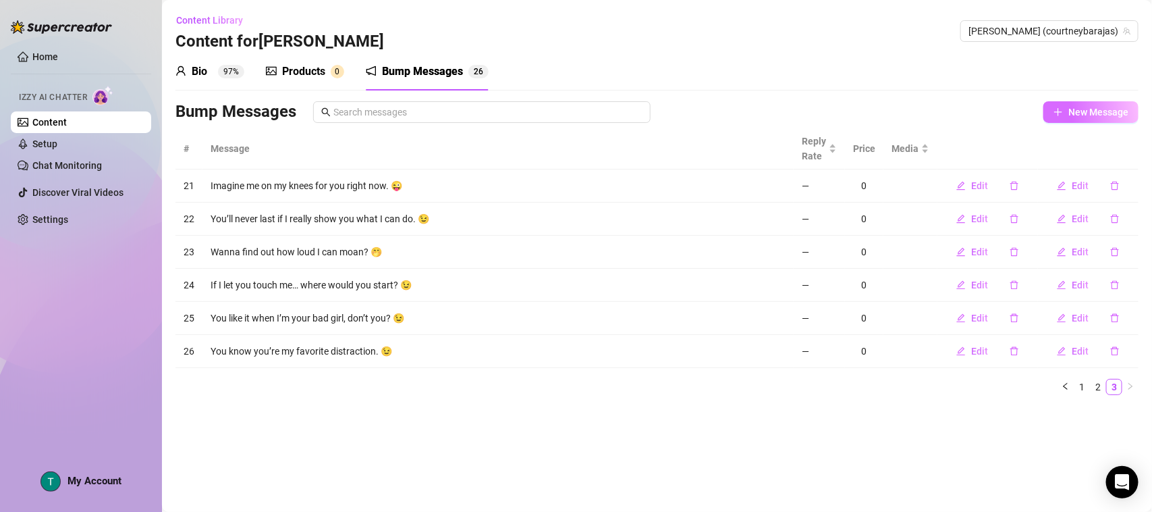
click at [1108, 111] on span "New Message" at bounding box center [1099, 112] width 60 height 11
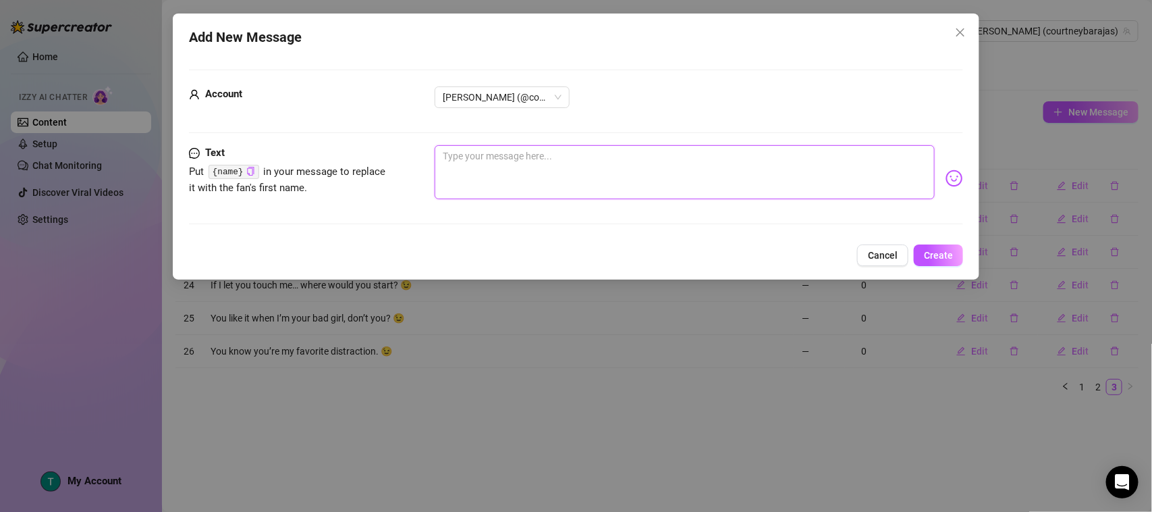
click at [562, 186] on textarea at bounding box center [685, 172] width 500 height 54
paste textarea "Don’t lie… you came online just for me."
type textarea "Don’t lie… you came online just for me."
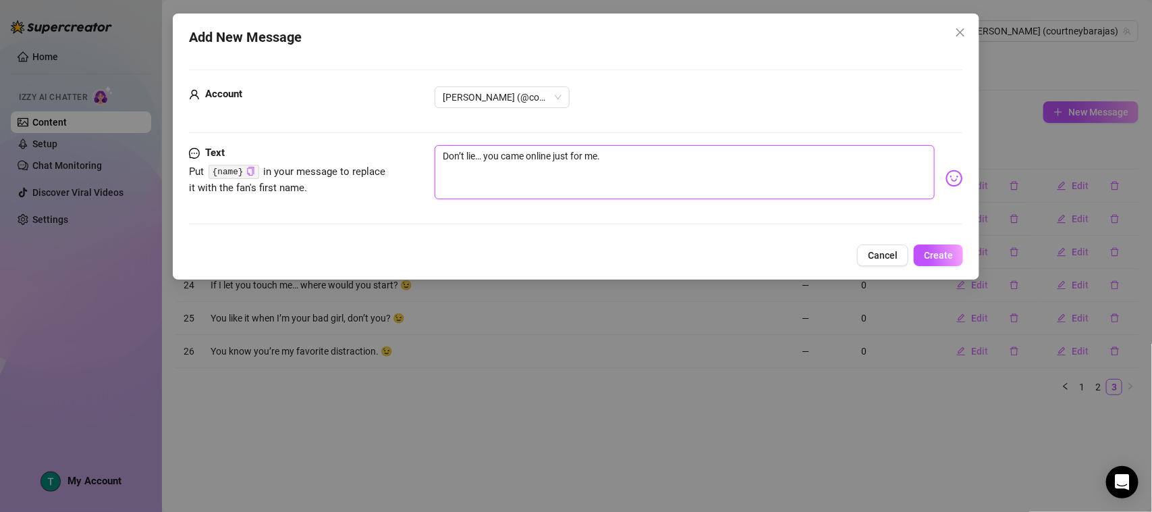
type textarea "Don’t lie… you came online just for me."
click at [946, 177] on img at bounding box center [955, 178] width 18 height 18
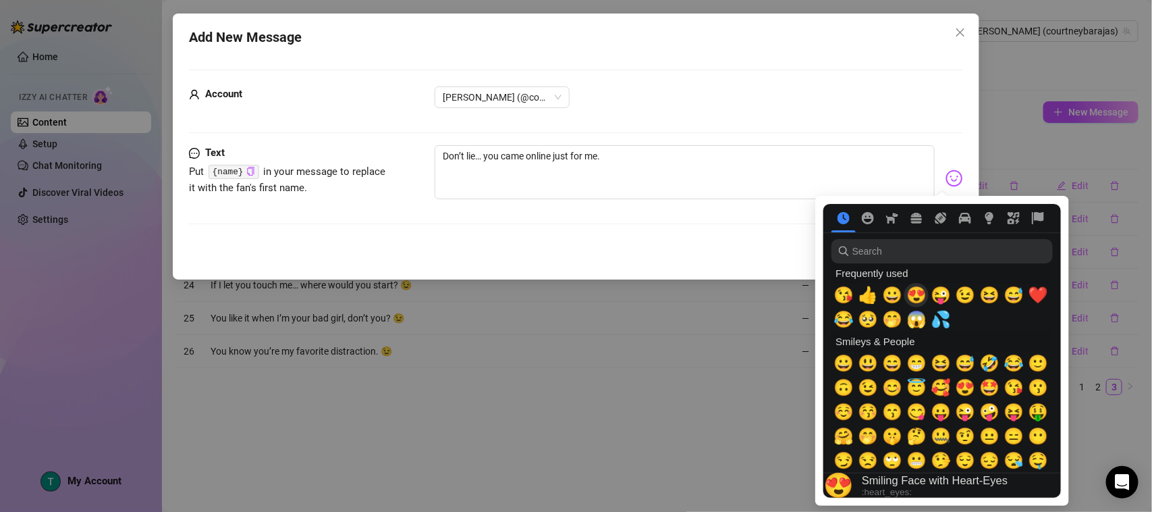
click at [917, 292] on span "😍" at bounding box center [917, 295] width 20 height 19
type textarea "Don’t lie… you came online just for me. 😍"
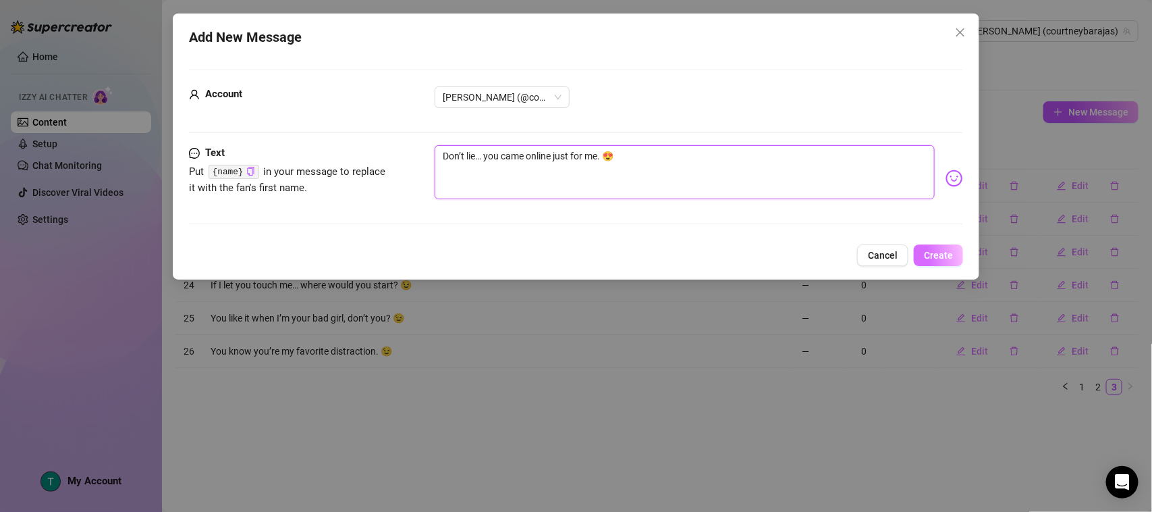
type textarea "Don’t lie… you came online just for me. 😍"
click at [943, 254] on span "Create" at bounding box center [938, 255] width 29 height 11
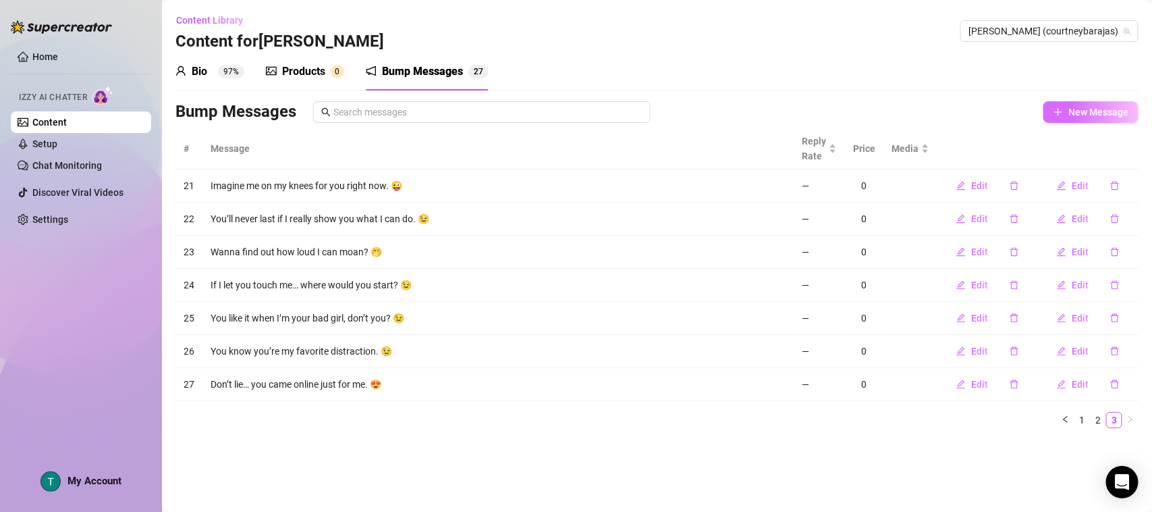
click at [1092, 109] on span "New Message" at bounding box center [1099, 112] width 60 height 11
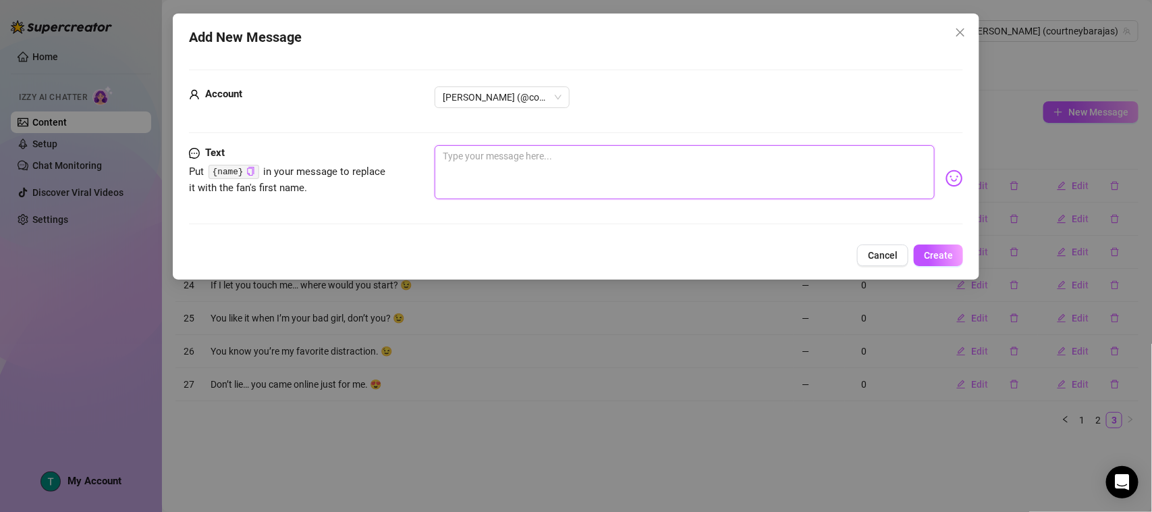
click at [595, 155] on textarea at bounding box center [685, 172] width 500 height 54
click at [498, 182] on textarea at bounding box center [685, 172] width 500 height 54
paste textarea "If I was a potato, would you still love me?"
type textarea "If I was a potato, would you still love me?"
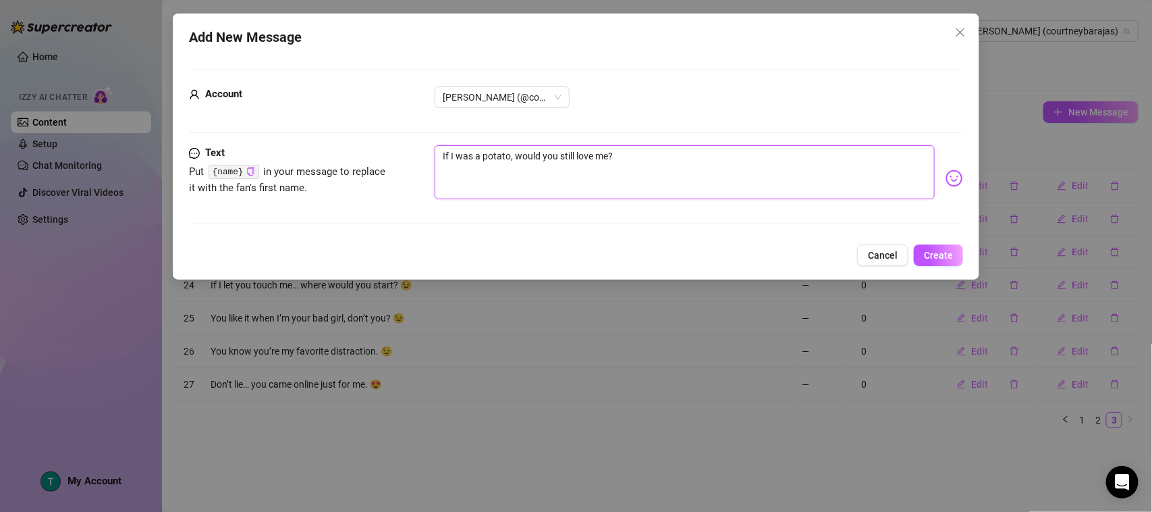
type textarea "If I was a potato, would you still love me?"
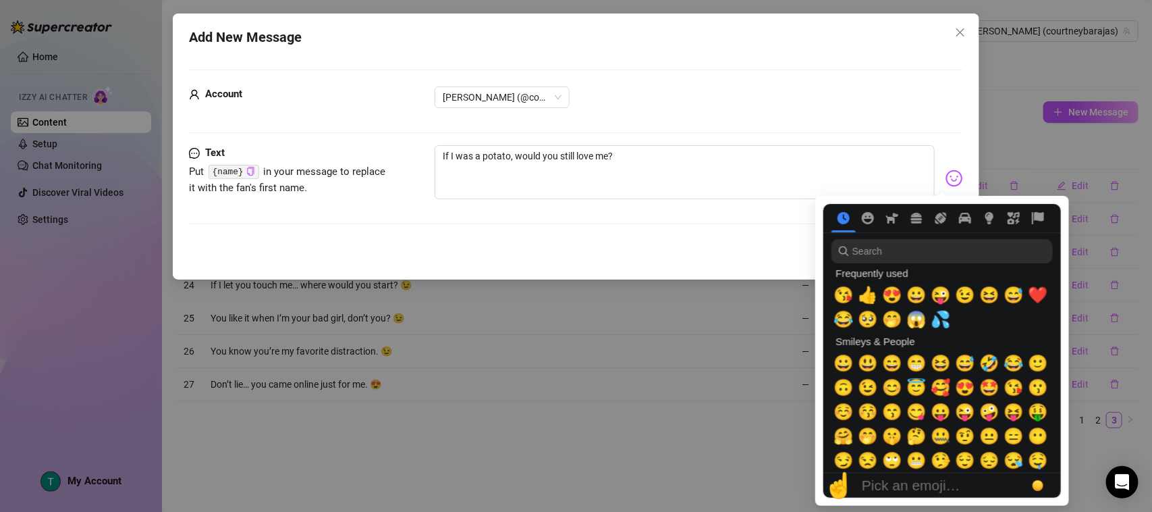
click at [946, 179] on img at bounding box center [955, 178] width 18 height 18
click at [872, 322] on span "🥺" at bounding box center [868, 319] width 20 height 19
type textarea "If I was a potato, would you still love me? 🥺"
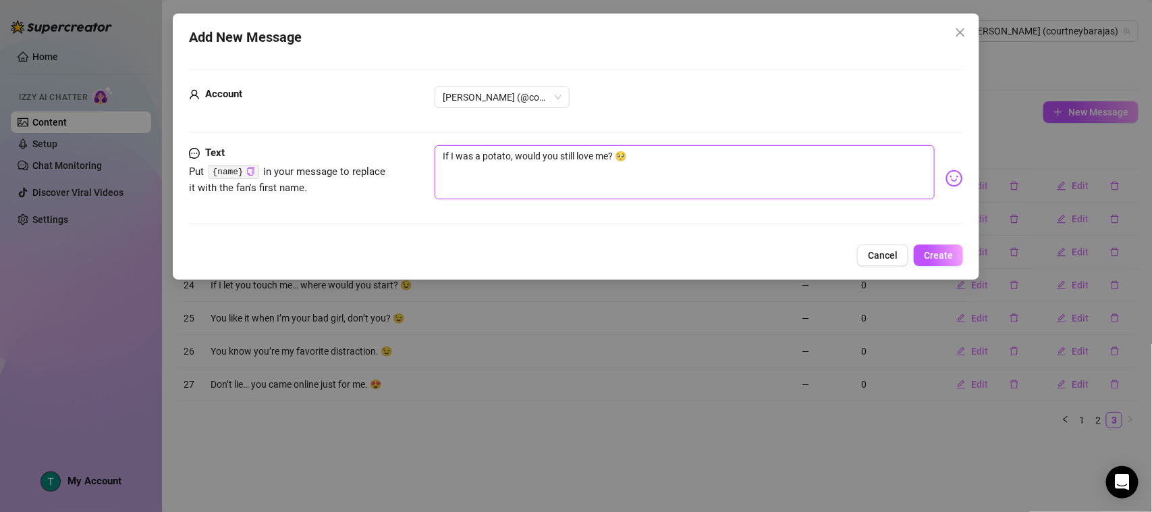
drag, startPoint x: 690, startPoint y: 166, endPoint x: 703, endPoint y: 159, distance: 15.1
click at [703, 159] on textarea "If I was a potato, would you still love me? 🥺" at bounding box center [685, 172] width 500 height 54
type textarea "If I was a potato, would you still love me? 🥺"
click at [929, 251] on span "Create" at bounding box center [938, 255] width 29 height 11
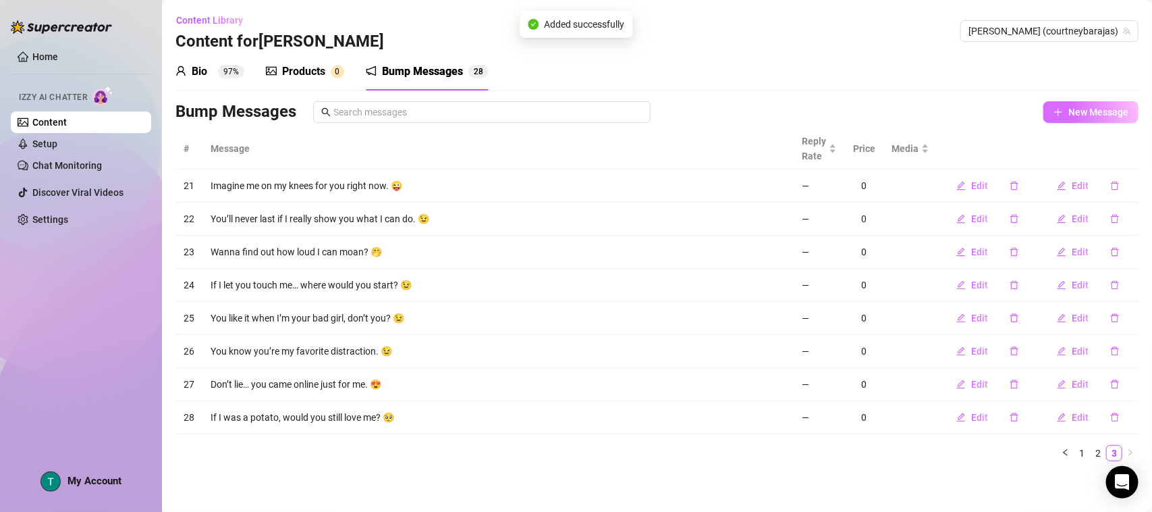
click at [1074, 119] on button "New Message" at bounding box center [1091, 112] width 95 height 22
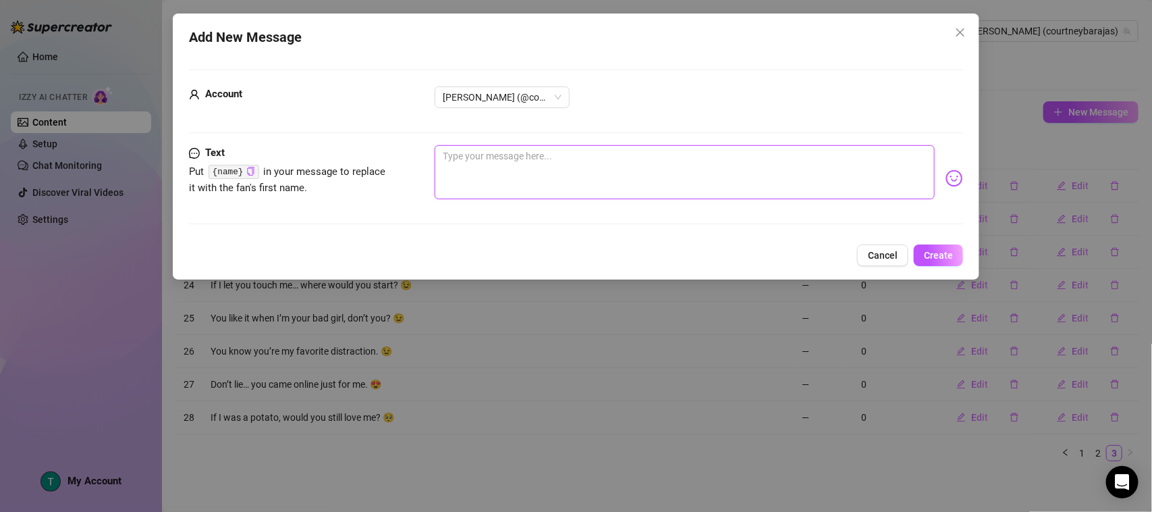
click at [598, 188] on textarea at bounding box center [685, 172] width 500 height 54
paste textarea "If you make me laugh too hard, I might fall in love."
type textarea "If you make me laugh too hard, I might fall in love."
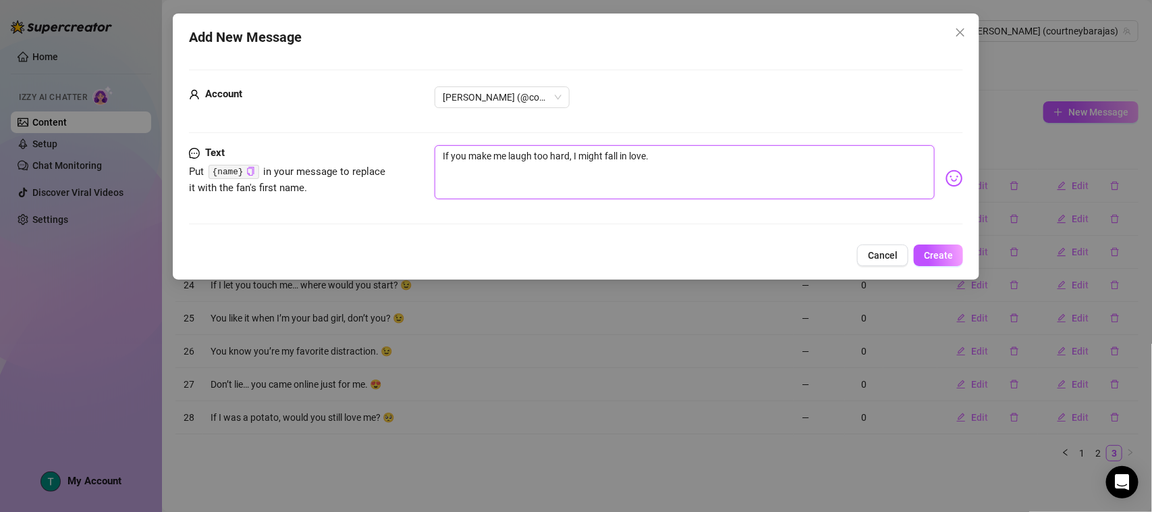
type textarea "If you make me laugh too hard, I might fall in love."
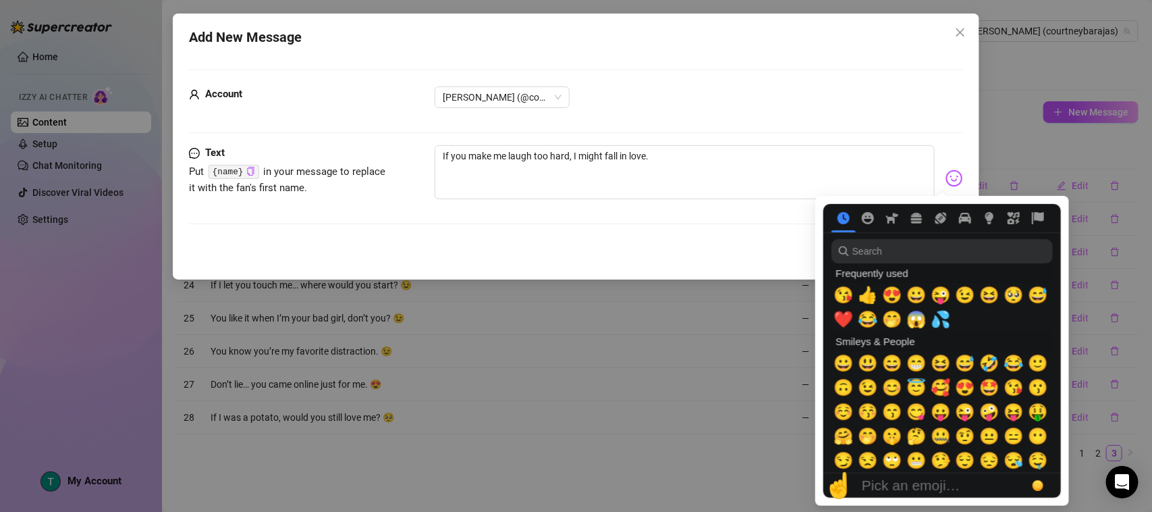
click at [946, 182] on img at bounding box center [955, 178] width 18 height 18
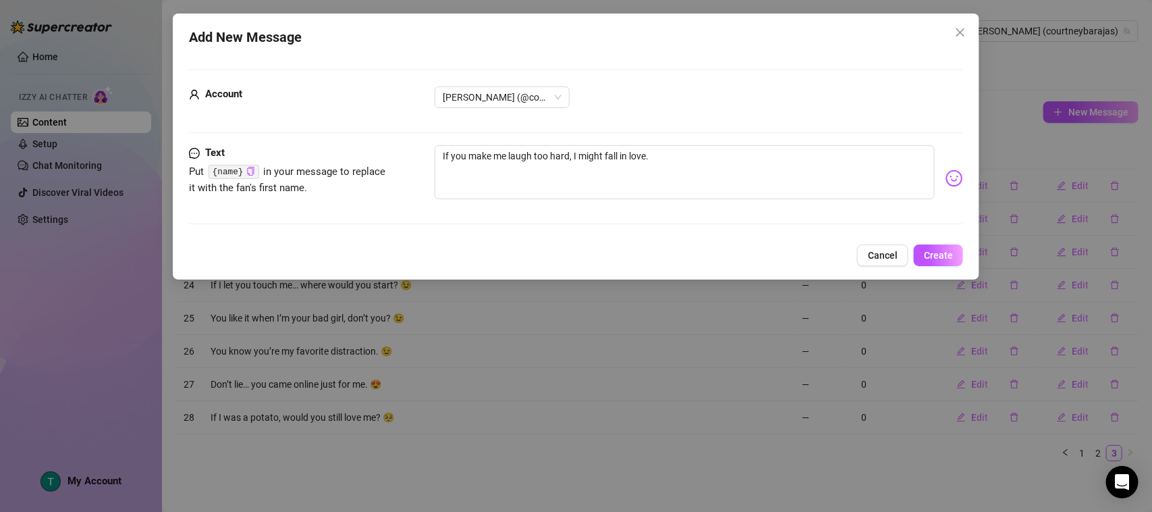
click at [946, 180] on img at bounding box center [955, 178] width 18 height 18
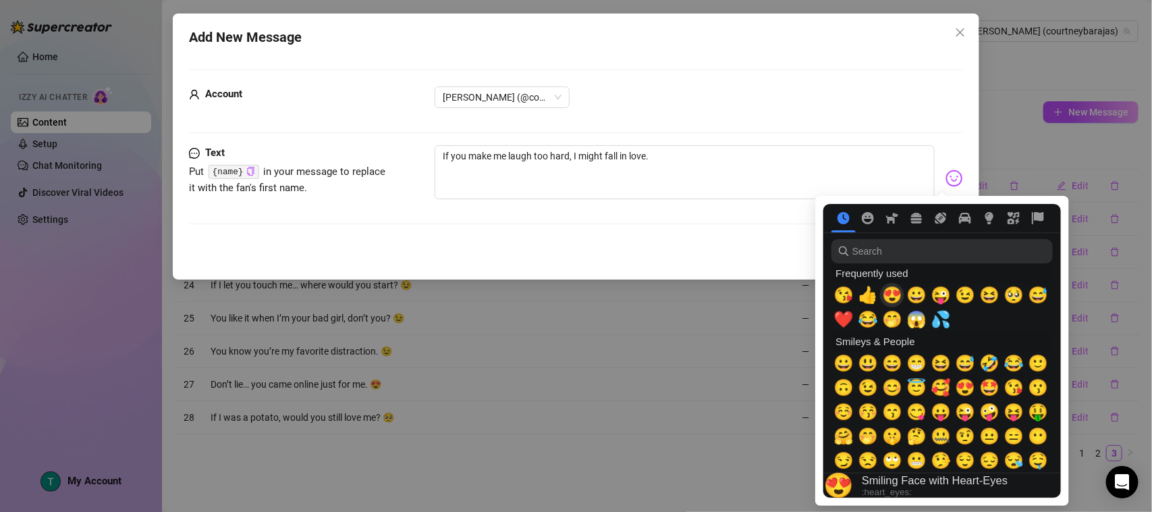
click at [893, 292] on span "😍" at bounding box center [892, 295] width 20 height 19
type textarea "If you make me laugh too hard, I might fall in love. 😍"
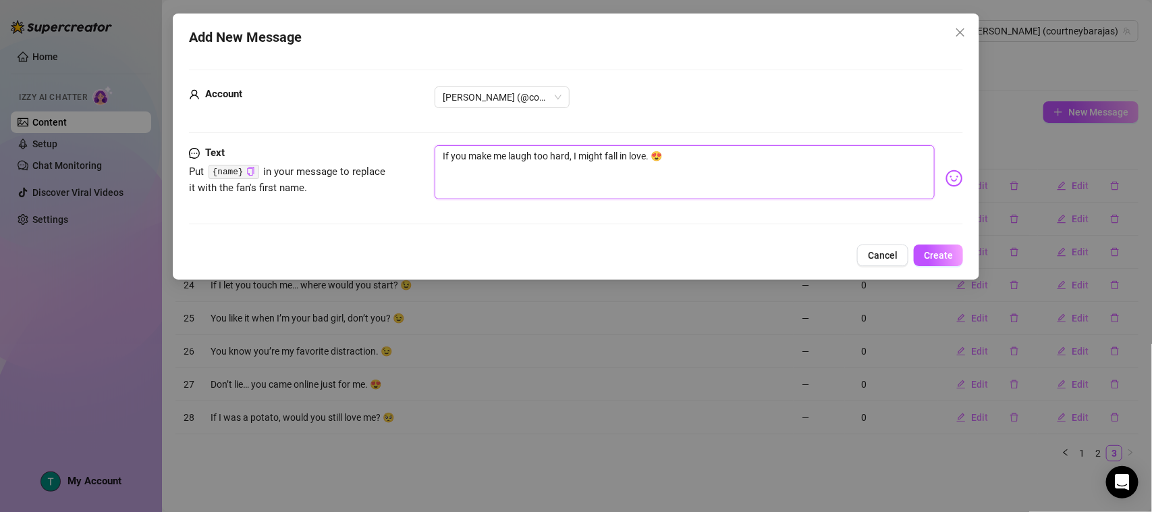
click at [712, 165] on textarea "If you make me laugh too hard, I might fall in love. 😍" at bounding box center [685, 172] width 500 height 54
type textarea "If you make me laugh too hard, I might fall in love. 😍"
click at [933, 257] on span "Create" at bounding box center [938, 255] width 29 height 11
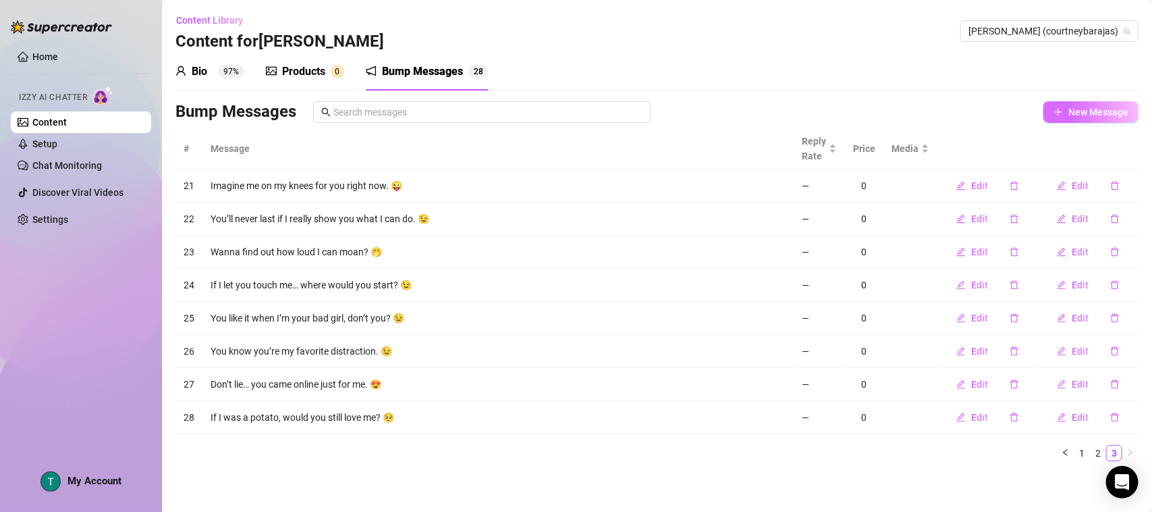
click at [1052, 115] on button "New Message" at bounding box center [1091, 112] width 95 height 22
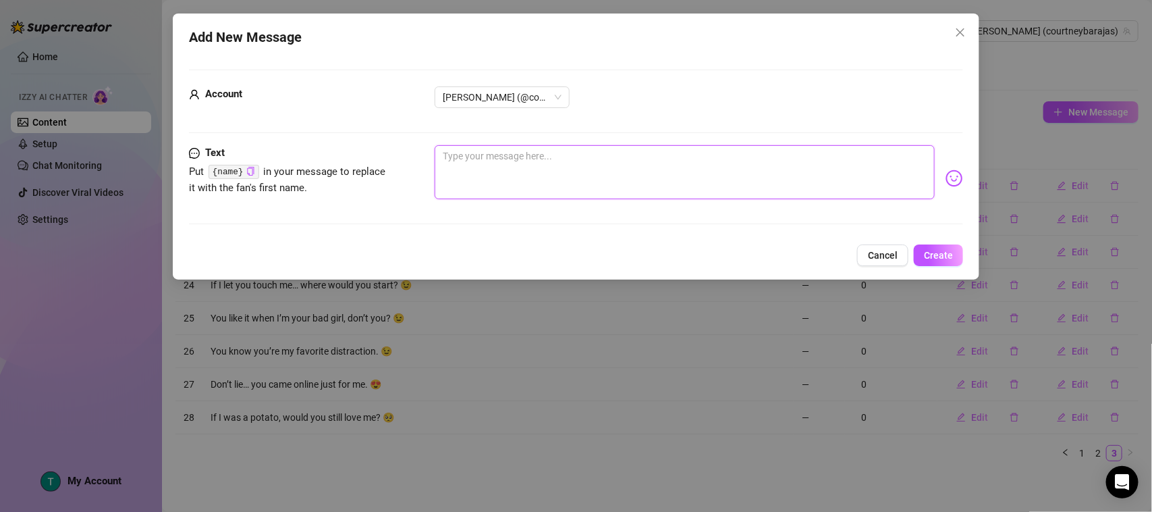
click at [561, 166] on textarea at bounding box center [685, 172] width 500 height 54
click at [552, 173] on textarea at bounding box center [685, 172] width 500 height 54
paste textarea "I get butterflies every time you message me."
type textarea "I get butterflies every time you message me."
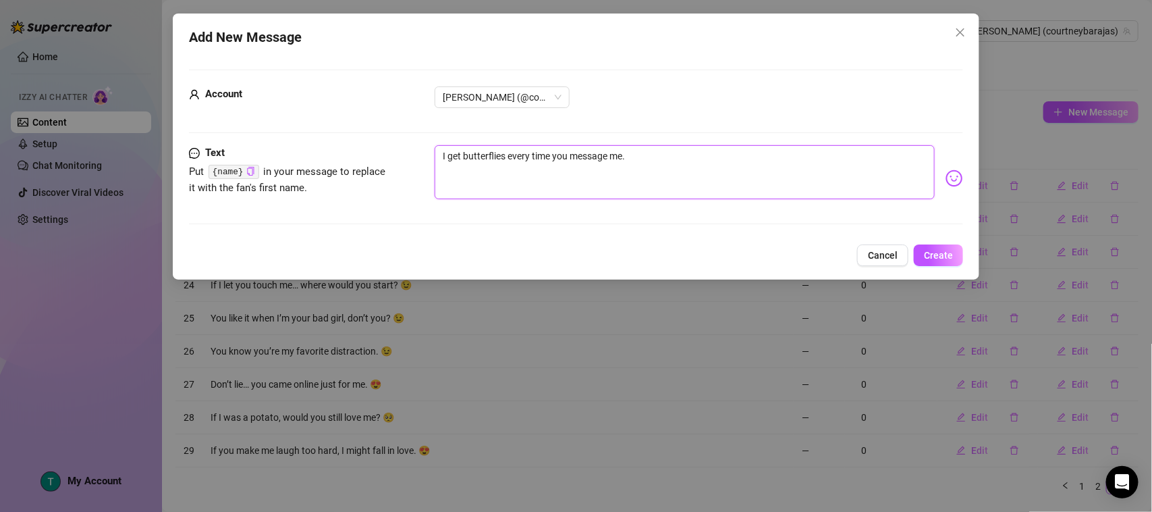
type textarea "I get butterflies every time you message me."
click at [946, 180] on img at bounding box center [955, 178] width 18 height 18
click at [946, 177] on img at bounding box center [955, 178] width 18 height 18
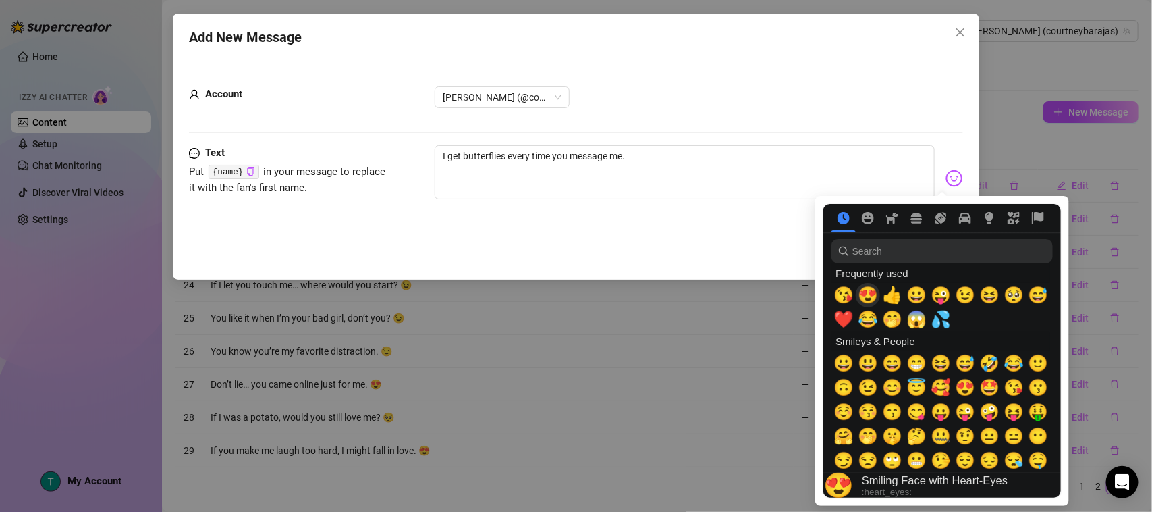
click at [874, 294] on span "😍" at bounding box center [868, 295] width 20 height 19
type textarea "I get butterflies every time you message me. 😍"
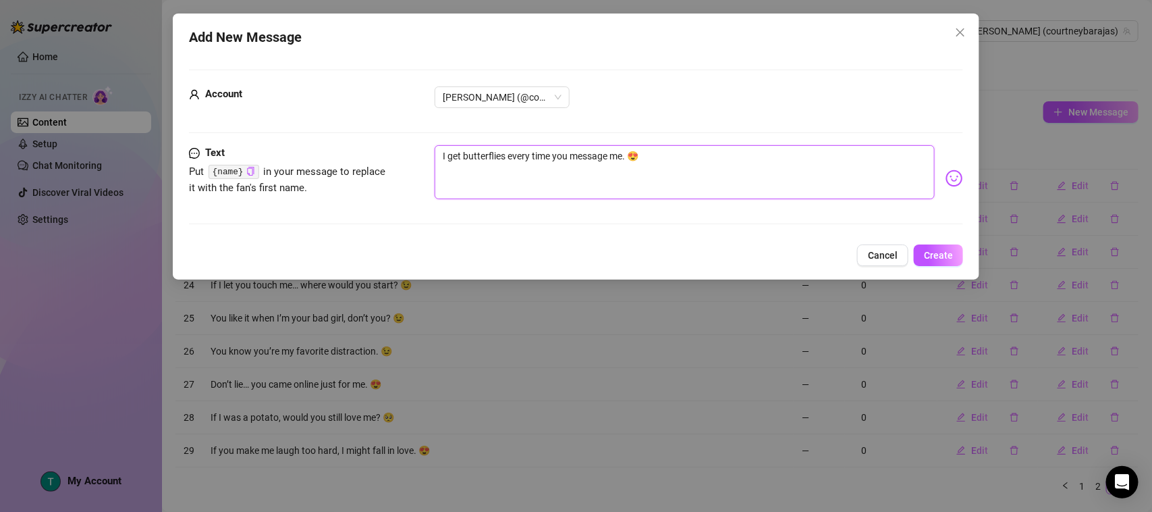
click at [724, 179] on textarea "I get butterflies every time you message me. 😍" at bounding box center [685, 172] width 500 height 54
type textarea "I get butterflies every time you message me. 😍"
click at [925, 255] on span "Create" at bounding box center [938, 255] width 29 height 11
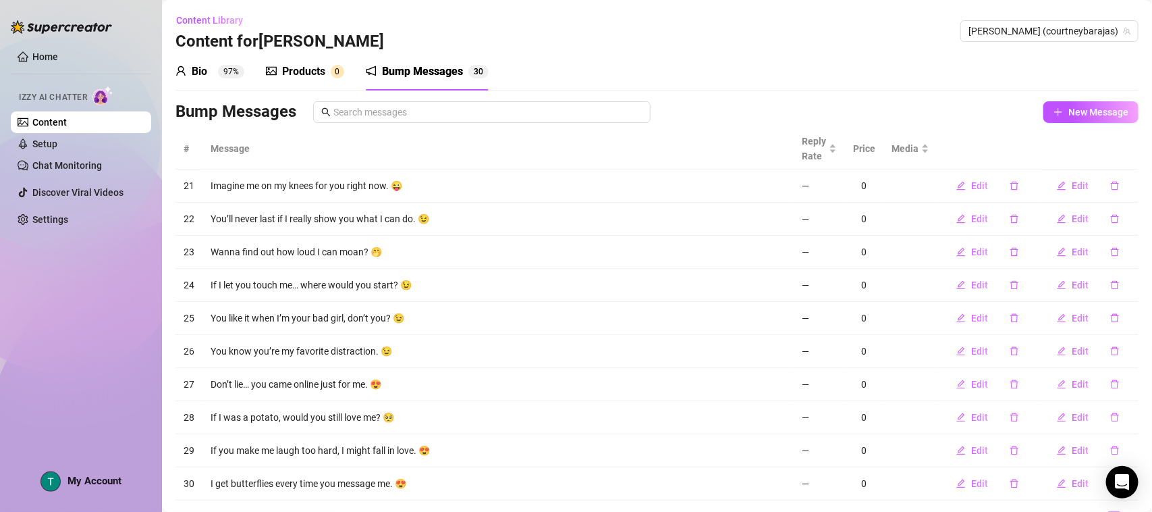
click at [67, 124] on link "Content" at bounding box center [49, 122] width 34 height 11
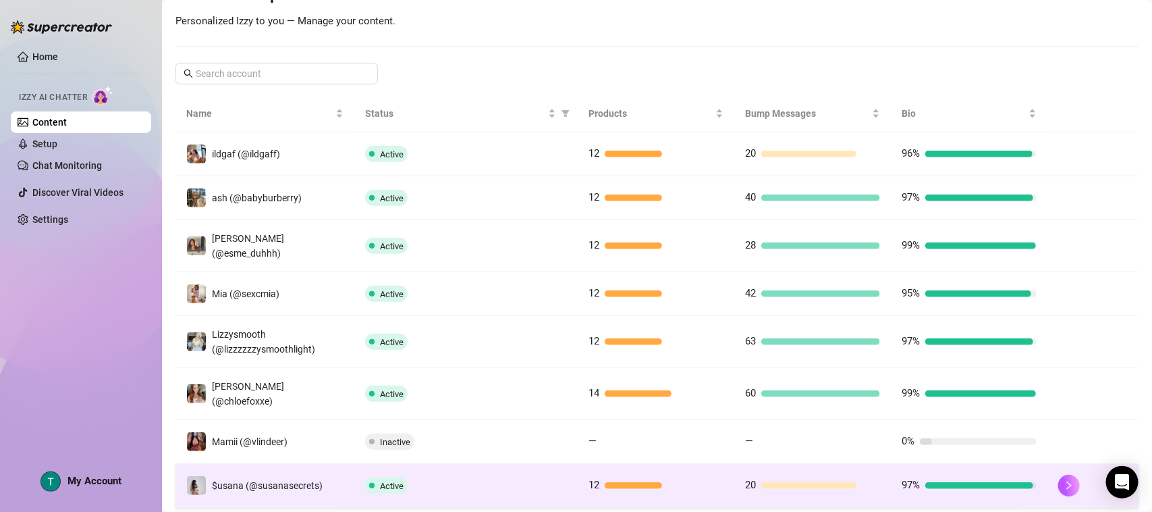
scroll to position [166, 0]
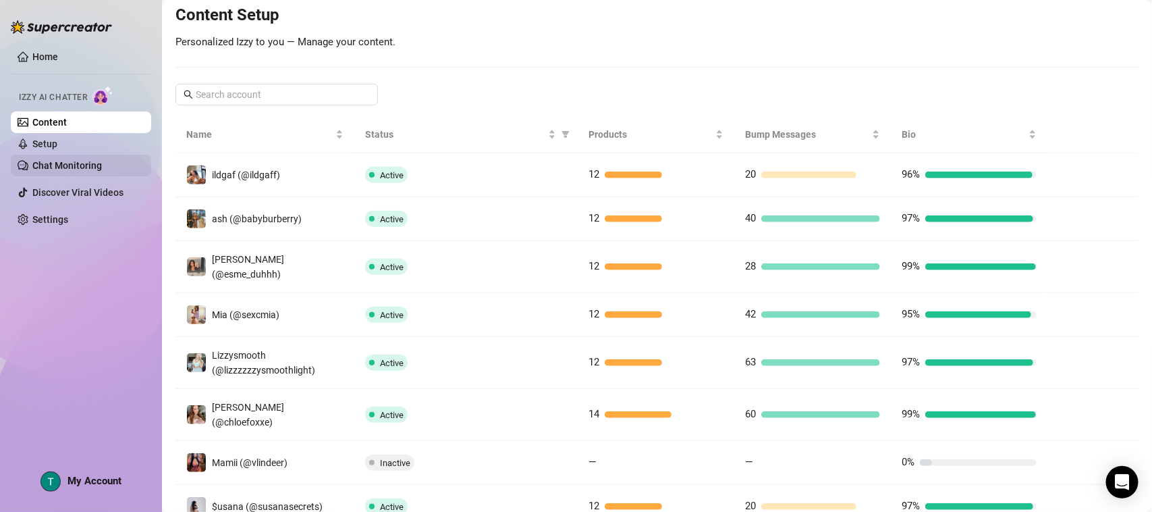
click at [61, 167] on link "Chat Monitoring" at bounding box center [67, 165] width 70 height 11
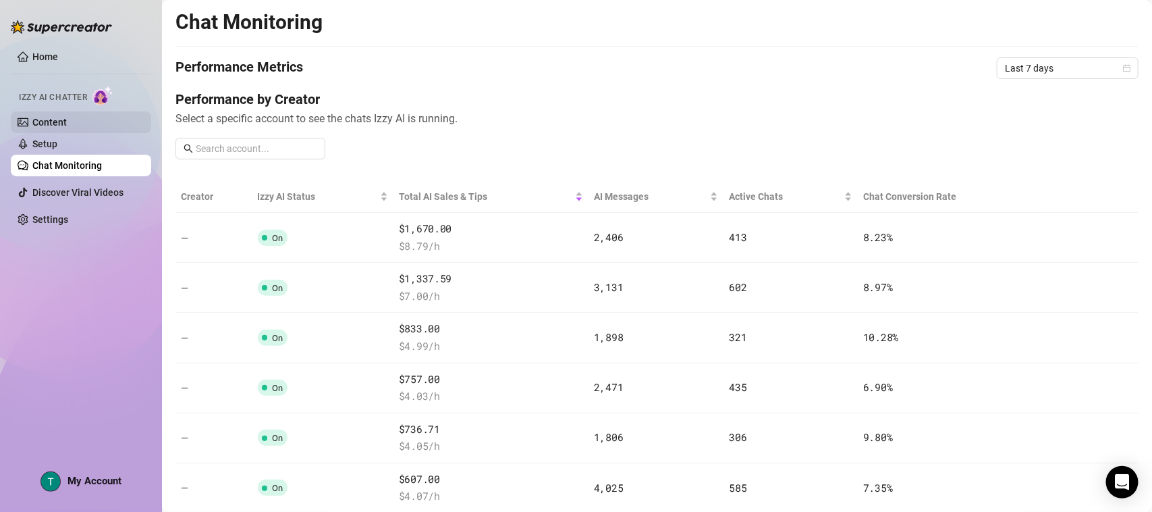
click at [58, 128] on link "Content" at bounding box center [49, 122] width 34 height 11
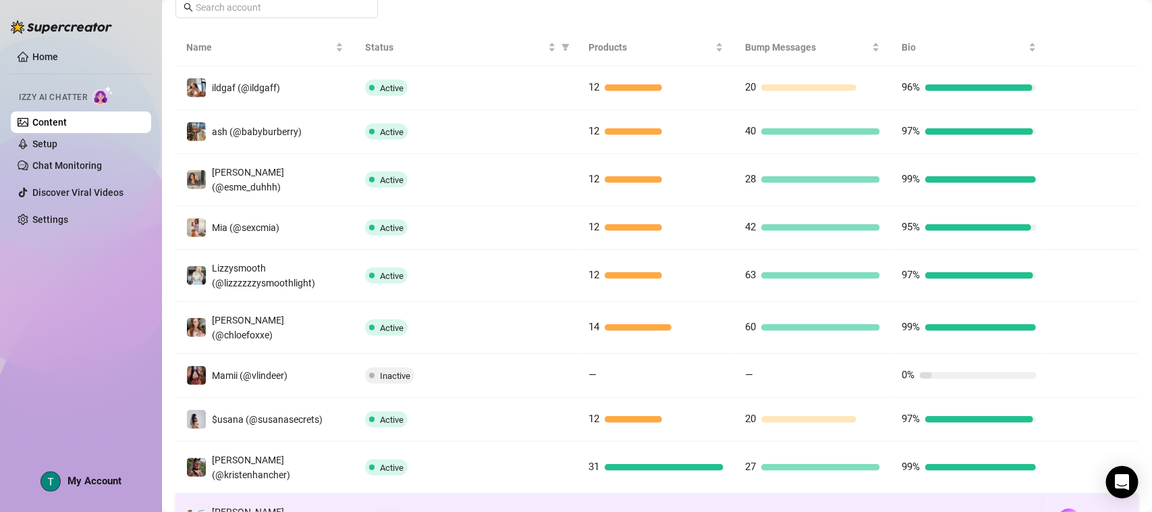
scroll to position [335, 0]
